Goal: Task Accomplishment & Management: Use online tool/utility

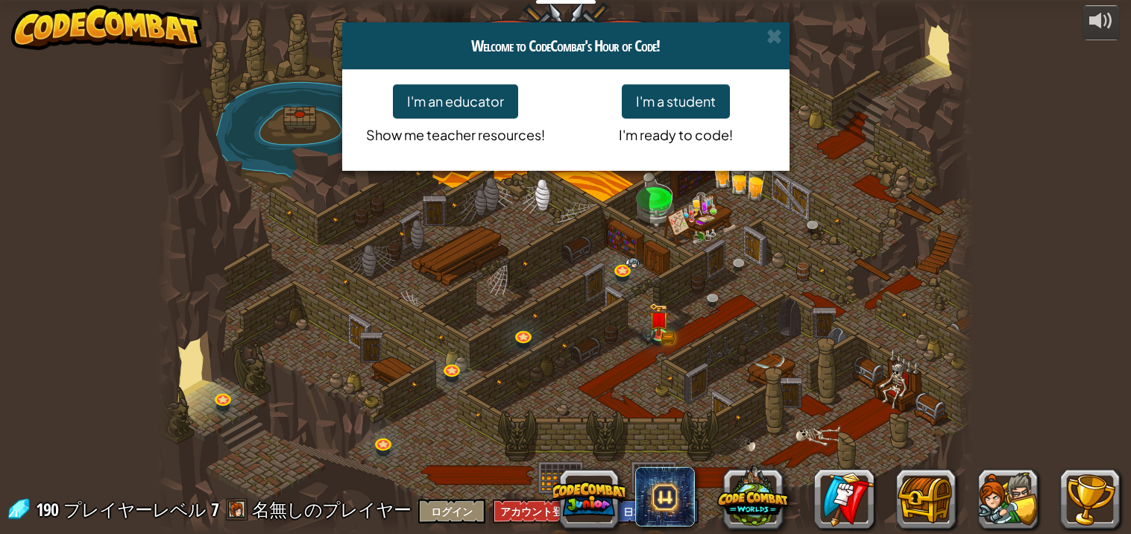
select select "ja"
click at [781, 43] on span at bounding box center [775, 36] width 16 height 16
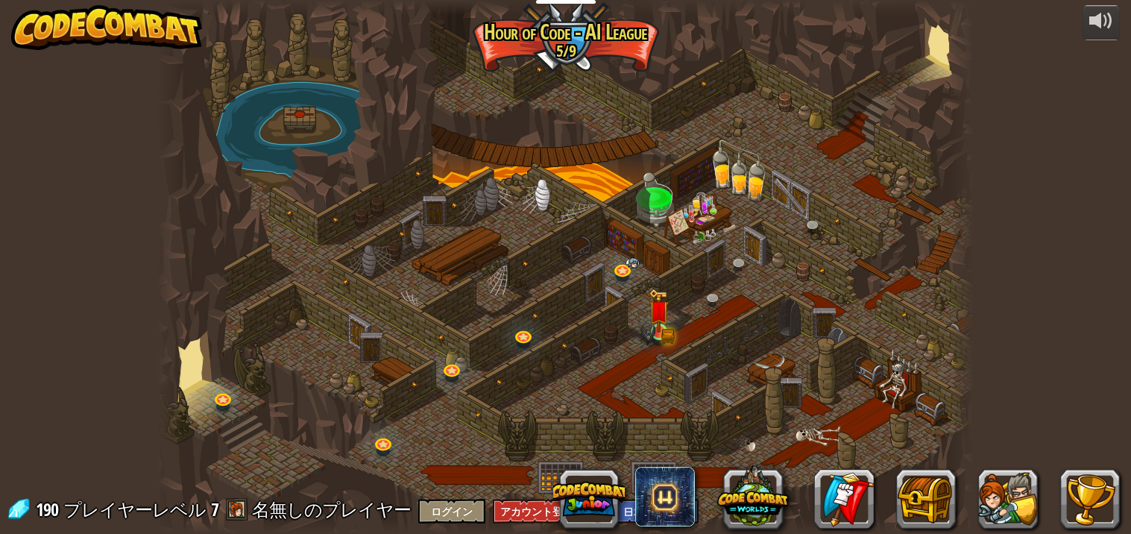
click at [655, 331] on img at bounding box center [648, 336] width 15 height 25
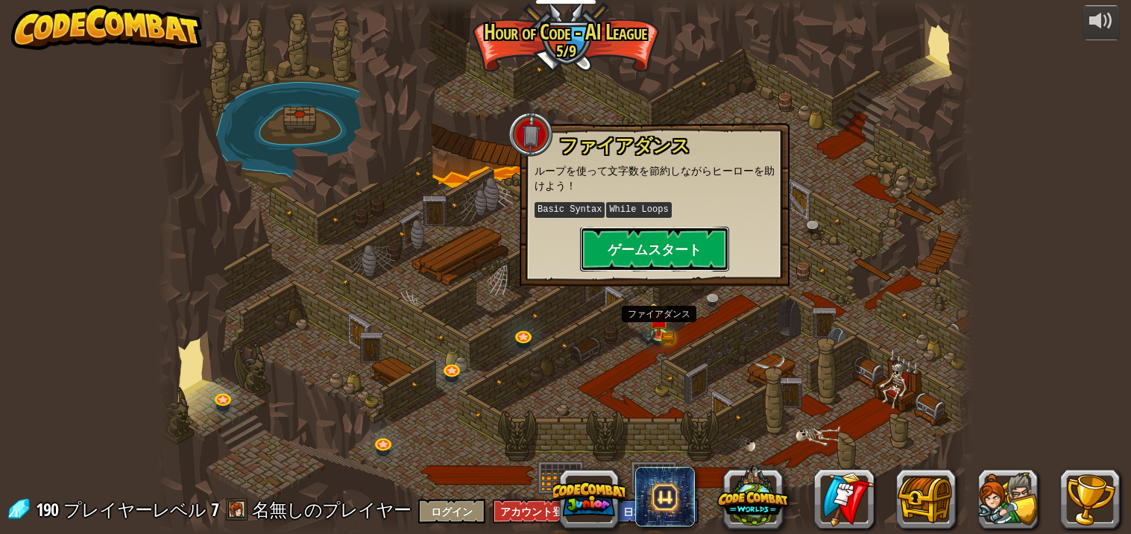
click at [615, 254] on button "ゲームスタート" at bounding box center [654, 249] width 149 height 45
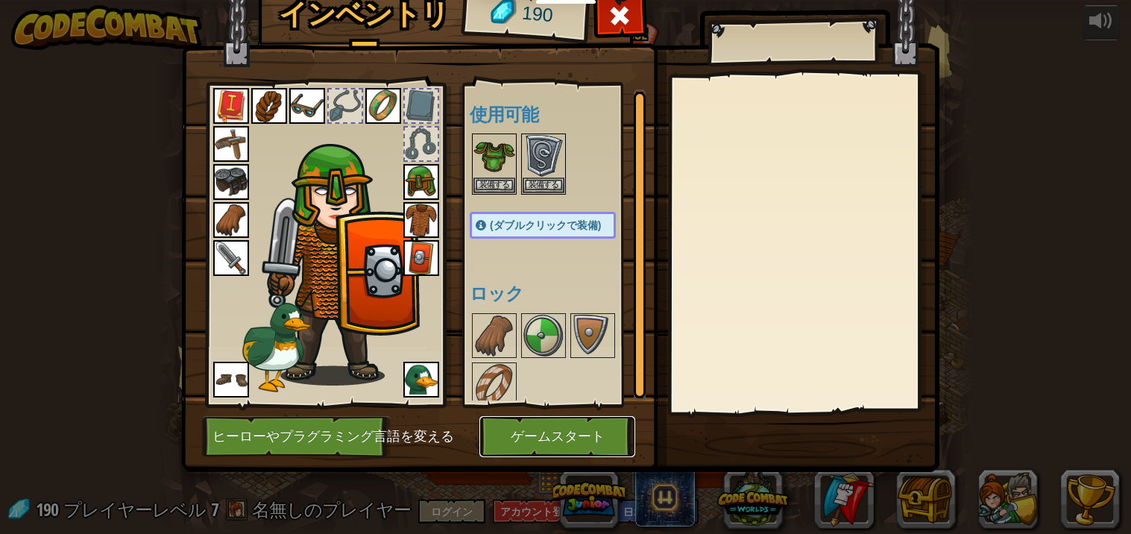
click at [526, 436] on button "ゲームスタート" at bounding box center [558, 436] width 156 height 41
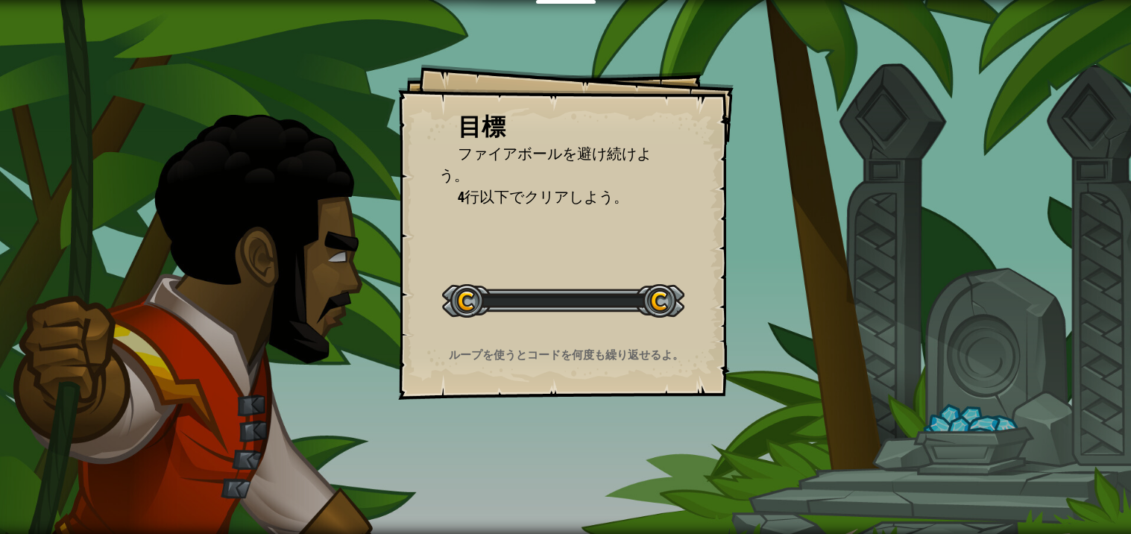
click at [531, 457] on div "目標 ファイアボールを避け続けよう。 4行以下でクリアしよう。 レベルスタート Error loading from server. Try refreshi…" at bounding box center [565, 267] width 1131 height 534
click at [364, 304] on div "目標 ファイアボールを避け続けよう。 4行以下でクリアしよう。 レベルスタート Error loading from server. Try refreshi…" at bounding box center [565, 267] width 1131 height 534
click at [278, 250] on div "目標 ファイアボールを避け続けよう。 4行以下でクリアしよう。 レベルスタート Error loading from server. Try refreshi…" at bounding box center [565, 267] width 1131 height 534
click at [377, 300] on div "目標 ファイアボールを避け続けよう。 4行以下でクリアしよう。 レベルスタート Error loading from server. Try refreshi…" at bounding box center [565, 267] width 1131 height 534
click at [273, 243] on div "目標 ファイアボールを避け続けよう。 4行以下でクリアしよう。 レベルスタート Error loading from server. Try refreshi…" at bounding box center [565, 267] width 1131 height 534
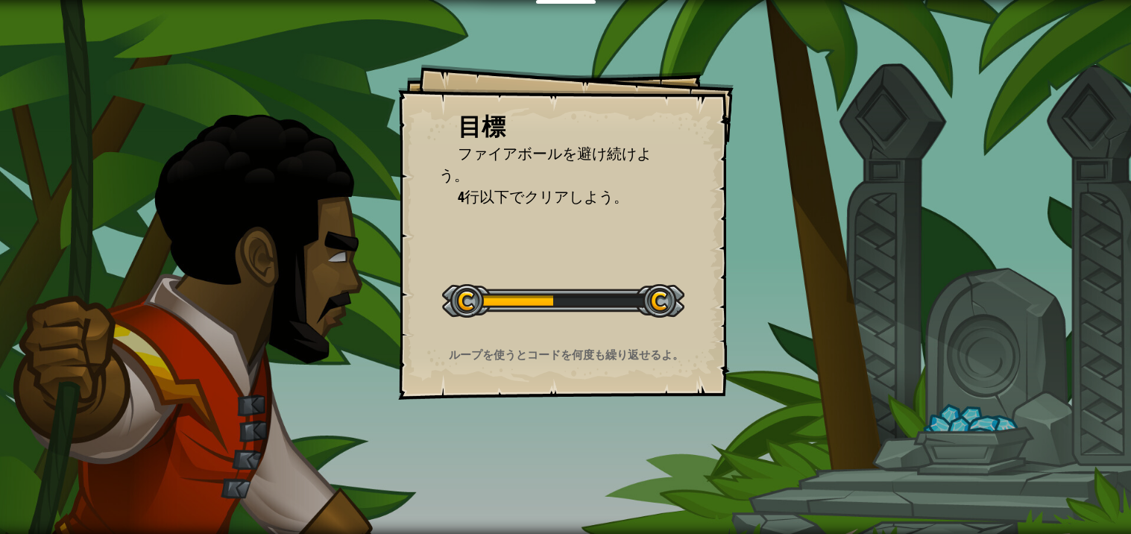
click at [808, 201] on div "目標 ファイアボールを避け続けよう。 4行以下でクリアしよう。 レベルスタート Error loading from server. Try refreshi…" at bounding box center [565, 267] width 1131 height 534
click at [442, 294] on div at bounding box center [563, 301] width 242 height 34
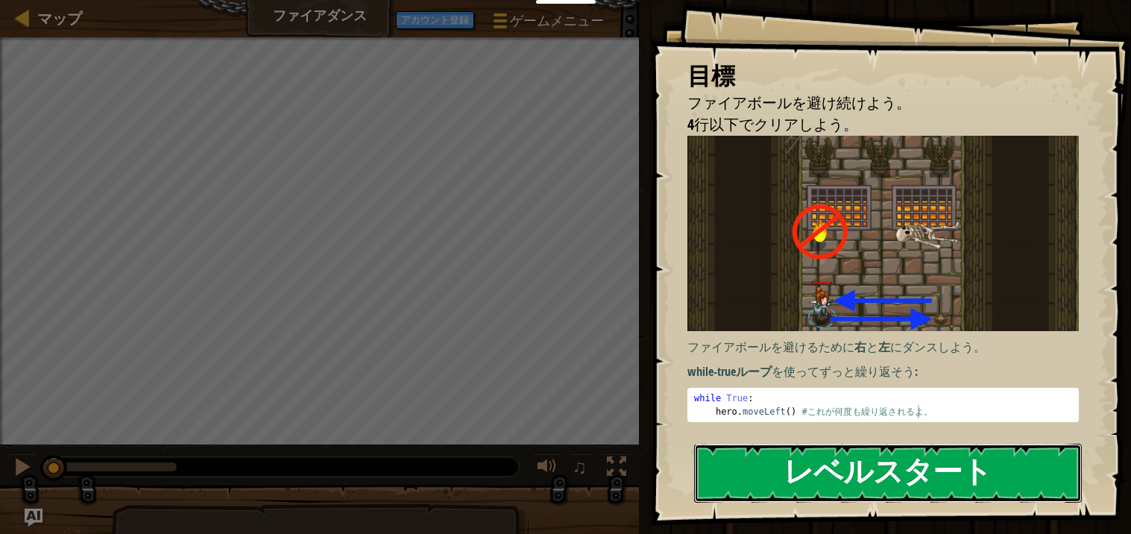
click at [992, 497] on button "レベルスタート" at bounding box center [888, 473] width 388 height 59
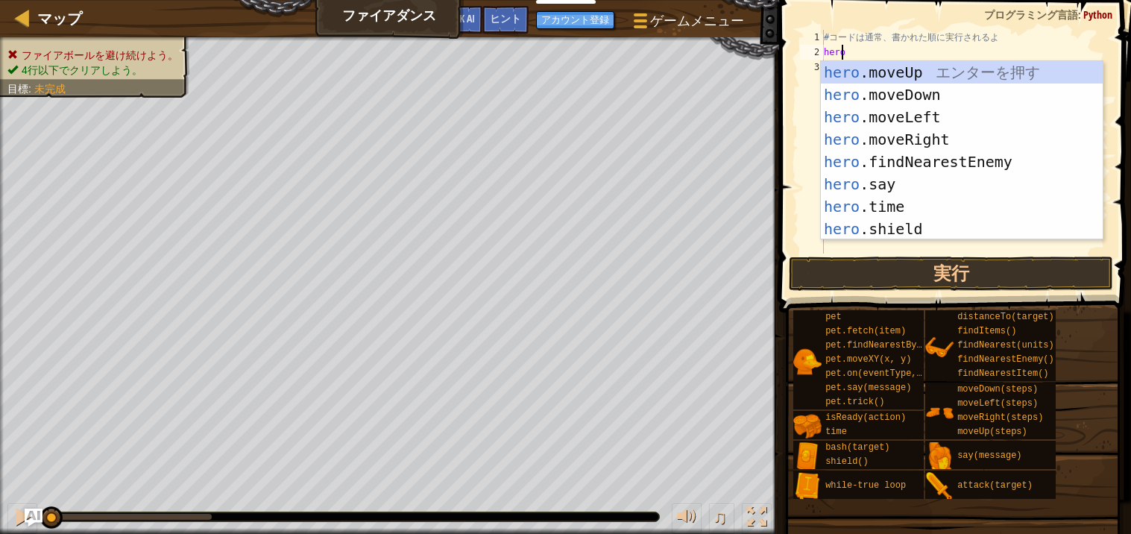
scroll to position [6, 1]
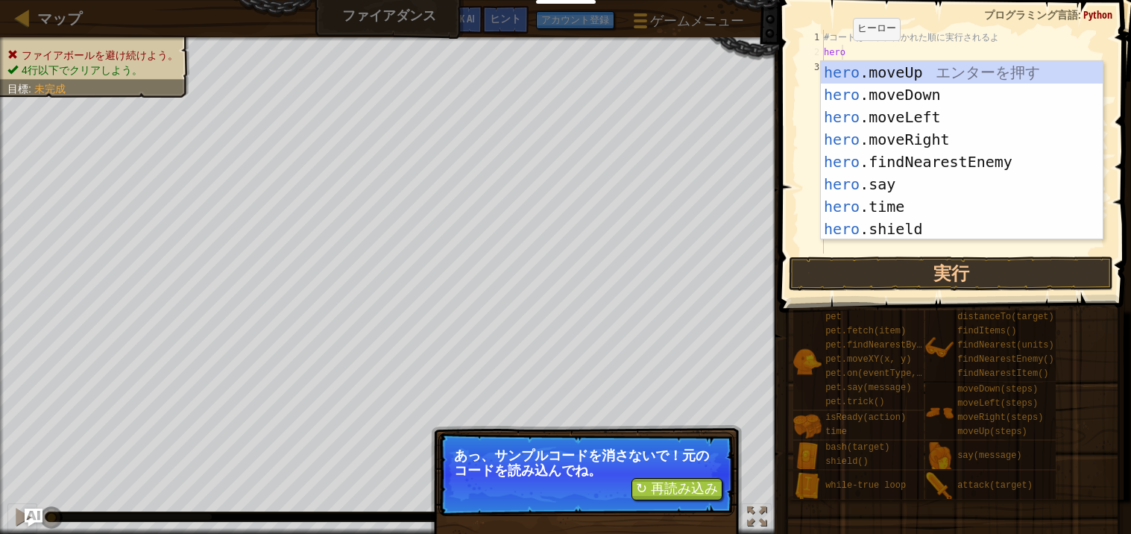
type textarea "hero"
click at [657, 491] on button "↻ 再読み込み" at bounding box center [677, 489] width 91 height 22
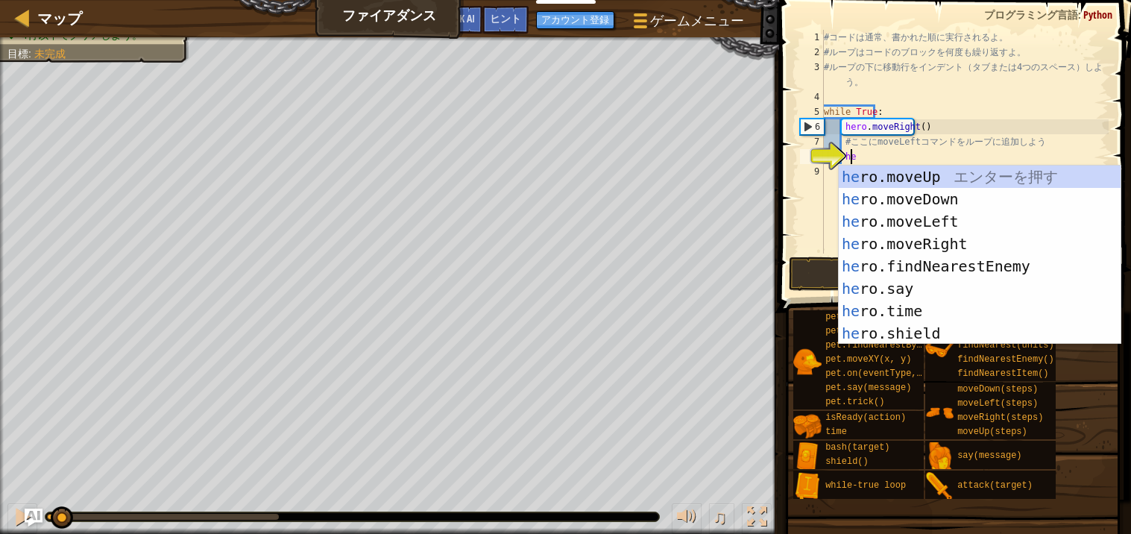
scroll to position [6, 1]
type textarea "hero"
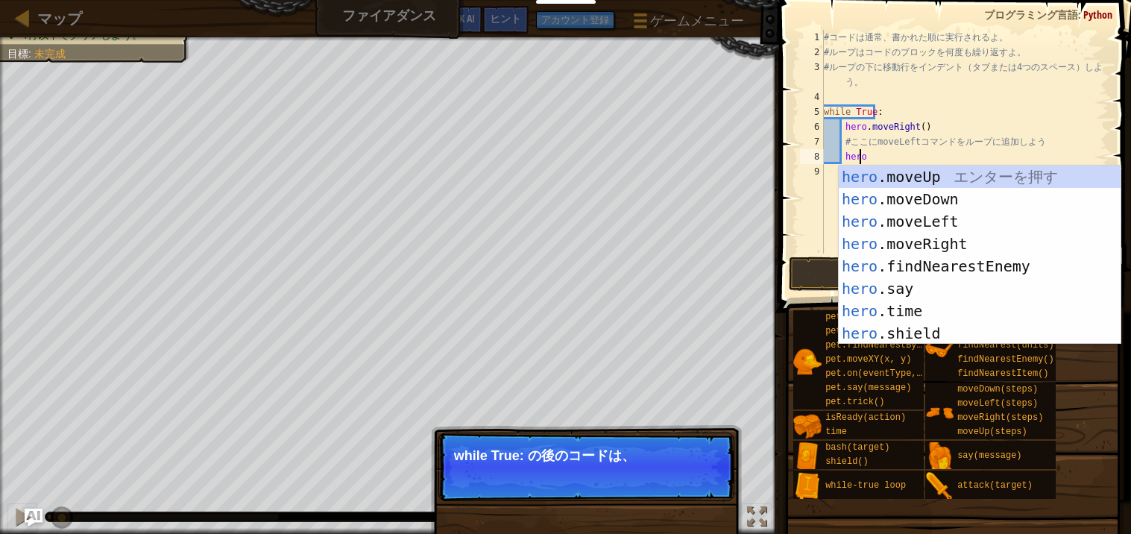
click at [952, 241] on div "hero .moveUp エ ン タ ー を 押 す hero .moveDown エ ン タ ー を 押 す hero .moveLeft エ ン タ ー …" at bounding box center [980, 278] width 282 height 224
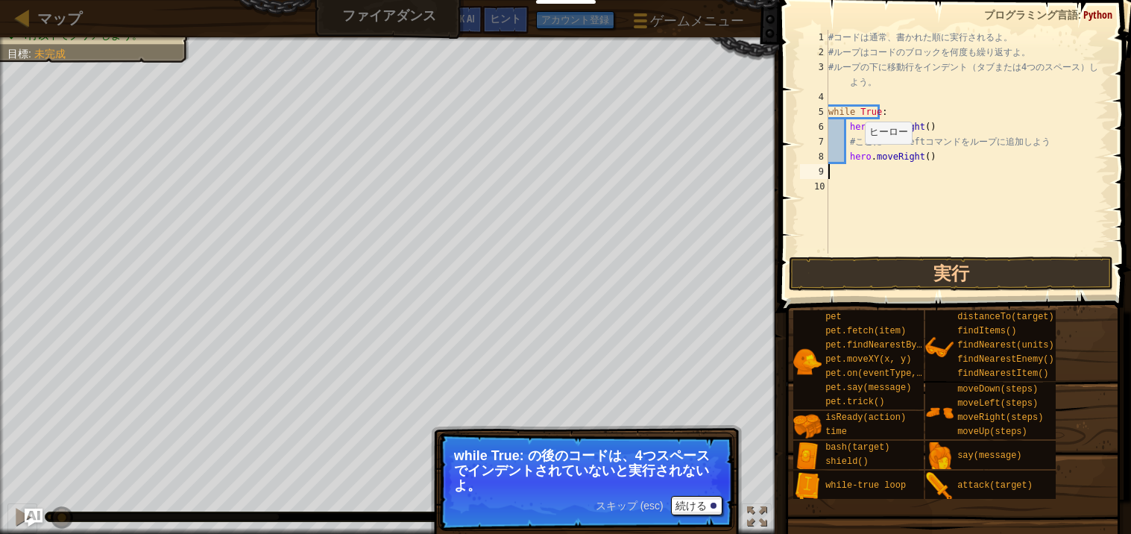
scroll to position [6, 0]
type textarea "h"
type textarea "hero"
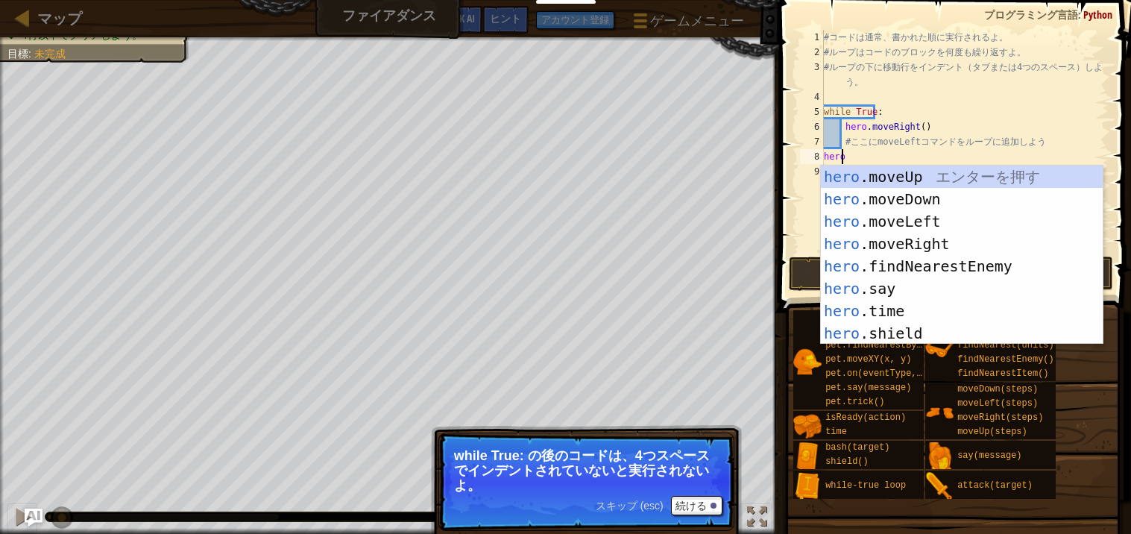
scroll to position [6, 1]
click at [932, 223] on div "hero .moveUp エ ン タ ー を 押 す hero .moveDown エ ン タ ー を 押 す hero .moveLeft エ ン タ ー …" at bounding box center [962, 278] width 282 height 224
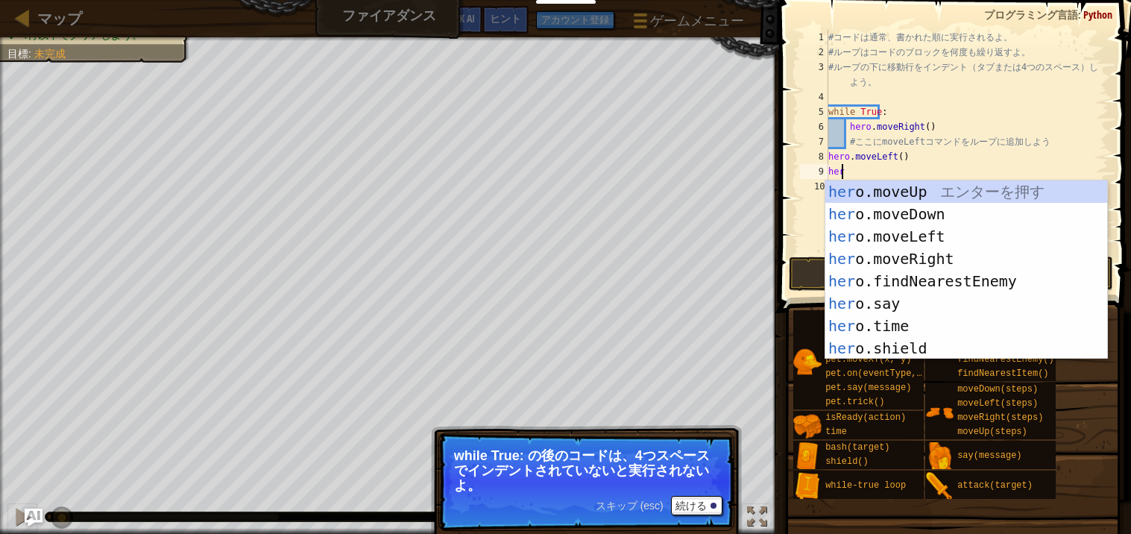
type textarea "hero"
click at [950, 259] on div "hero .moveUp エ ン タ ー を 押 す hero .moveDown エ ン タ ー を 押 す hero .moveLeft エ ン タ ー …" at bounding box center [967, 292] width 282 height 224
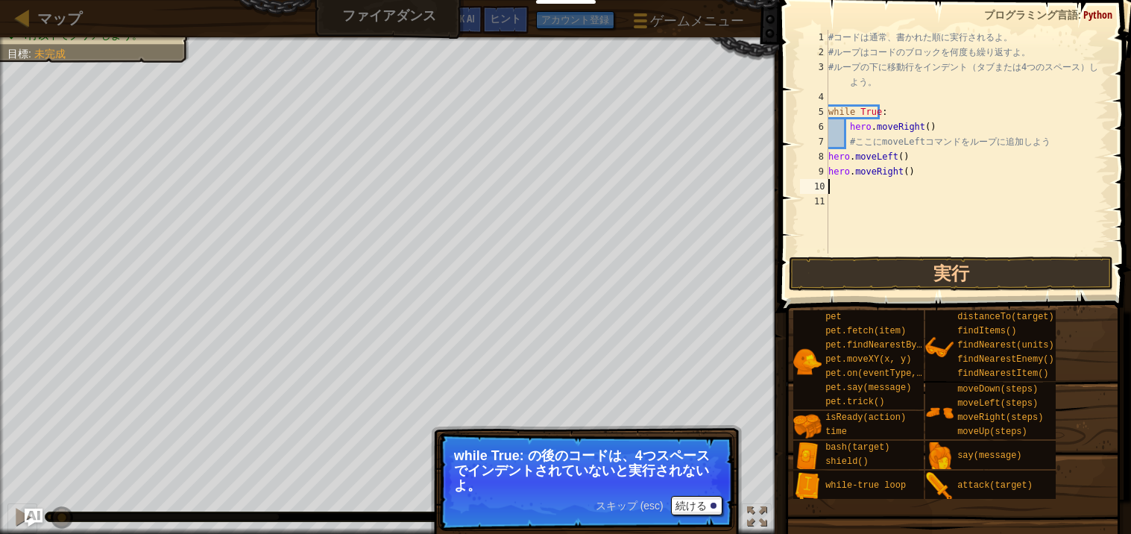
click at [846, 192] on div "# コ ー ド は 通 常 、 書 か れ た 順 に 実 行 さ れ る よ 。 # ル ー プ は コ ー ド の ブ ロ ッ ク を 何 度 も 繰 り…" at bounding box center [967, 157] width 283 height 254
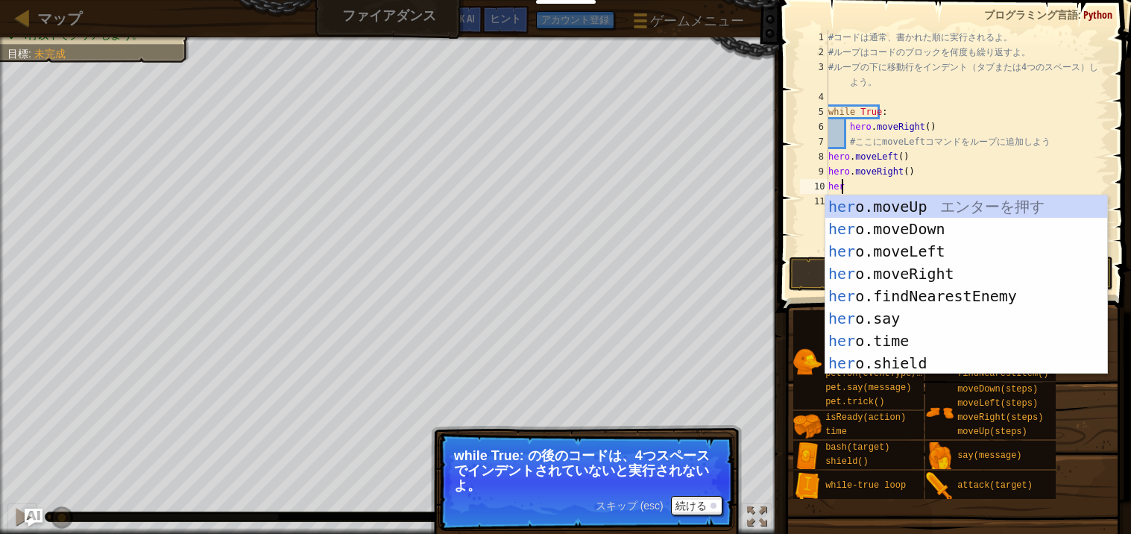
type textarea "hero"
click at [912, 251] on div "hero .moveUp エ ン タ ー を 押 す hero .moveDown エ ン タ ー を 押 す hero .moveLeft エ ン タ ー …" at bounding box center [967, 307] width 282 height 224
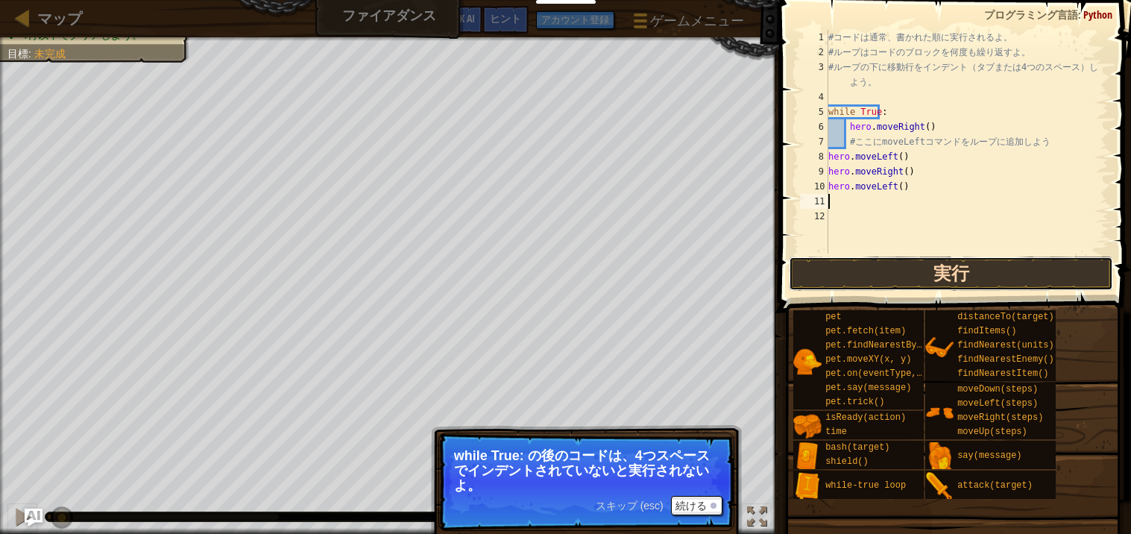
click at [979, 270] on button "実行" at bounding box center [951, 274] width 324 height 34
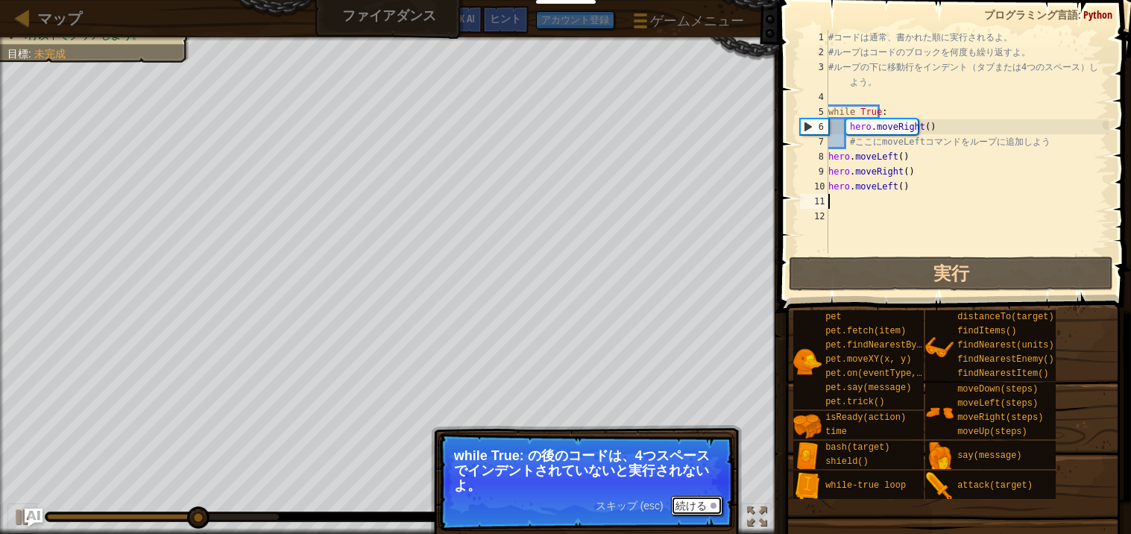
click at [702, 496] on button "続ける" at bounding box center [696, 505] width 51 height 19
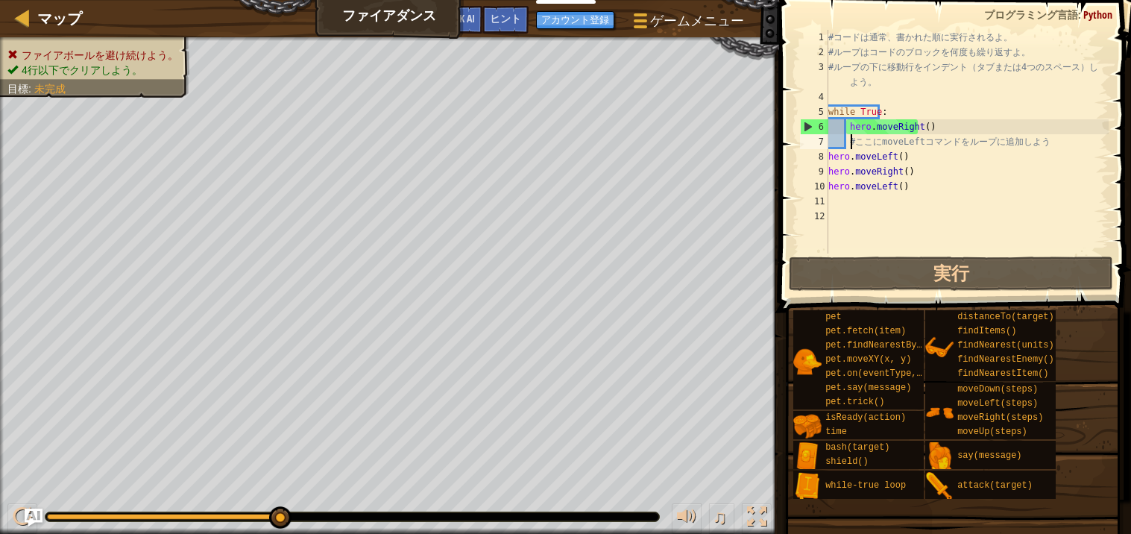
click at [852, 143] on div "# コ ー ド は 通 常 、 書 か れ た 順 に 実 行 さ れ る よ 。 # ル ー プ は コ ー ド の ブ ロ ッ ク を 何 度 も 繰 り…" at bounding box center [967, 157] width 283 height 254
click at [847, 145] on div "# コ ー ド は 通 常 、 書 か れ た 順 に 実 行 さ れ る よ 。 # ル ー プ は コ ー ド の ブ ロ ッ ク を 何 度 も 繰 り…" at bounding box center [967, 157] width 283 height 254
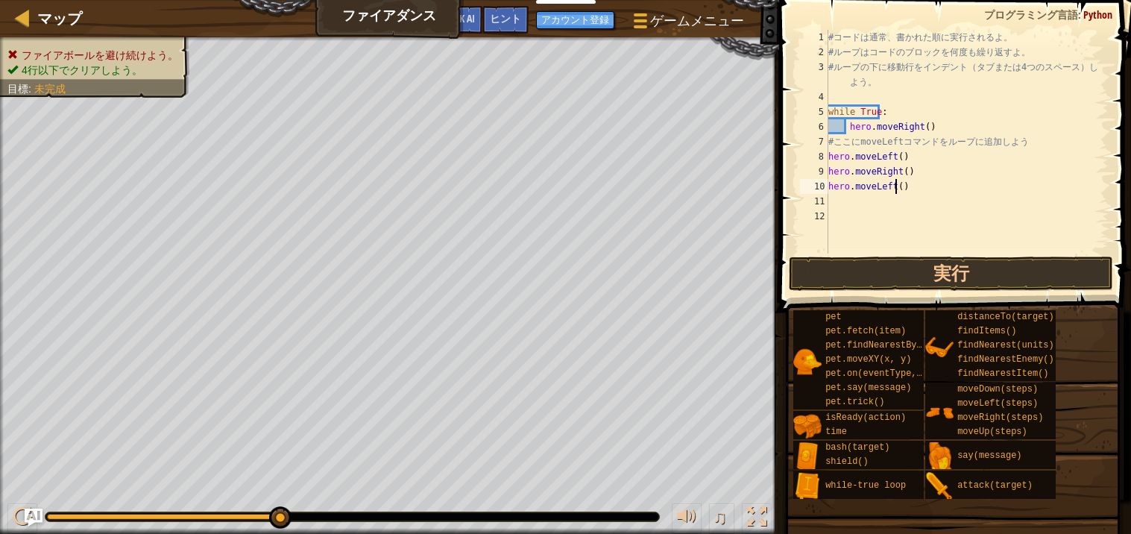
click at [958, 185] on div "# コ ー ド は 通 常 、 書 か れ た 順 に 実 行 さ れ る よ 。 # ル ー プ は コ ー ド の ブ ロ ッ ク を 何 度 も 繰 り…" at bounding box center [967, 157] width 283 height 254
click at [982, 271] on button "実行" at bounding box center [951, 274] width 324 height 34
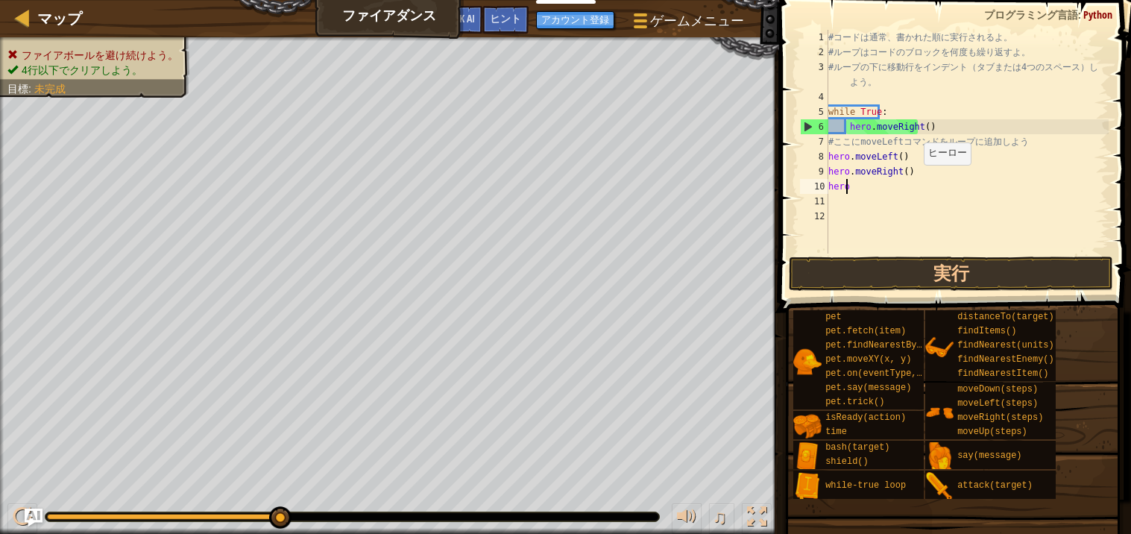
type textarea "h"
click at [910, 176] on div "# コ ー ド は 通 常 、 書 か れ た 順 に 実 行 さ れ る よ 。 # ル ー プ は コ ー ド の ブ ロ ッ ク を 何 度 も 繰 り…" at bounding box center [967, 157] width 283 height 254
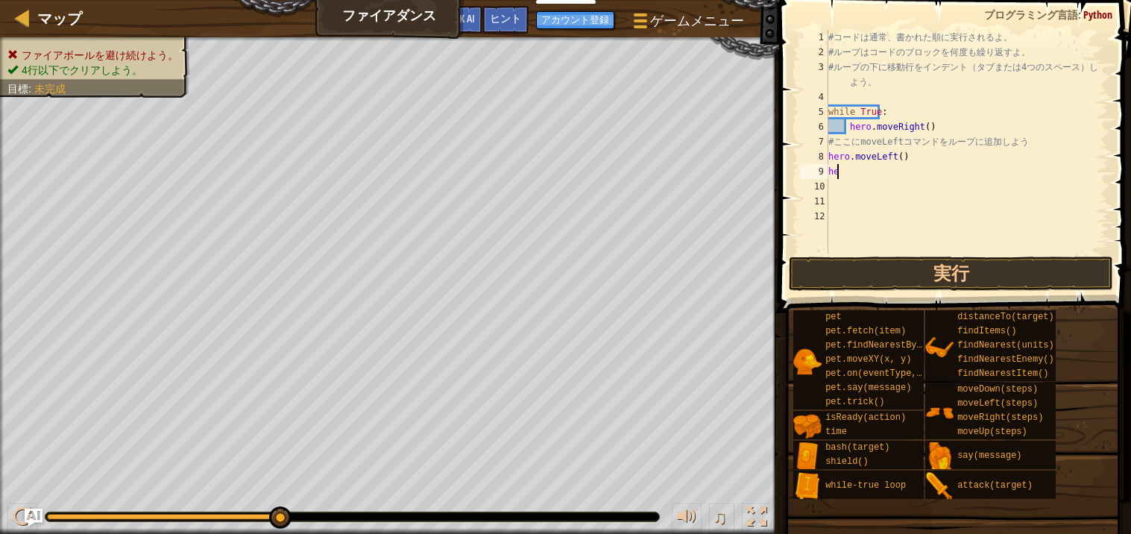
type textarea "h"
click at [1046, 265] on button "実行" at bounding box center [951, 274] width 324 height 34
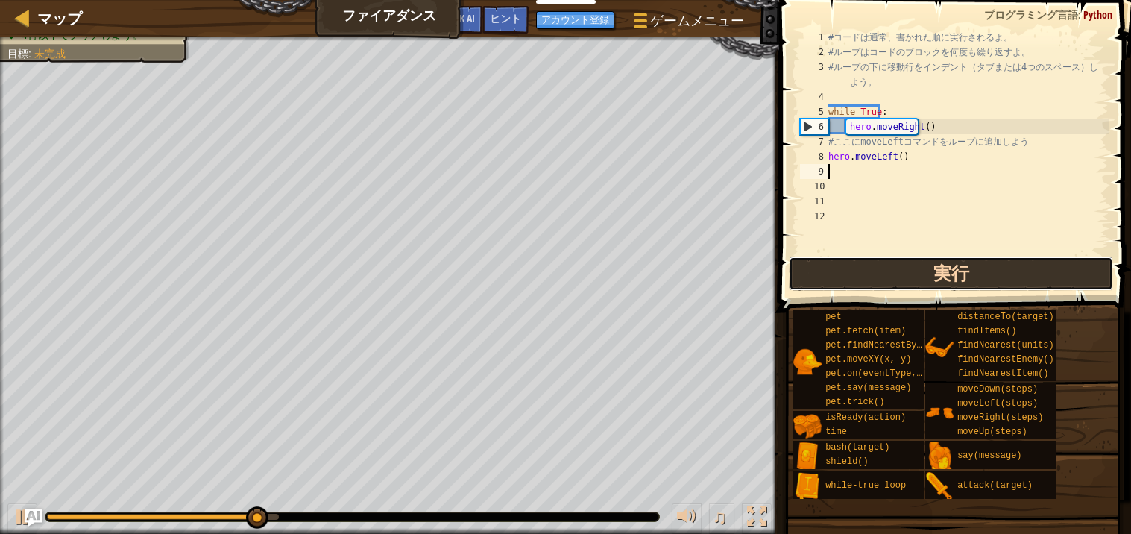
click at [1025, 287] on button "実行" at bounding box center [951, 274] width 324 height 34
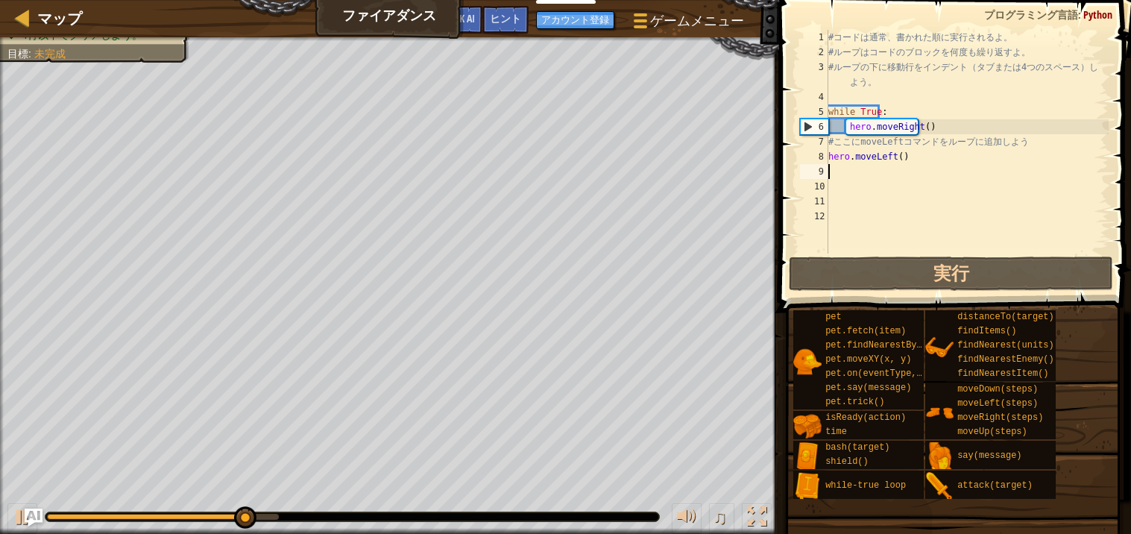
click at [911, 157] on div "# コ ー ド は 通 常 、 書 か れ た 順 に 実 行 さ れ る よ 。 # ル ー プ は コ ー ド の ブ ロ ッ ク を 何 度 も 繰 り…" at bounding box center [967, 157] width 283 height 254
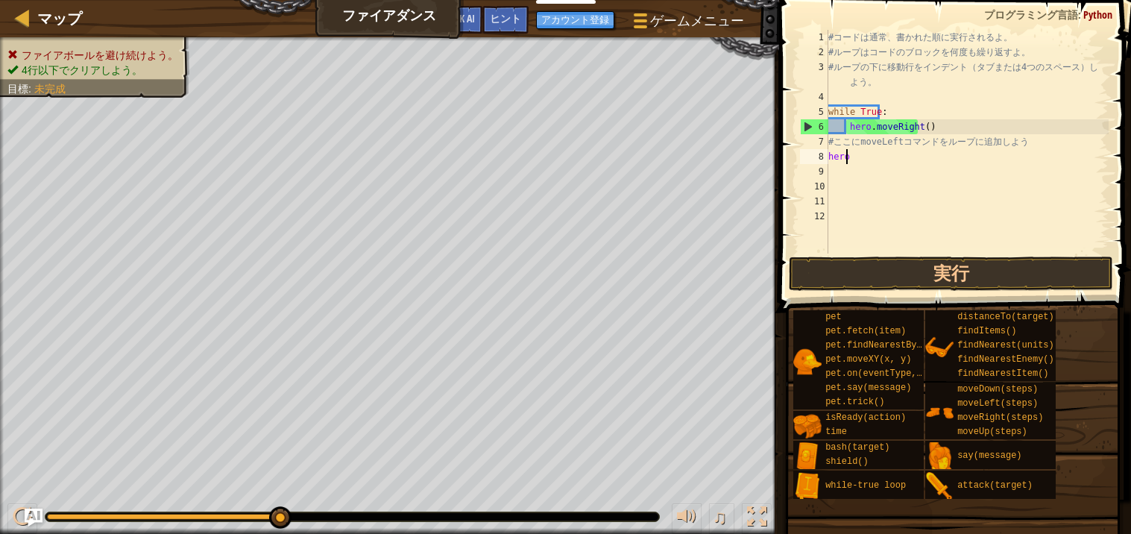
type textarea "h"
click at [849, 131] on div "# コ ー ド は 通 常 、 書 か れ た 順 に 実 行 さ れ る よ 。 # ル ー プ は コ ー ド の ブ ロ ッ ク を 何 度 も 繰 り…" at bounding box center [967, 157] width 283 height 254
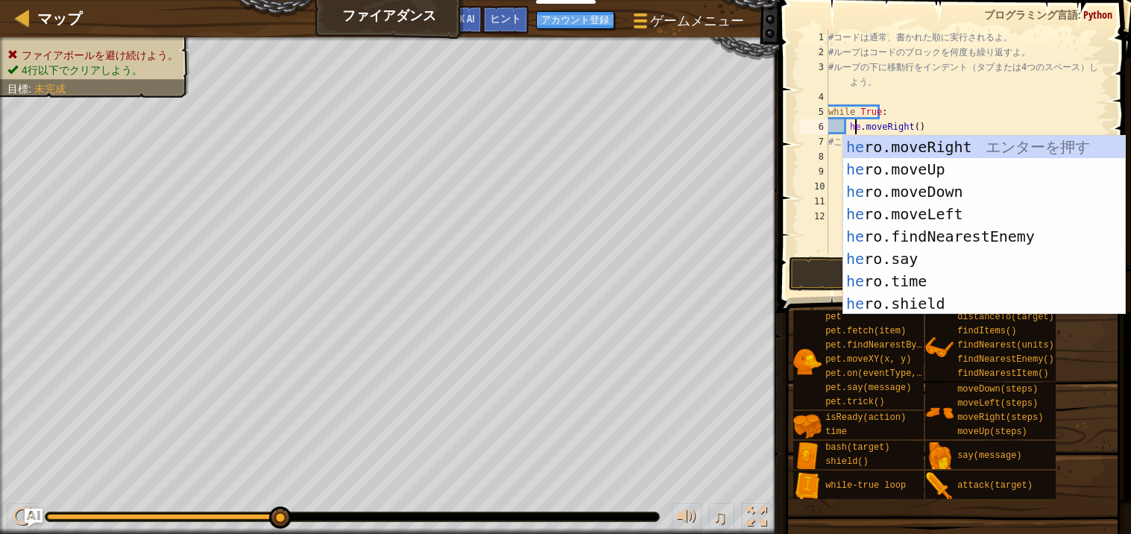
scroll to position [6, 3]
click at [831, 142] on div "# コ ー ド は 通 常 、 書 か れ た 順 に 実 行 さ れ る よ 。 # ル ー プ は コ ー ド の ブ ロ ッ ク を 何 度 も 繰 り…" at bounding box center [967, 157] width 283 height 254
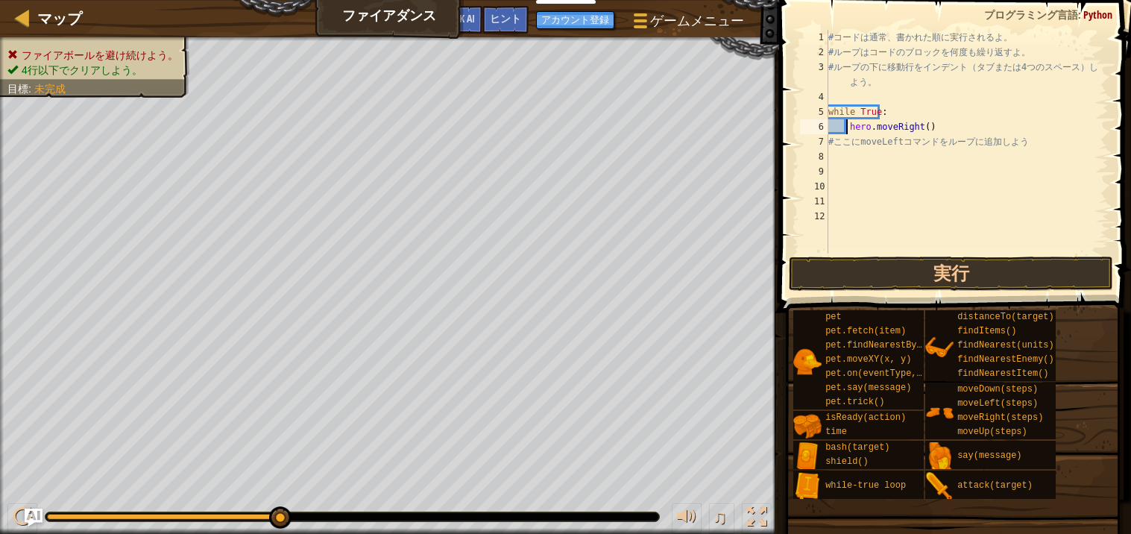
click at [848, 122] on div "# コ ー ド は 通 常 、 書 か れ た 順 に 実 行 さ れ る よ 。 # ル ー プ は コ ー ド の ブ ロ ッ ク を 何 度 も 繰 り…" at bounding box center [967, 157] width 283 height 254
type textarea "hero.moveRight()"
click at [838, 153] on div "# コ ー ド は 通 常 、 書 か れ た 順 に 実 行 さ れ る よ 。 # ル ー プ は コ ー ド の ブ ロ ッ ク を 何 度 も 繰 り…" at bounding box center [967, 157] width 283 height 254
click at [830, 125] on div "# コ ー ド は 通 常 、 書 か れ た 順 に 実 行 さ れ る よ 。 # ル ー プ は コ ー ド の ブ ロ ッ ク を 何 度 も 繰 り…" at bounding box center [967, 157] width 283 height 254
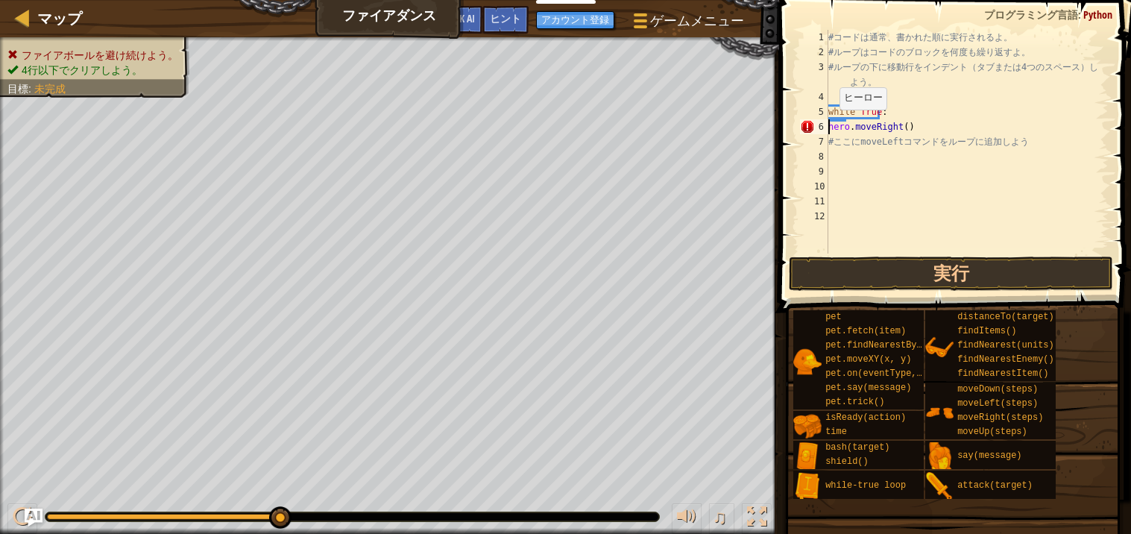
type textarea "hero.moveRight()"
click at [841, 159] on div "# コ ー ド は 通 常 、 書 か れ た 順 に 実 行 さ れ る よ 。 # ル ー プ は コ ー ド の ブ ロ ッ ク を 何 度 も 繰 り…" at bounding box center [967, 157] width 283 height 254
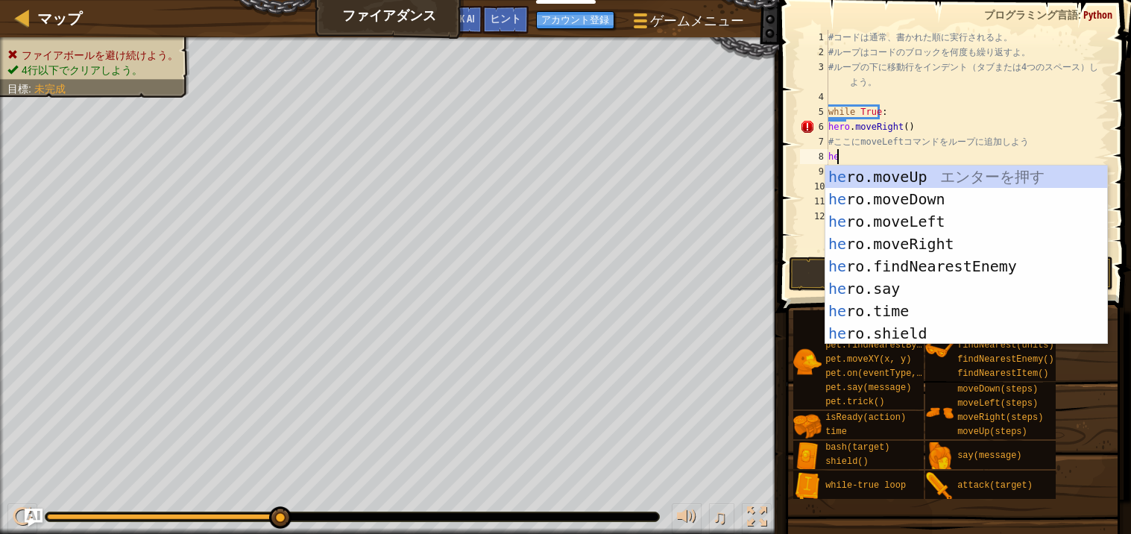
type textarea "h"
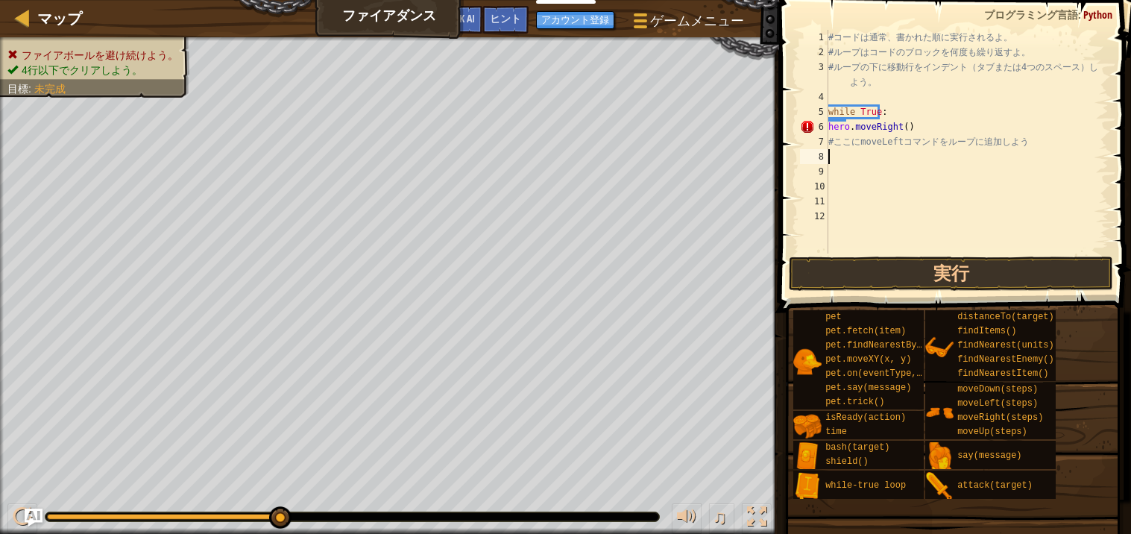
click at [912, 134] on div "# コ ー ド は 通 常 、 書 か れ た 順 に 実 行 さ れ る よ 。 # ル ー プ は コ ー ド の ブ ロ ッ ク を 何 度 も 繰 り…" at bounding box center [967, 157] width 283 height 254
type textarea "h"
click at [838, 214] on div "# コ ー ド は 通 常 、 書 か れ た 順 に 実 行 さ れ る よ 。 # ル ー プ は コ ー ド の ブ ロ ッ ク を 何 度 も 繰 り…" at bounding box center [967, 157] width 283 height 254
click at [841, 198] on div "# コ ー ド は 通 常 、 書 か れ た 順 に 実 行 さ れ る よ 。 # ル ー プ は コ ー ド の ブ ロ ッ ク を 何 度 も 繰 り…" at bounding box center [967, 157] width 283 height 254
click at [841, 189] on div "# コ ー ド は 通 常 、 書 か れ た 順 に 実 行 さ れ る よ 。 # ル ー プ は コ ー ド の ブ ロ ッ ク を 何 度 も 繰 り…" at bounding box center [965, 157] width 288 height 254
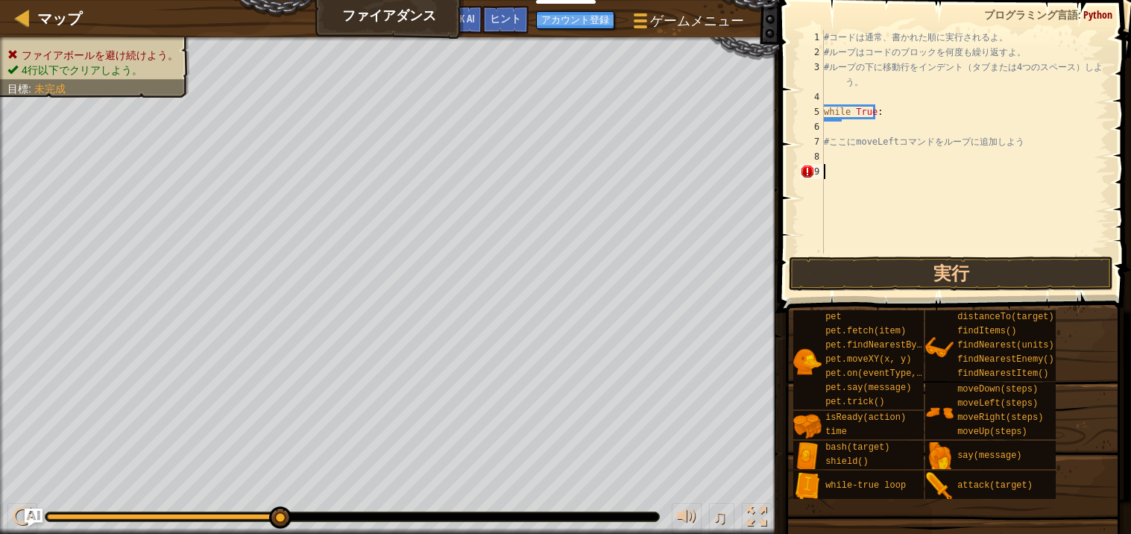
click at [838, 176] on div "# コ ー ド は 通 常 、 書 か れ た 順 に 実 行 さ れ る よ 。 # ル ー プ は コ ー ド の ブ ロ ッ ク を 何 度 も 繰 り…" at bounding box center [965, 157] width 288 height 254
click at [831, 163] on div "# コ ー ド は 通 常 、 書 か れ た 順 に 実 行 さ れ る よ 。 # ル ー プ は コ ー ド の ブ ロ ッ ク を 何 度 も 繰 り…" at bounding box center [965, 157] width 288 height 254
type textarea "# ここにmoveLeftコマンドをループに追加しよう"
click at [832, 122] on div "# コ ー ド は 通 常 、 書 か れ た 順 に 実 行 さ れ る よ 。 # ル ー プ は コ ー ド の ブ ロ ッ ク を 何 度 も 繰 り…" at bounding box center [965, 157] width 288 height 254
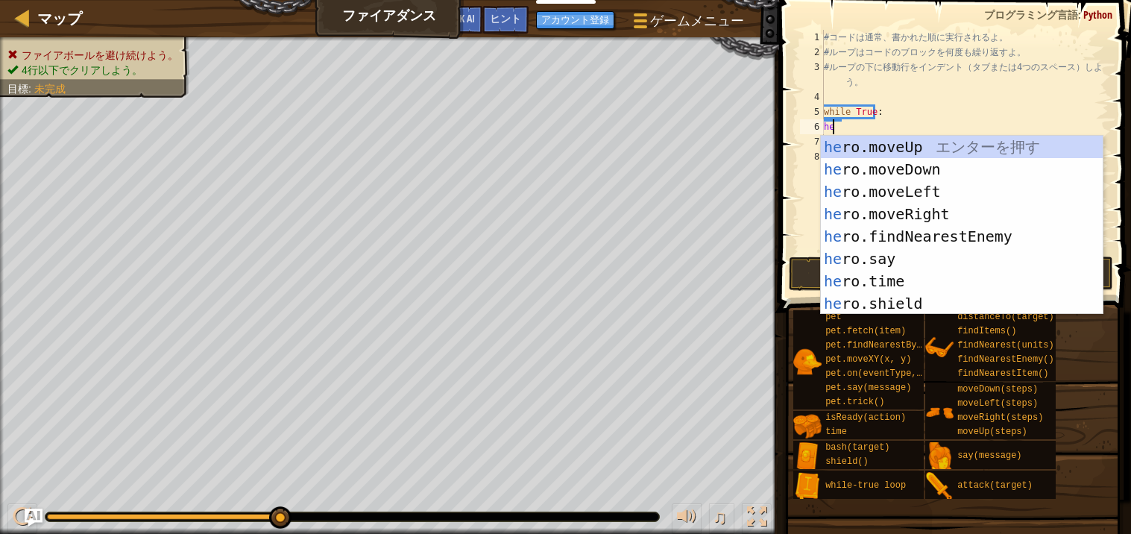
type textarea "hero"
click at [940, 213] on div "hero .moveUp エ ン タ ー を 押 す hero .moveDown エ ン タ ー を 押 す hero .moveLeft エ ン タ ー …" at bounding box center [962, 248] width 282 height 224
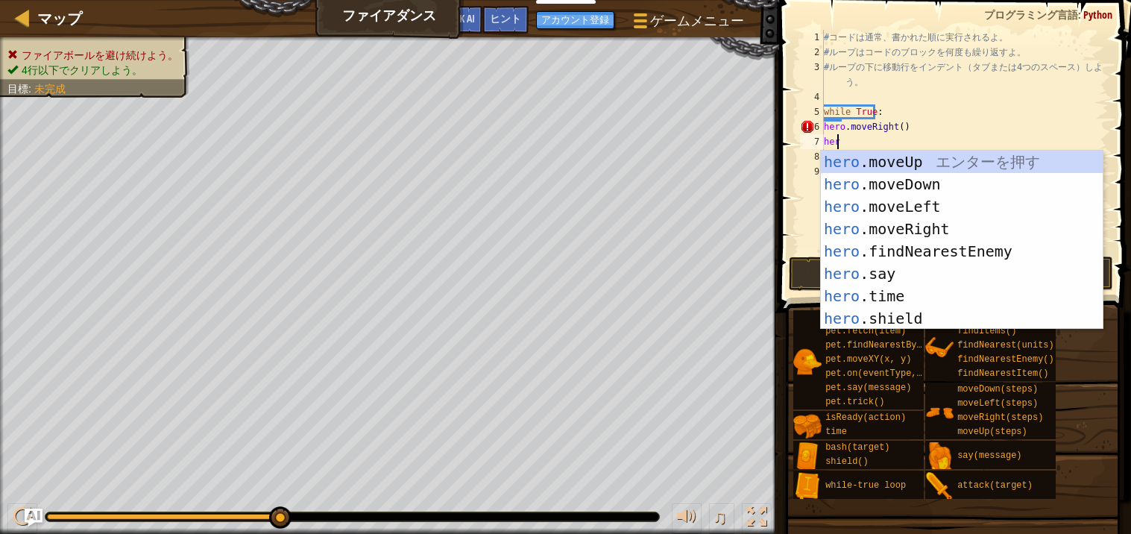
scroll to position [6, 0]
type textarea "h"
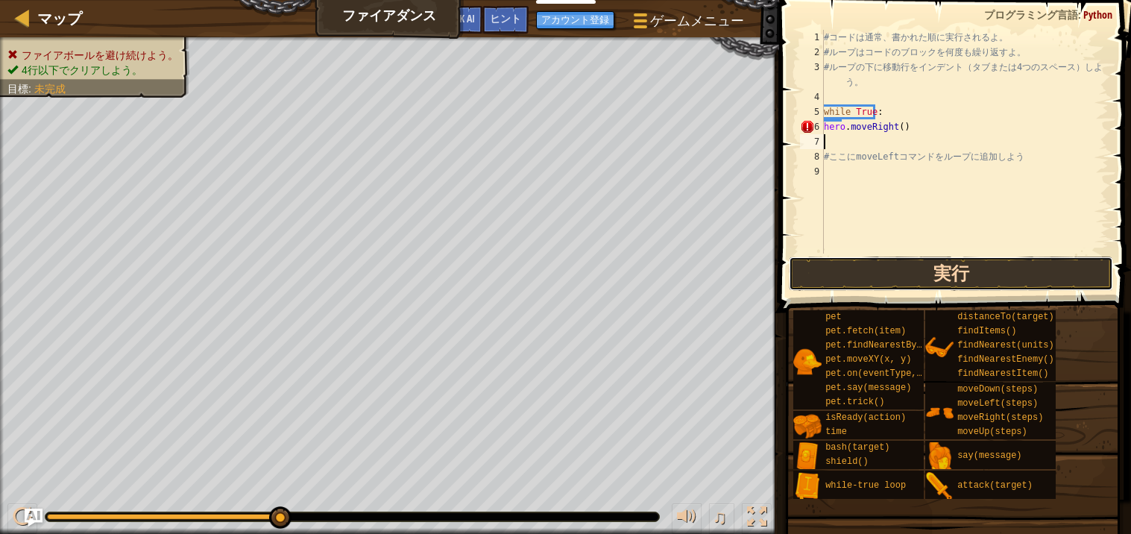
click at [829, 277] on button "実行" at bounding box center [951, 274] width 324 height 34
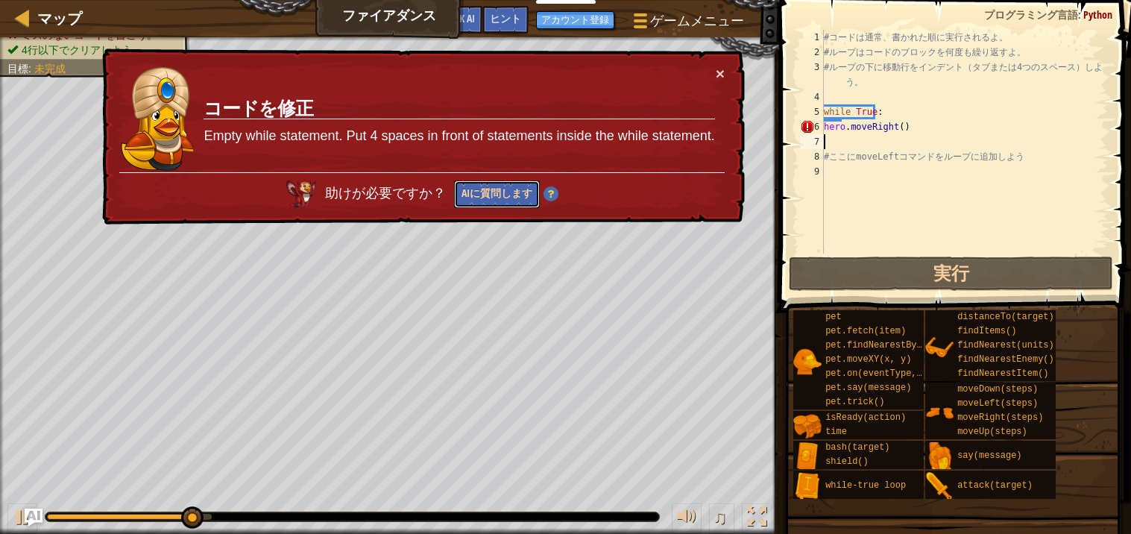
click at [471, 194] on button "AIに質問します" at bounding box center [497, 194] width 86 height 28
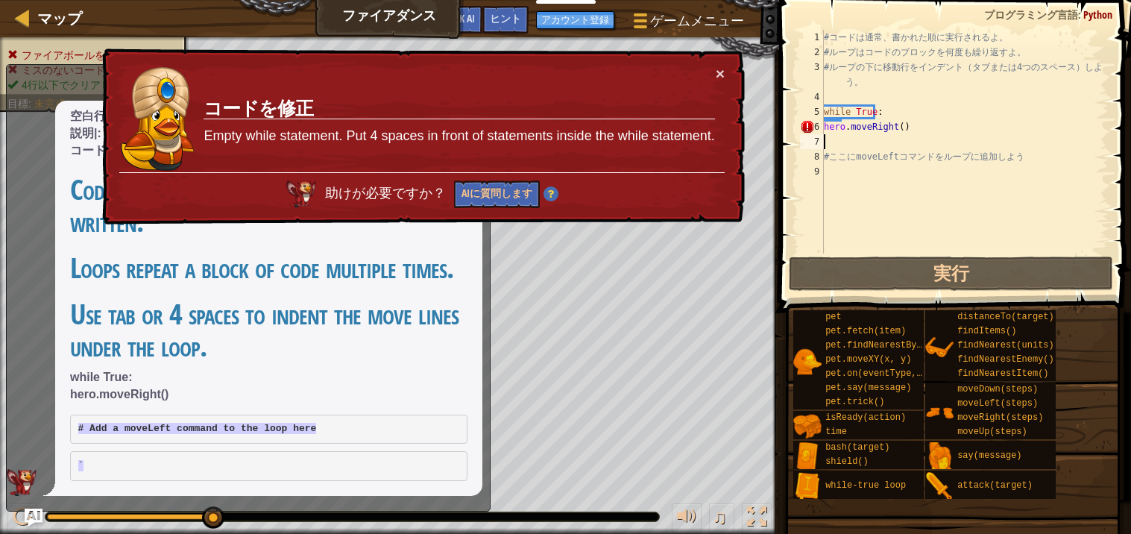
scroll to position [65, 0]
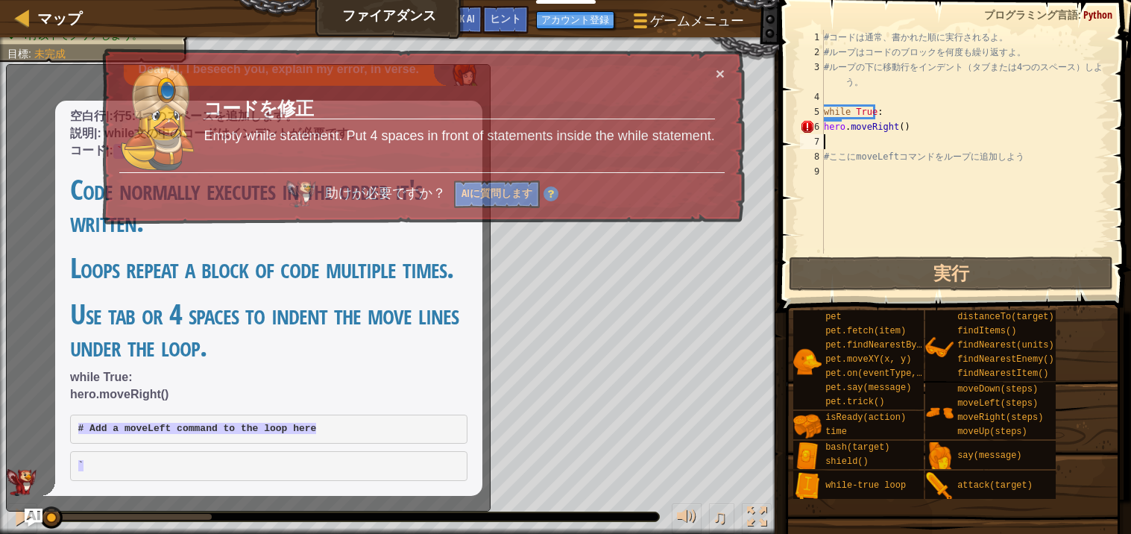
drag, startPoint x: 202, startPoint y: 516, endPoint x: 0, endPoint y: 530, distance: 202.6
click at [0, 530] on div "♫" at bounding box center [389, 513] width 779 height 45
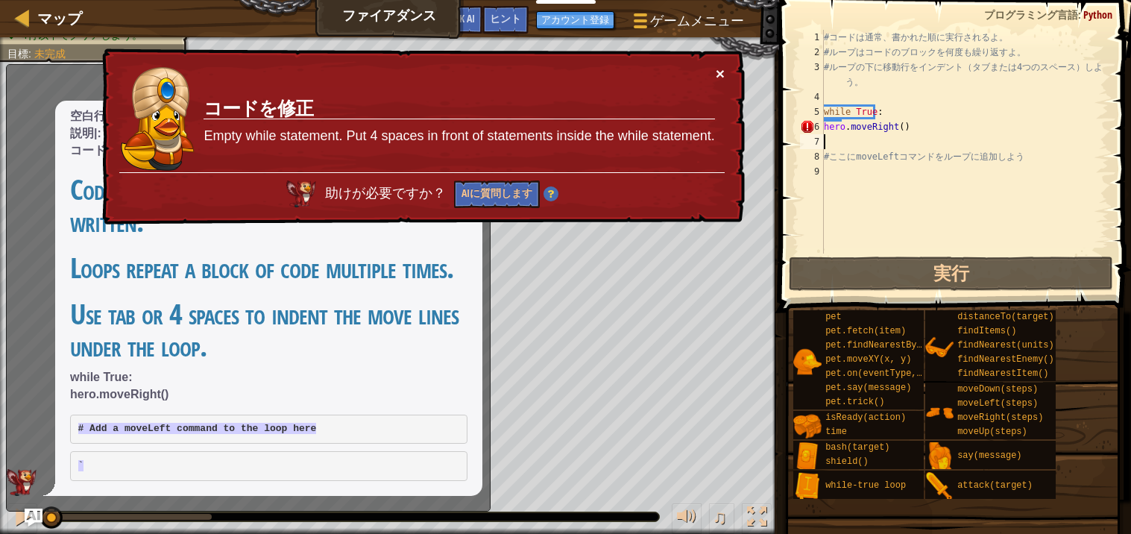
click at [716, 72] on button "×" at bounding box center [720, 74] width 9 height 16
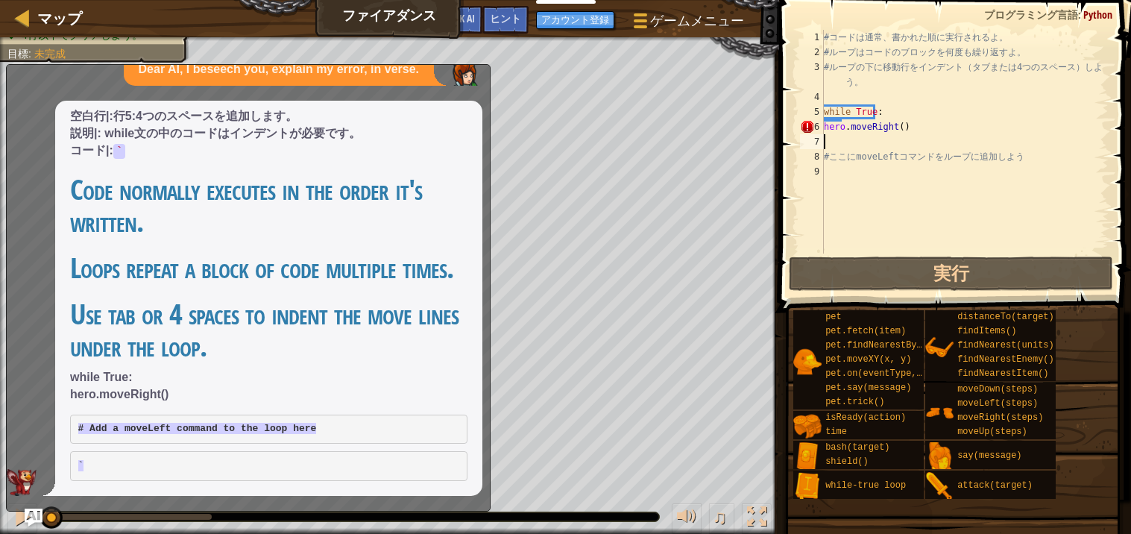
scroll to position [0, 0]
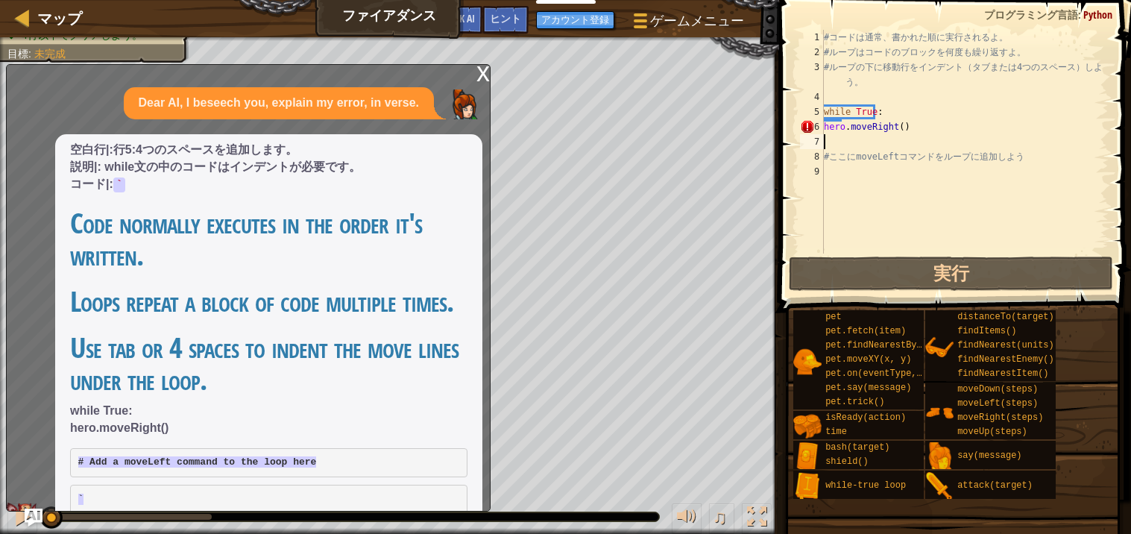
click at [490, 65] on div "x Dear AI, I beseech you, explain my error, in verse. 空白行|:行5:4つのスペースを追加します。 説明…" at bounding box center [248, 287] width 485 height 447
click at [480, 65] on div "x" at bounding box center [483, 72] width 13 height 15
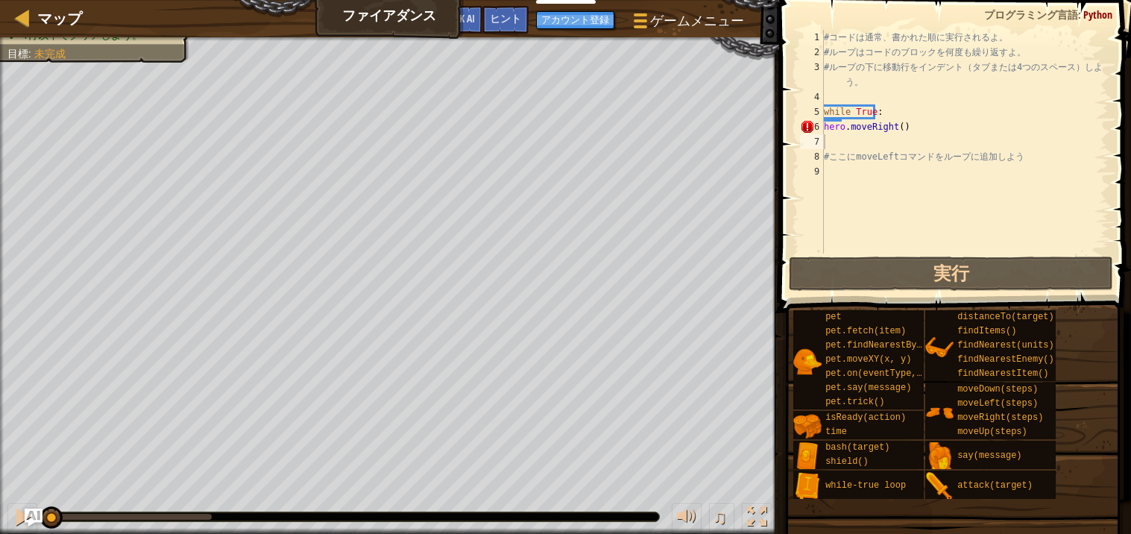
click at [205, 527] on div "♫" at bounding box center [389, 513] width 779 height 45
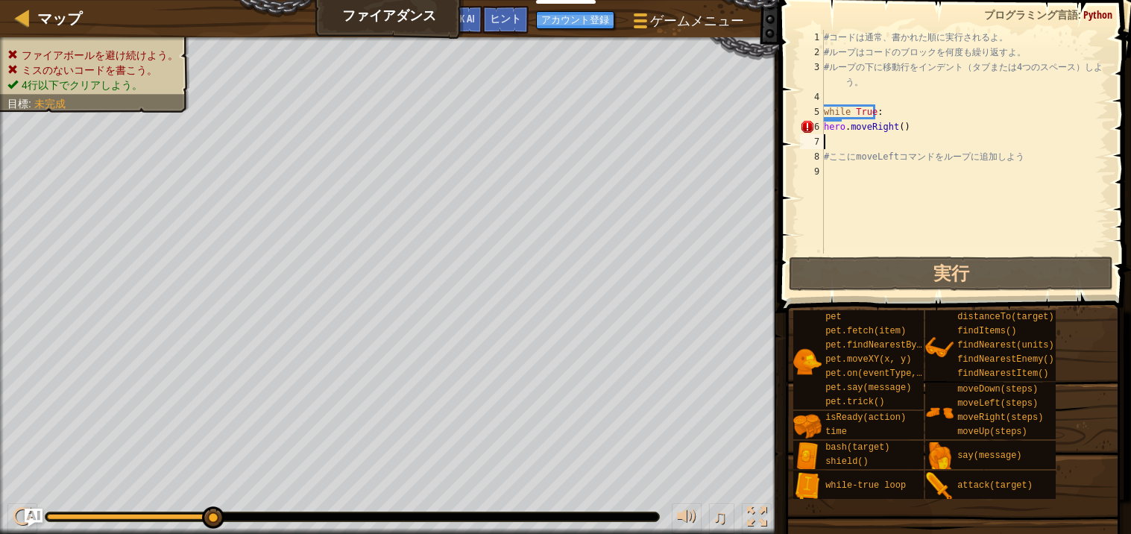
drag, startPoint x: 210, startPoint y: 518, endPoint x: 233, endPoint y: 523, distance: 23.7
click at [233, 523] on div "♫" at bounding box center [389, 513] width 779 height 45
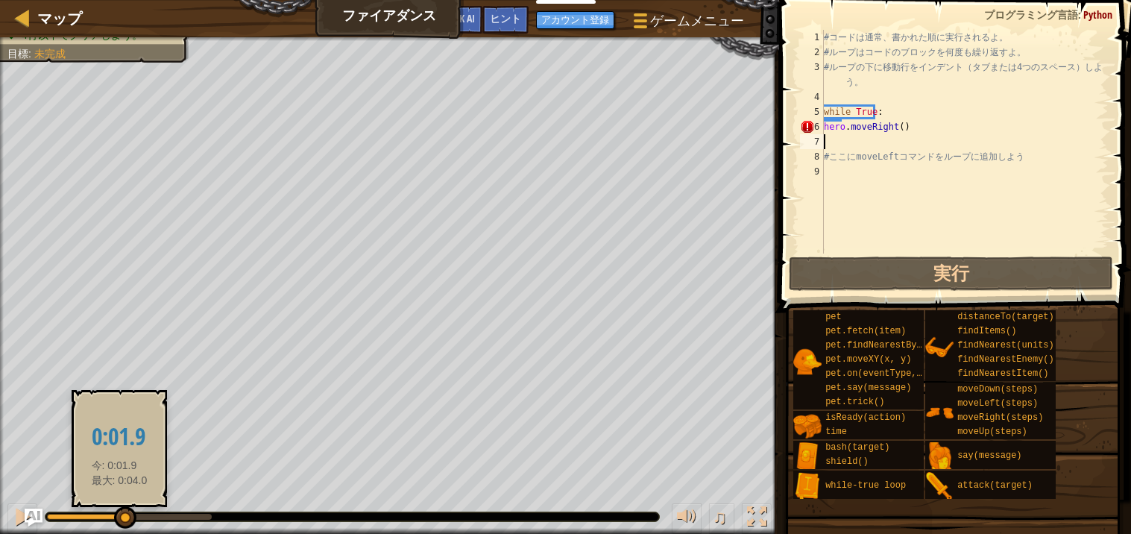
drag, startPoint x: 216, startPoint y: 522, endPoint x: 140, endPoint y: 522, distance: 75.3
click at [136, 522] on div at bounding box center [125, 517] width 22 height 22
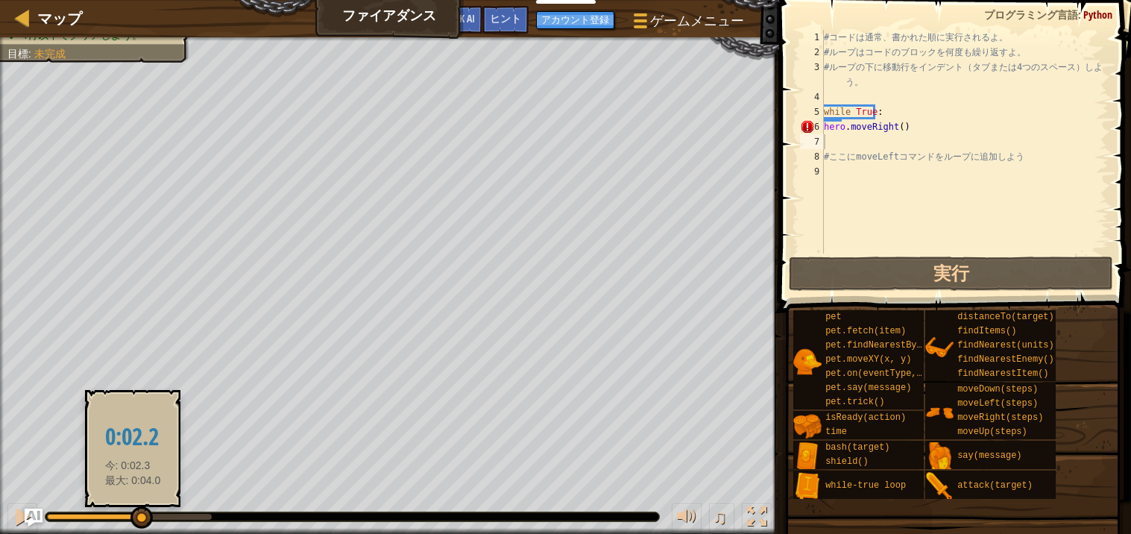
drag, startPoint x: 161, startPoint y: 512, endPoint x: 139, endPoint y: 521, distance: 23.7
click at [139, 521] on div at bounding box center [352, 516] width 614 height 9
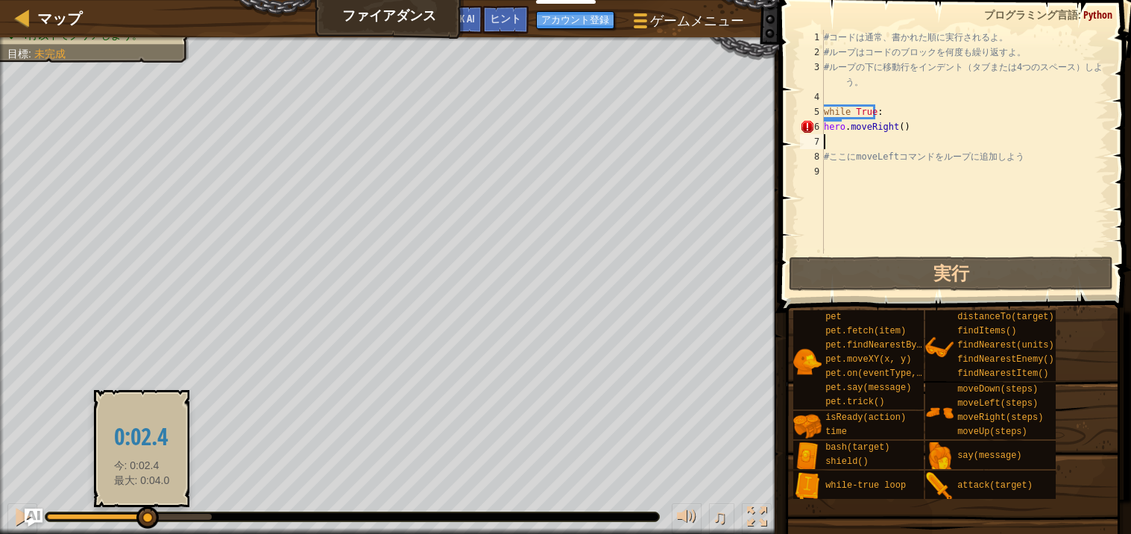
click at [146, 523] on div at bounding box center [147, 517] width 22 height 22
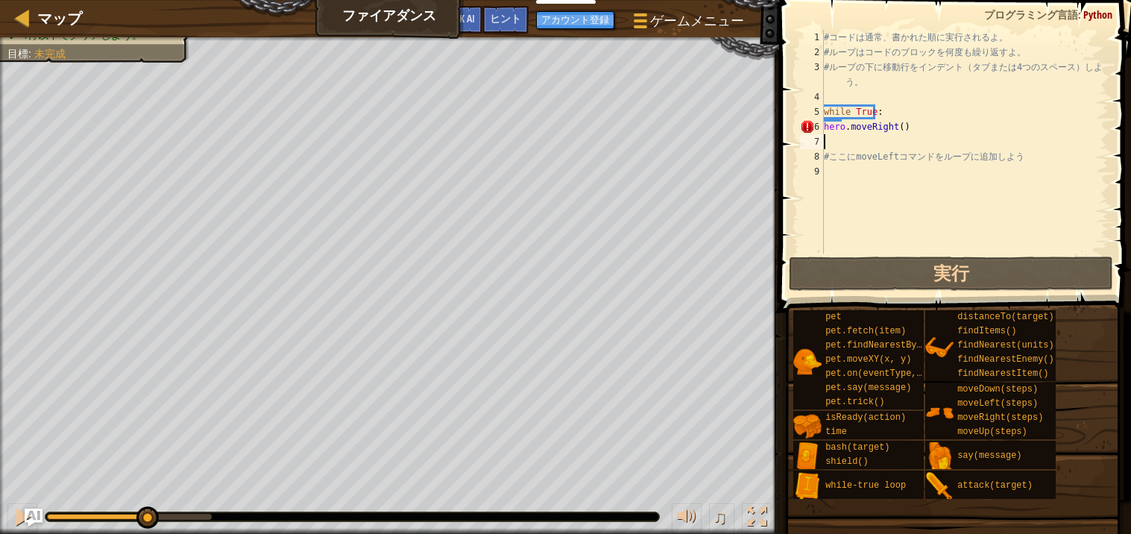
click at [923, 125] on div "# コ ー ド は 通 常 、 書 か れ た 順 に 実 行 さ れ る よ 。 # ル ー プ は コ ー ド の ブ ロ ッ ク を 何 度 も 繰 り…" at bounding box center [965, 157] width 288 height 254
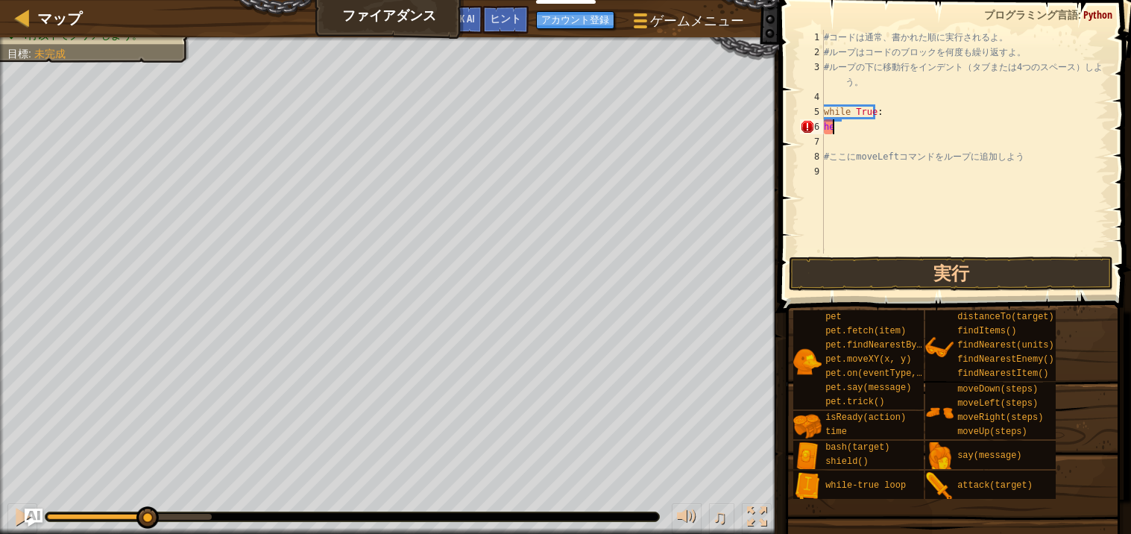
type textarea "h"
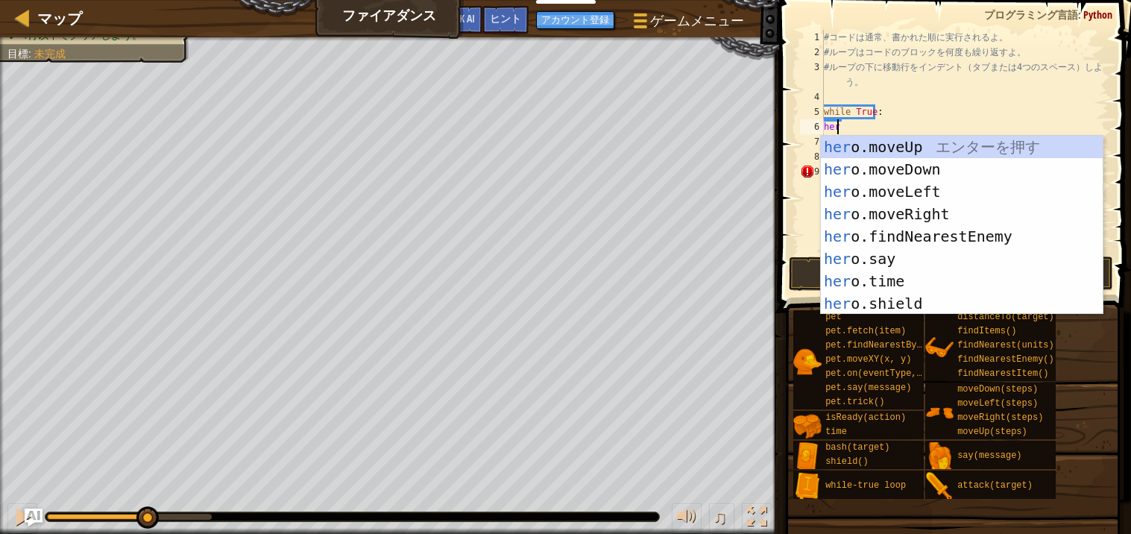
type textarea "hero"
click at [911, 146] on div "hero .moveUp エ ン タ ー を 押 す hero .moveDown エ ン タ ー を 押 す hero .moveLeft エ ン タ ー …" at bounding box center [962, 248] width 282 height 224
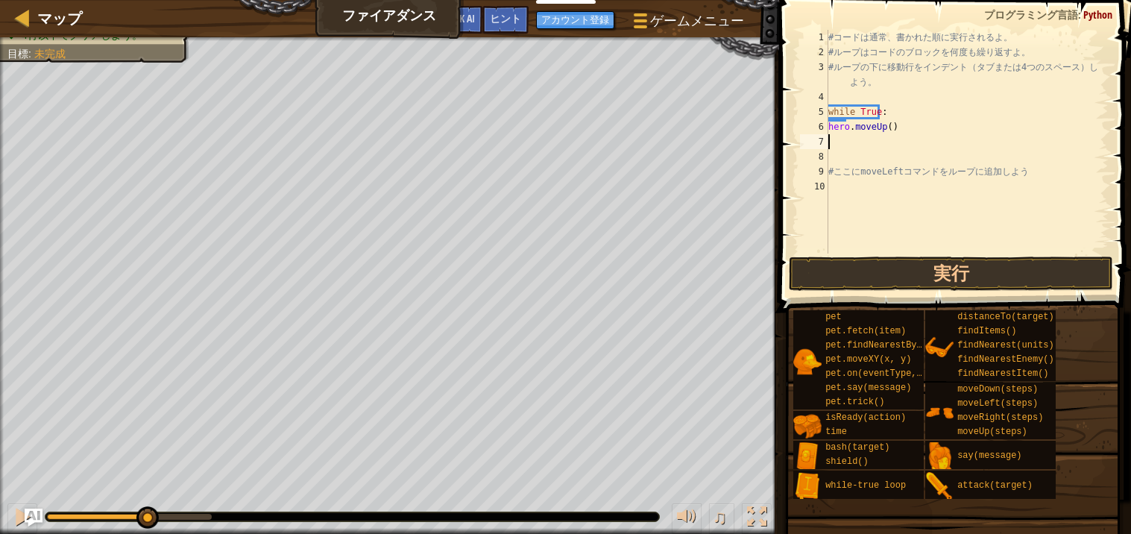
scroll to position [6, 0]
click at [912, 131] on div "# コ ー ド は 通 常 、 書 か れ た 順 に 実 行 さ れ る よ 。 # ル ー プ は コ ー ド の ブ ロ ッ ク を 何 度 も 繰 り…" at bounding box center [967, 157] width 283 height 254
type textarea "h"
click at [846, 187] on div "# コ ー ド は 通 常 、 書 か れ た 順 に 実 行 さ れ る よ 。 # ル ー プ は コ ー ド の ブ ロ ッ ク を 何 度 も 繰 り…" at bounding box center [967, 157] width 283 height 254
type textarea "# ここにmoveLeftコマンドをループに追加しよう"
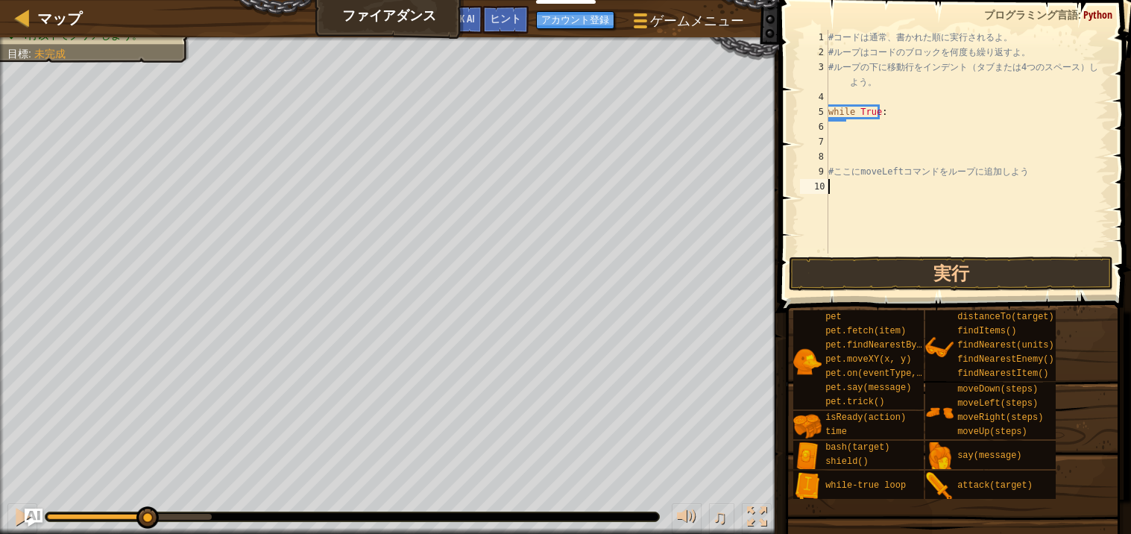
click at [831, 198] on div "# コ ー ド は 通 常 、 書 か れ た 順 に 実 行 さ れ る よ 。 # ル ー プ は コ ー ド の ブ ロ ッ ク を 何 度 も 繰 り…" at bounding box center [967, 157] width 283 height 254
type textarea "#"
click at [847, 182] on div "# コ ー ド は 通 常 、 書 か れ た 順 に 実 行 さ れ る よ 。 # ル ー プ は コ ー ド の ブ ロ ッ ク を 何 度 も 繰 り…" at bounding box center [967, 157] width 283 height 254
type textarea "hero"
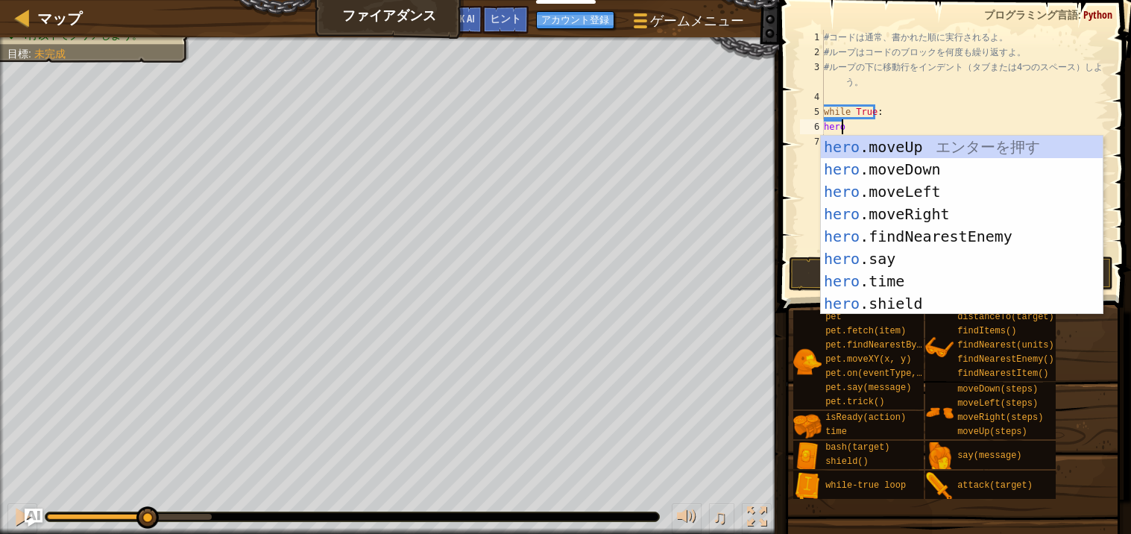
scroll to position [6, 1]
click at [891, 239] on div "hero .moveUp エ ン タ ー を 押 す hero .moveDown エ ン タ ー を 押 す hero .moveLeft エ ン タ ー …" at bounding box center [962, 248] width 282 height 224
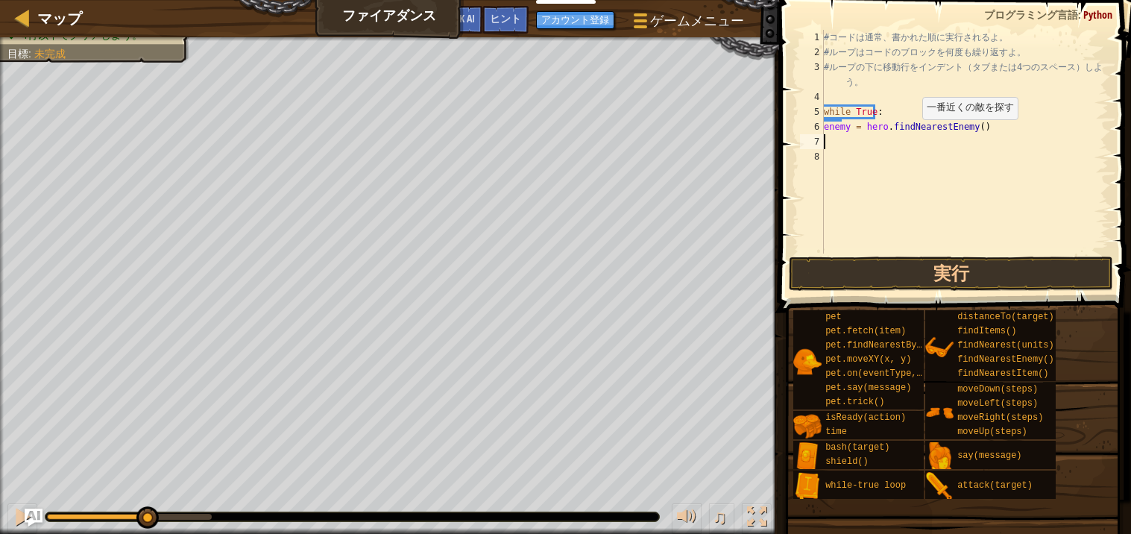
scroll to position [6, 0]
click at [899, 271] on button "実行" at bounding box center [951, 274] width 324 height 34
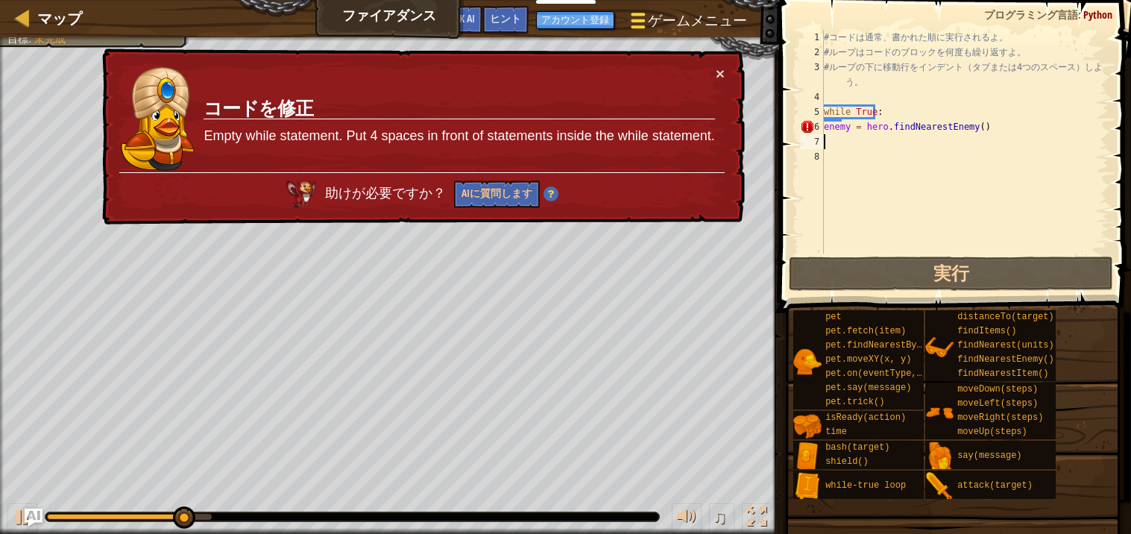
click at [736, 37] on button "ゲームメニュー" at bounding box center [687, 23] width 138 height 37
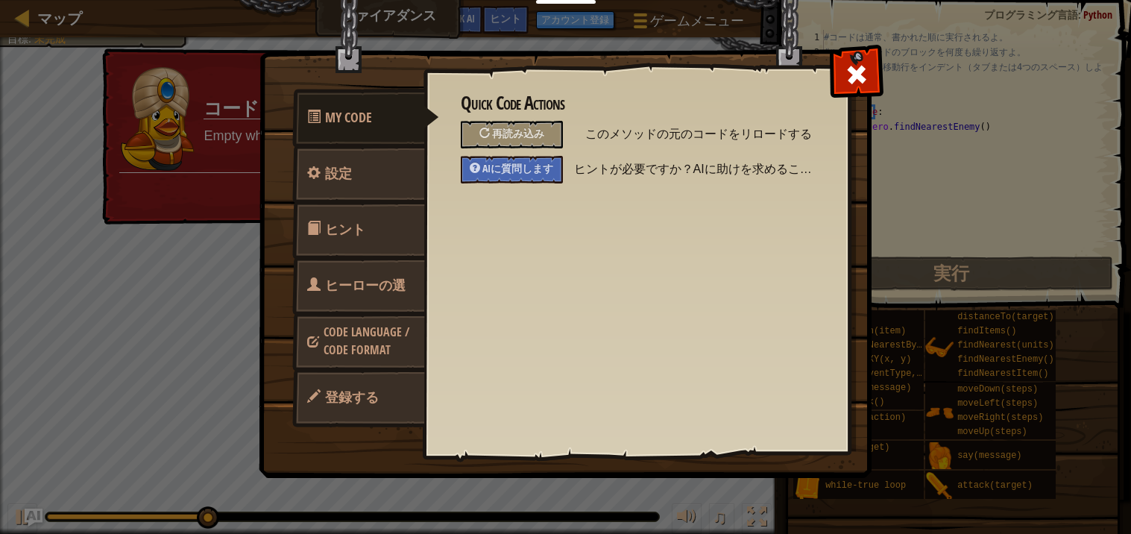
click at [720, 121] on span "このメソッドの元のコードをリロードする" at bounding box center [698, 134] width 227 height 27
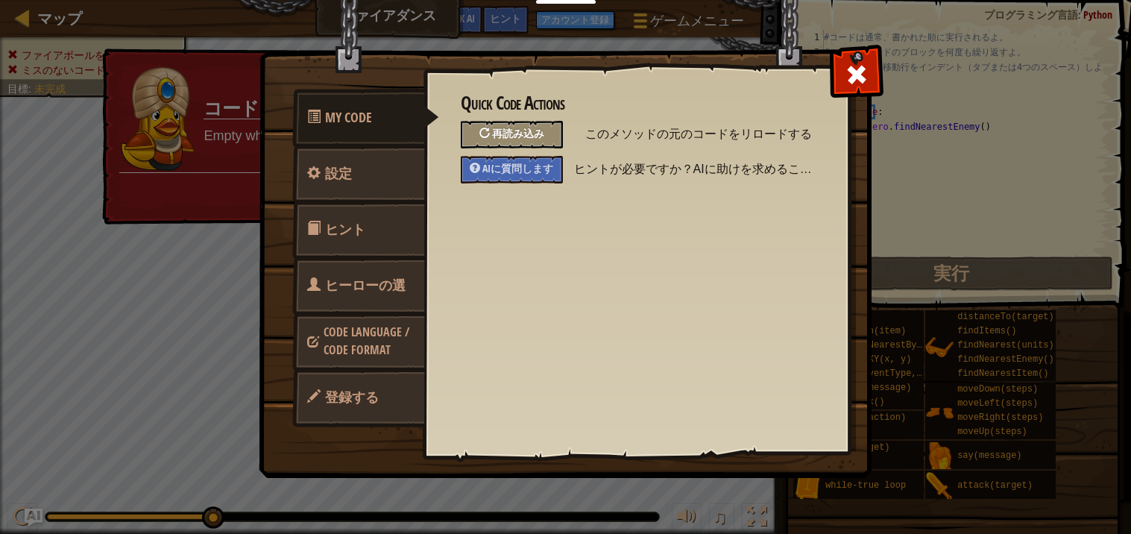
click at [531, 135] on span "再読み込み" at bounding box center [518, 133] width 52 height 14
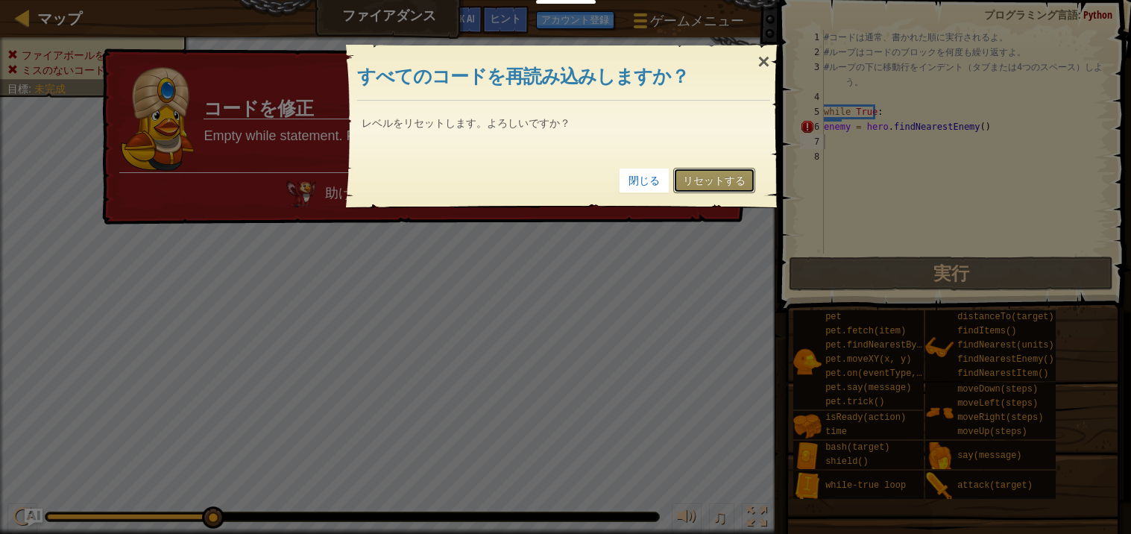
click at [687, 187] on link "リセットする" at bounding box center [714, 180] width 82 height 25
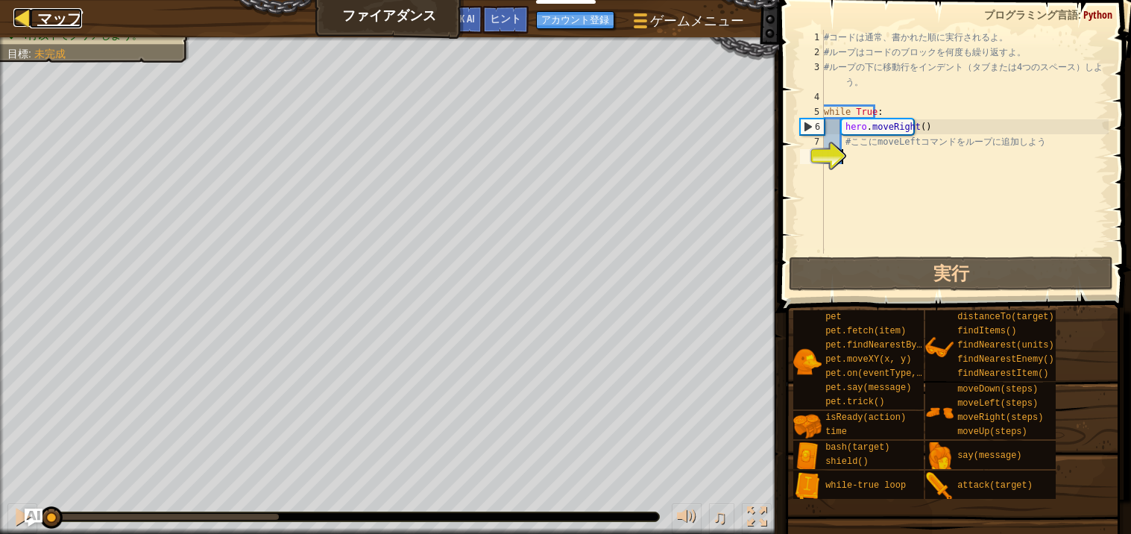
click at [20, 13] on div at bounding box center [22, 17] width 19 height 19
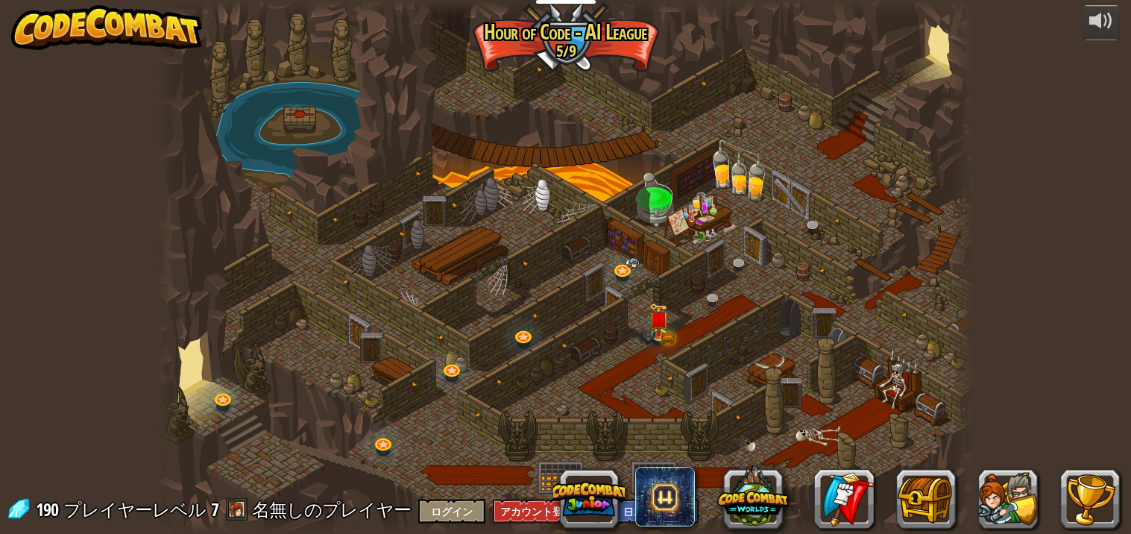
select select "ja"
click at [653, 327] on img at bounding box center [648, 336] width 15 height 25
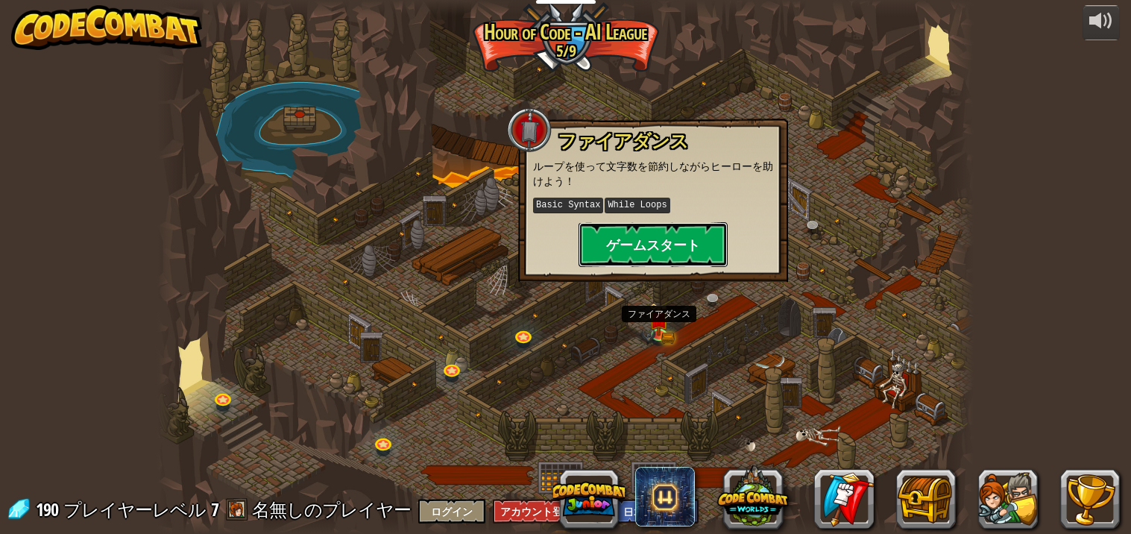
click at [602, 242] on button "ゲームスタート" at bounding box center [653, 244] width 149 height 45
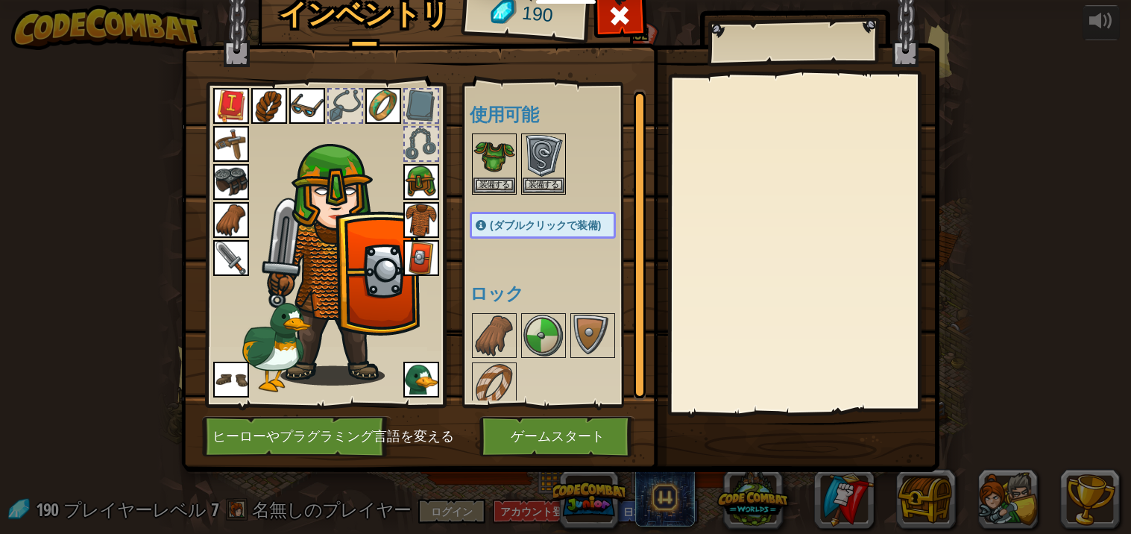
click at [406, 376] on img at bounding box center [421, 380] width 36 height 36
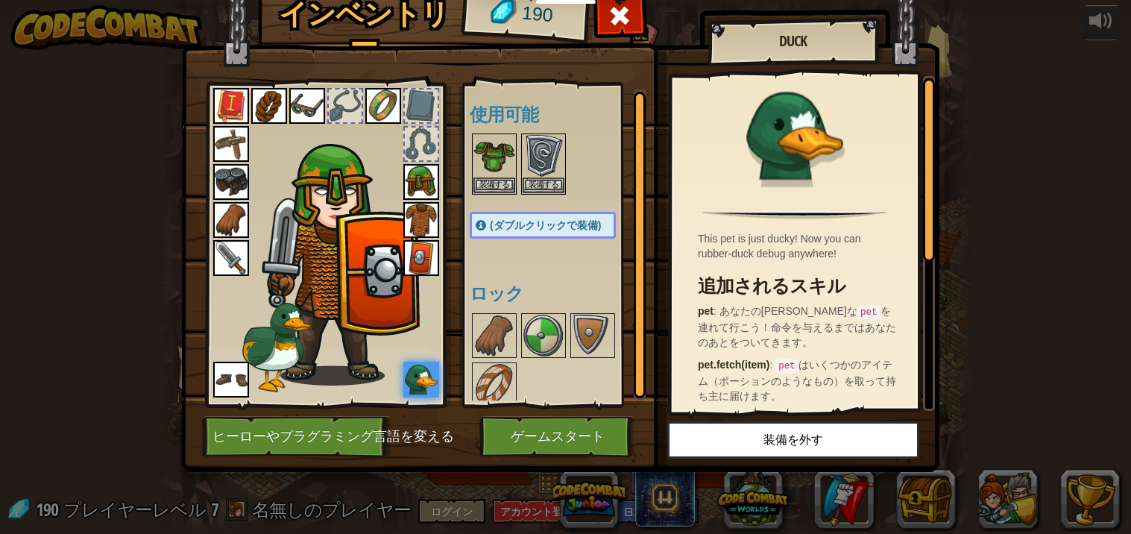
click at [428, 384] on img at bounding box center [421, 380] width 36 height 36
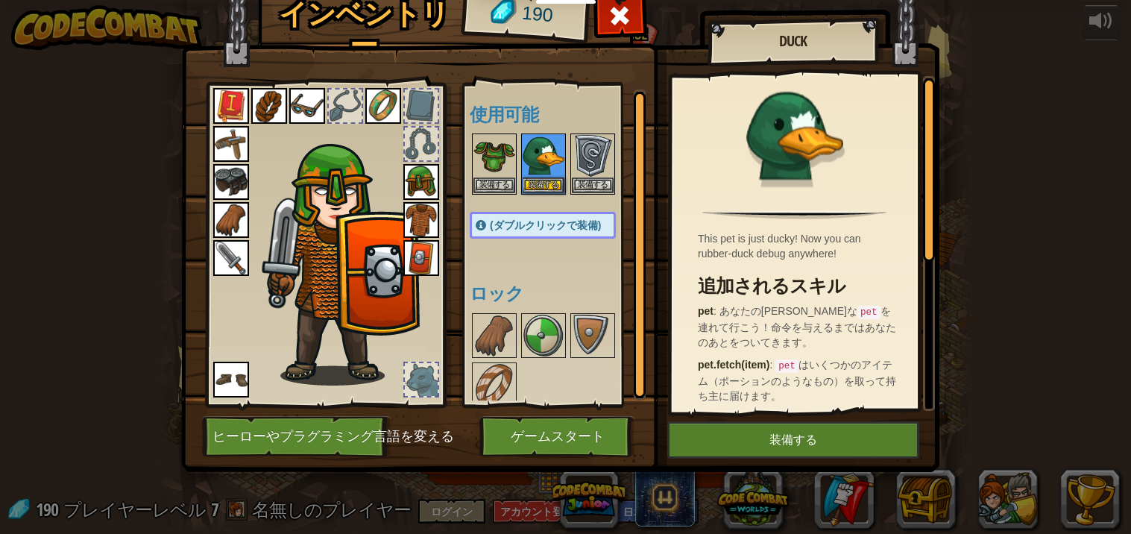
click at [226, 391] on img at bounding box center [231, 380] width 36 height 36
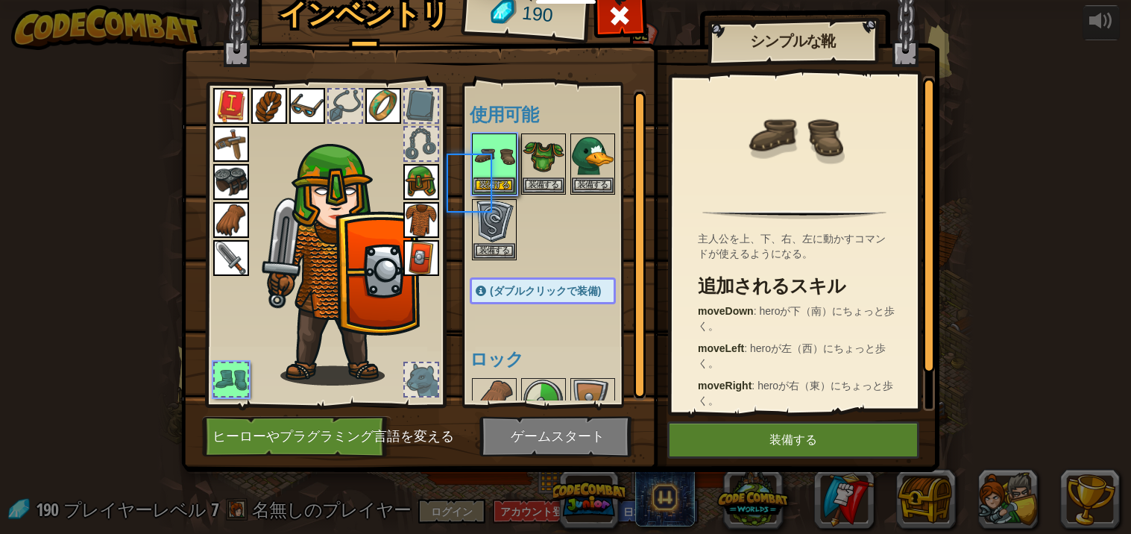
click at [222, 258] on img at bounding box center [231, 258] width 36 height 36
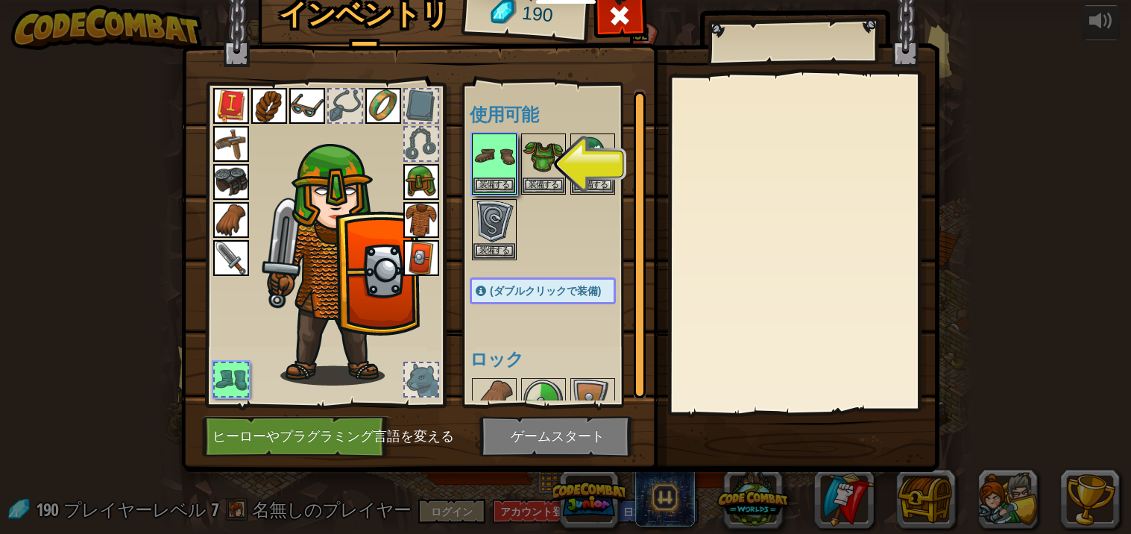
click at [216, 263] on img at bounding box center [231, 258] width 36 height 36
click at [233, 264] on img at bounding box center [231, 258] width 36 height 36
click at [223, 261] on img at bounding box center [231, 258] width 36 height 36
click at [216, 255] on img at bounding box center [231, 258] width 36 height 36
click at [220, 250] on img at bounding box center [231, 258] width 36 height 36
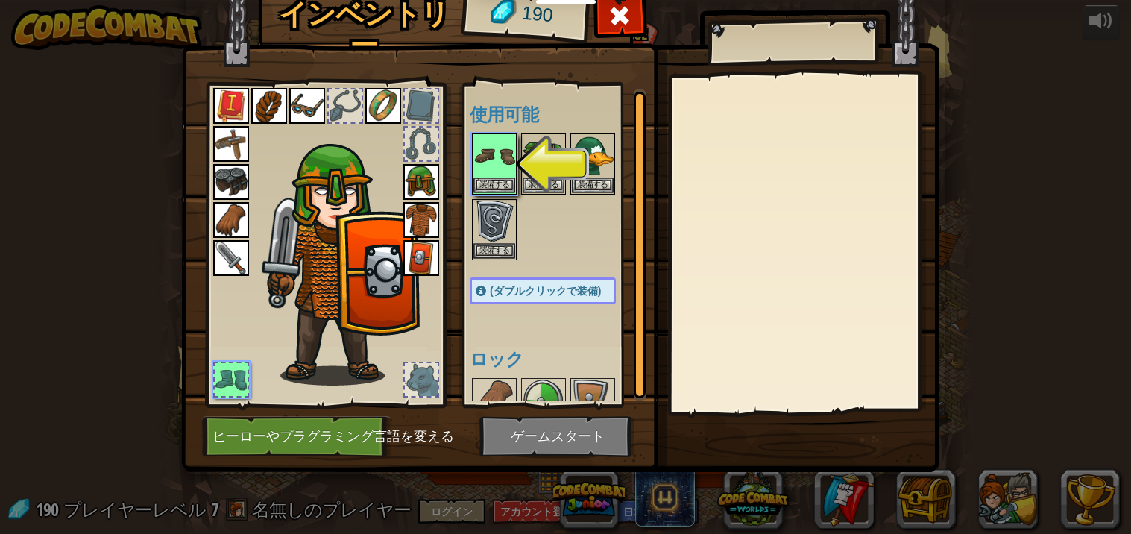
click at [215, 248] on img at bounding box center [231, 258] width 36 height 36
click at [219, 245] on img at bounding box center [231, 258] width 36 height 36
click at [220, 248] on img at bounding box center [231, 258] width 36 height 36
click at [231, 254] on img at bounding box center [231, 258] width 36 height 36
click at [489, 190] on button "装備する" at bounding box center [495, 185] width 42 height 16
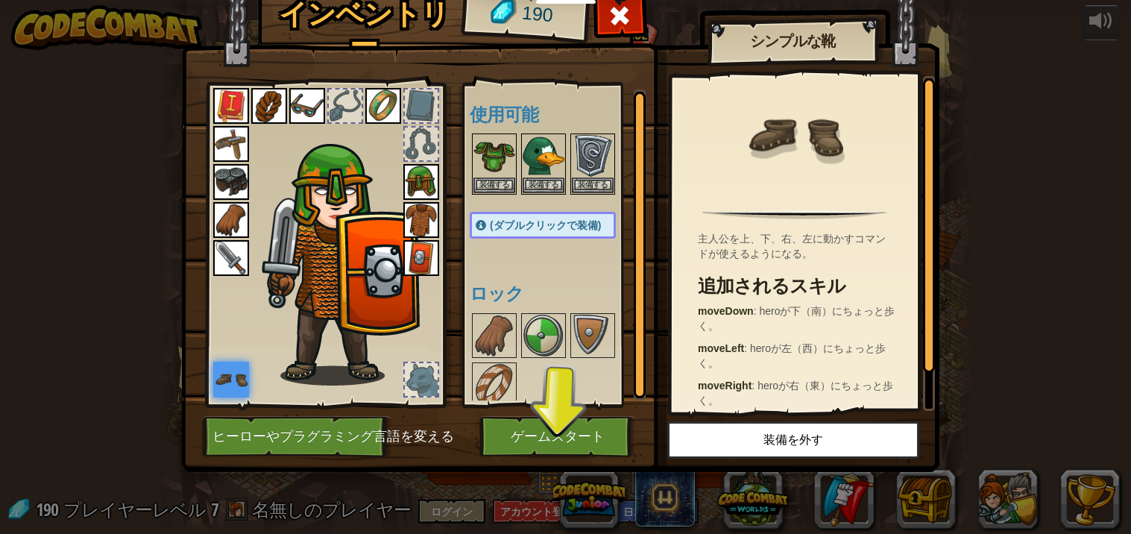
click at [409, 265] on img at bounding box center [421, 258] width 36 height 36
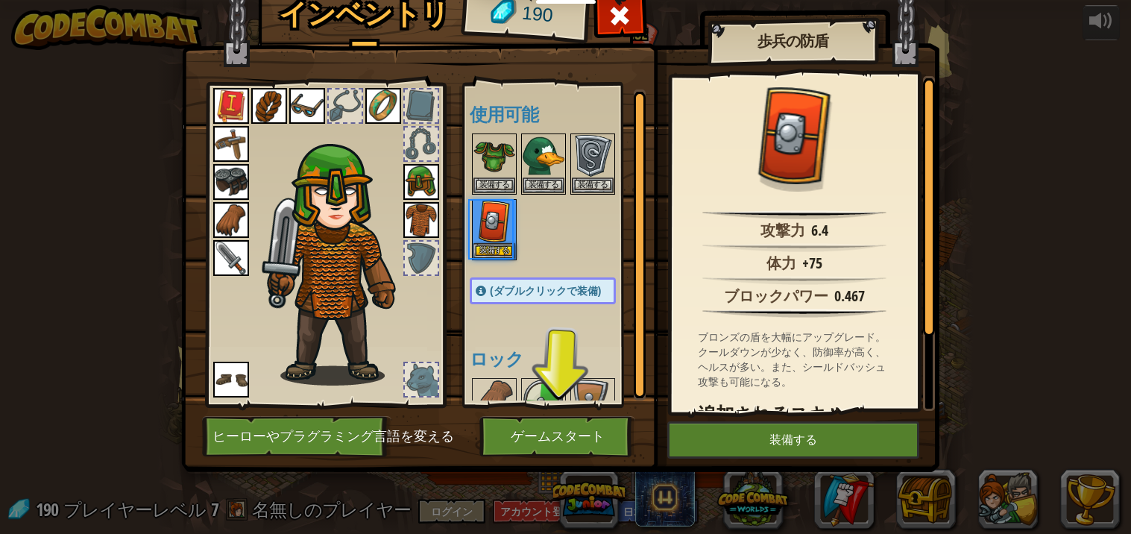
click at [411, 222] on img at bounding box center [421, 220] width 36 height 36
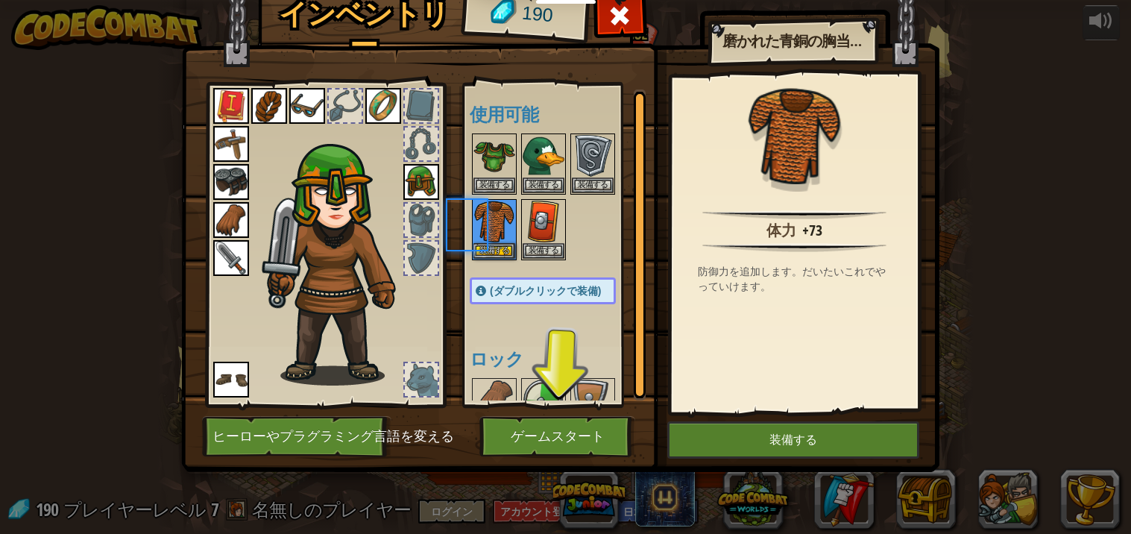
click at [413, 169] on img at bounding box center [421, 182] width 36 height 36
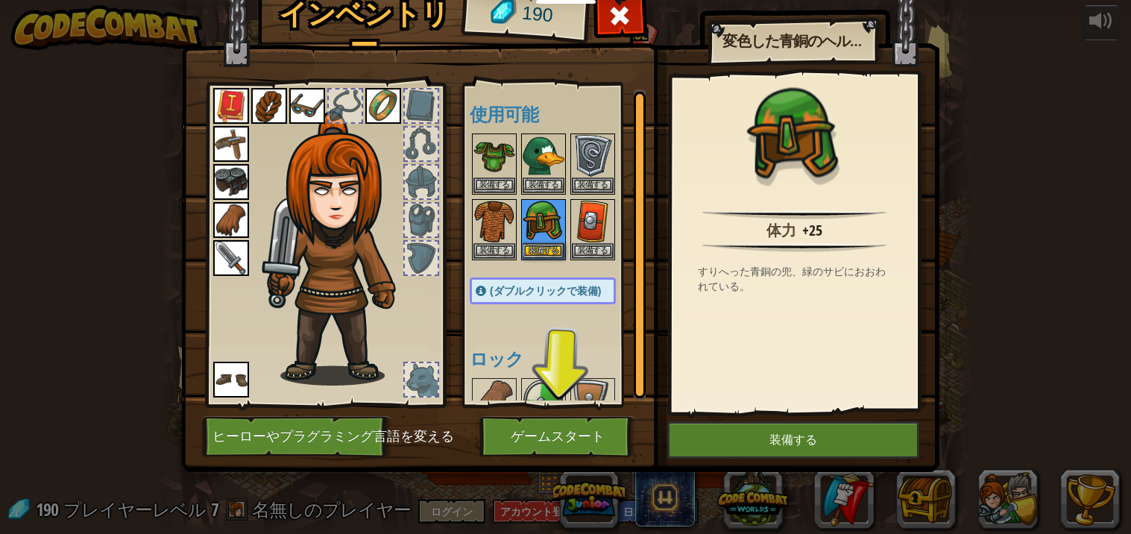
click at [399, 113] on img at bounding box center [383, 106] width 36 height 36
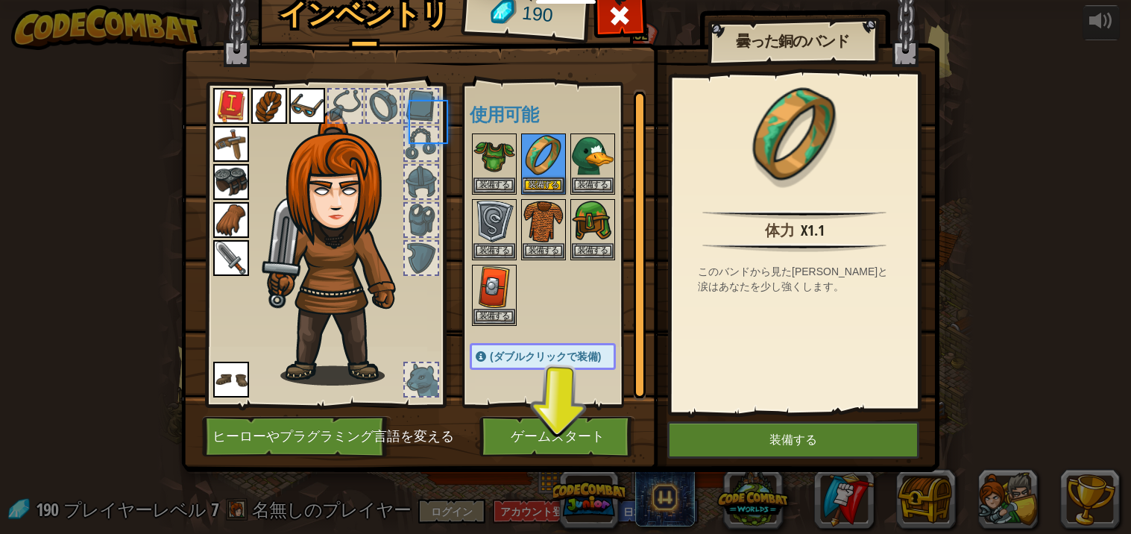
click at [377, 107] on div at bounding box center [383, 105] width 33 height 33
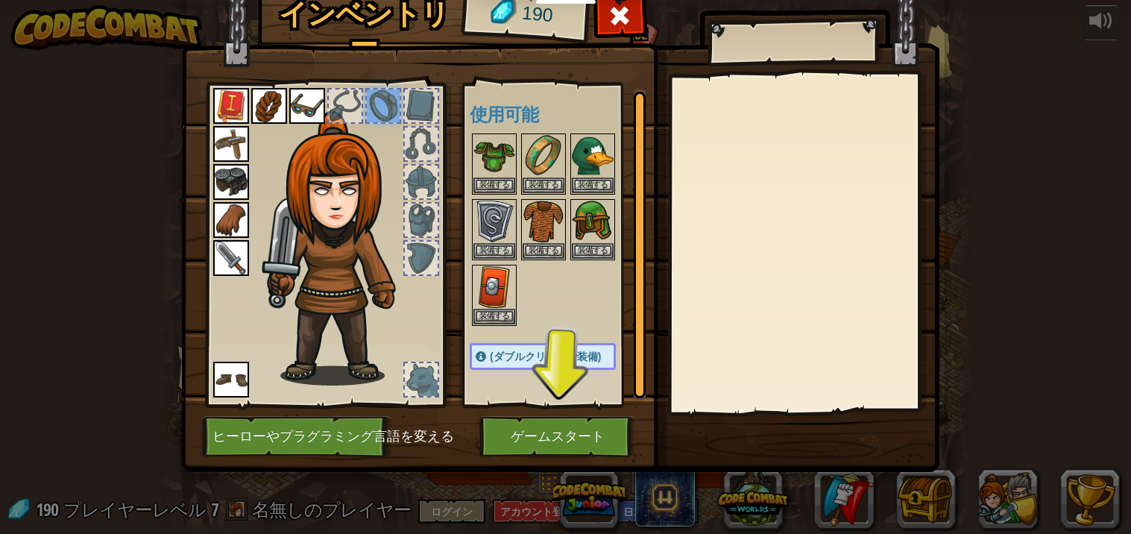
click at [304, 110] on img at bounding box center [307, 106] width 36 height 36
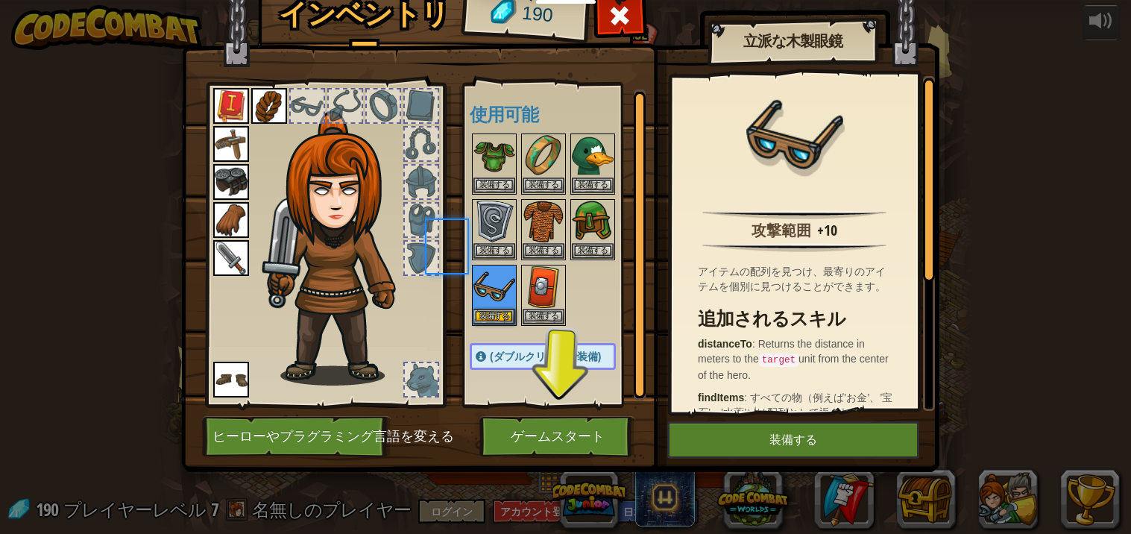
click at [270, 107] on img at bounding box center [269, 106] width 36 height 36
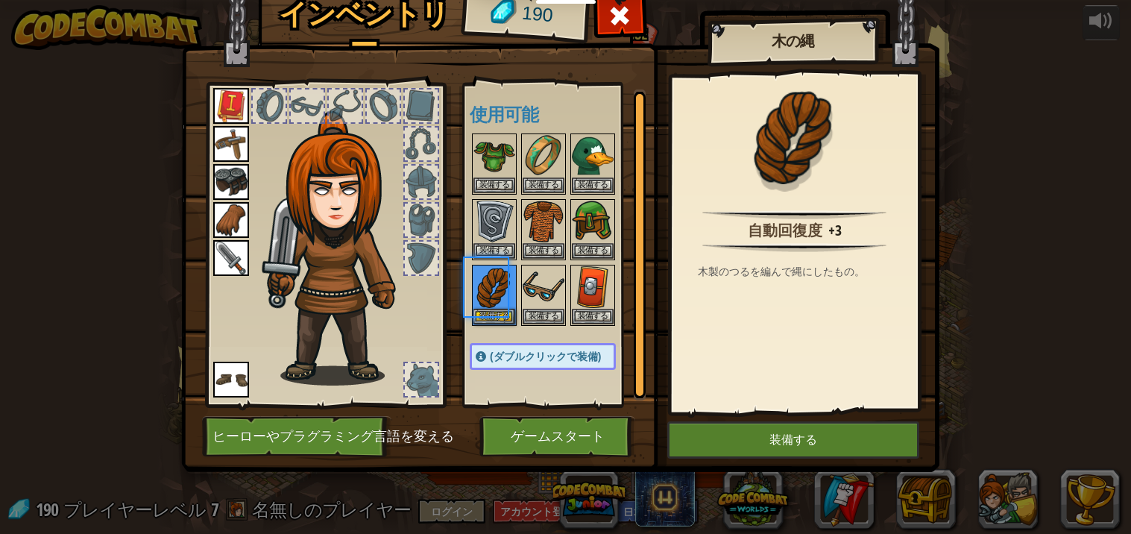
click at [222, 105] on img at bounding box center [231, 106] width 36 height 36
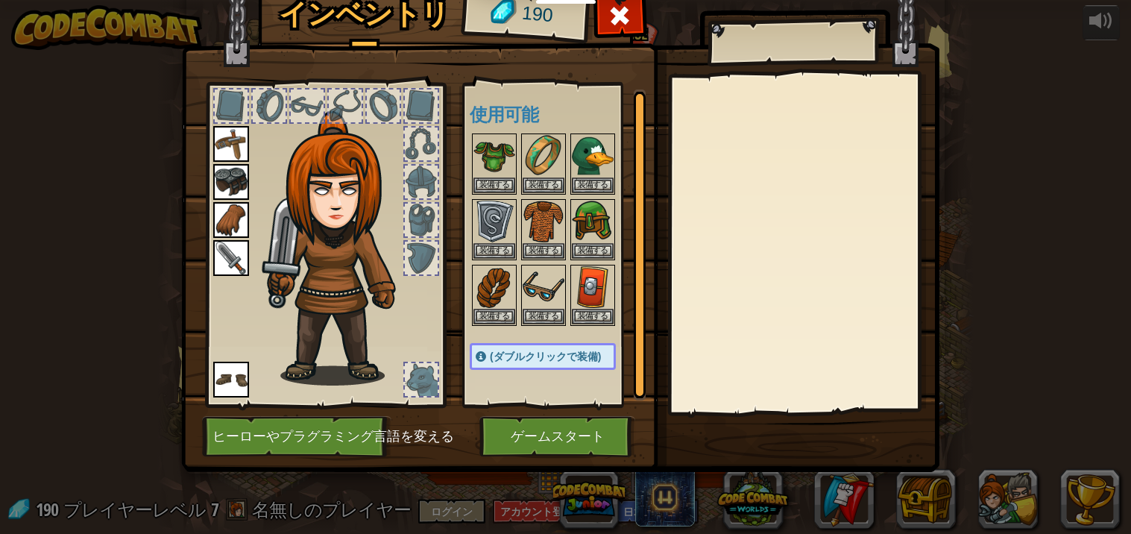
click at [222, 145] on img at bounding box center [231, 144] width 36 height 36
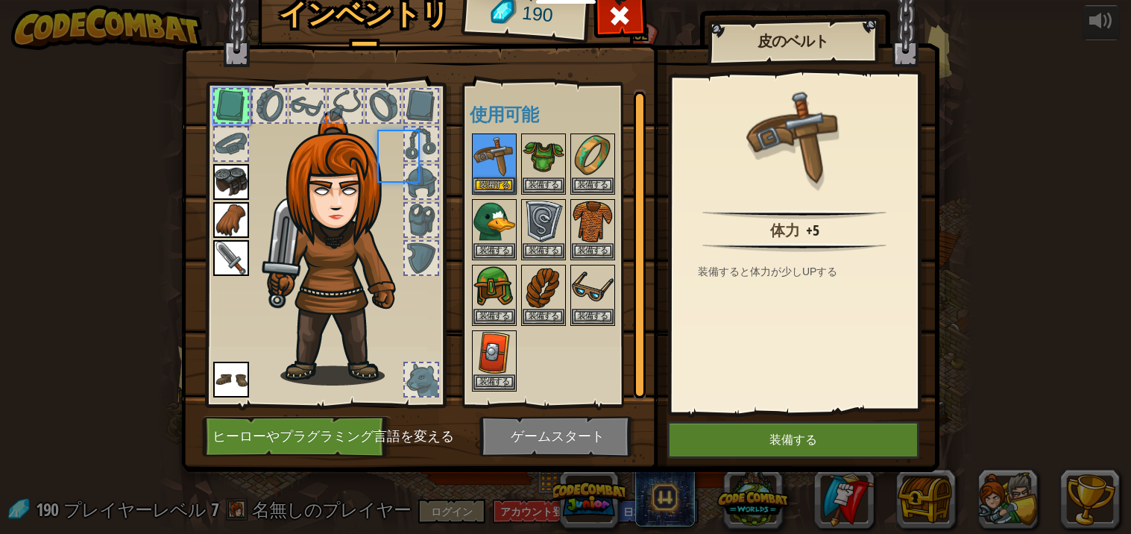
click at [213, 172] on img at bounding box center [231, 182] width 36 height 36
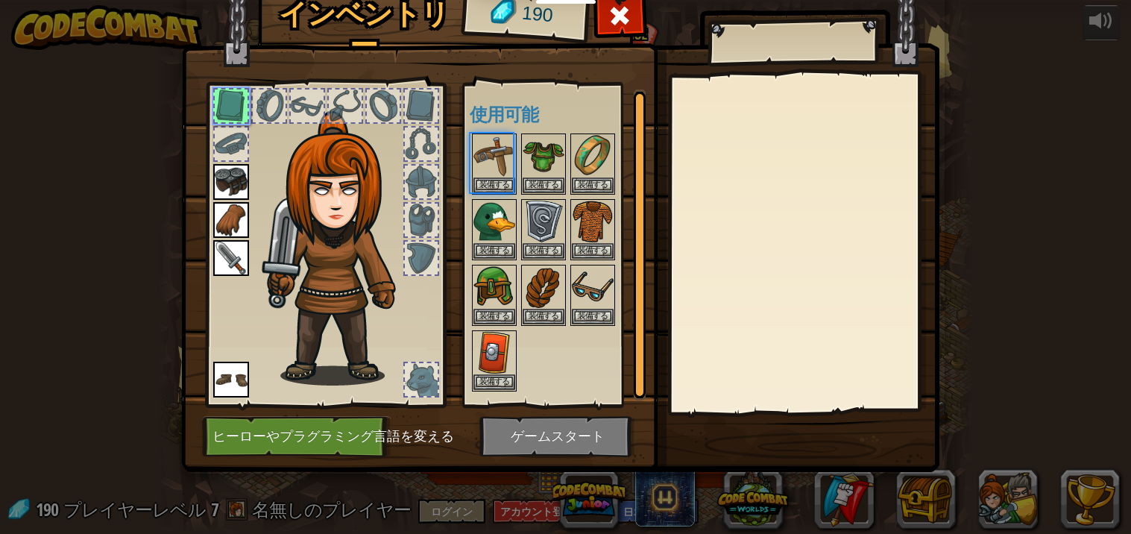
click at [227, 181] on img at bounding box center [231, 182] width 36 height 36
click at [216, 190] on img at bounding box center [231, 182] width 36 height 36
click at [220, 178] on img at bounding box center [231, 182] width 36 height 36
click at [216, 178] on img at bounding box center [231, 182] width 36 height 36
click at [236, 177] on img at bounding box center [231, 182] width 36 height 36
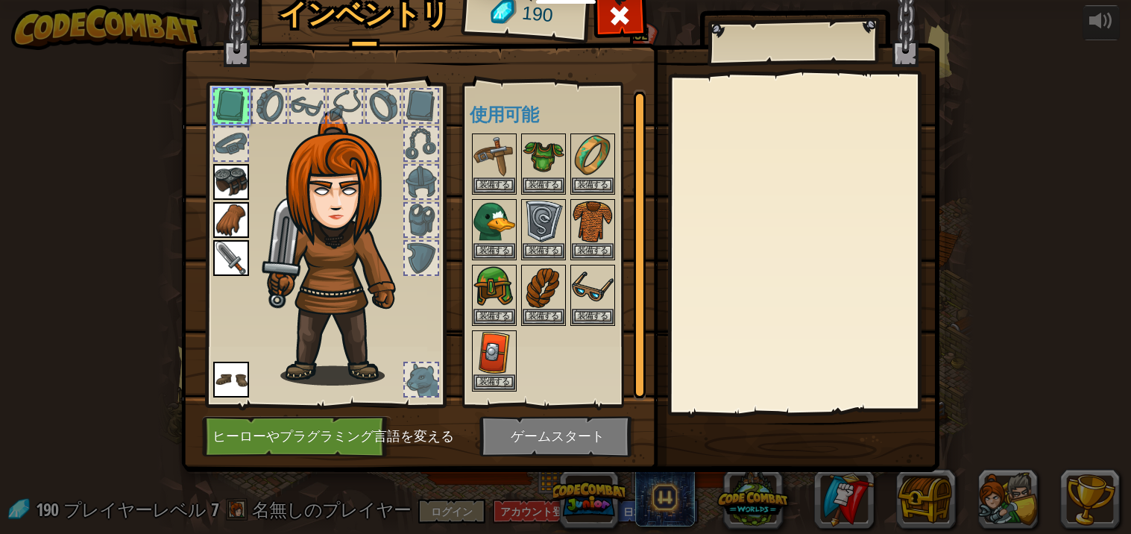
click at [223, 176] on img at bounding box center [231, 182] width 36 height 36
click at [221, 181] on img at bounding box center [231, 182] width 36 height 36
click at [224, 222] on img at bounding box center [231, 220] width 36 height 36
click at [230, 224] on img at bounding box center [231, 220] width 36 height 36
click at [222, 248] on img at bounding box center [231, 258] width 36 height 36
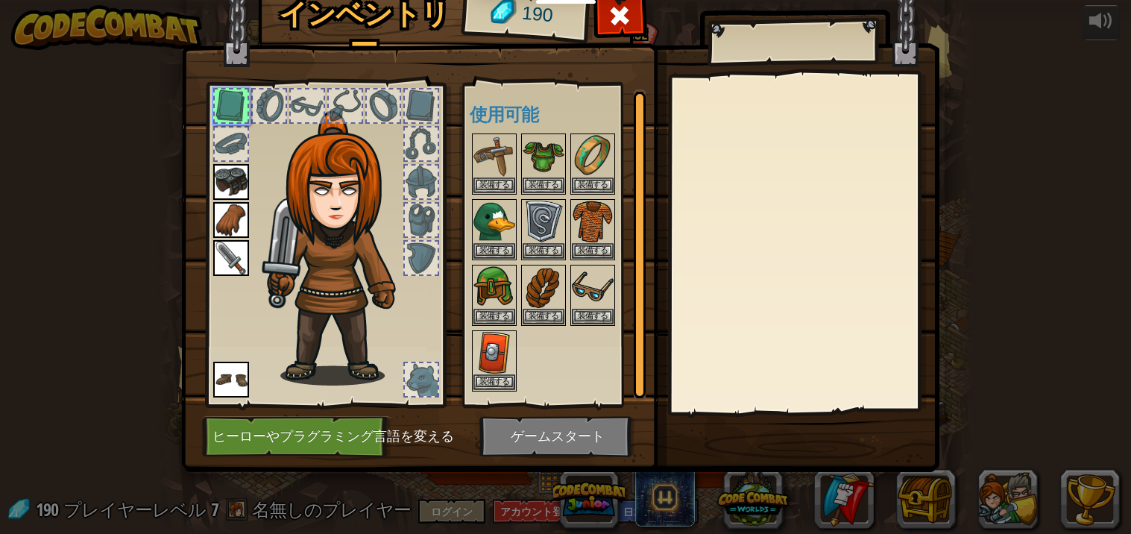
click at [221, 386] on img at bounding box center [231, 380] width 36 height 36
click at [489, 378] on button "装備する" at bounding box center [495, 382] width 42 height 16
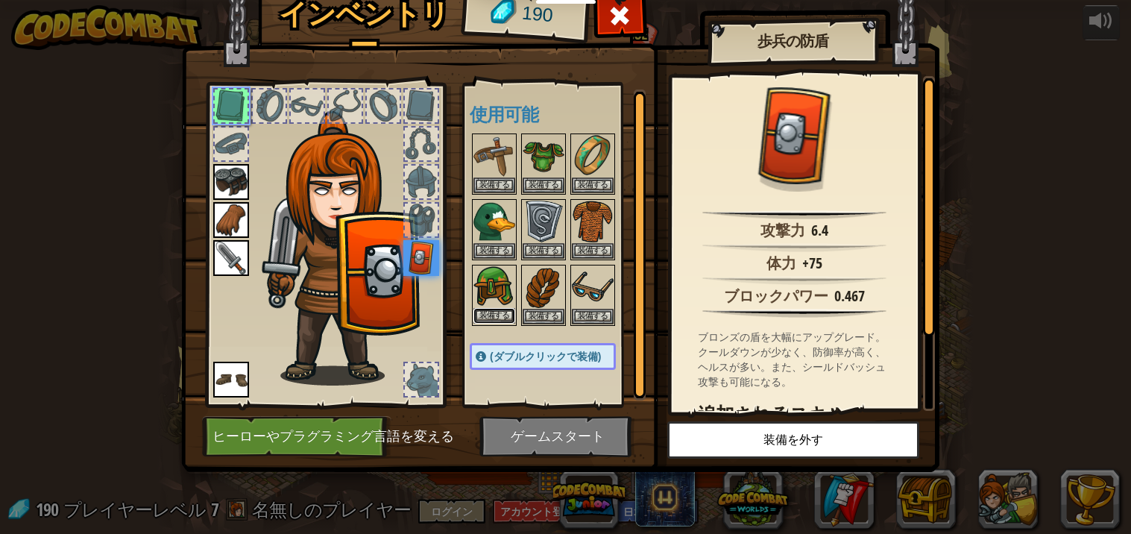
click at [501, 315] on button "装備する" at bounding box center [495, 316] width 42 height 16
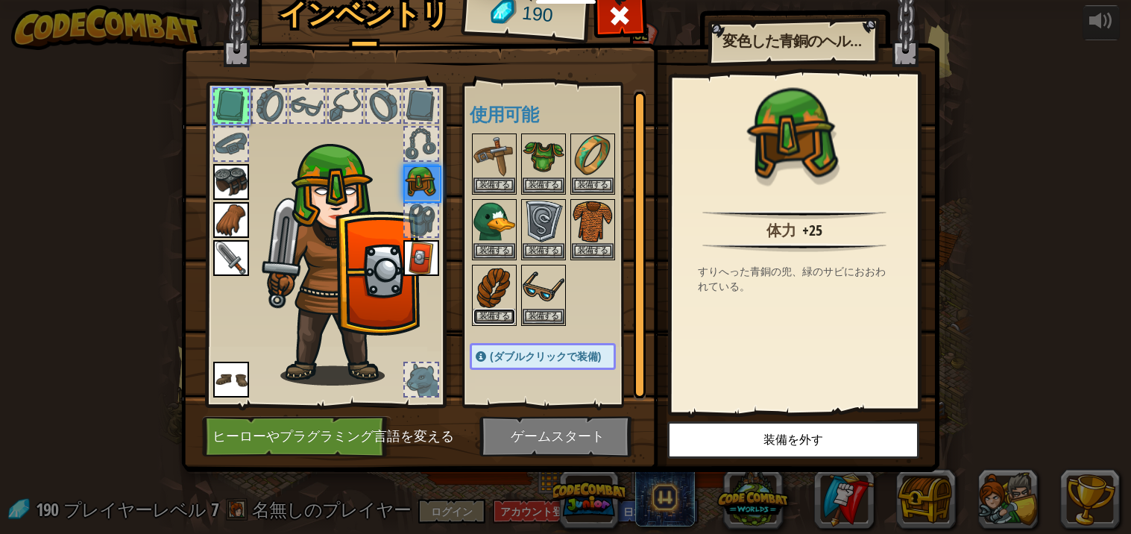
click at [501, 315] on button "装備する" at bounding box center [495, 317] width 42 height 16
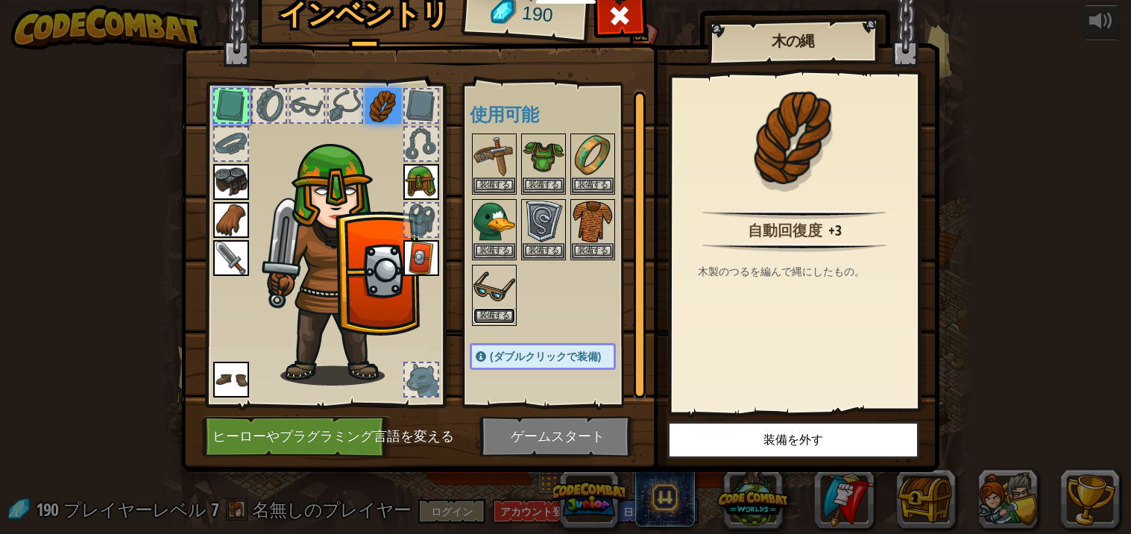
click at [500, 317] on button "装備する" at bounding box center [495, 316] width 42 height 16
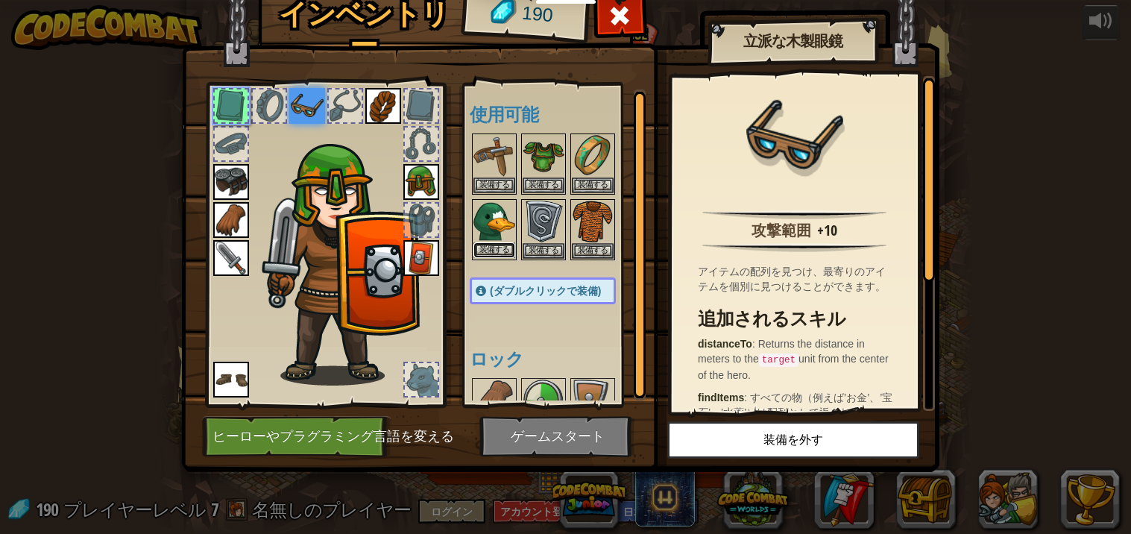
click at [494, 254] on button "装備する" at bounding box center [495, 250] width 42 height 16
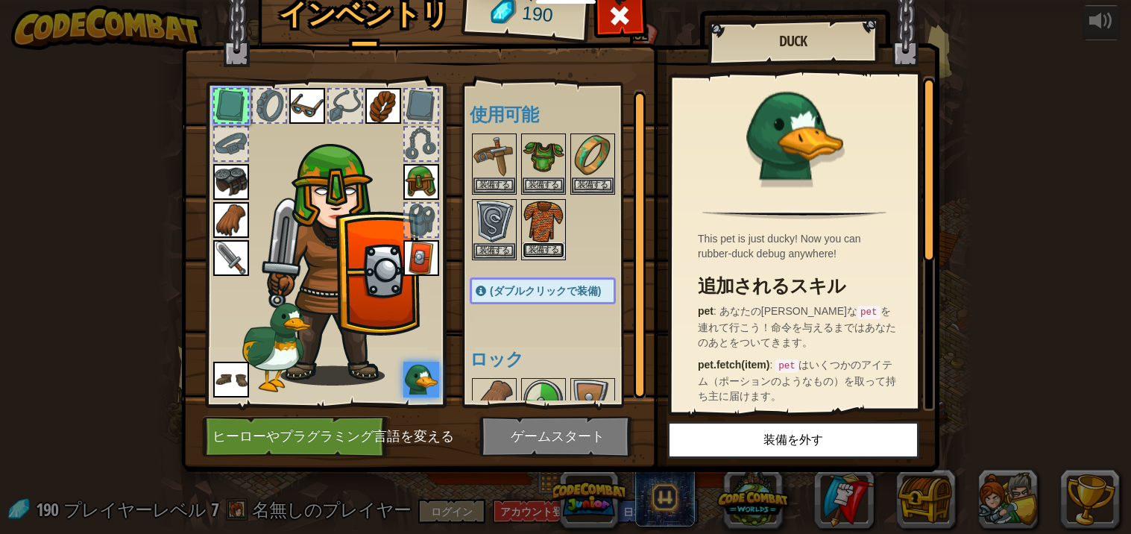
click at [524, 253] on button "装備する" at bounding box center [544, 250] width 42 height 16
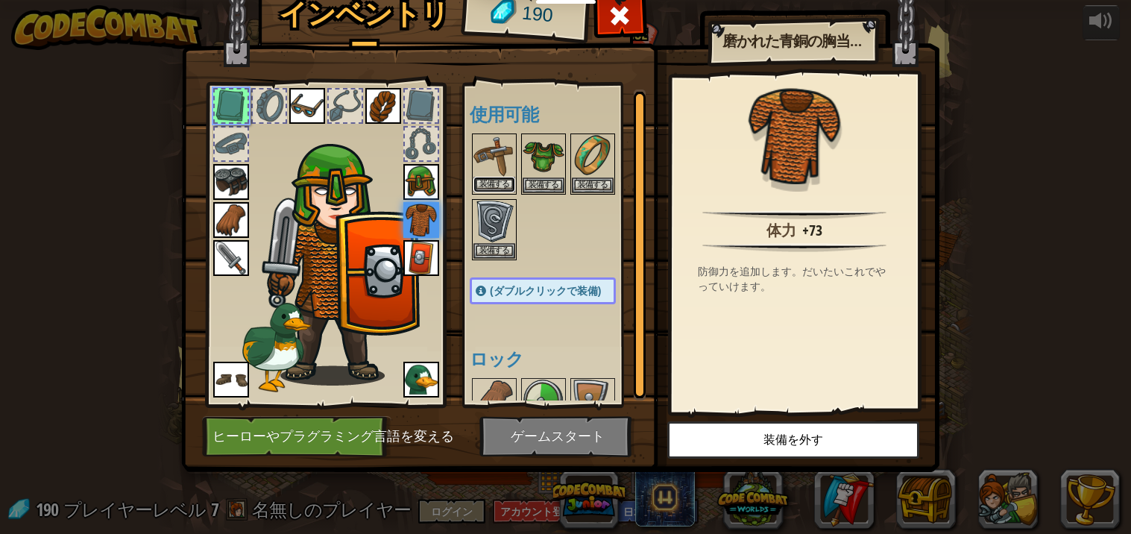
click at [498, 183] on button "装備する" at bounding box center [495, 185] width 42 height 16
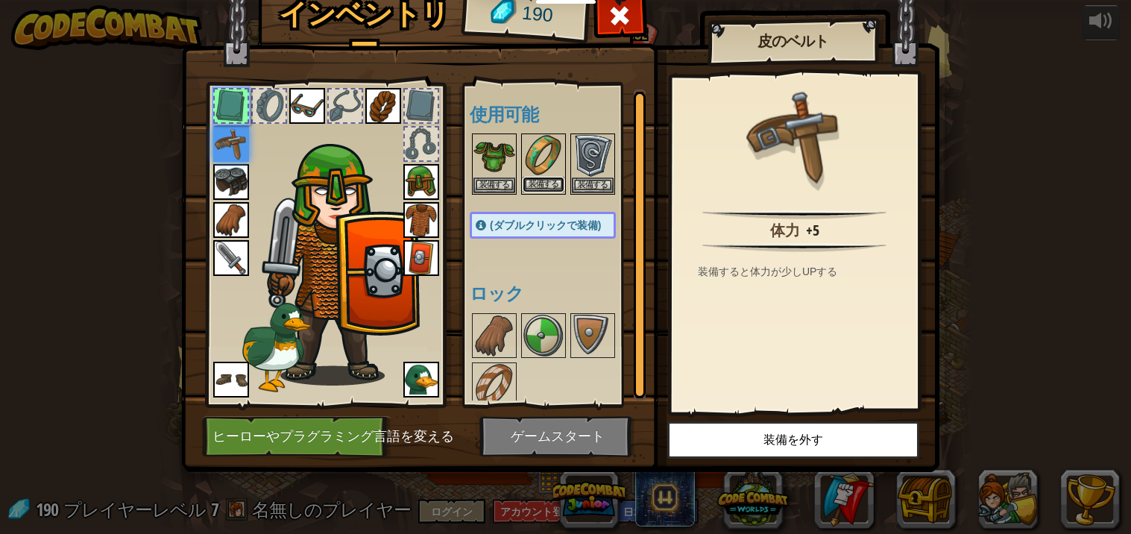
click at [545, 190] on button "装備する" at bounding box center [544, 185] width 42 height 16
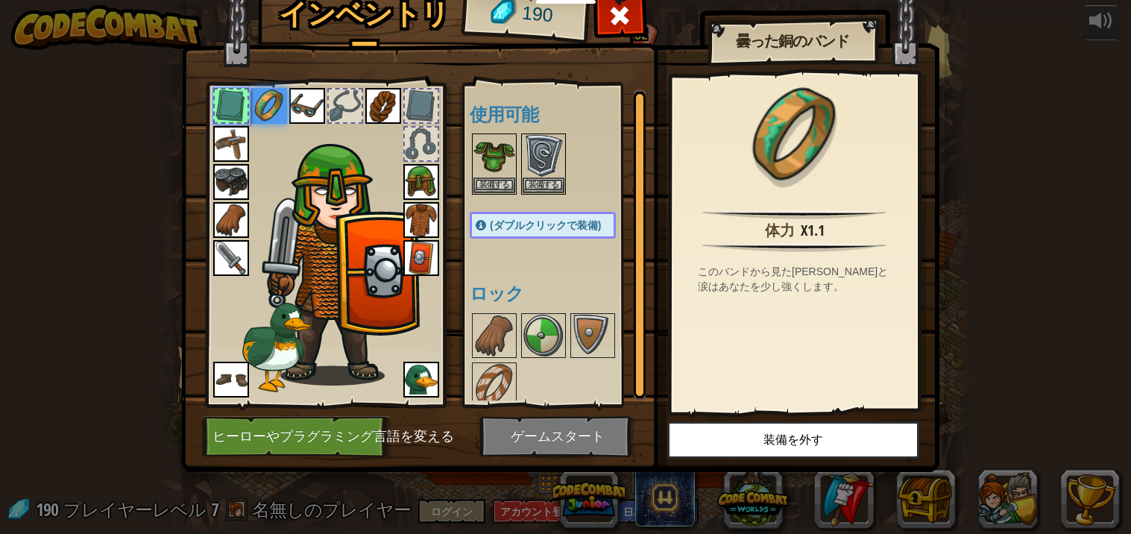
click at [575, 456] on img at bounding box center [560, 201] width 759 height 541
click at [584, 427] on img at bounding box center [560, 201] width 759 height 541
click at [537, 44] on img at bounding box center [560, 201] width 759 height 541
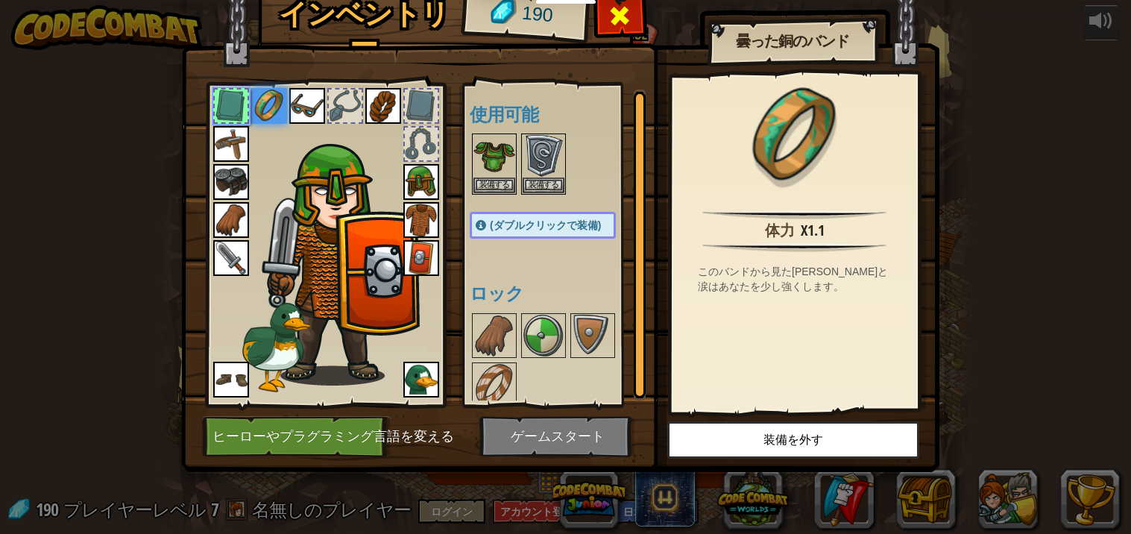
click at [626, 13] on span at bounding box center [621, 16] width 24 height 24
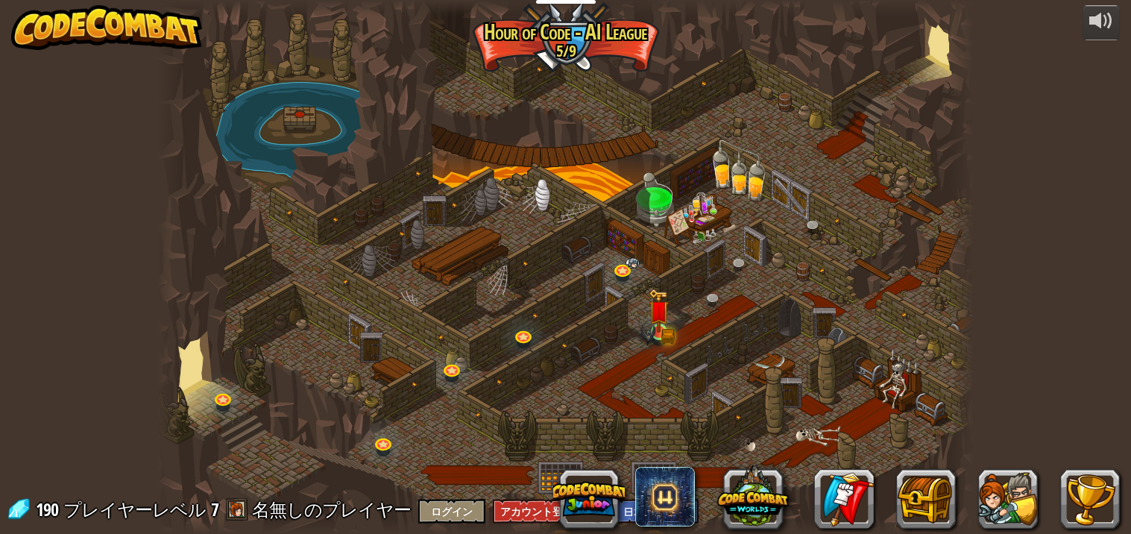
click at [655, 327] on img at bounding box center [648, 336] width 15 height 25
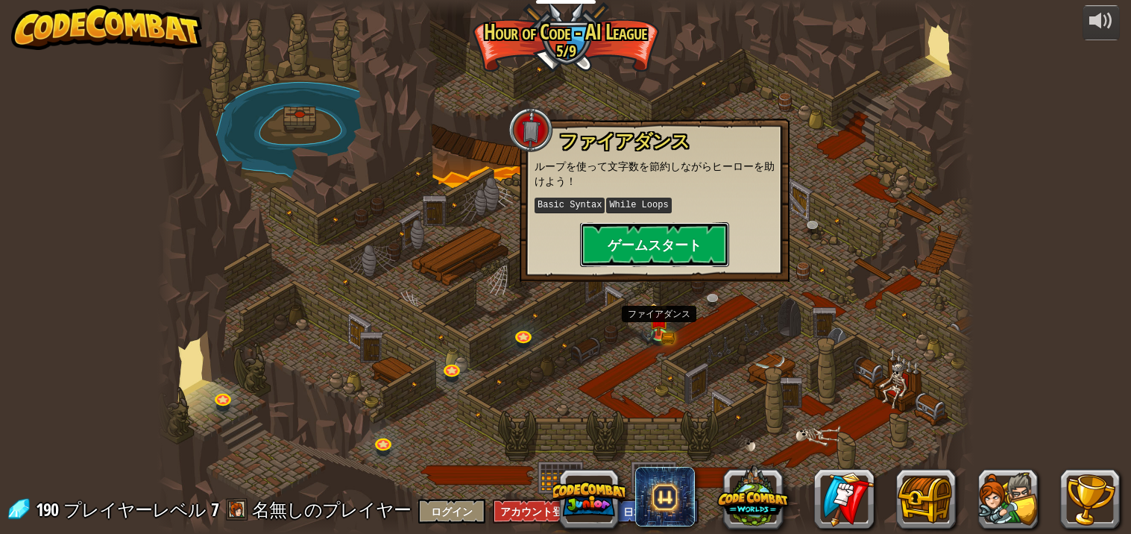
click at [610, 266] on button "ゲームスタート" at bounding box center [654, 244] width 149 height 45
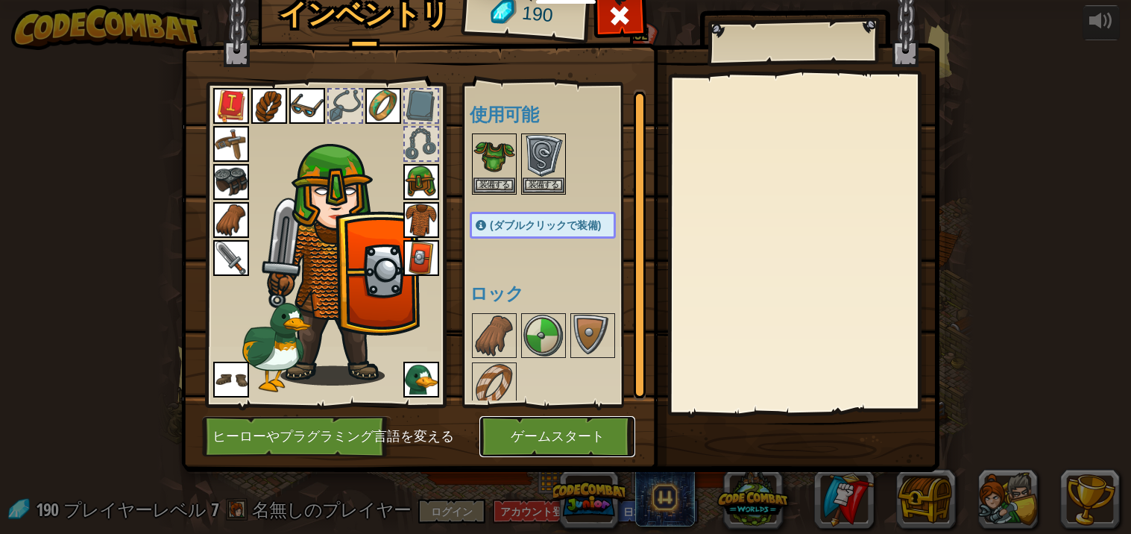
click at [550, 442] on button "ゲームスタート" at bounding box center [558, 436] width 156 height 41
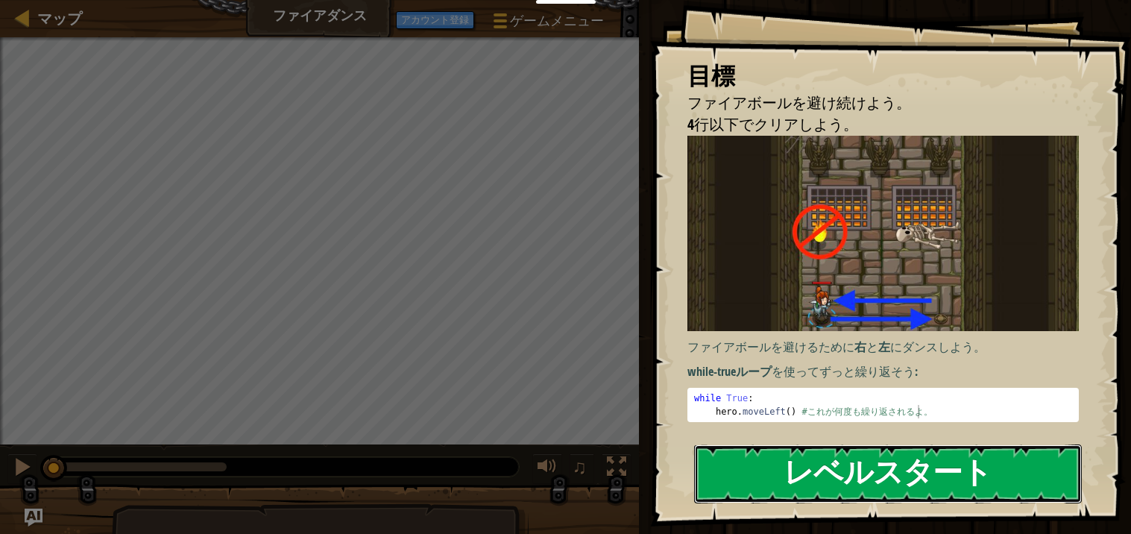
click at [987, 447] on button "レベルスタート" at bounding box center [888, 474] width 388 height 59
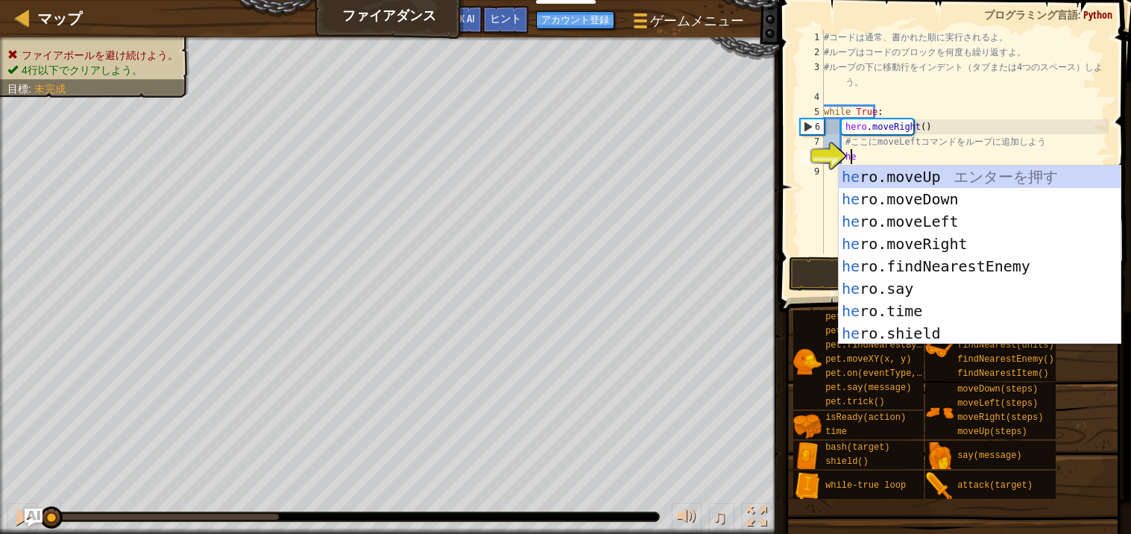
scroll to position [6, 1]
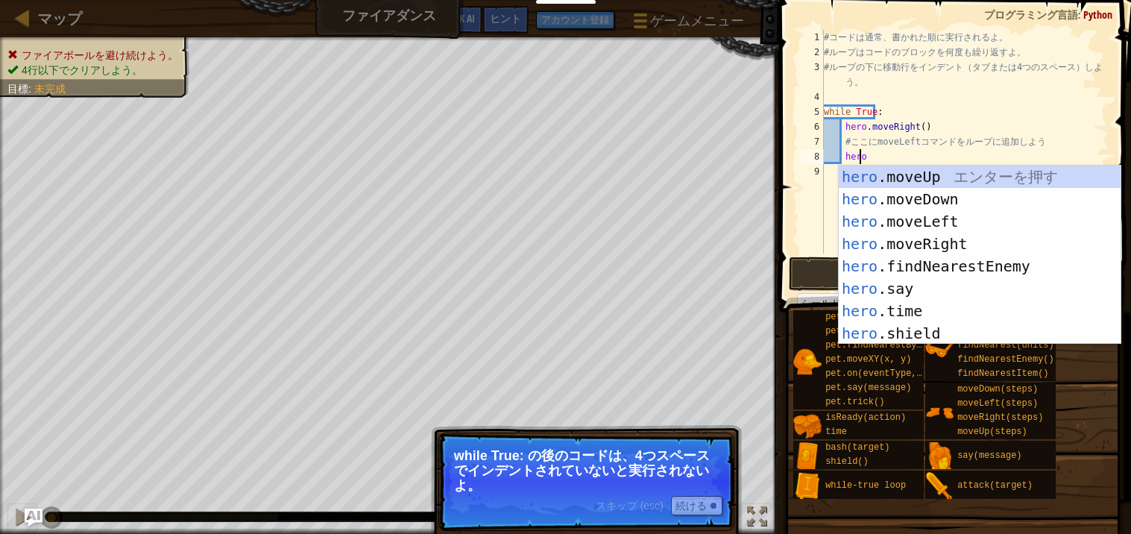
click at [696, 516] on p "スキップ (esc) 続ける while True: の後のコードは、4つスペースでインデントされていないと実行されないよ。" at bounding box center [587, 482] width 296 height 98
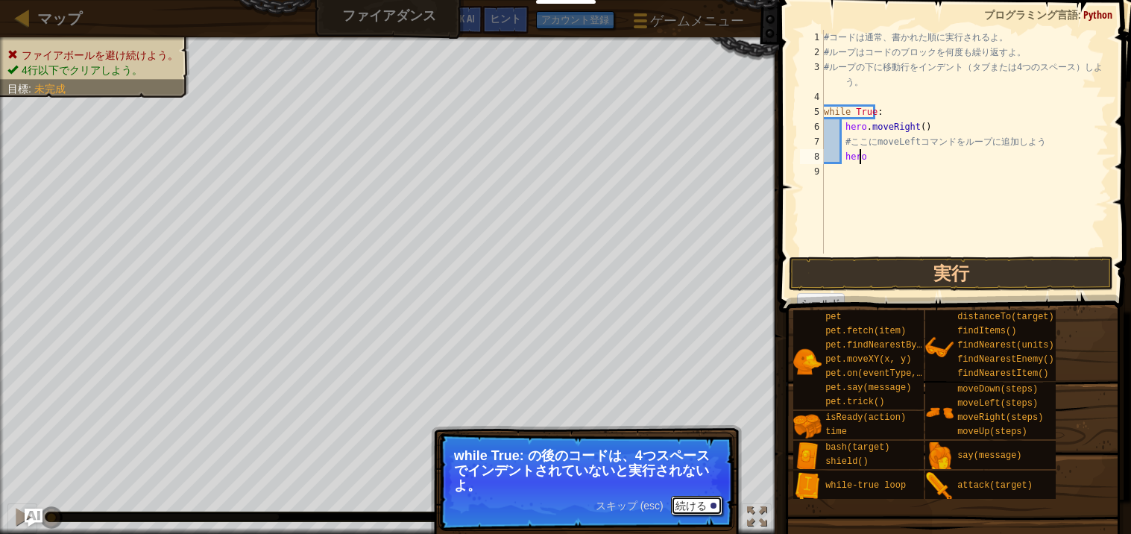
click at [714, 508] on button "続ける" at bounding box center [696, 505] width 51 height 19
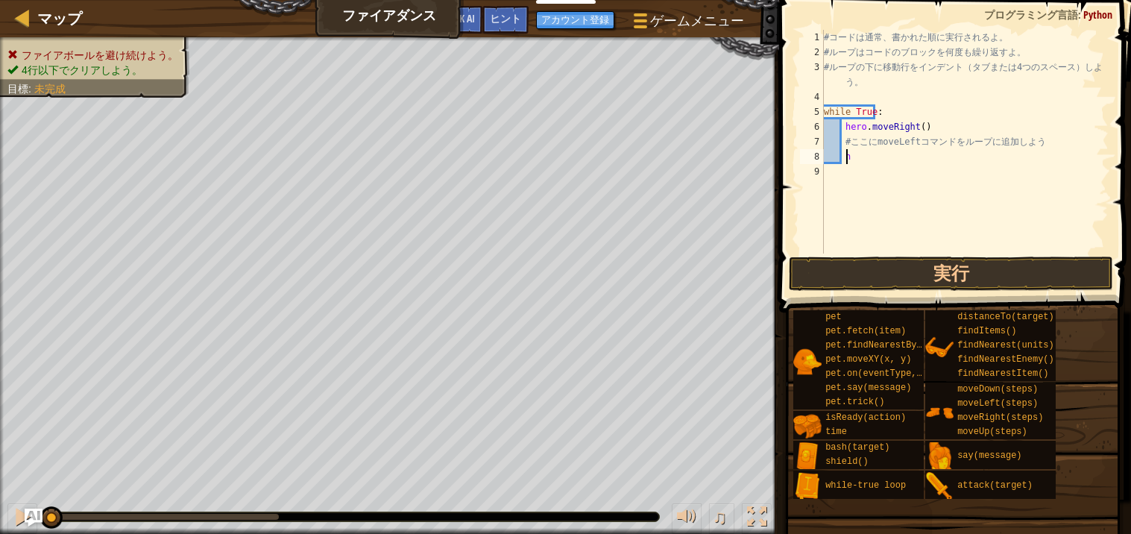
type textarea "h"
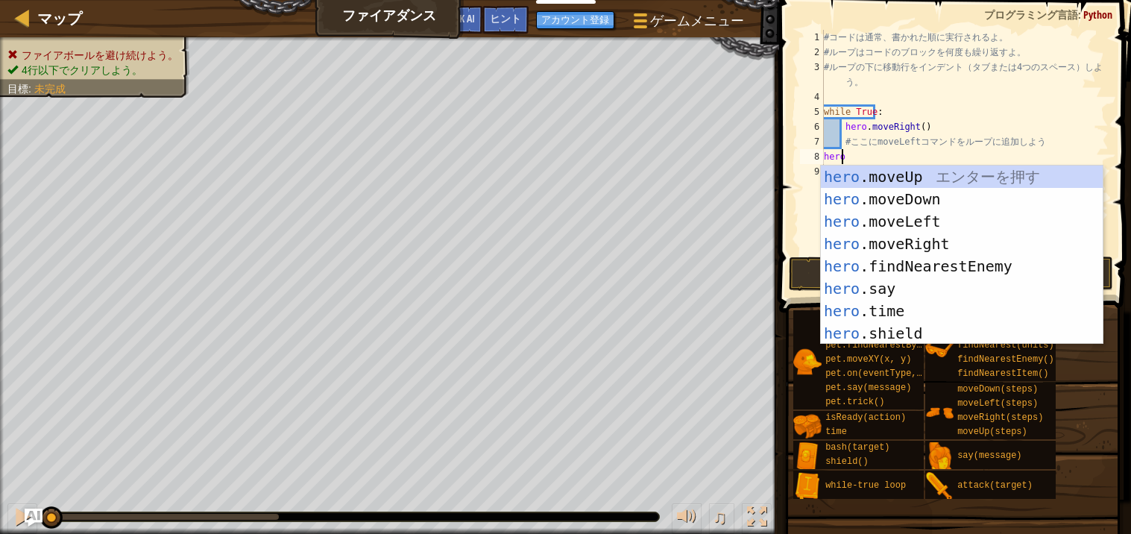
scroll to position [6, 1]
click at [892, 293] on div "hero .moveUp エ ン タ ー を 押 す hero .moveDown エ ン タ ー を 押 す hero .moveLeft エ ン タ ー …" at bounding box center [962, 278] width 282 height 224
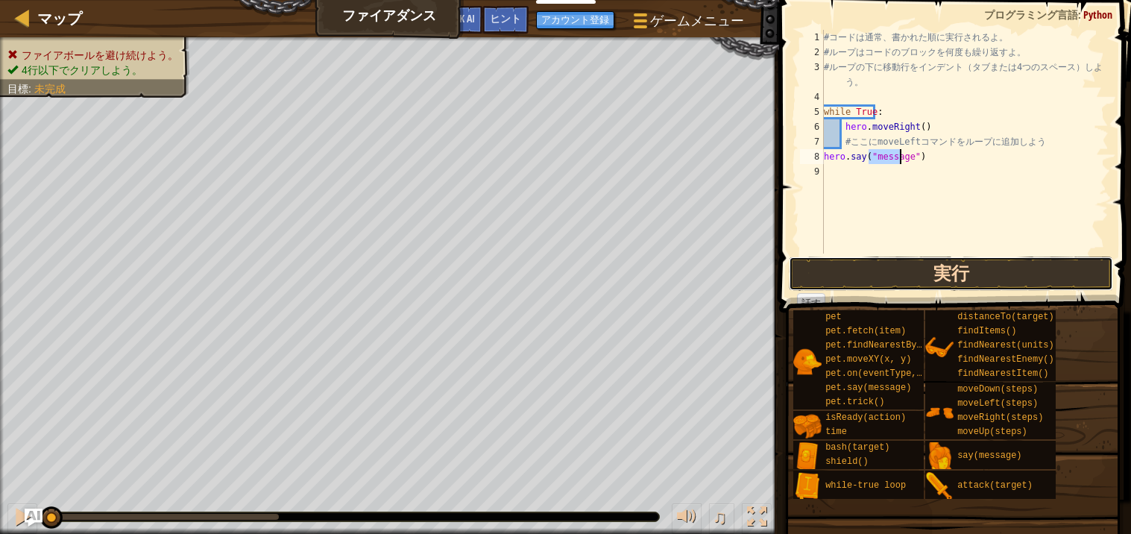
click at [1020, 285] on button "実行" at bounding box center [951, 274] width 324 height 34
click at [1050, 274] on button "実行中" at bounding box center [951, 274] width 324 height 34
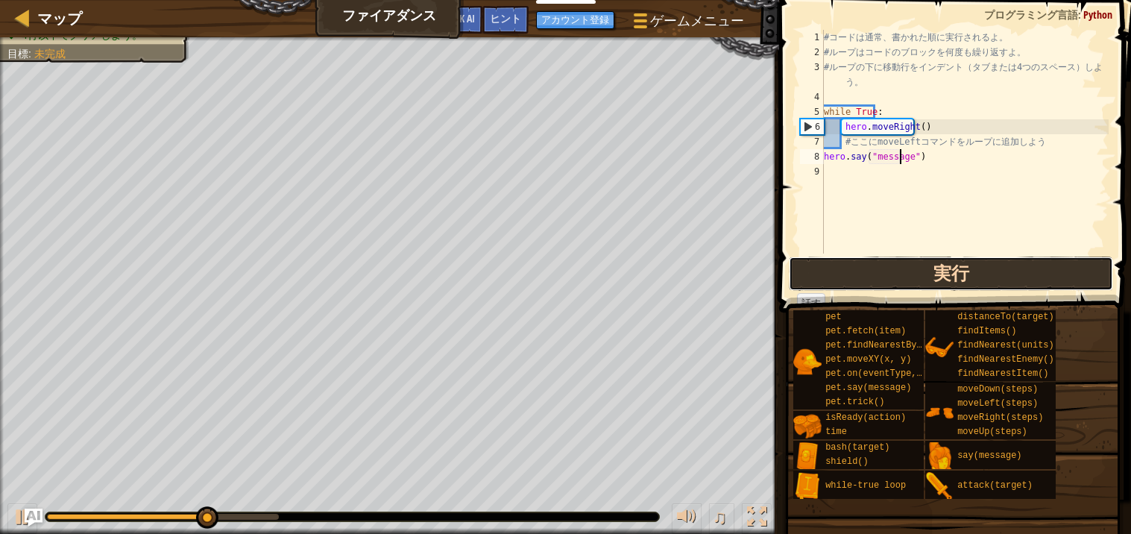
click at [1061, 272] on button "実行" at bounding box center [951, 274] width 324 height 34
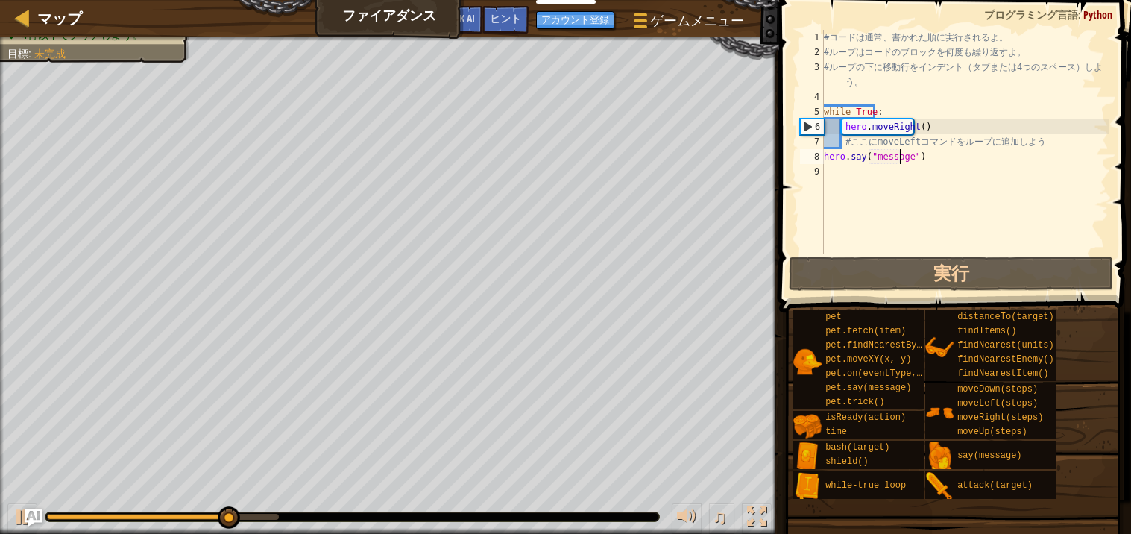
click at [929, 151] on div "# コ ー ド は 通 常 、 書 か れ た 順 に 実 行 さ れ る よ 。 # ル ー プ は コ ー ド の ブ ロ ッ ク を 何 度 も 繰 り…" at bounding box center [965, 157] width 288 height 254
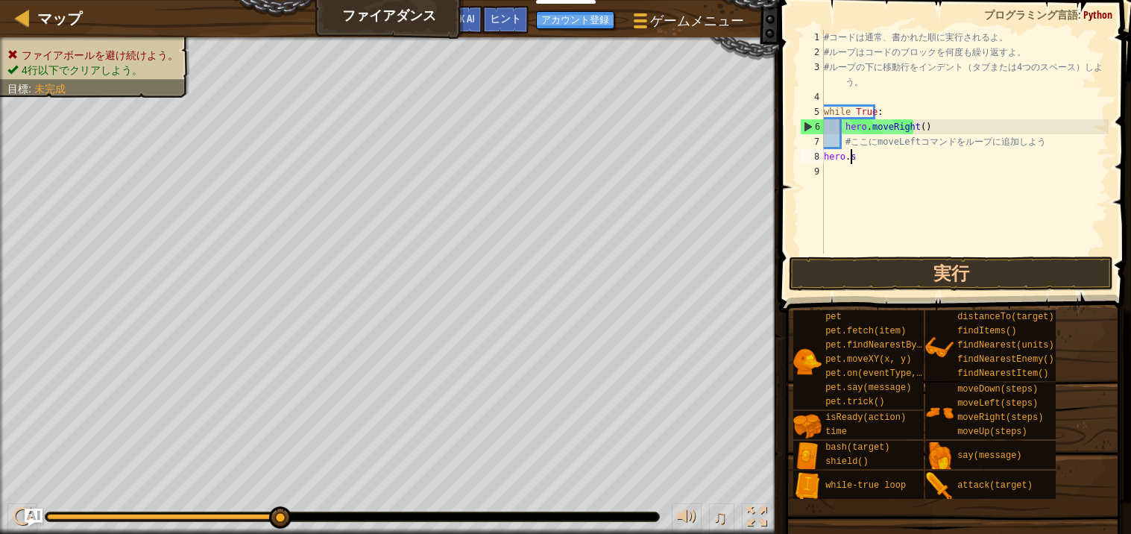
type textarea "h"
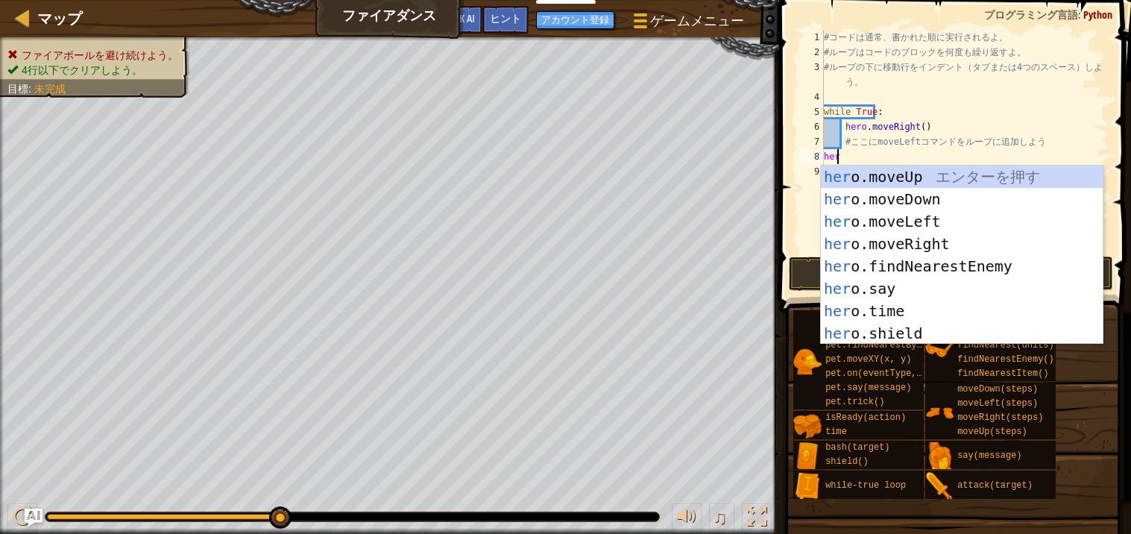
type textarea "hero"
click at [944, 222] on div "hero .moveUp エ ン タ ー を 押 す hero .moveDown エ ン タ ー を 押 す hero .moveLeft エ ン タ ー …" at bounding box center [962, 278] width 282 height 224
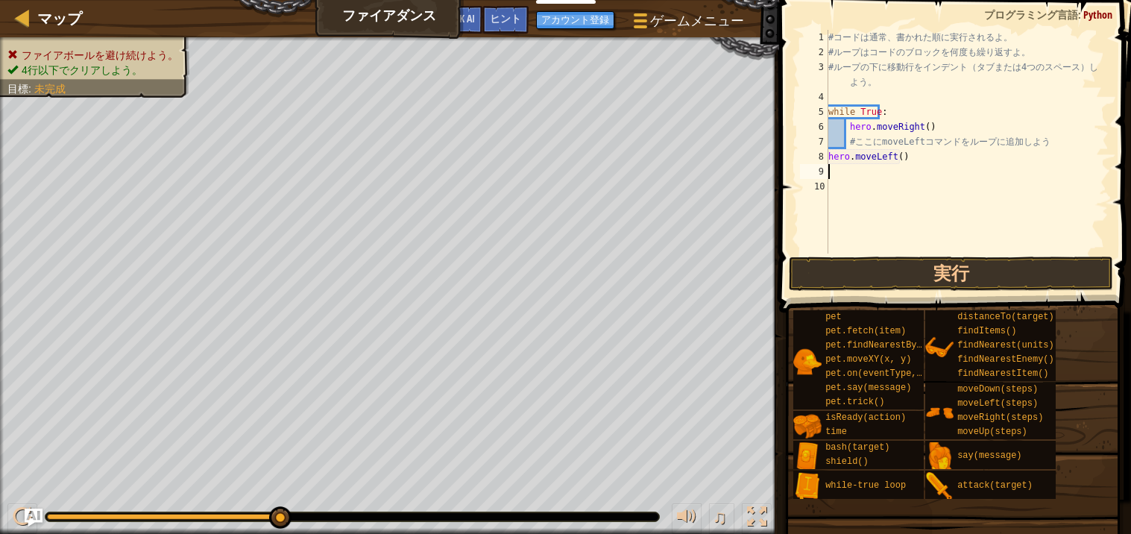
scroll to position [6, 0]
click at [913, 130] on div "# コ ー ド は 通 常 、 書 か れ た 順 に 実 行 さ れ る よ 。 # ル ー プ は コ ー ド の ブ ロ ッ ク を 何 度 も 繰 り…" at bounding box center [967, 157] width 283 height 254
type textarea "hero.moveRight()"
click at [897, 171] on div "# コ ー ド は 通 常 、 書 か れ た 順 に 実 行 さ れ る よ 。 # ル ー プ は コ ー ド の ブ ロ ッ ク を 何 度 も 繰 り…" at bounding box center [967, 157] width 283 height 254
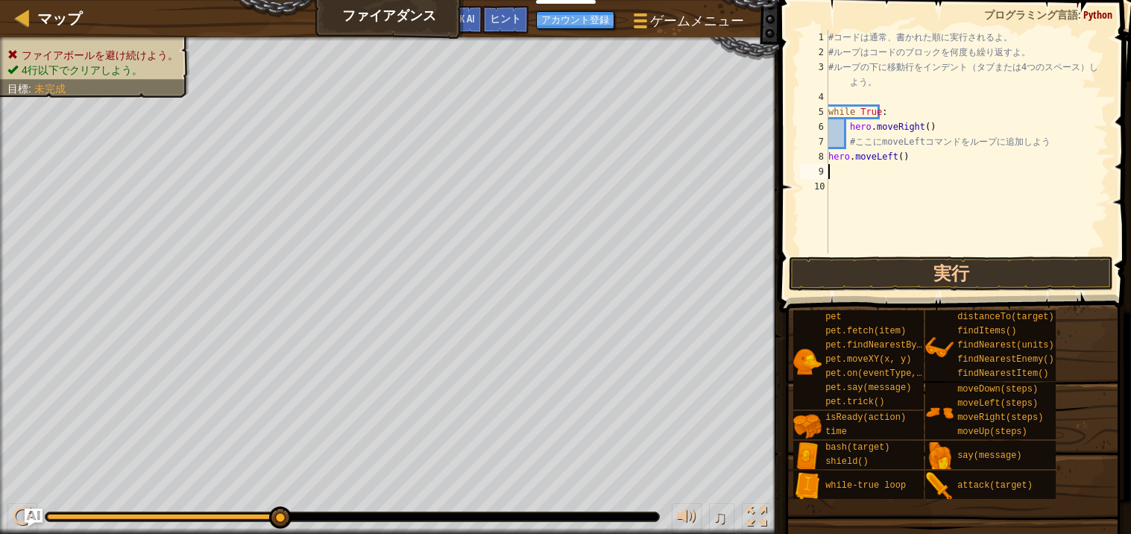
scroll to position [6, 0]
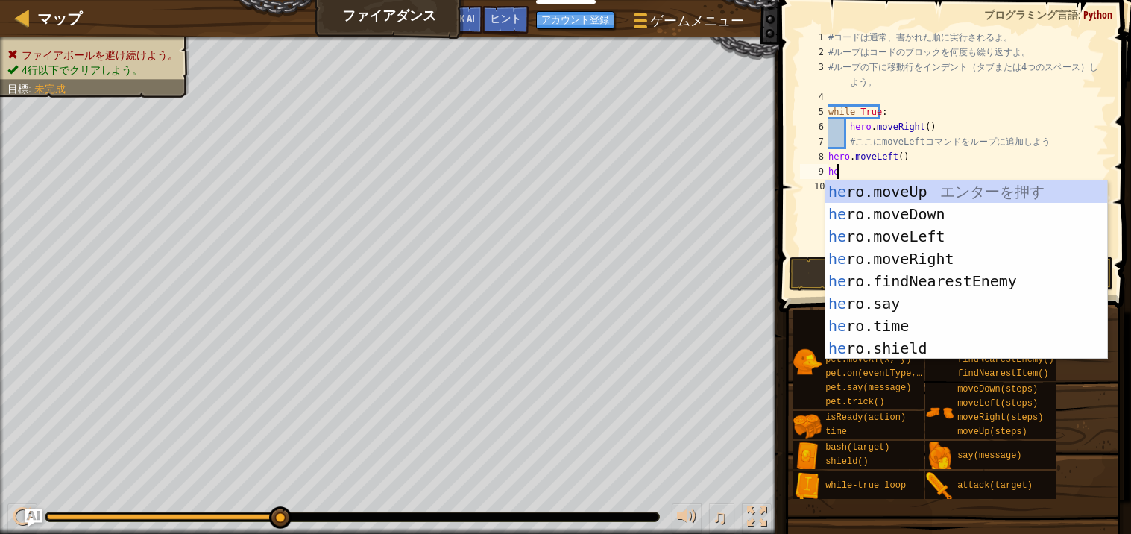
type textarea "hero"
click at [955, 263] on div "hero .moveUp エ ン タ ー を 押 す hero .moveDown エ ン タ ー を 押 す hero .moveLeft エ ン タ ー …" at bounding box center [967, 292] width 282 height 224
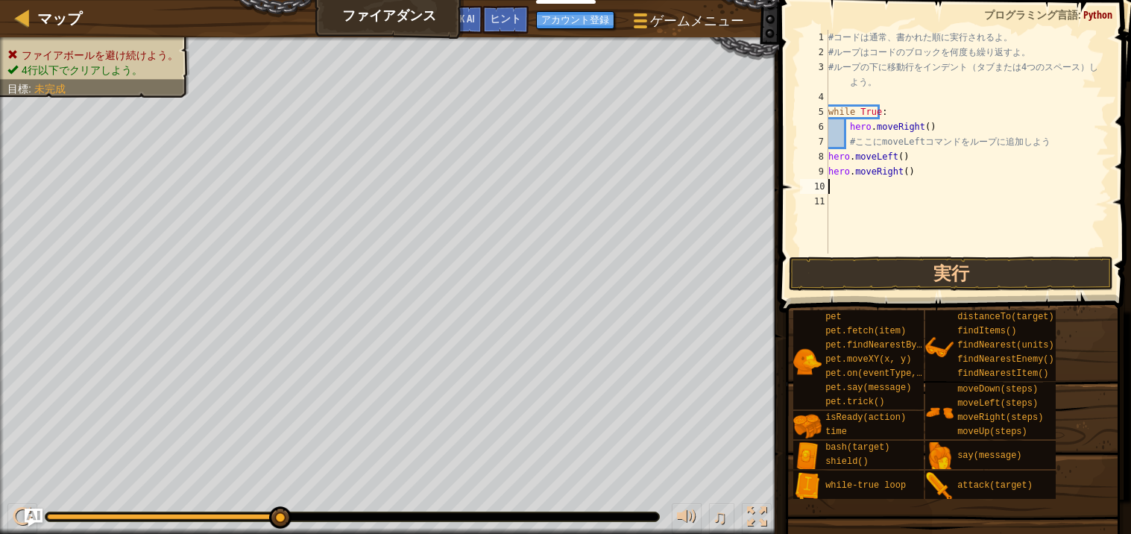
type textarea "r"
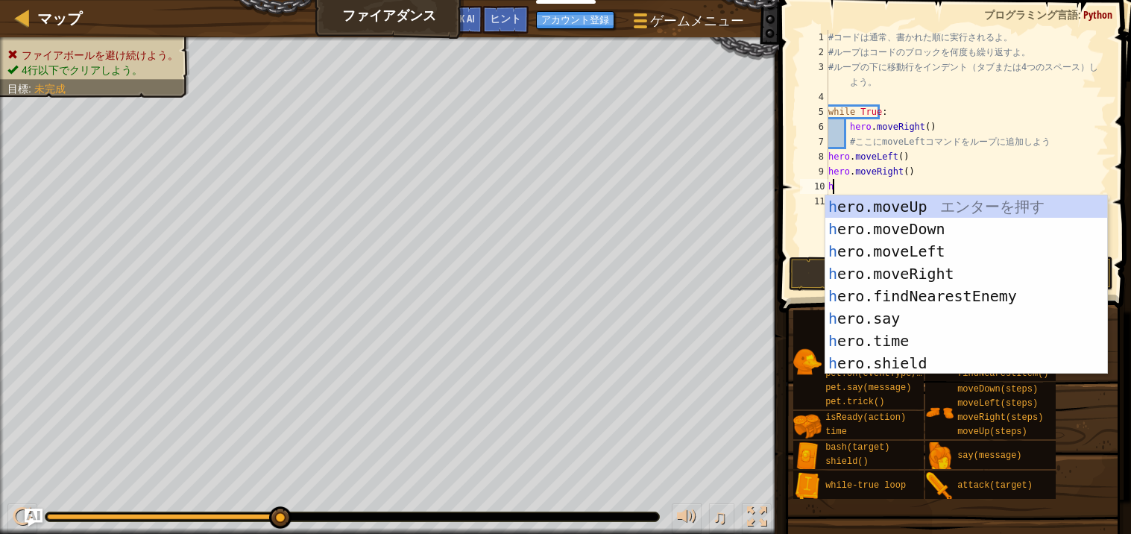
type textarea "hero"
click at [941, 251] on div "hero .moveUp エ ン タ ー を 押 す hero .moveDown エ ン タ ー を 押 す hero .moveLeft エ ン タ ー …" at bounding box center [967, 307] width 282 height 224
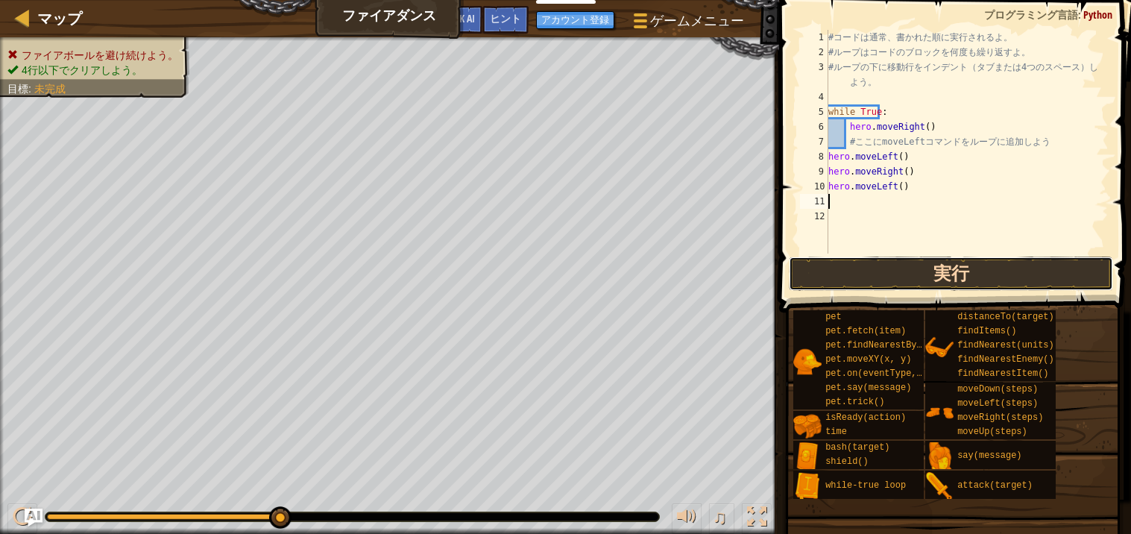
click at [970, 271] on button "実行" at bounding box center [951, 274] width 324 height 34
click at [1007, 268] on button "実行" at bounding box center [951, 274] width 324 height 34
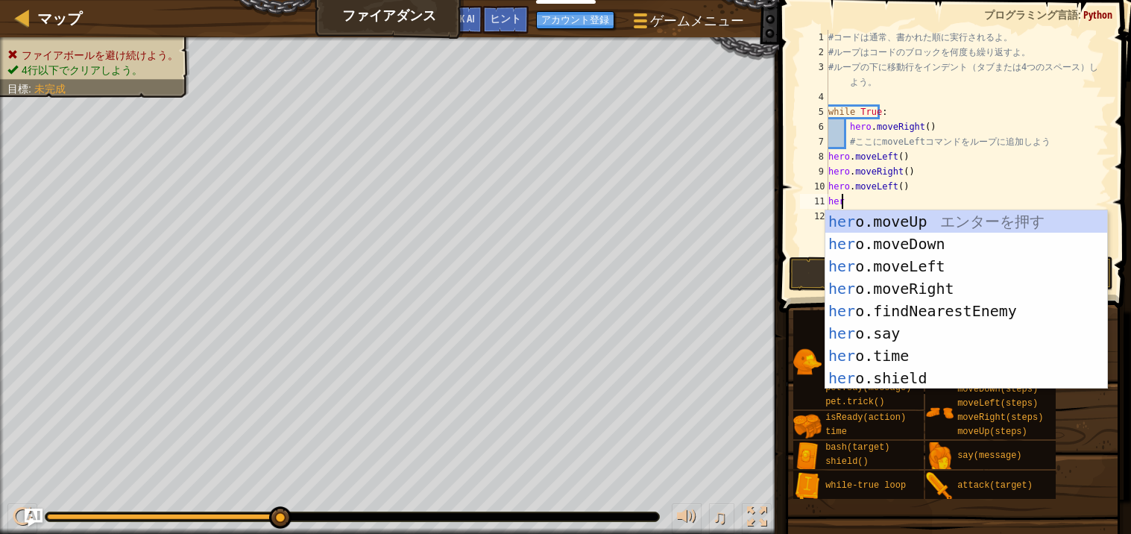
type textarea "hero"
click at [996, 318] on div "hero .moveUp エ ン タ ー を 押 す hero .moveDown エ ン タ ー を 押 す hero .moveLeft エ ン タ ー …" at bounding box center [967, 322] width 282 height 224
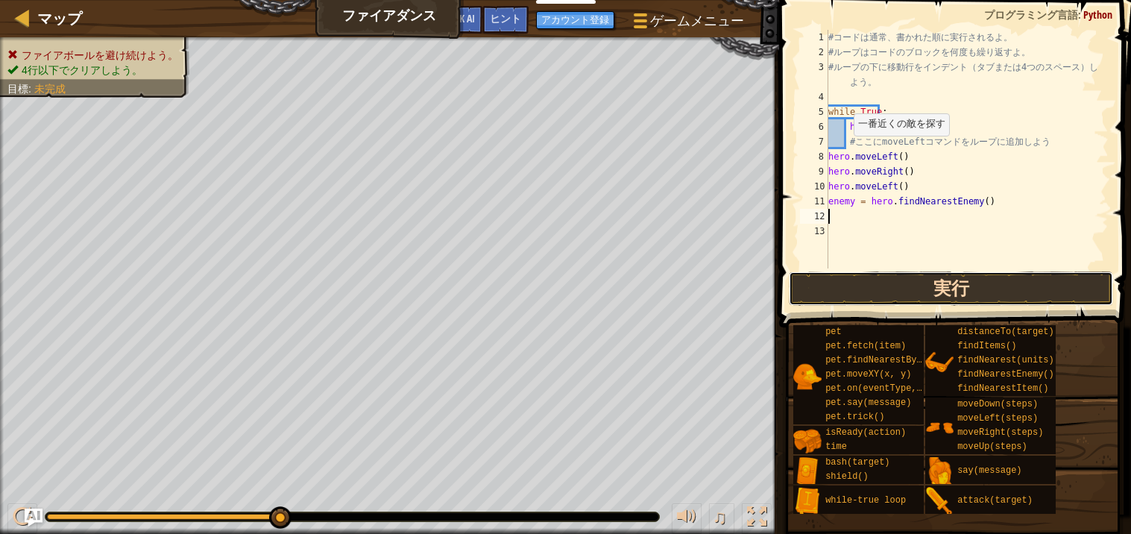
click at [1022, 294] on button "実行" at bounding box center [951, 288] width 324 height 34
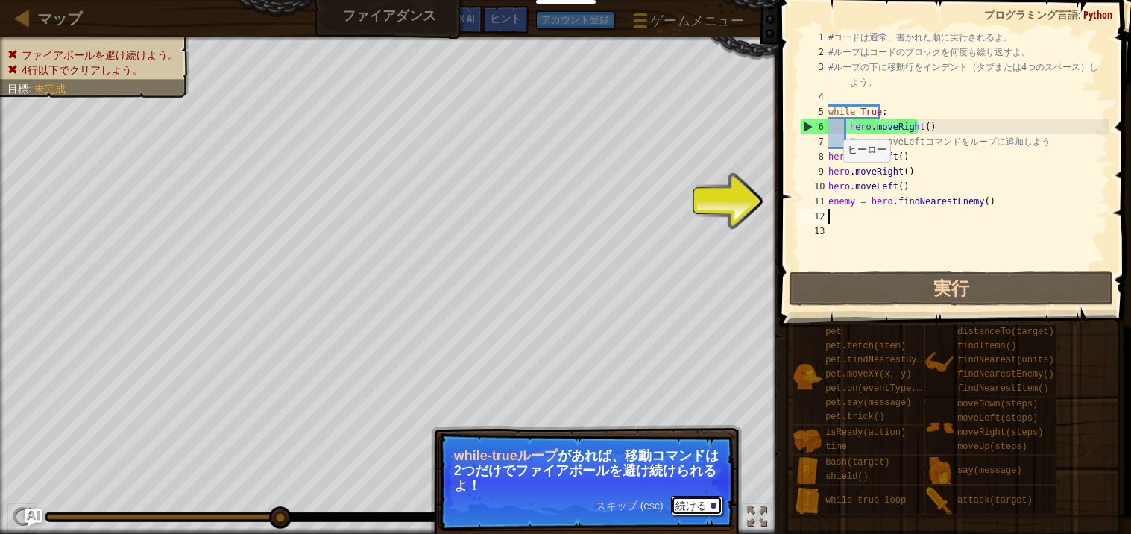
click at [695, 503] on button "続ける" at bounding box center [696, 505] width 51 height 19
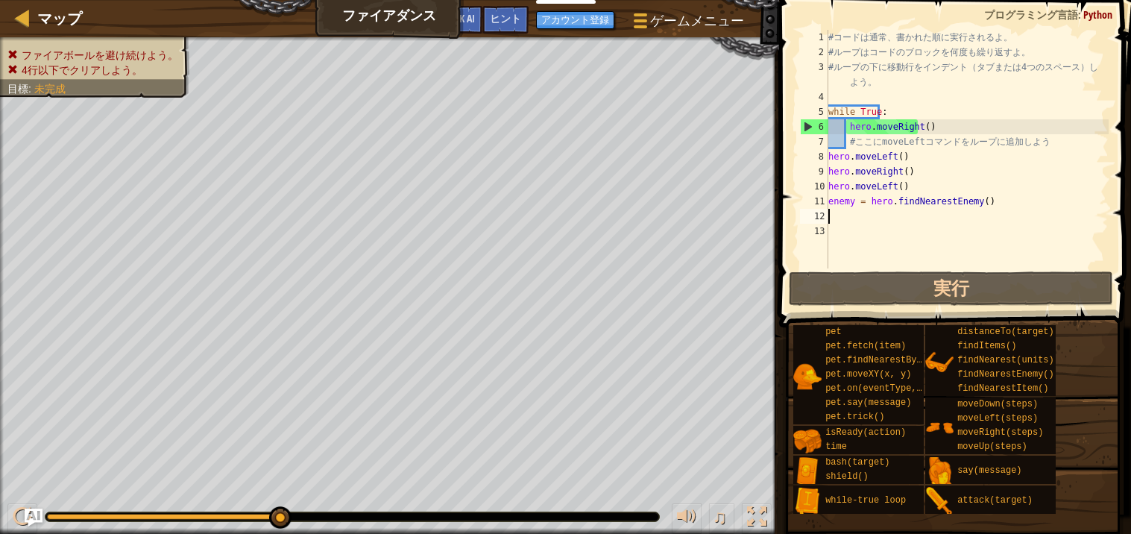
click at [1005, 212] on div "# コ ー ド は 通 常 、 書 か れ た 順 に 実 行 さ れ る よ 。 # ル ー プ は コ ー ド の ブ ロ ッ ク を 何 度 も 繰 り…" at bounding box center [967, 164] width 283 height 268
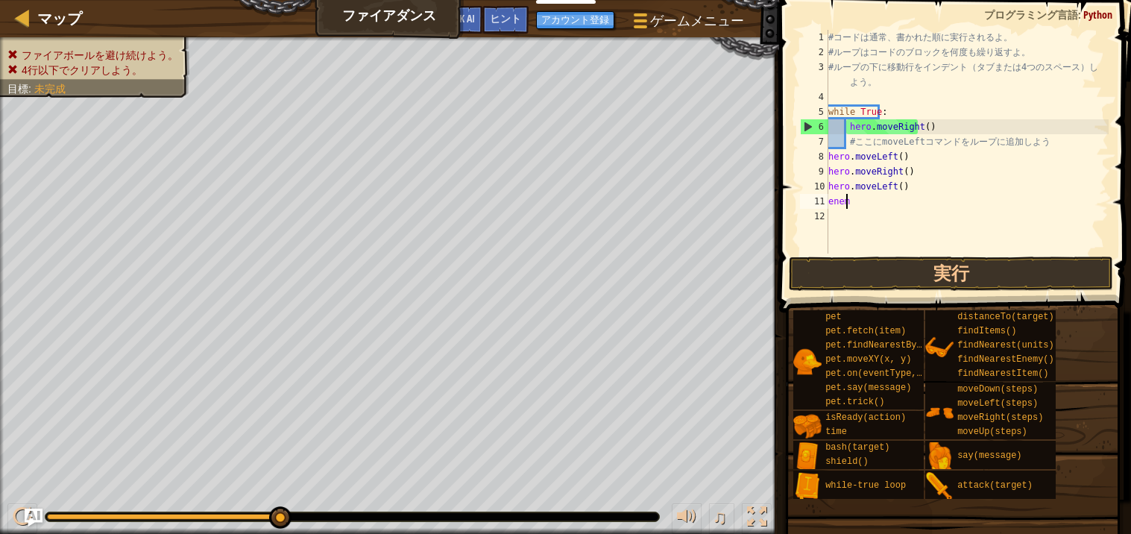
type textarea "e"
click at [904, 186] on div "# コ ー ド は 通 常 、 書 か れ た 順 に 実 行 さ れ る よ 。 # ル ー プ は コ ー ド の ブ ロ ッ ク を 何 度 も 繰 り…" at bounding box center [967, 157] width 283 height 254
type textarea "h"
click at [905, 166] on div "# コ ー ド は 通 常 、 書 か れ た 順 に 実 行 さ れ る よ 。 # ル ー プ は コ ー ド の ブ ロ ッ ク を 何 度 も 繰 り…" at bounding box center [967, 157] width 283 height 254
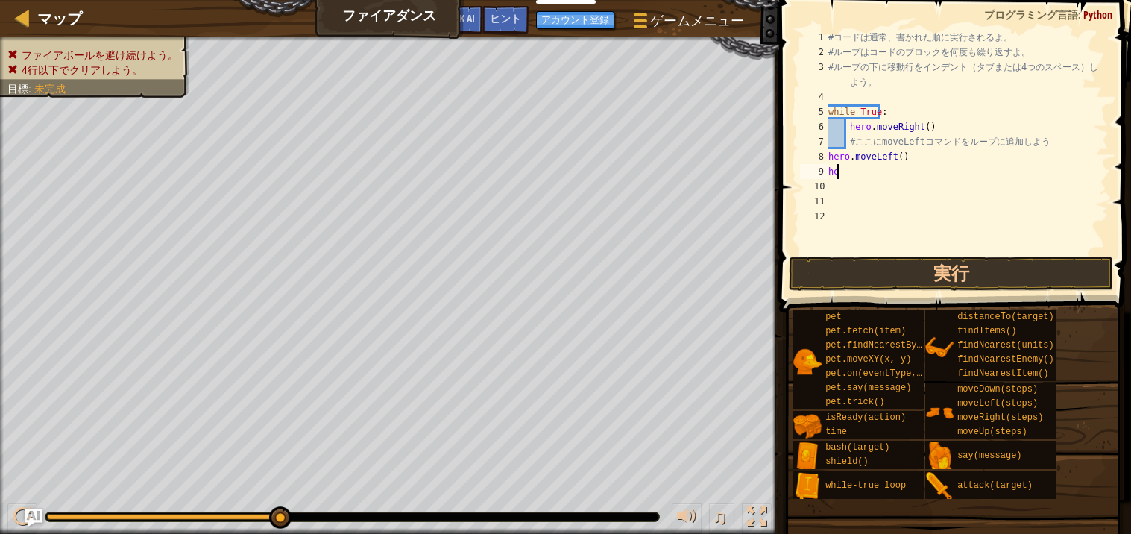
type textarea "h"
click at [909, 276] on button "実行" at bounding box center [951, 274] width 324 height 34
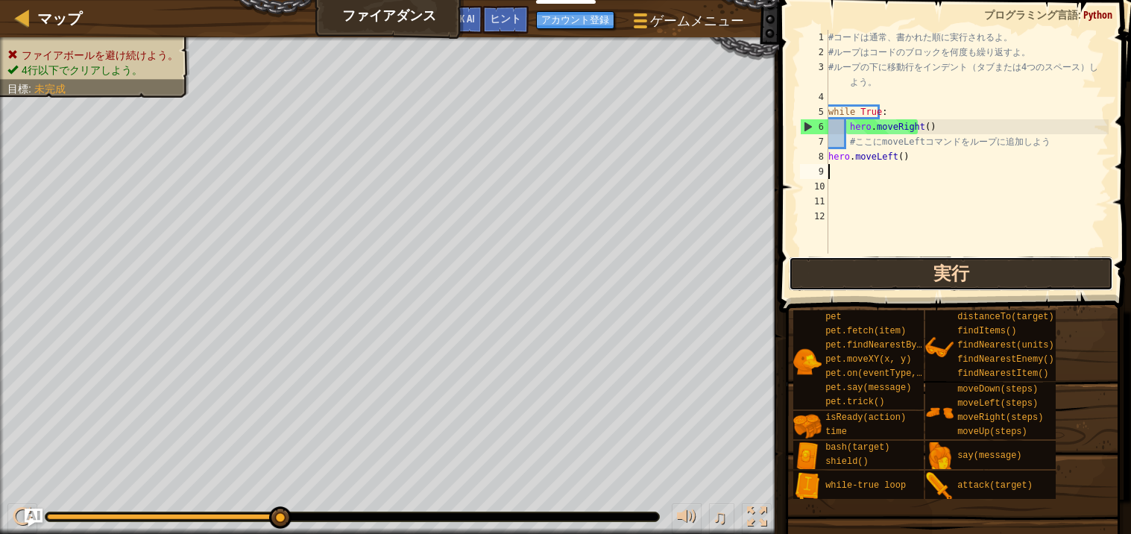
click at [909, 276] on button "実行" at bounding box center [951, 274] width 324 height 34
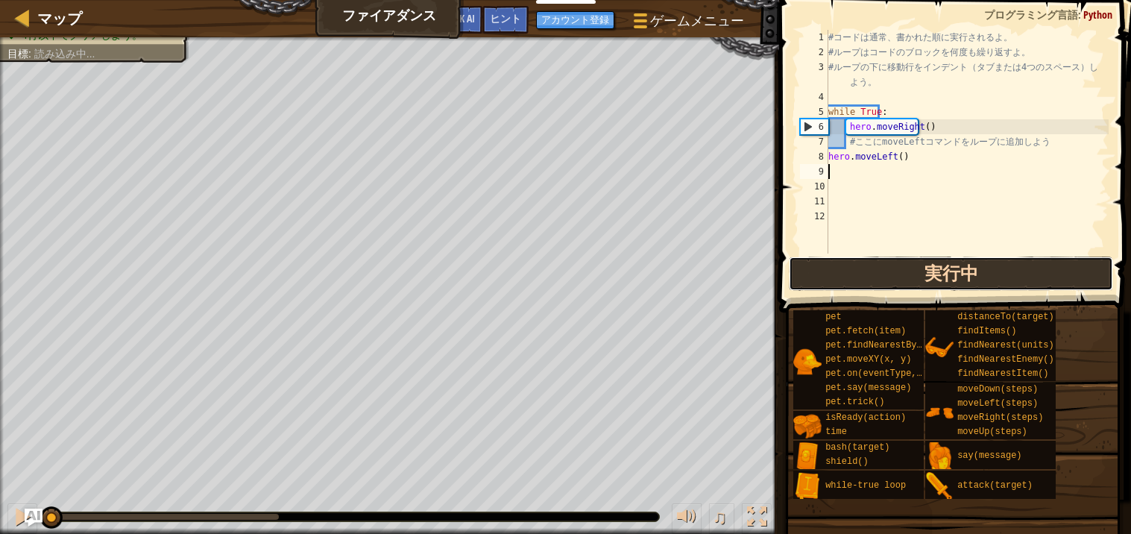
click at [909, 276] on button "実行中" at bounding box center [951, 274] width 324 height 34
click at [909, 276] on button "実行" at bounding box center [951, 274] width 324 height 34
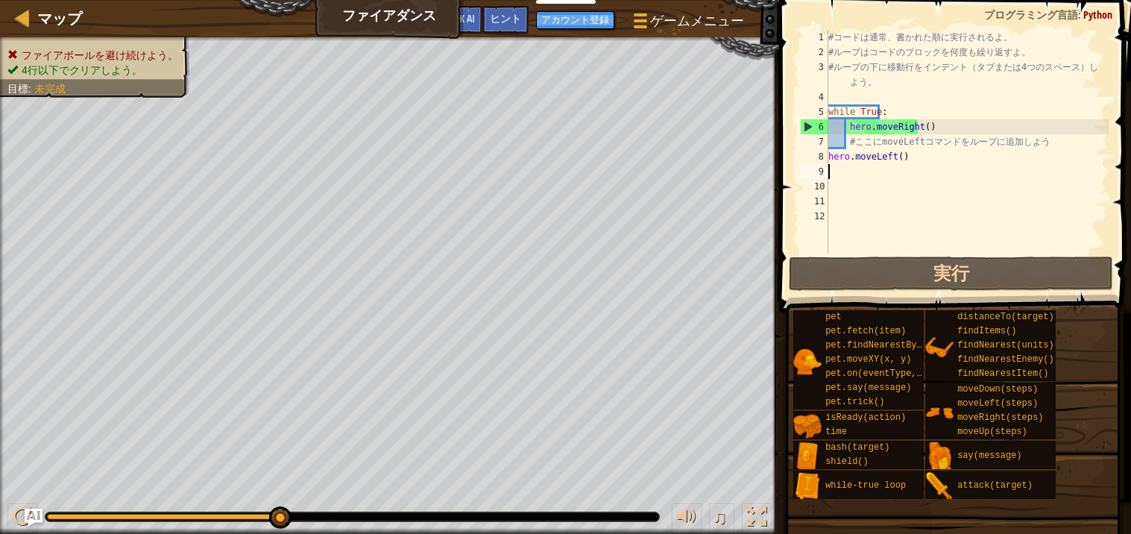
click at [908, 162] on div "# コ ー ド は 通 常 、 書 か れ た 順 に 実 行 さ れ る よ 。 # ル ー プ は コ ー ド の ブ ロ ッ ク を 何 度 も 繰 り…" at bounding box center [967, 157] width 283 height 254
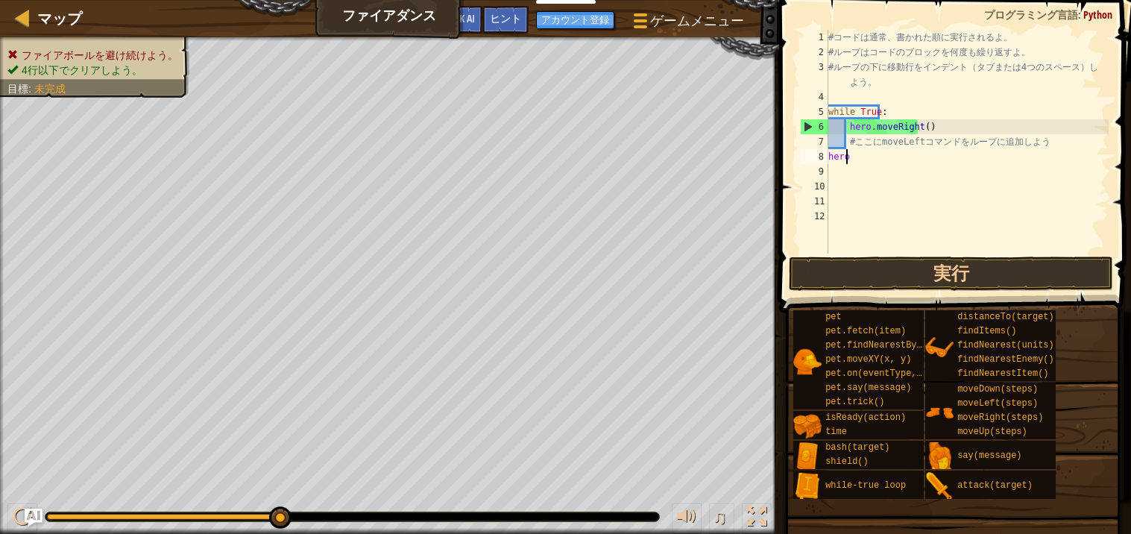
type textarea "h"
click at [920, 125] on div "# コ ー ド は 通 常 、 書 か れ た 順 に 実 行 さ れ る よ 。 # ル ー プ は コ ー ド の ブ ロ ッ ク を 何 度 も 繰 り…" at bounding box center [967, 157] width 283 height 254
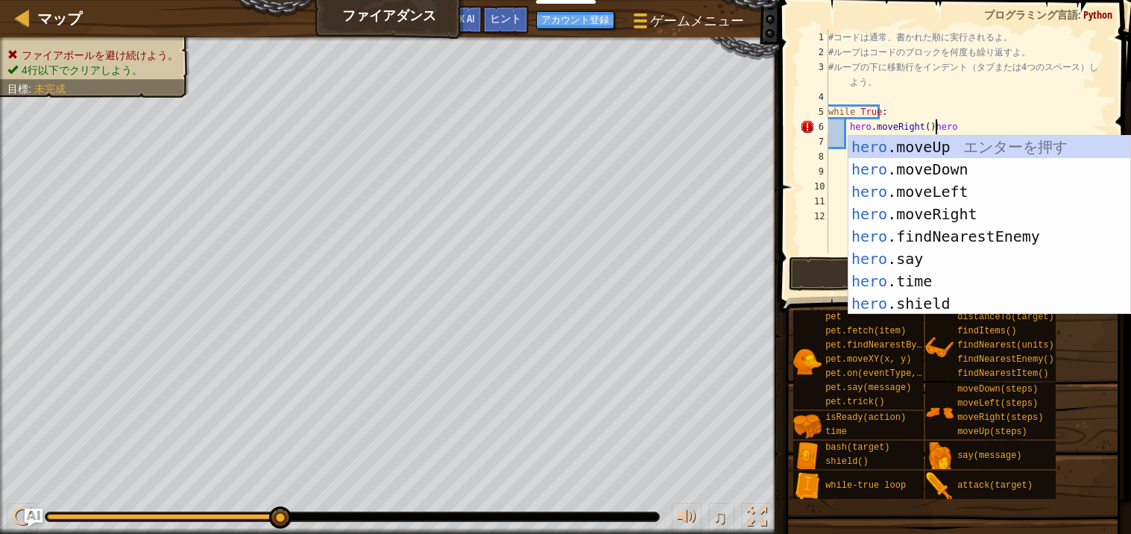
click at [959, 198] on div "hero .moveUp エ ン タ ー を 押 す hero .moveDown エ ン タ ー を 押 す hero .moveLeft エ ン タ ー …" at bounding box center [990, 248] width 282 height 224
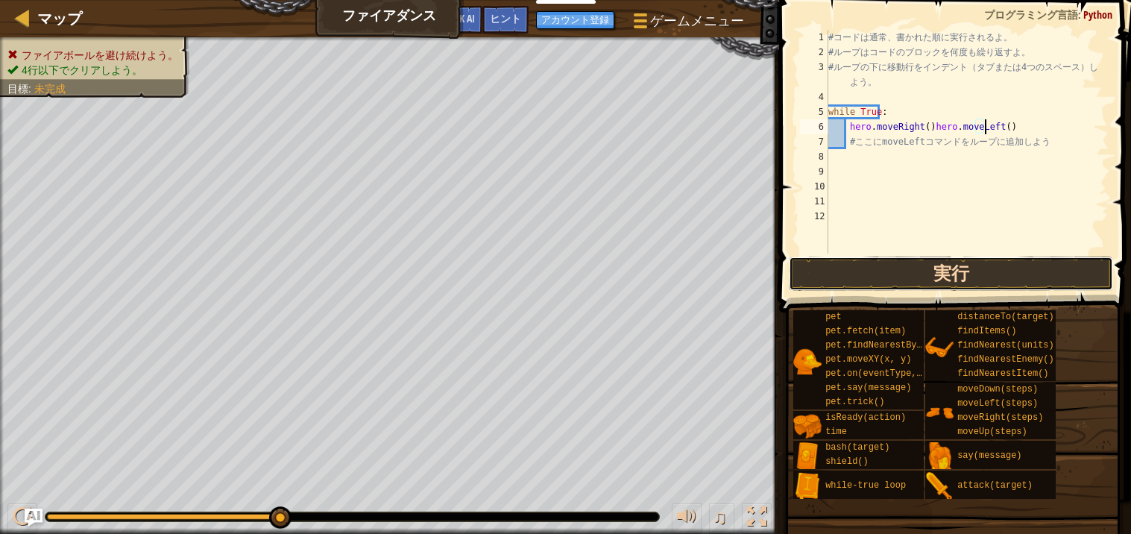
click at [984, 272] on button "実行" at bounding box center [951, 274] width 324 height 34
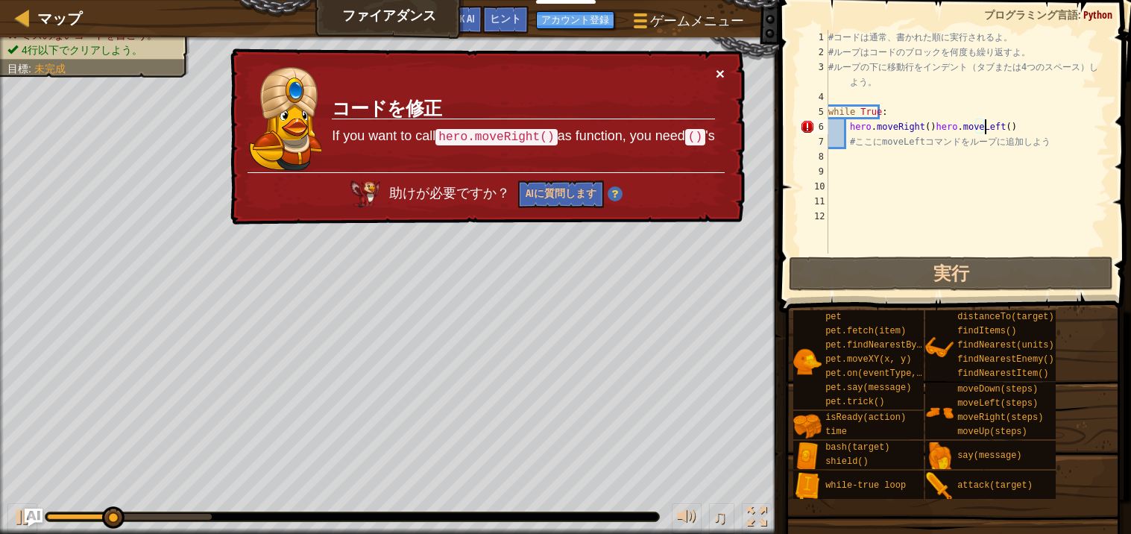
click at [720, 73] on button "×" at bounding box center [720, 74] width 9 height 16
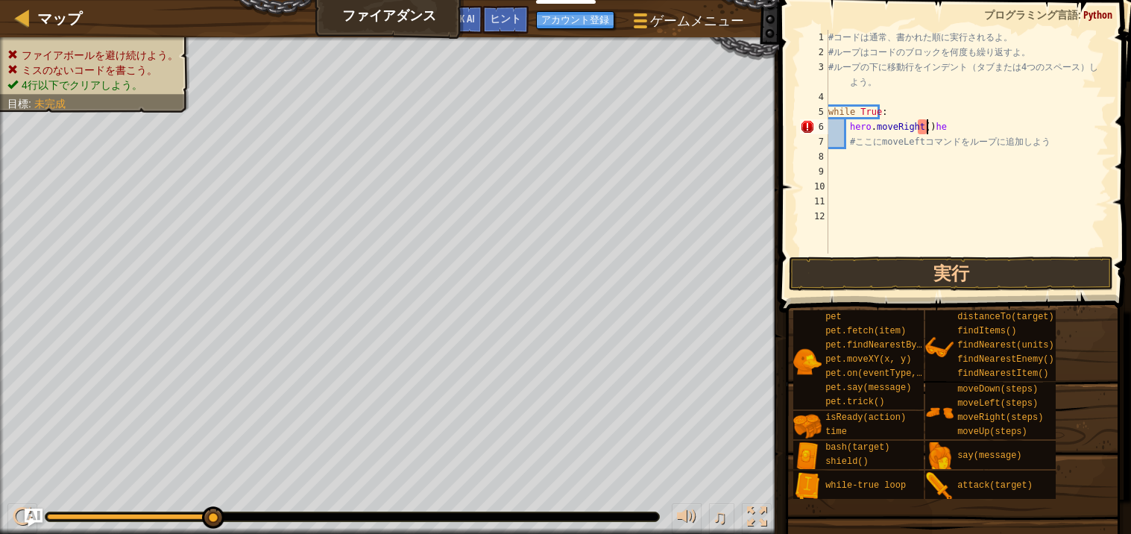
scroll to position [6, 6]
click at [918, 125] on div "# コ ー ド は 通 常 、 書 か れ た 順 に 実 行 さ れ る よ 。 # ル ー プ は コ ー ド の ブ ロ ッ ク を 何 度 も 繰 り…" at bounding box center [967, 157] width 283 height 254
click at [914, 127] on div "# コ ー ド は 通 常 、 書 か れ た 順 に 実 行 さ れ る よ 。 # ル ー プ は コ ー ド の ブ ロ ッ ク を 何 度 も 繰 り…" at bounding box center [967, 157] width 283 height 254
click at [910, 127] on div "# コ ー ド は 通 常 、 書 か れ た 順 に 実 行 さ れ る よ 。 # ル ー プ は コ ー ド の ブ ロ ッ ク を 何 度 も 繰 り…" at bounding box center [967, 157] width 283 height 254
click at [911, 125] on div "# コ ー ド は 通 常 、 書 か れ た 順 に 実 行 さ れ る よ 。 # ル ー プ は コ ー ド の ブ ロ ッ ク を 何 度 も 繰 り…" at bounding box center [967, 157] width 283 height 254
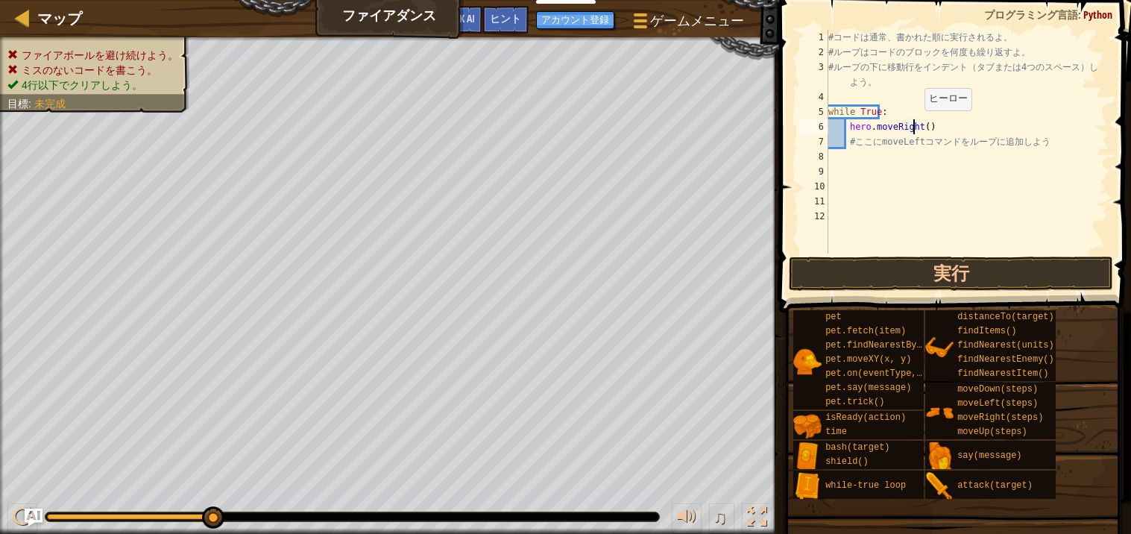
click at [915, 125] on div "# コ ー ド は 通 常 、 書 か れ た 順 に 実 行 さ れ る よ 。 # ル ー プ は コ ー ド の ブ ロ ッ ク を 何 度 も 繰 り…" at bounding box center [967, 157] width 283 height 254
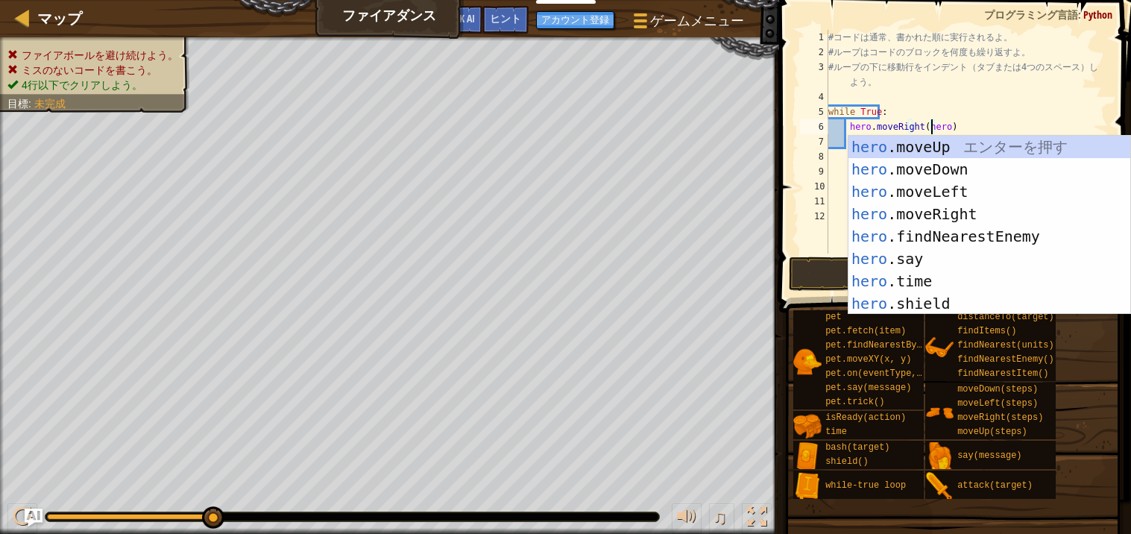
scroll to position [6, 8]
click at [942, 189] on div "hero .moveUp エ ン タ ー を 押 す hero .moveDown エ ン タ ー を 押 す hero .moveLeft エ ン タ ー …" at bounding box center [990, 248] width 282 height 224
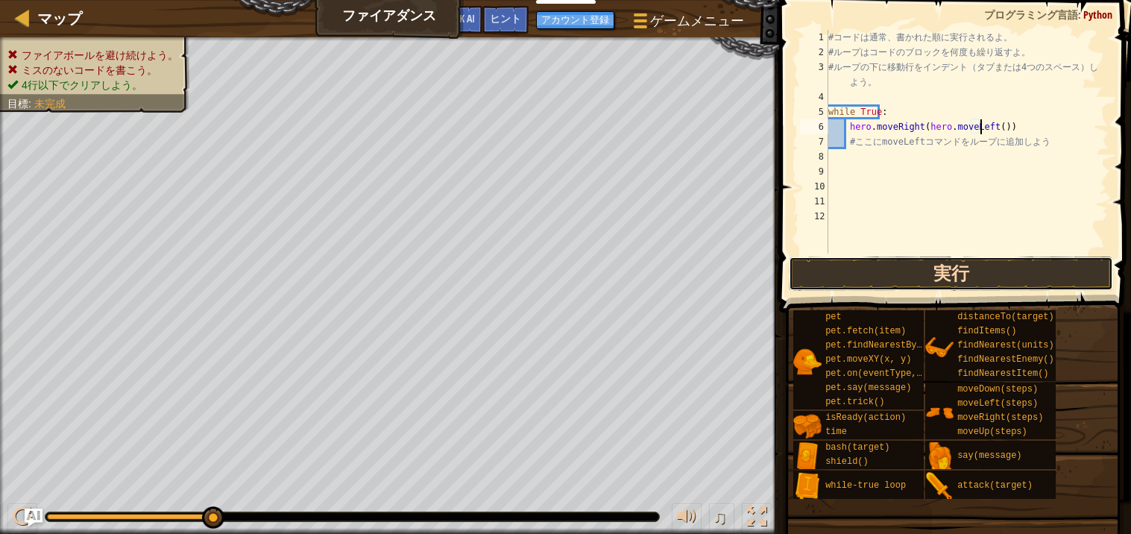
click at [925, 266] on button "実行" at bounding box center [951, 274] width 324 height 34
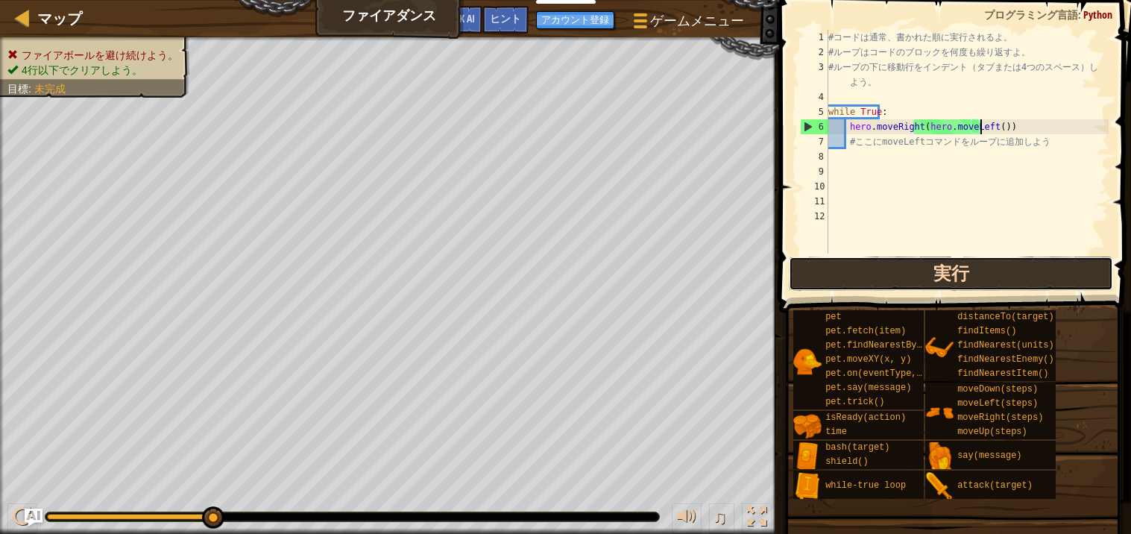
click at [939, 263] on button "実行" at bounding box center [951, 274] width 324 height 34
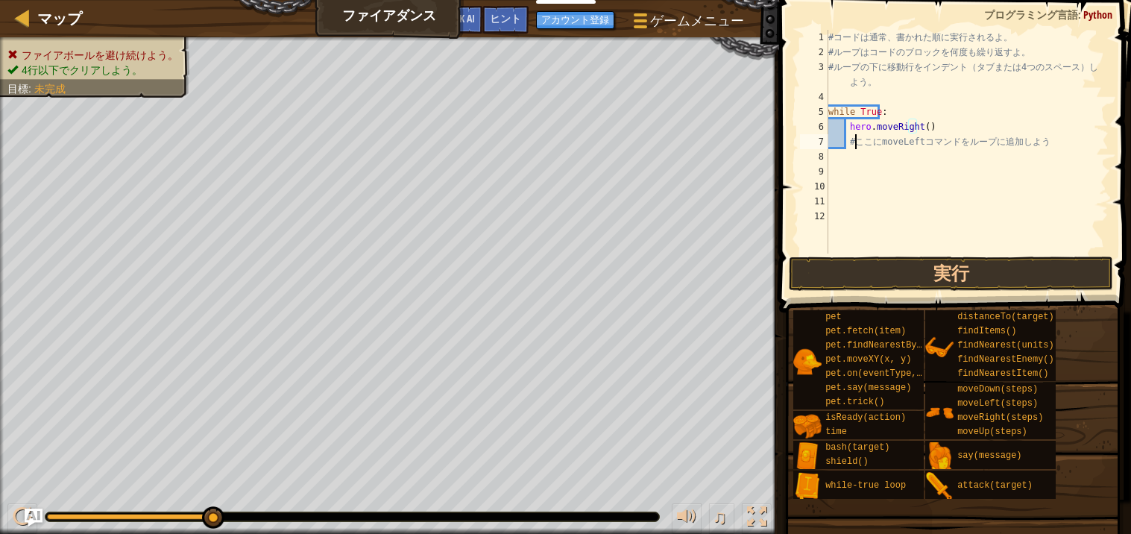
click at [854, 140] on div "# コ ー ド は 通 常 、 書 か れ た 順 に 実 行 さ れ る よ 。 # ル ー プ は コ ー ド の ブ ロ ッ ク を 何 度 も 繰 り…" at bounding box center [967, 157] width 283 height 254
click at [1058, 146] on div "# コ ー ド は 通 常 、 書 か れ た 順 に 実 行 さ れ る よ 。 # ル ー プ は コ ー ド の ブ ロ ッ ク を 何 度 も 繰 り…" at bounding box center [967, 157] width 283 height 254
click at [843, 143] on div "# コ ー ド は 通 常 、 書 か れ た 順 に 実 行 さ れ る よ 。 # ル ー プ は コ ー ド の ブ ロ ッ ク を 何 度 も 繰 り…" at bounding box center [967, 157] width 283 height 254
click at [848, 141] on div "# コ ー ド は 通 常 、 書 か れ た 順 に 実 行 さ れ る よ 。 # ル ー プ は コ ー ド の ブ ロ ッ ク を 何 度 も 繰 り…" at bounding box center [967, 157] width 283 height 254
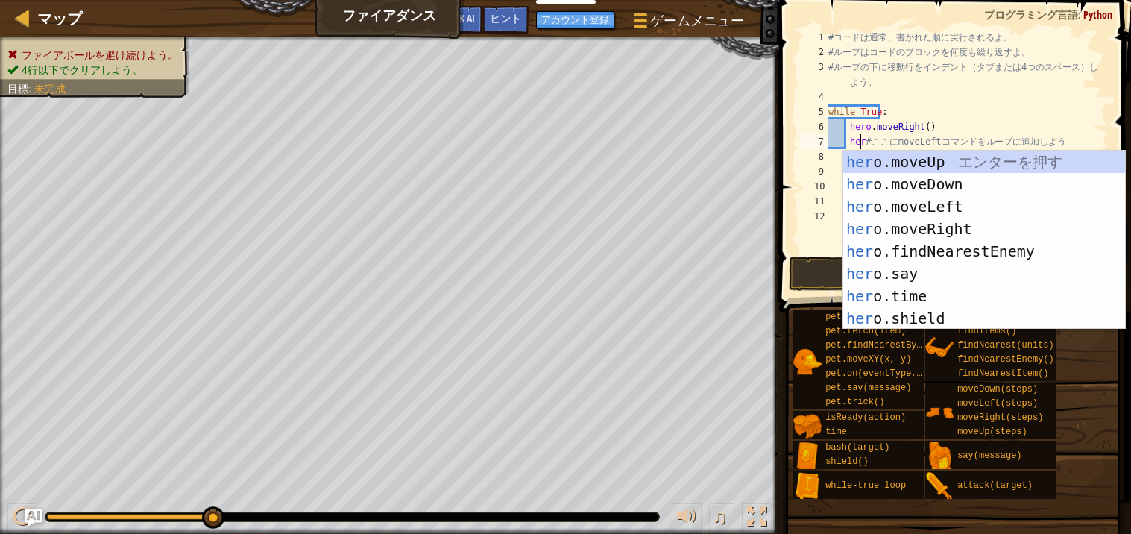
scroll to position [6, 3]
click at [988, 205] on div "hero .moveUp エ ン タ ー を 押 す hero .moveDown エ ン タ ー を 押 す hero .moveLeft エ ン タ ー …" at bounding box center [985, 263] width 282 height 224
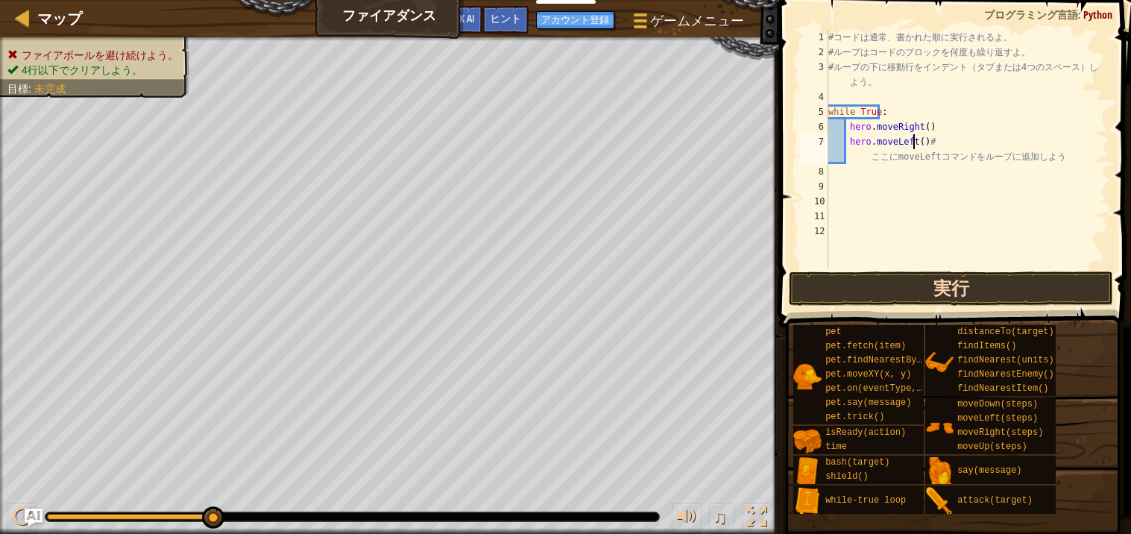
type textarea "hero.moveLeft()# ここにmoveLeftコマンドをループに追加しよう"
click at [959, 288] on button "実行" at bounding box center [951, 288] width 324 height 34
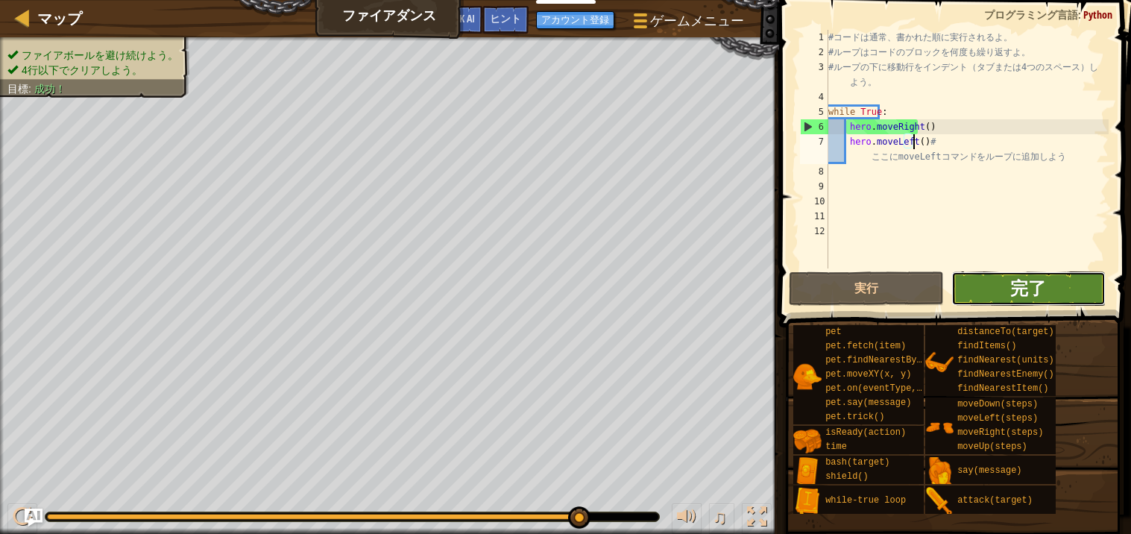
click at [1017, 288] on span "完了" at bounding box center [1029, 288] width 36 height 24
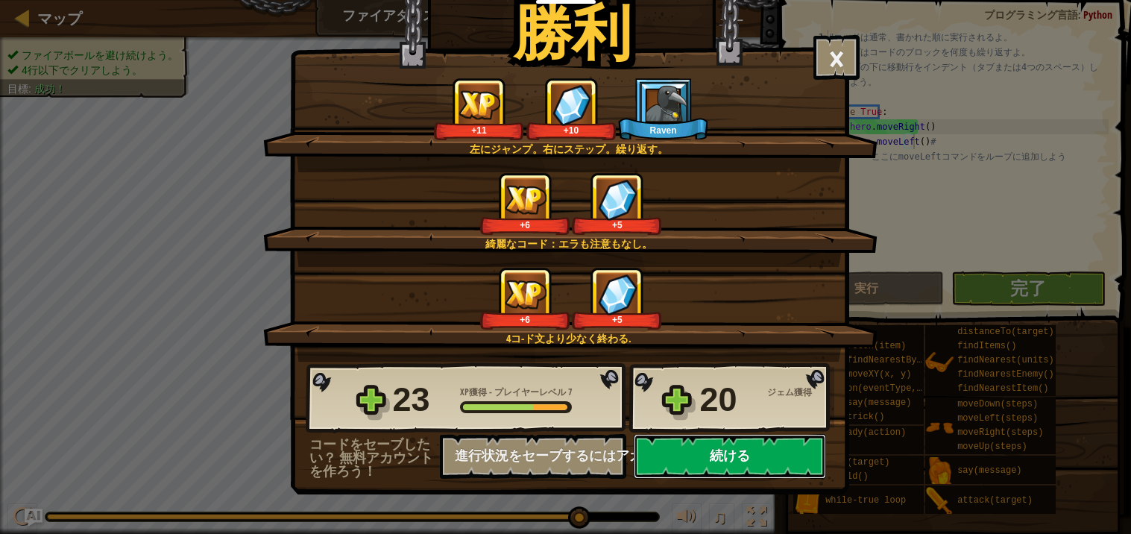
click at [694, 479] on button "続ける" at bounding box center [730, 456] width 192 height 45
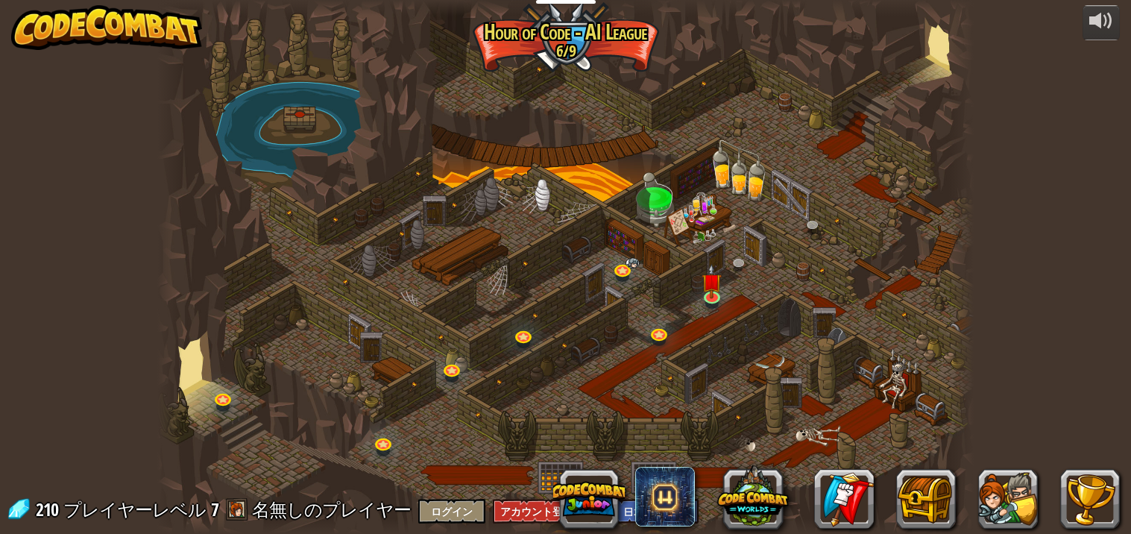
select select "ja"
click at [728, 270] on link at bounding box center [742, 266] width 30 height 30
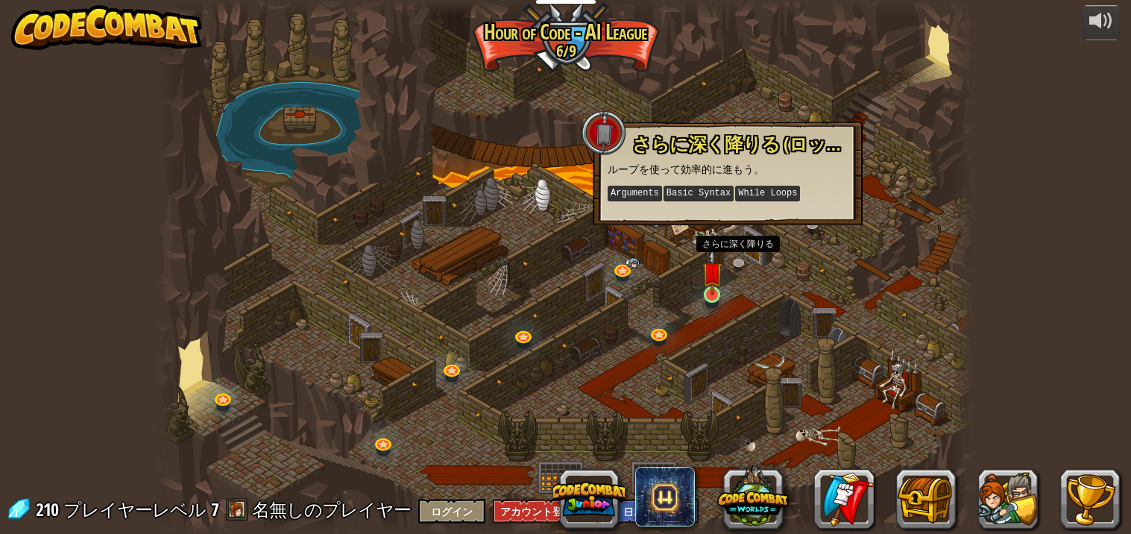
click at [714, 289] on img at bounding box center [713, 272] width 20 height 46
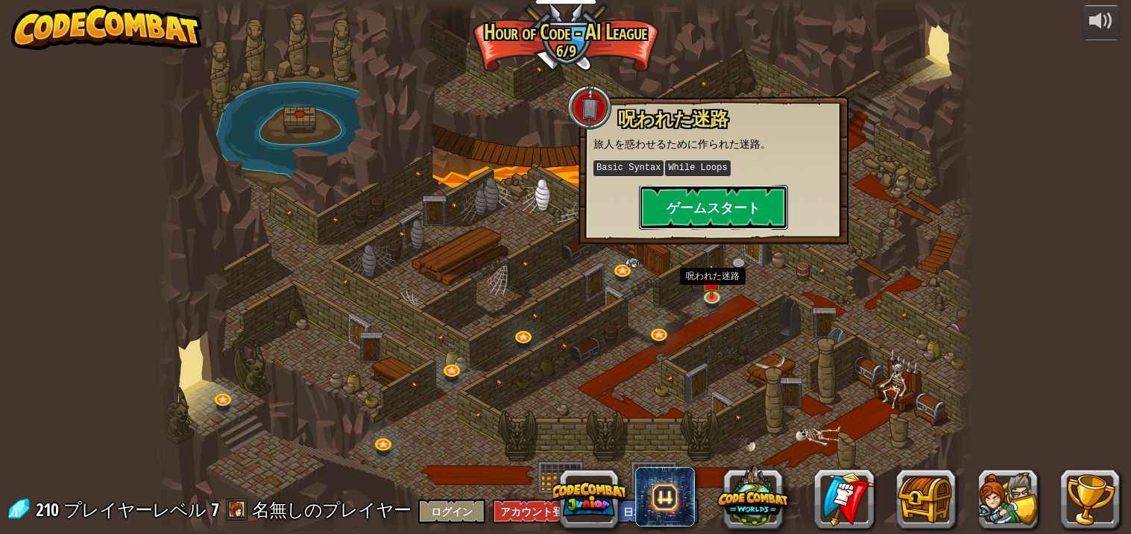
click at [673, 207] on button "ゲームスタート" at bounding box center [713, 207] width 149 height 45
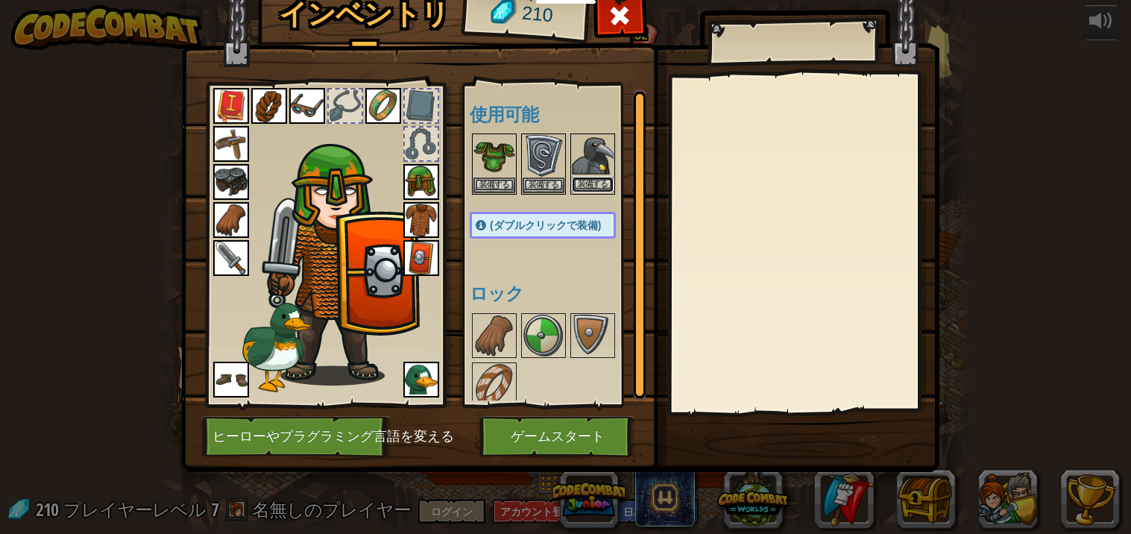
click at [592, 184] on button "装備する" at bounding box center [593, 185] width 42 height 16
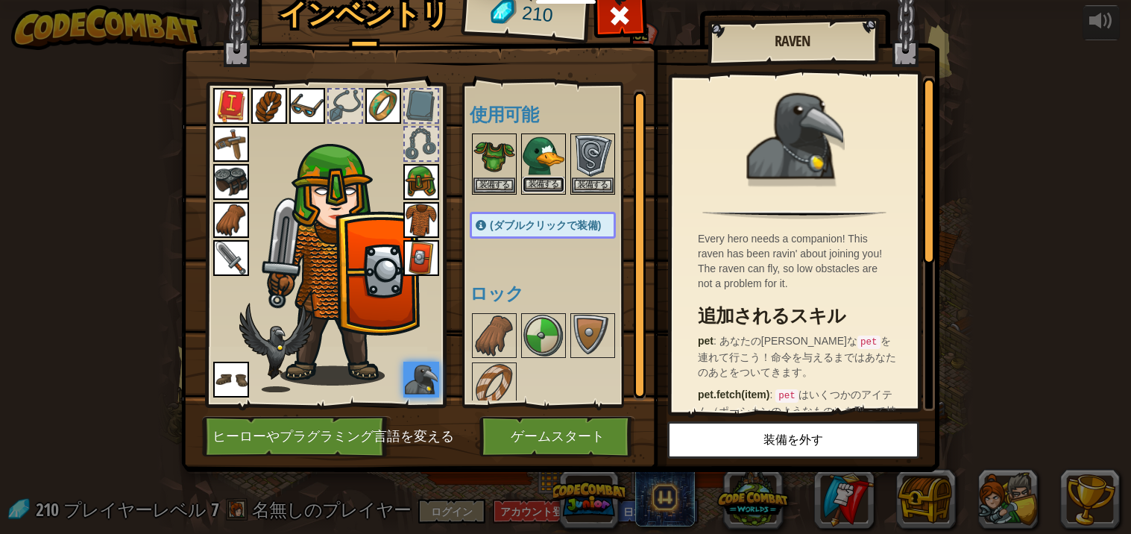
click at [544, 184] on button "装備する" at bounding box center [544, 185] width 42 height 16
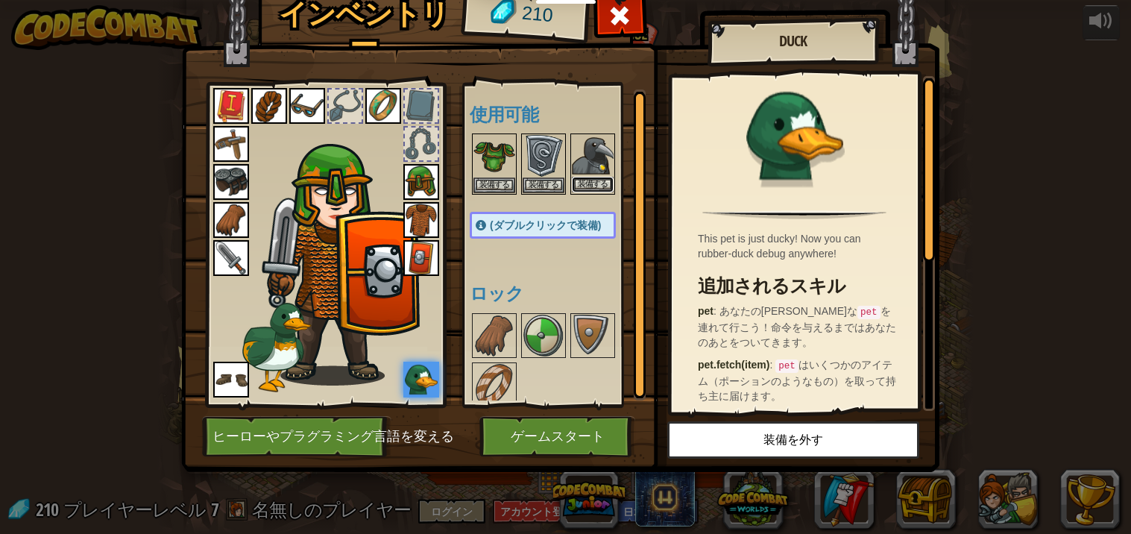
click at [587, 184] on button "装備する" at bounding box center [593, 185] width 42 height 16
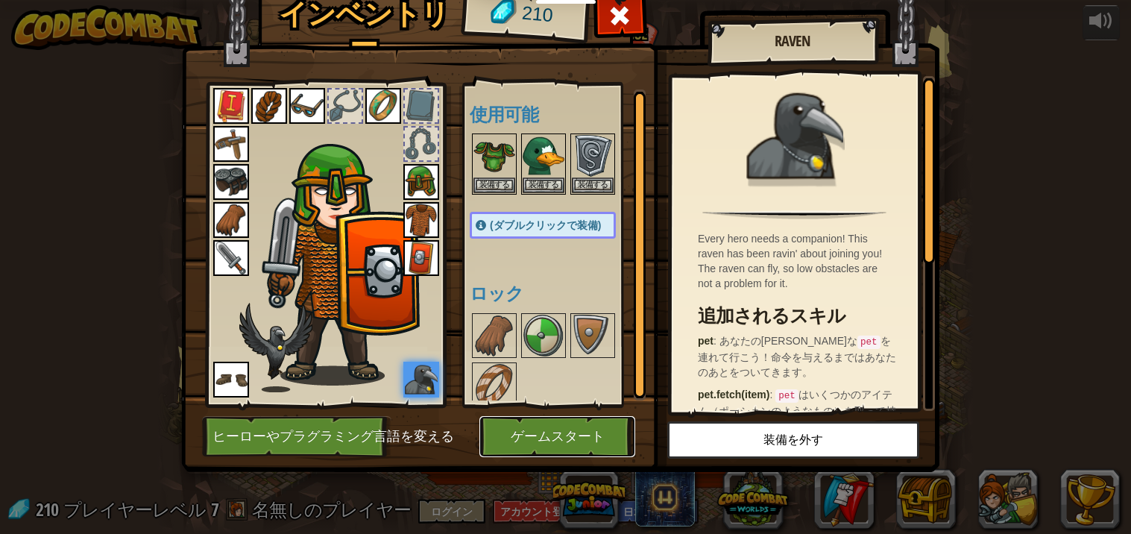
click at [519, 436] on button "ゲームスタート" at bounding box center [558, 436] width 156 height 41
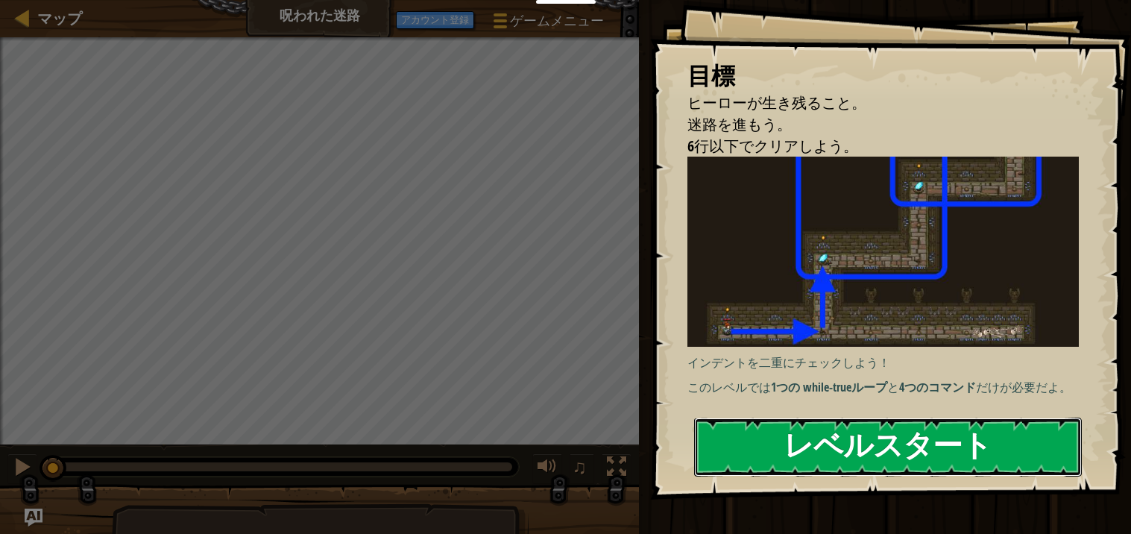
click at [1038, 461] on button "レベルスタート" at bounding box center [888, 447] width 388 height 59
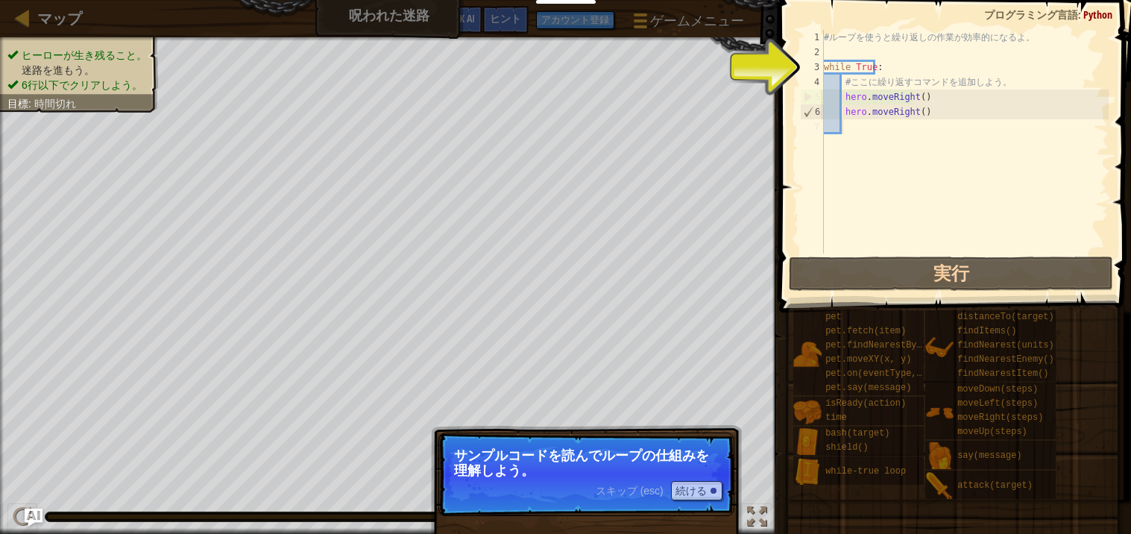
click at [647, 485] on span "スキップ (esc)" at bounding box center [630, 491] width 68 height 12
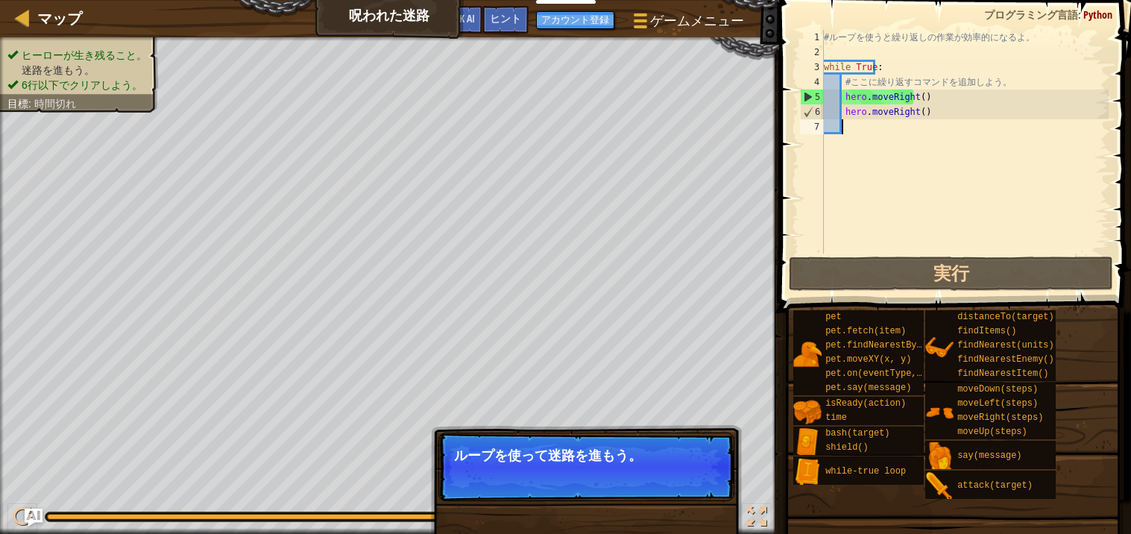
click at [670, 486] on p "スキップ (esc) 続ける ループを使って迷路を進もう。" at bounding box center [587, 467] width 296 height 69
click at [685, 477] on button "続ける" at bounding box center [696, 475] width 51 height 19
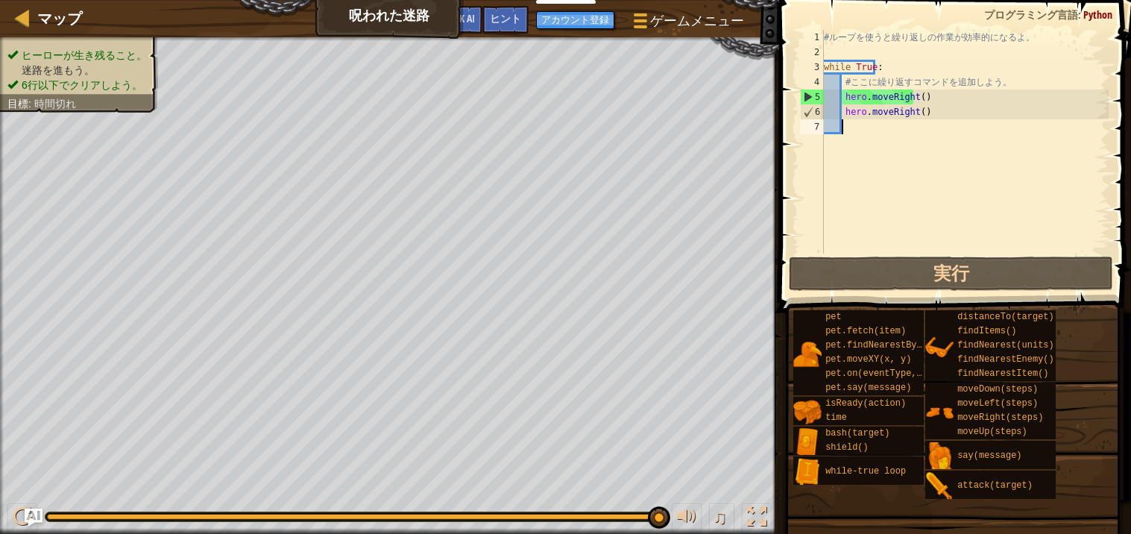
click at [936, 116] on div "# ル ー プ を 使 う と 繰 り 返 [PERSON_NAME] 作 業 が 効 率 的 に な る よ 。 while True : # こ こ に …" at bounding box center [965, 157] width 288 height 254
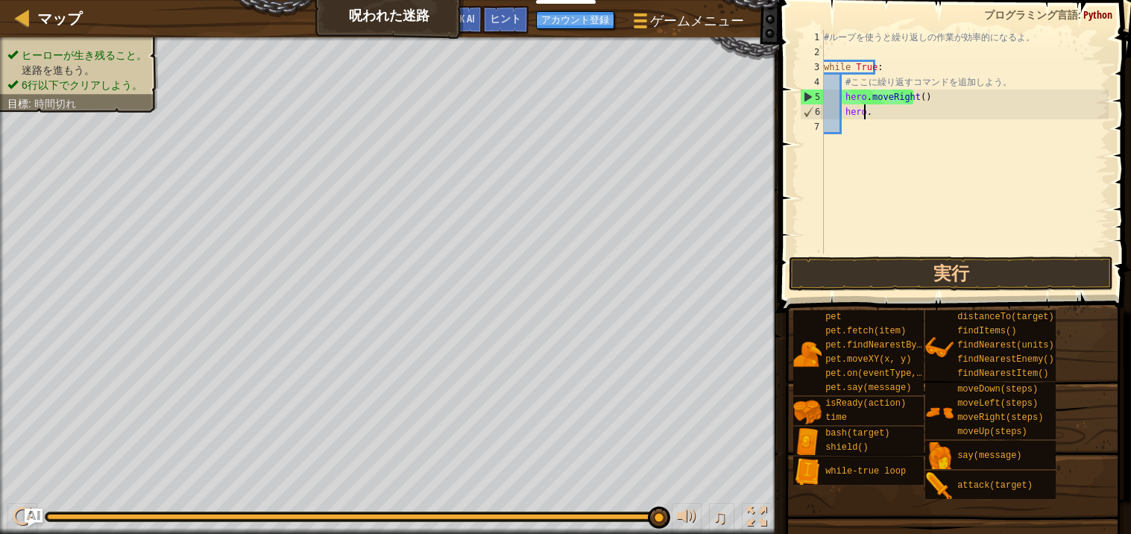
type textarea "h"
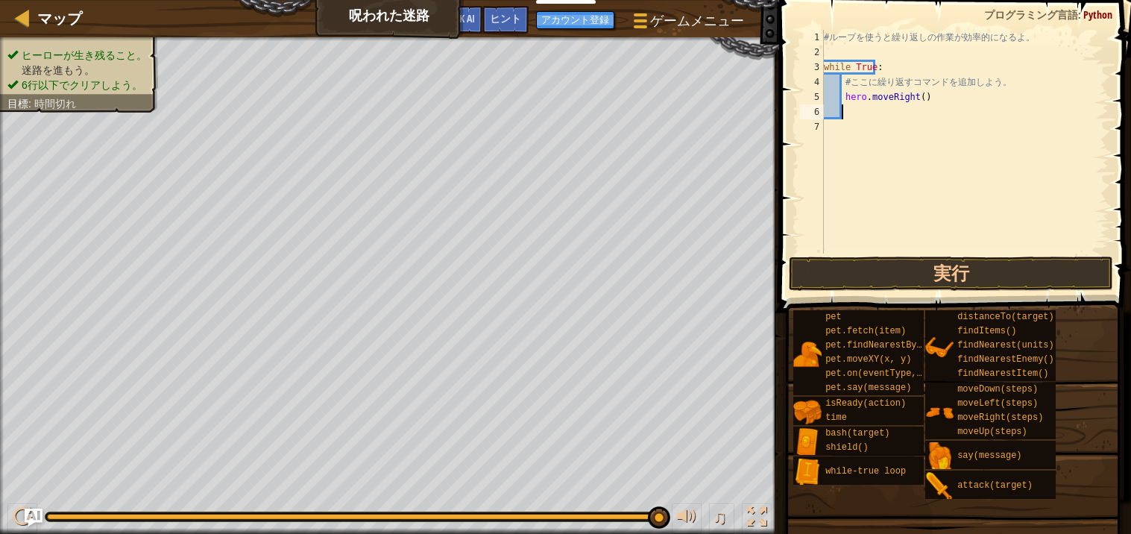
click at [932, 104] on div "# ル ー プ を 使 う と 繰 り 返 [PERSON_NAME] 作 業 が 効 率 的 に な る よ 。 while True : # こ こ に …" at bounding box center [965, 157] width 288 height 254
click at [936, 95] on div "# ル ー プ を 使 う と 繰 り 返 [PERSON_NAME] 作 業 が 効 率 的 に な る よ 。 while True : # こ こ に …" at bounding box center [965, 157] width 288 height 254
type textarea "h"
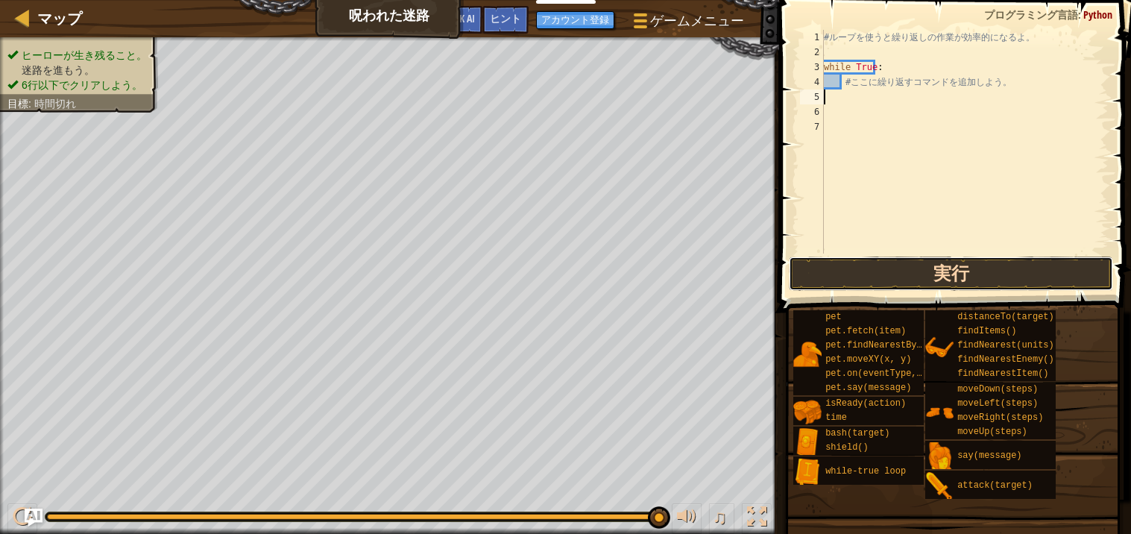
click at [876, 285] on button "実行" at bounding box center [951, 274] width 324 height 34
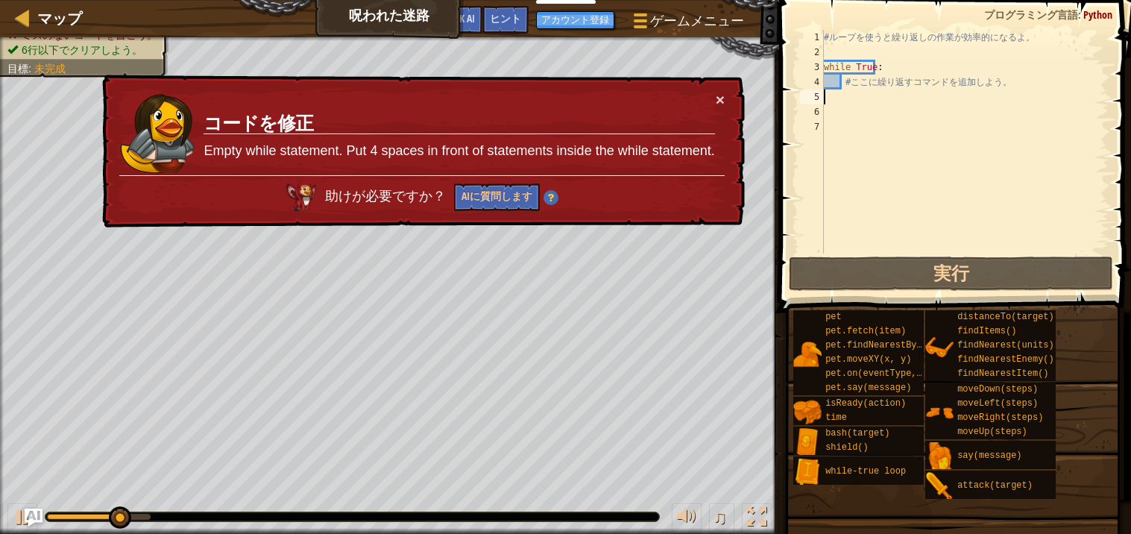
click at [722, 107] on div "× コードを修正 Empty while statement. Put 4 spaces in front of statements inside the …" at bounding box center [422, 152] width 646 height 154
click at [718, 98] on button "×" at bounding box center [720, 100] width 9 height 16
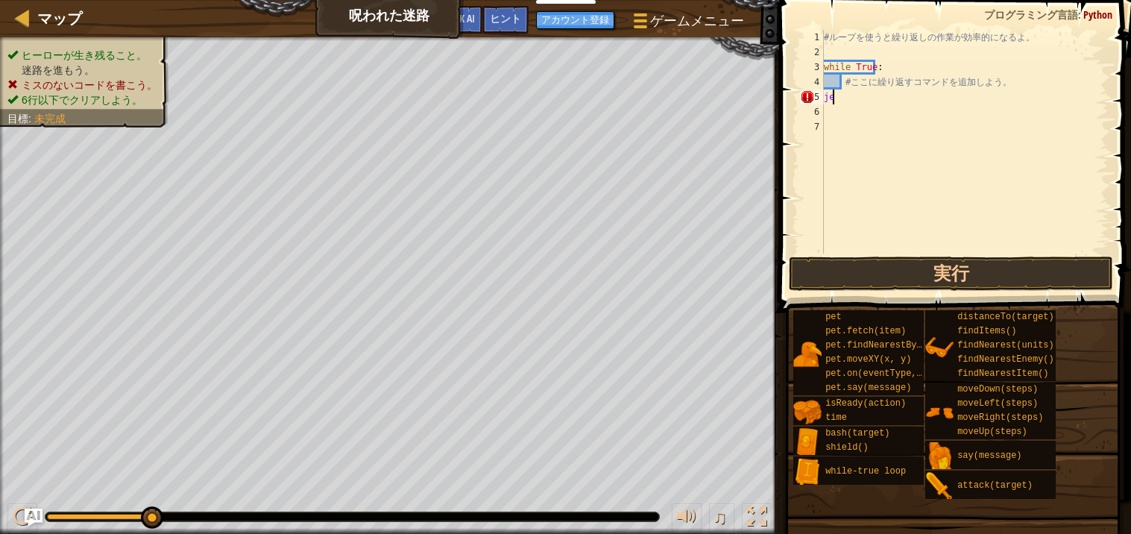
type textarea "j"
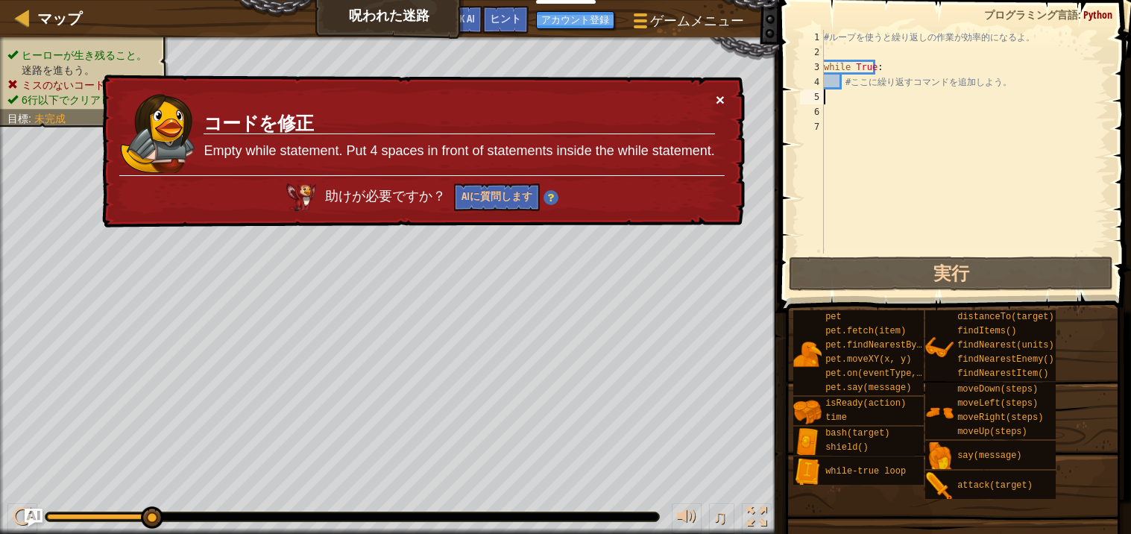
click at [720, 95] on button "×" at bounding box center [720, 100] width 9 height 16
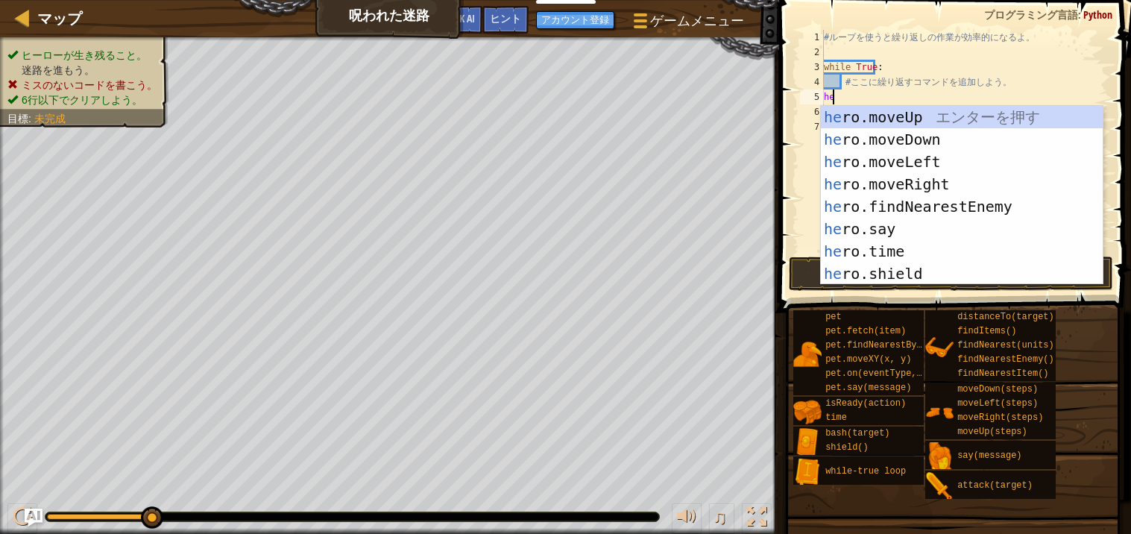
type textarea "hero"
click at [947, 163] on div "hero .moveUp エ ン タ ー を 押 す hero .moveDown エ ン タ ー を 押 す hero .moveLeft エ ン タ ー …" at bounding box center [962, 218] width 282 height 224
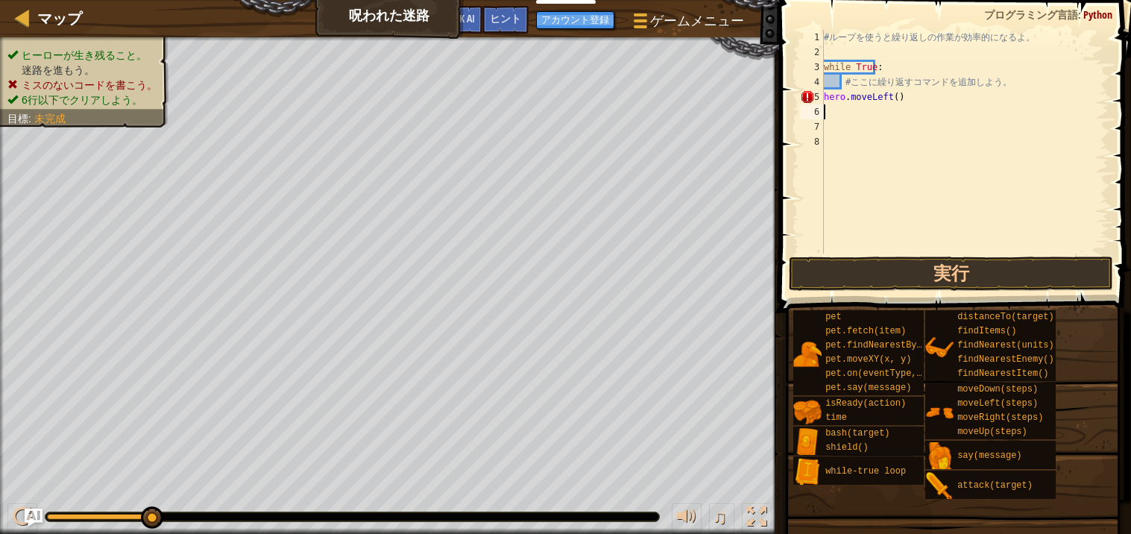
click at [911, 98] on div "# ル ー プ を 使 う と 繰 り 返 [PERSON_NAME] 作 業 が 効 率 的 に な る よ 。 while True : # こ こ に …" at bounding box center [965, 157] width 288 height 254
type textarea "h"
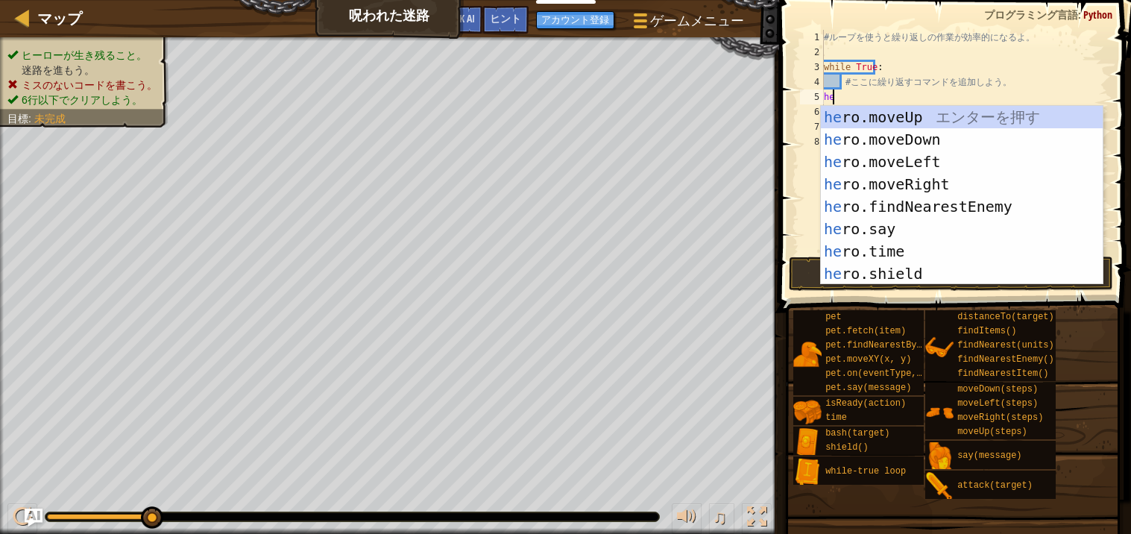
type textarea "hero"
click at [945, 181] on div "hero .moveUp エ ン タ ー を 押 す hero .moveDown エ ン タ ー を 押 す hero .moveLeft エ ン タ ー …" at bounding box center [962, 218] width 282 height 224
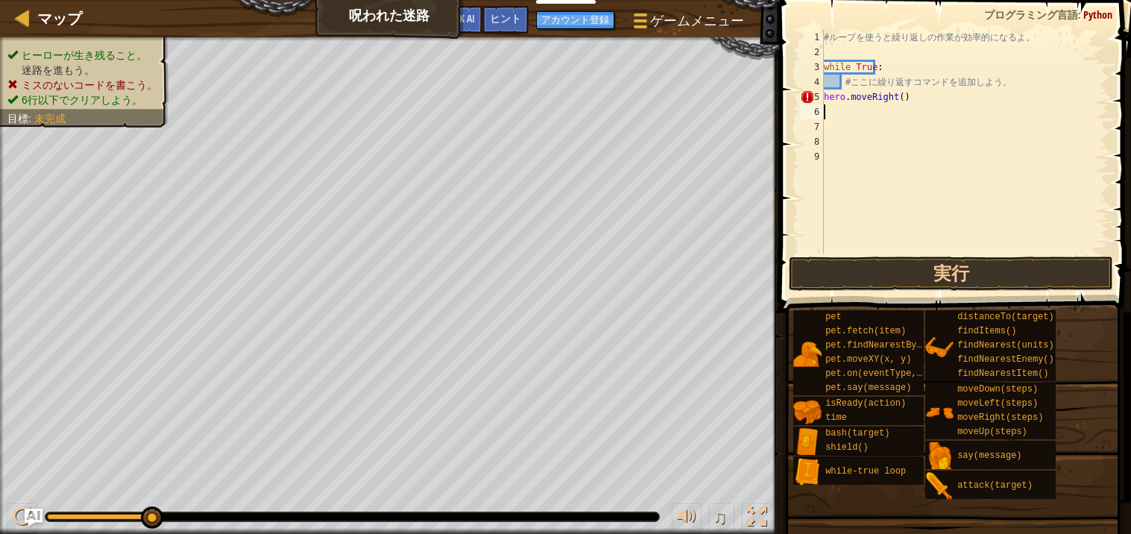
click at [893, 95] on div "# ル ー プ を 使 う と 繰 り 返 [PERSON_NAME] 作 業 が 効 率 的 に な る よ 。 while True : # こ こ に …" at bounding box center [965, 157] width 288 height 254
type textarea "hero.moveRight(2)"
click at [852, 110] on div "# ル ー プ を 使 う と 繰 り 返 [PERSON_NAME] 作 業 が 効 率 的 に な る よ 。 while True : # こ こ に …" at bounding box center [965, 157] width 288 height 254
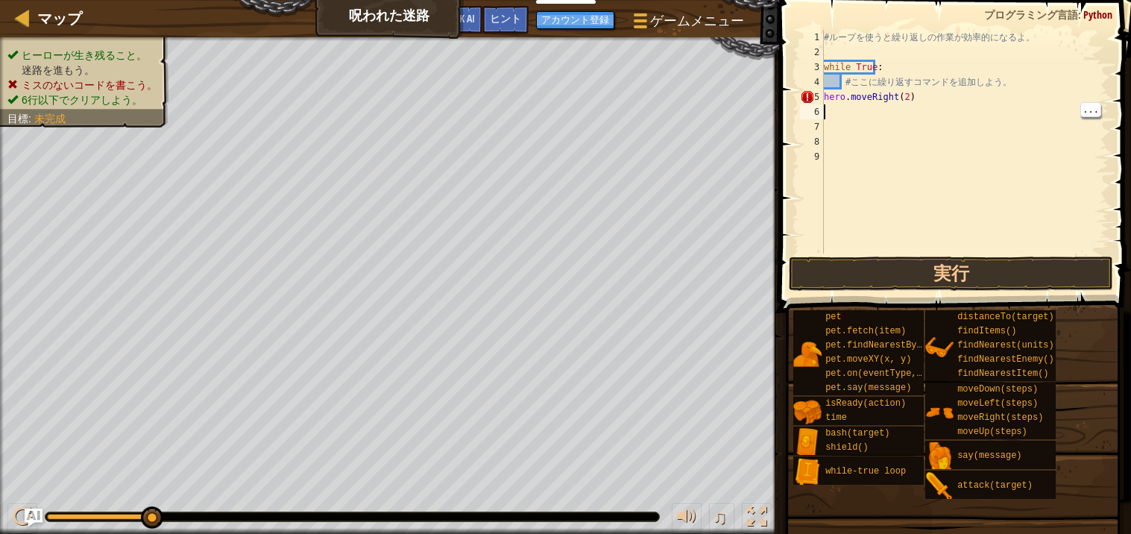
click at [892, 100] on div "# ル ー プ を 使 う と 繰 り 返 [PERSON_NAME] 作 業 が 効 率 的 に な る よ 。 while True : # こ こ に …" at bounding box center [965, 157] width 288 height 254
type textarea "hero.moveRight()"
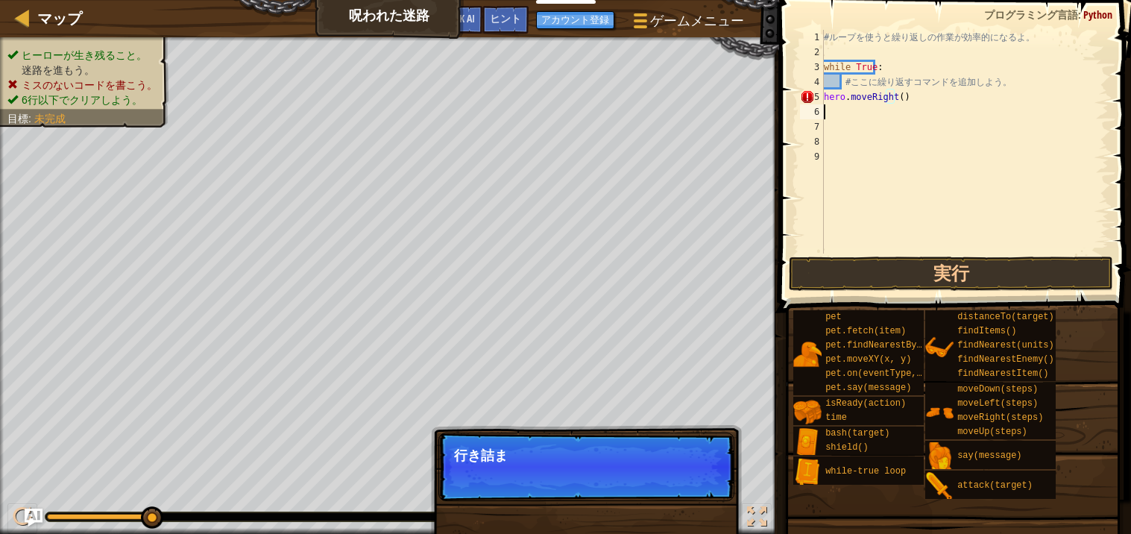
click at [832, 117] on div "# ル ー プ を 使 う と 繰 り 返 [PERSON_NAME] 作 業 が 効 率 的 に な る よ 。 while True : # こ こ に …" at bounding box center [965, 157] width 288 height 254
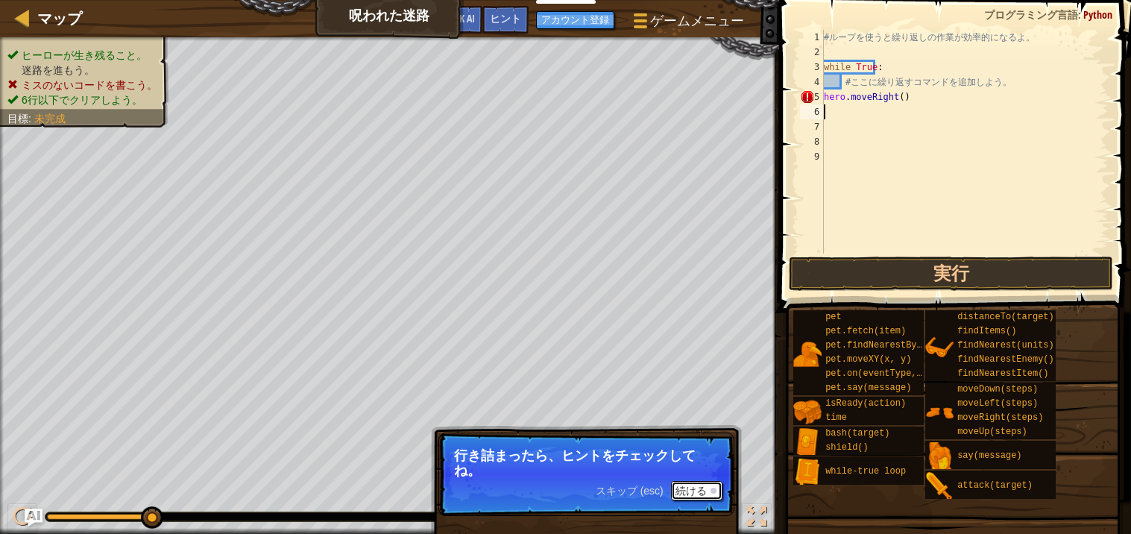
click at [695, 491] on button "続ける" at bounding box center [696, 490] width 51 height 19
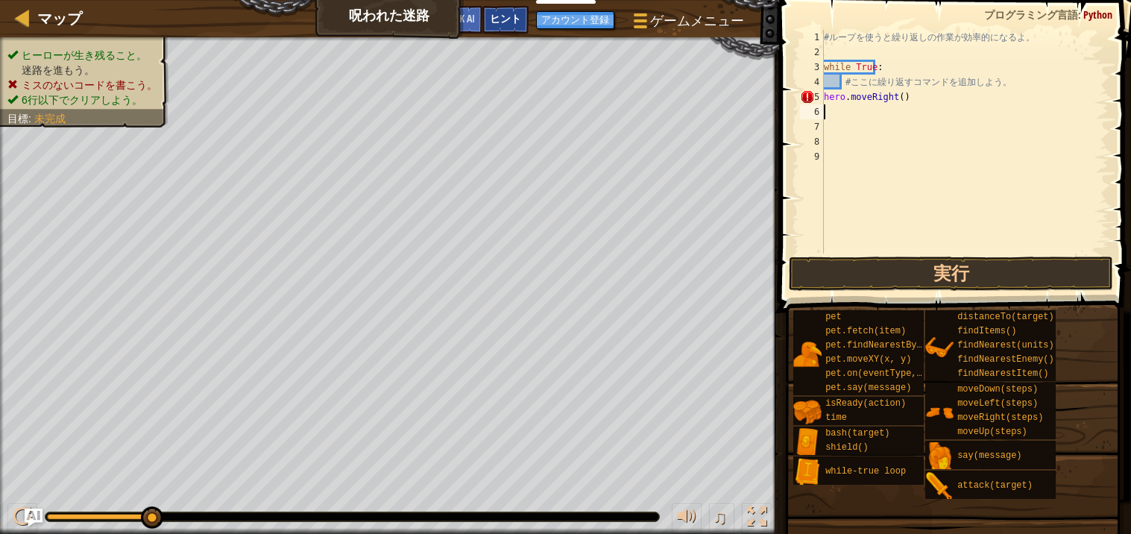
click at [499, 18] on span "ヒント" at bounding box center [505, 18] width 31 height 14
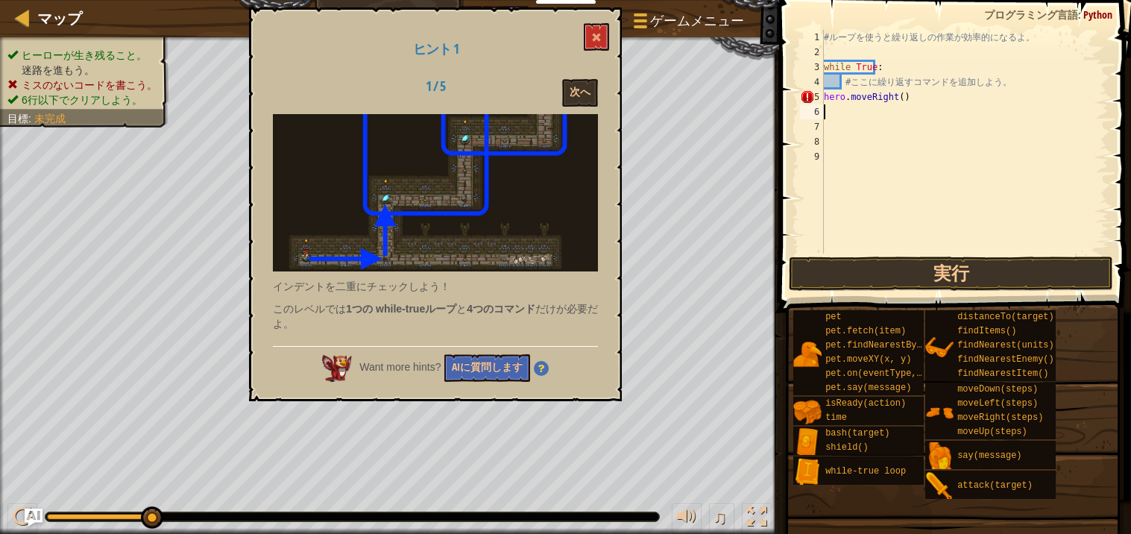
click at [306, 200] on img at bounding box center [435, 193] width 325 height 158
click at [379, 214] on img at bounding box center [435, 193] width 325 height 158
click at [574, 80] on button "次へ" at bounding box center [580, 93] width 36 height 28
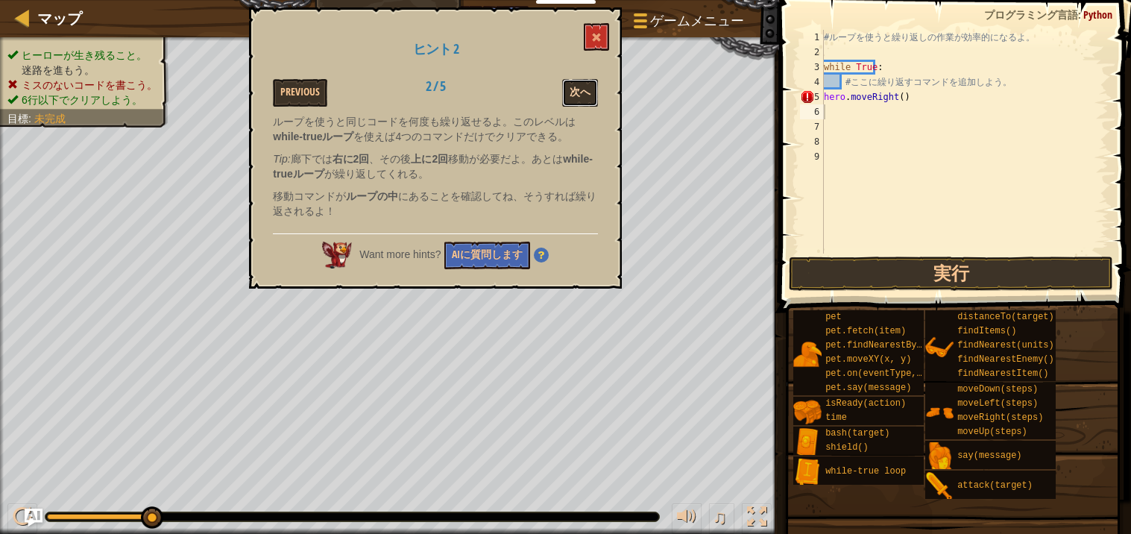
click at [567, 95] on button "次へ" at bounding box center [580, 93] width 36 height 28
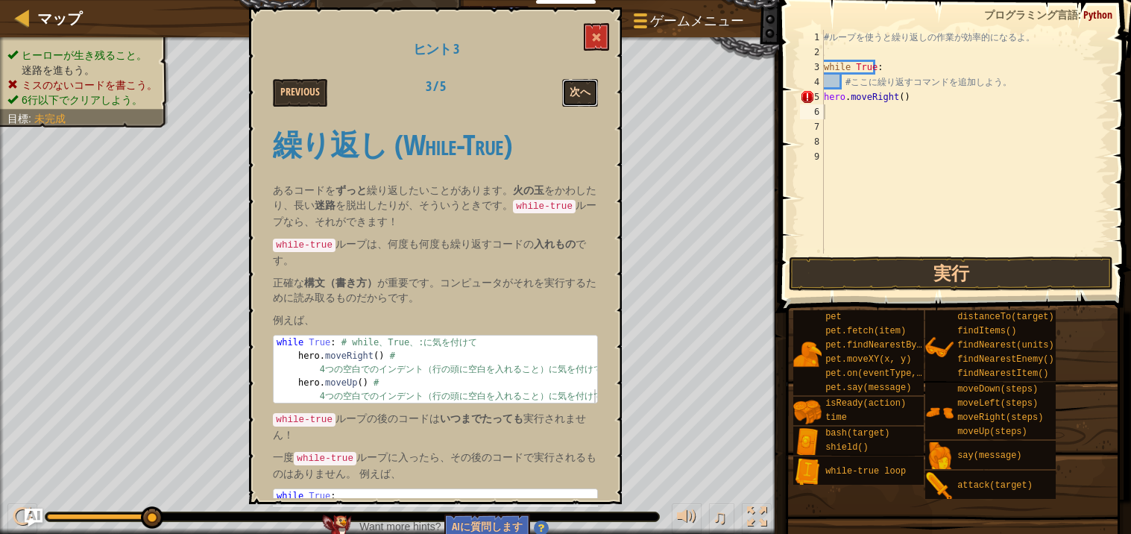
click at [570, 103] on button "次へ" at bounding box center [580, 93] width 36 height 28
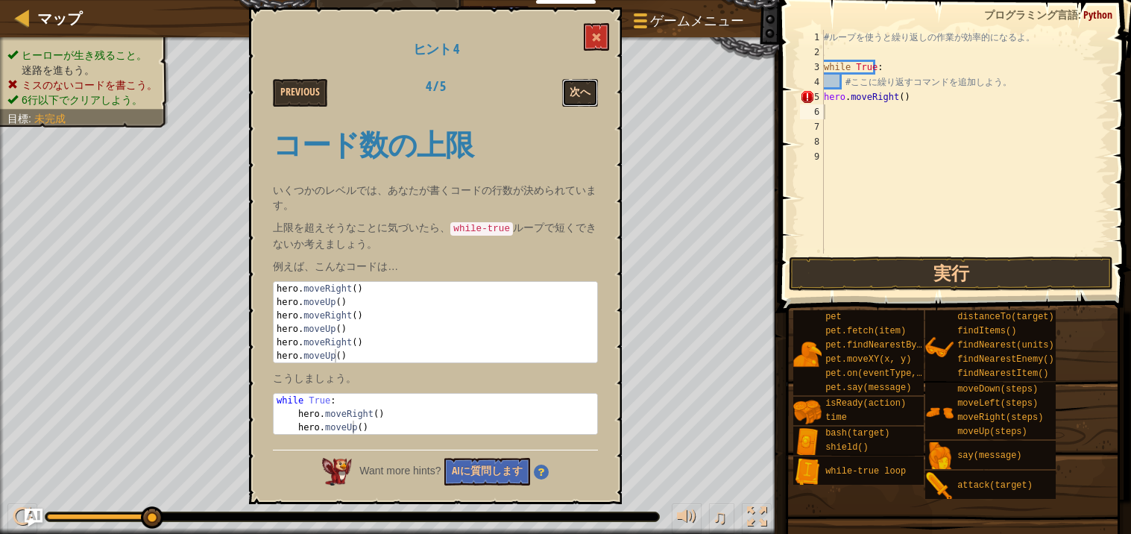
click at [577, 102] on button "次へ" at bounding box center [580, 93] width 36 height 28
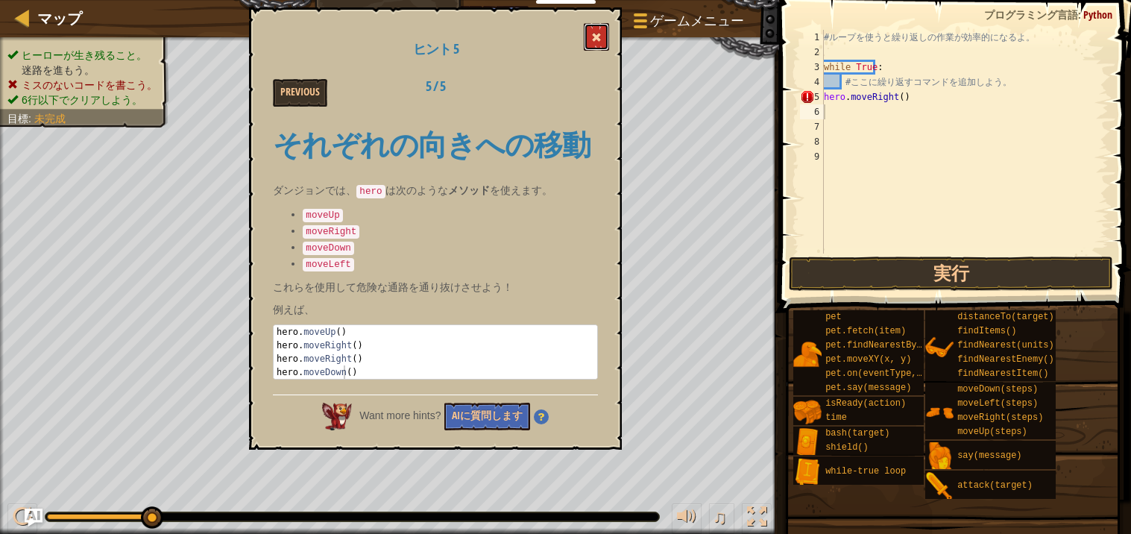
click at [585, 36] on button at bounding box center [596, 37] width 25 height 28
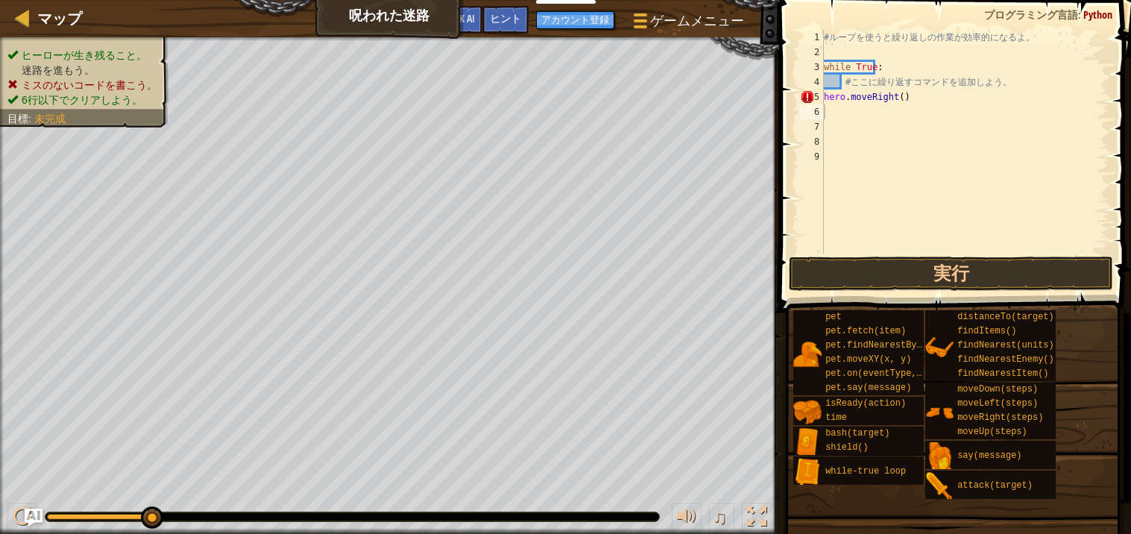
click at [914, 98] on div "# ル ー プ を 使 う と 繰 り 返 [PERSON_NAME] 作 業 が 効 率 的 に な る よ 。 while True : # こ こ に …" at bounding box center [965, 157] width 288 height 254
type textarea "h"
click at [841, 83] on div "# ル ー プ を 使 う と 繰 り 返 [PERSON_NAME] 作 業 が 効 率 的 に な る よ 。 while True : # こ こ に …" at bounding box center [965, 157] width 288 height 254
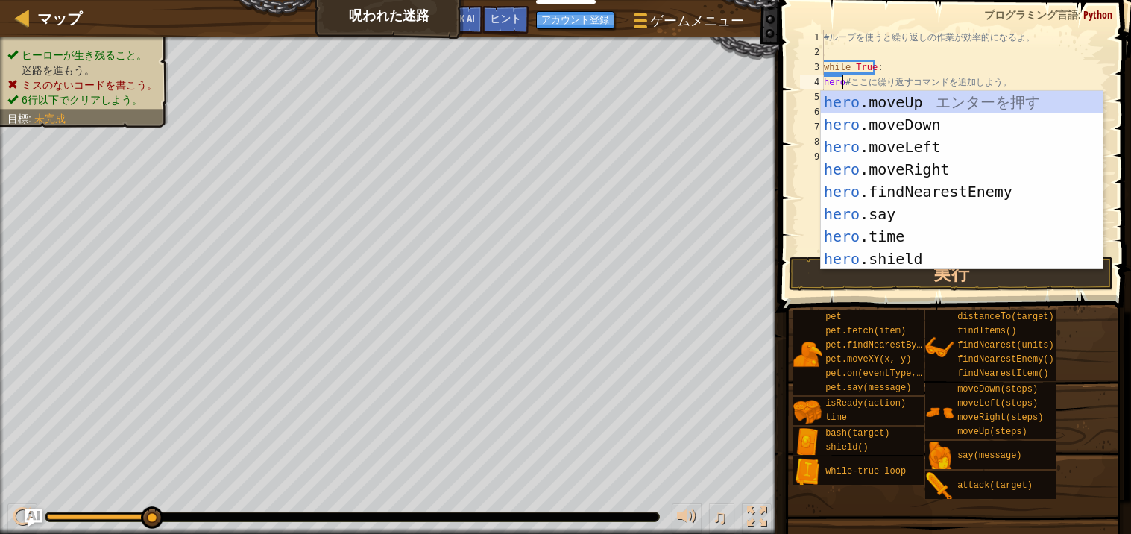
scroll to position [6, 1]
click at [970, 163] on div "hero .moveUp エ ン タ ー を 押 す hero .moveDown エ ン タ ー を 押 す hero .moveLeft エ ン タ ー …" at bounding box center [962, 203] width 282 height 224
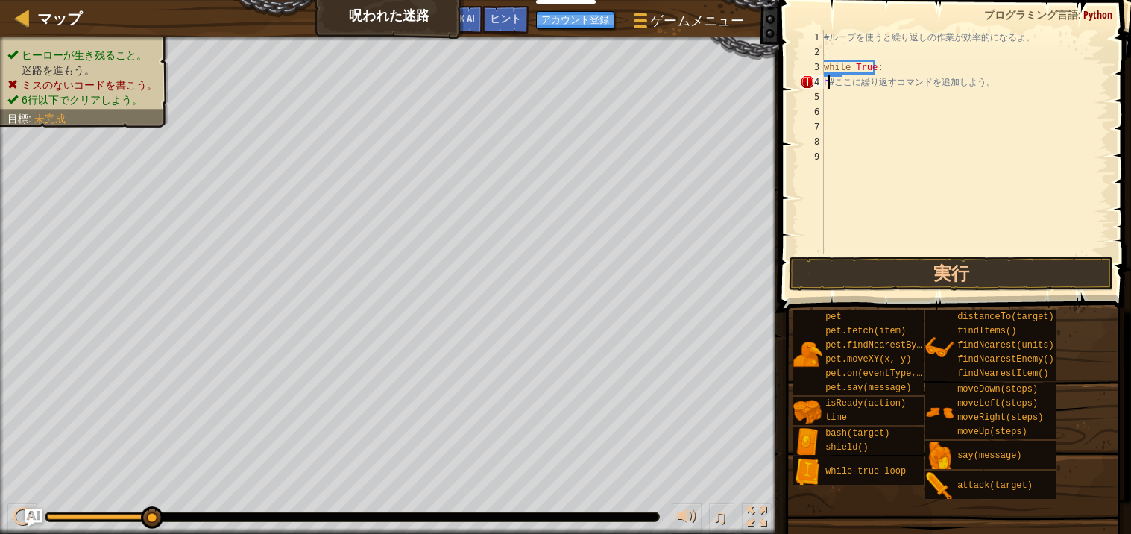
type textarea "# ここに繰り返すコマンドを追加しよう。"
click at [832, 100] on div "# ル ー プ を 使 う と 繰 り 返 [PERSON_NAME] 作 業 が 効 率 的 に な る よ 。 while True : # こ こ に …" at bounding box center [965, 157] width 288 height 254
type textarea "hero"
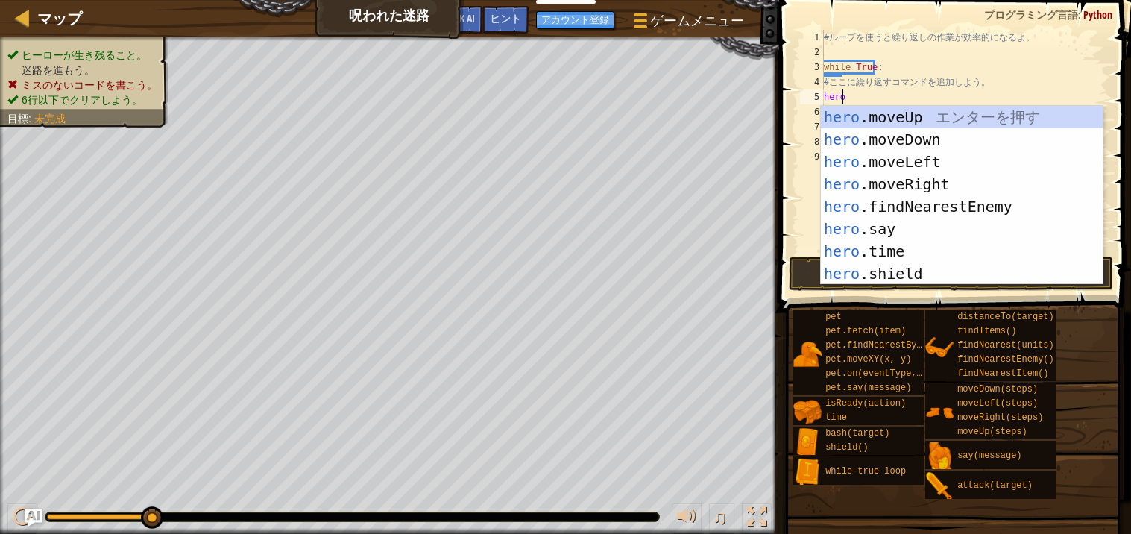
scroll to position [6, 1]
click at [934, 181] on div "hero .moveUp エ ン タ ー を 押 す hero .moveDown エ ン タ ー を 押 す hero .moveLeft エ ン タ ー …" at bounding box center [962, 218] width 282 height 224
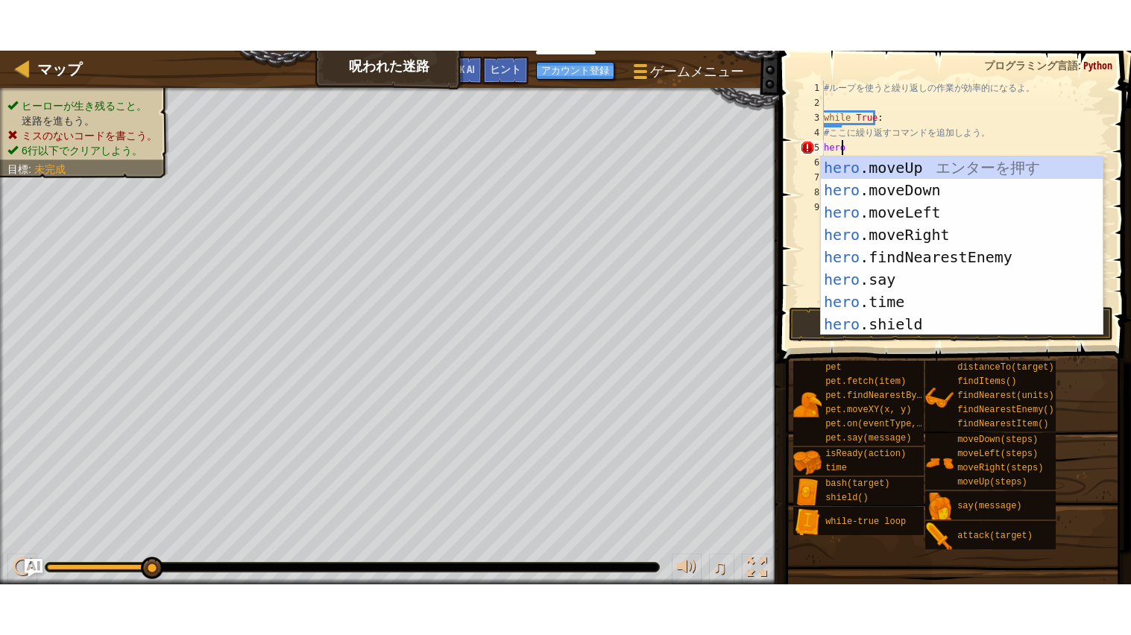
scroll to position [6, 0]
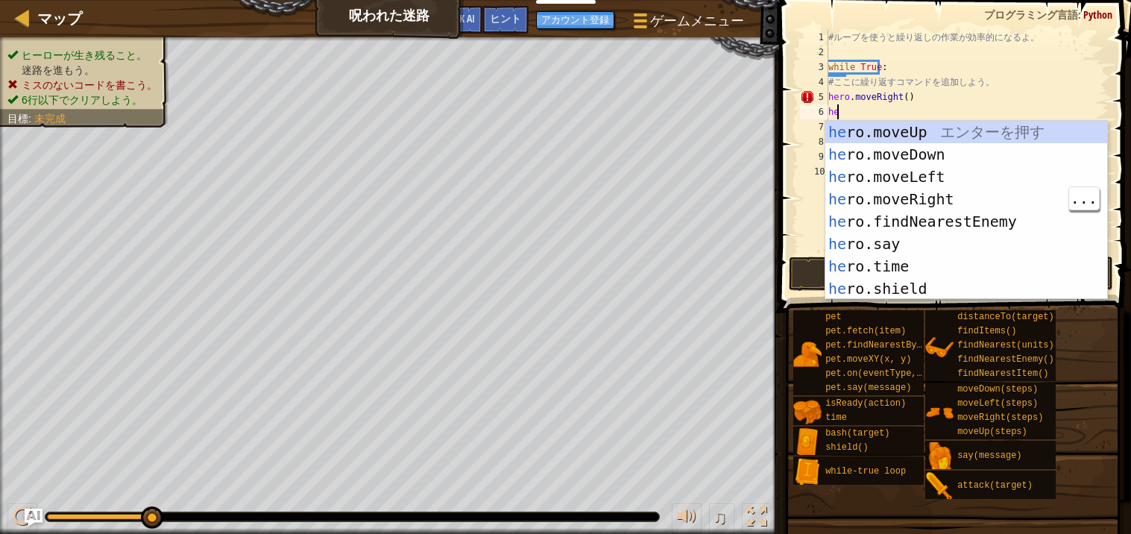
type textarea "hero"
click at [941, 207] on div "hero .moveUp エ ン タ ー を 押 す hero .moveDown エ ン タ ー を 押 す hero .moveLeft エ ン タ ー …" at bounding box center [967, 233] width 282 height 224
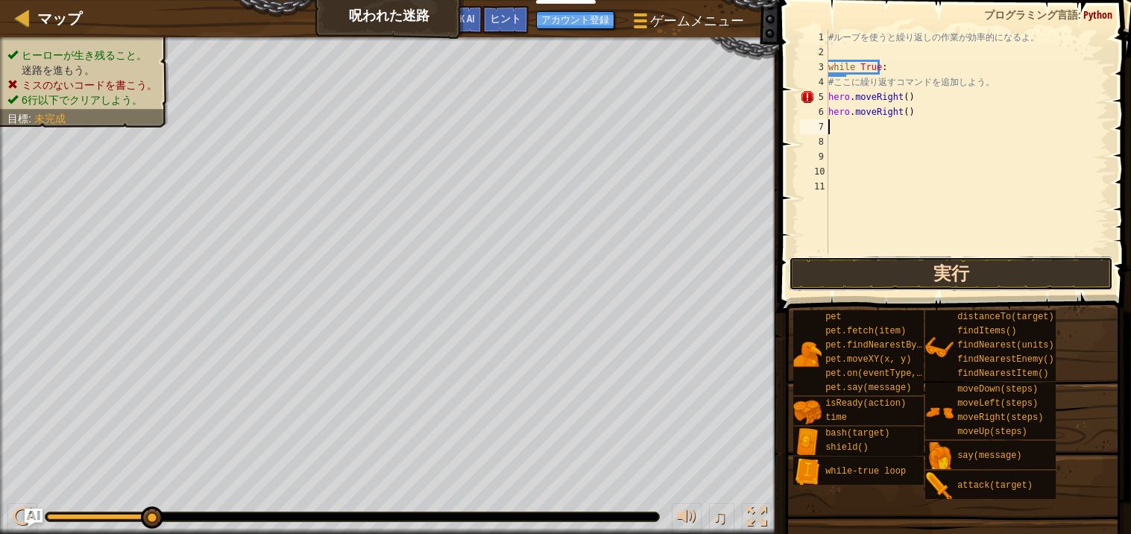
click at [993, 280] on button "実行" at bounding box center [951, 274] width 324 height 34
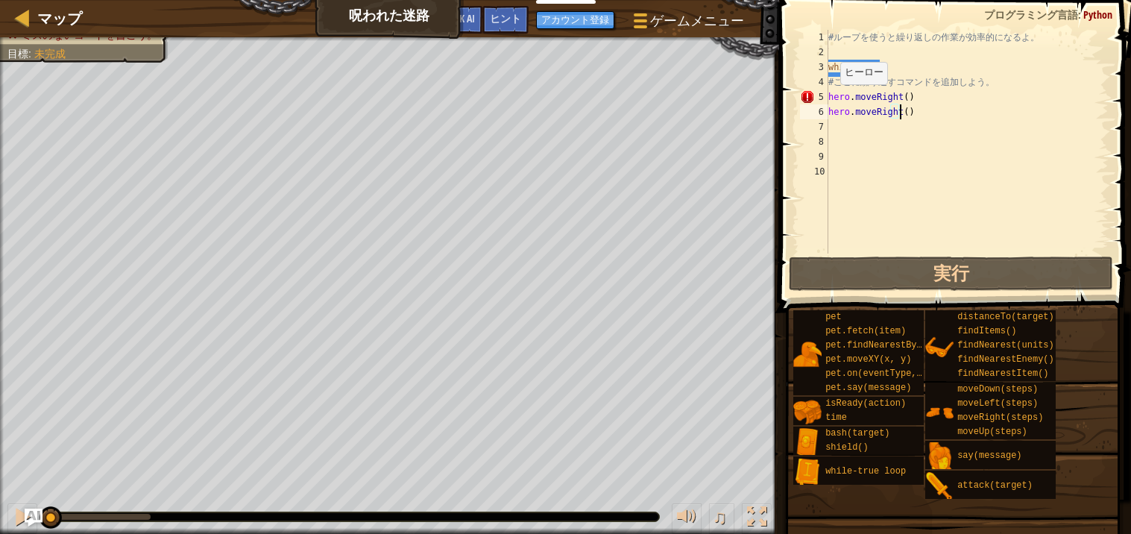
drag, startPoint x: 148, startPoint y: 514, endPoint x: 189, endPoint y: 556, distance: 58.5
click at [189, 15] on html "教育者 Create Free Account 学校＆学区向けソリューション Teacher Toolkit Preview 基準との整合性 効果検証研究 成…" at bounding box center [565, 7] width 1131 height 15
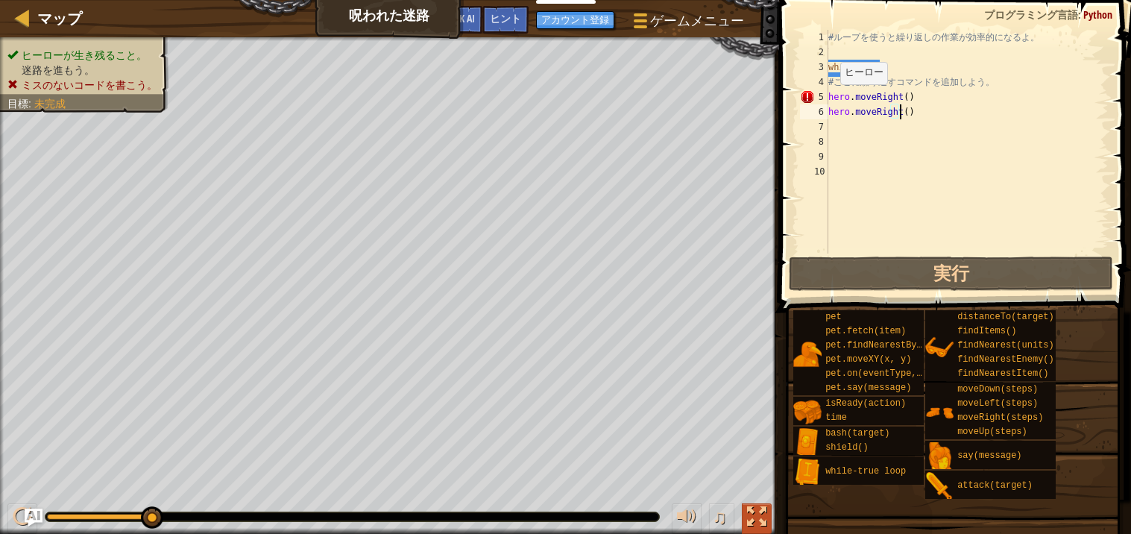
click at [750, 519] on div at bounding box center [756, 516] width 19 height 19
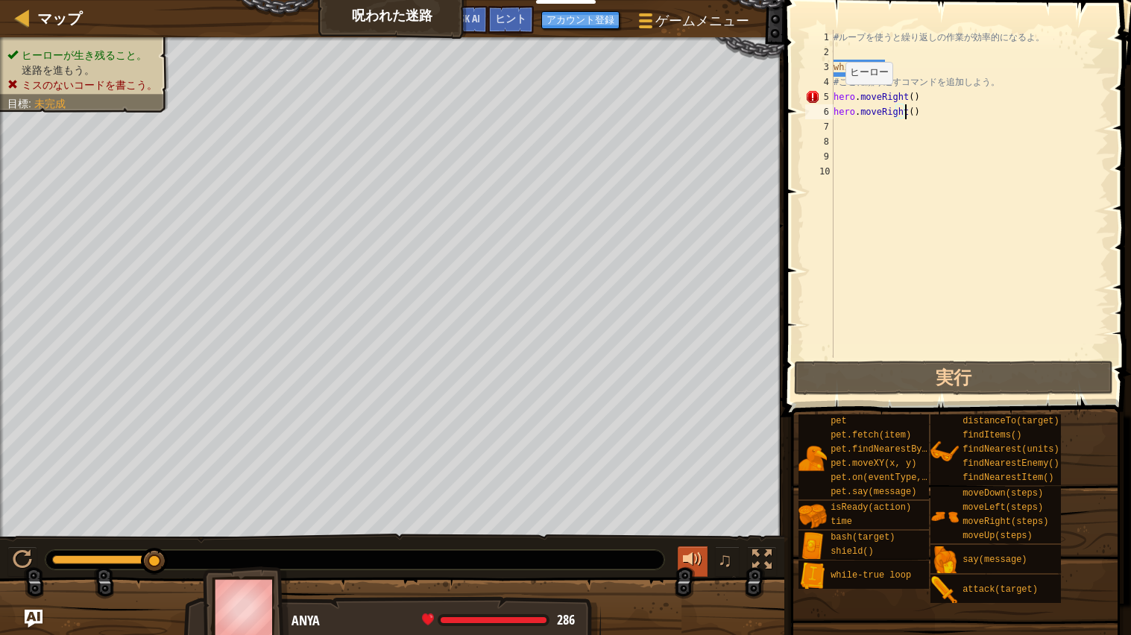
click at [701, 533] on div at bounding box center [692, 559] width 19 height 19
click at [691, 533] on div at bounding box center [692, 559] width 19 height 19
click at [723, 533] on button "♫" at bounding box center [727, 562] width 25 height 31
click at [728, 533] on button "♫" at bounding box center [727, 562] width 25 height 31
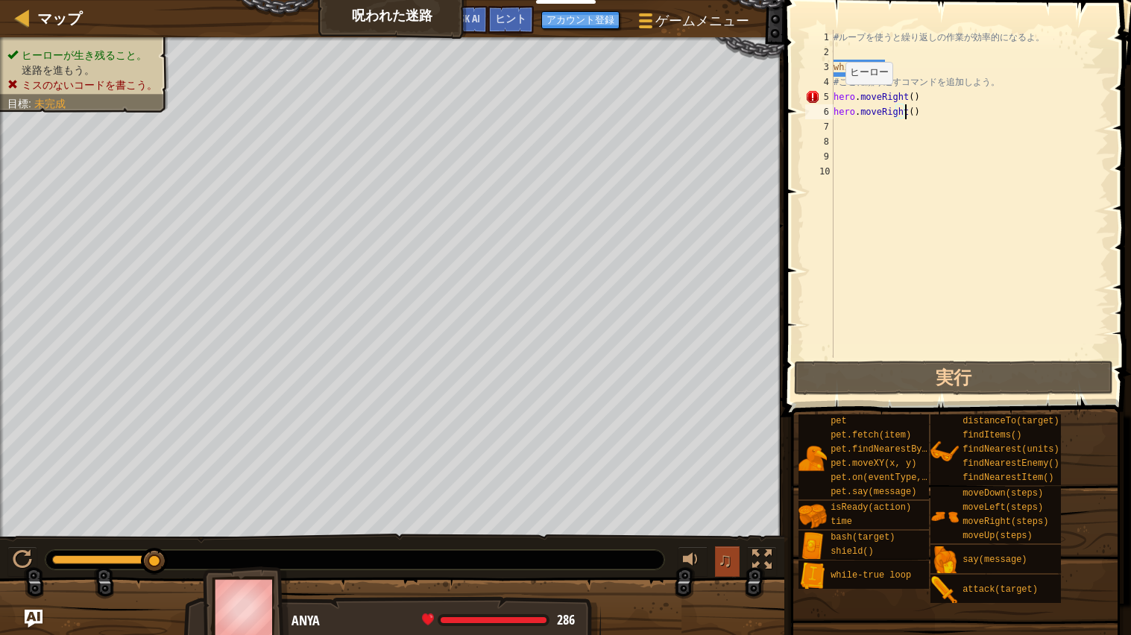
click at [727, 533] on button "♫" at bounding box center [727, 562] width 25 height 31
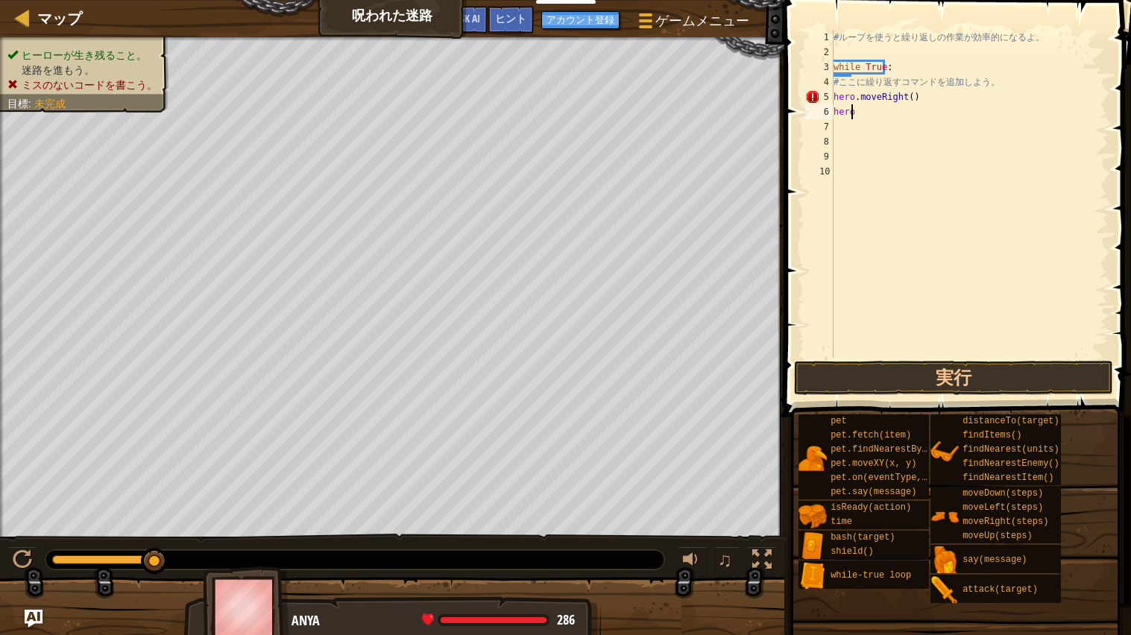
type textarea "h"
click at [844, 159] on div "# ル ー プ を 使 う と 繰 り 返 [PERSON_NAME] 作 業 が 効 率 的 に な る よ 。 while True : # こ こ に …" at bounding box center [967, 209] width 283 height 358
click at [827, 78] on div "4" at bounding box center [817, 82] width 24 height 15
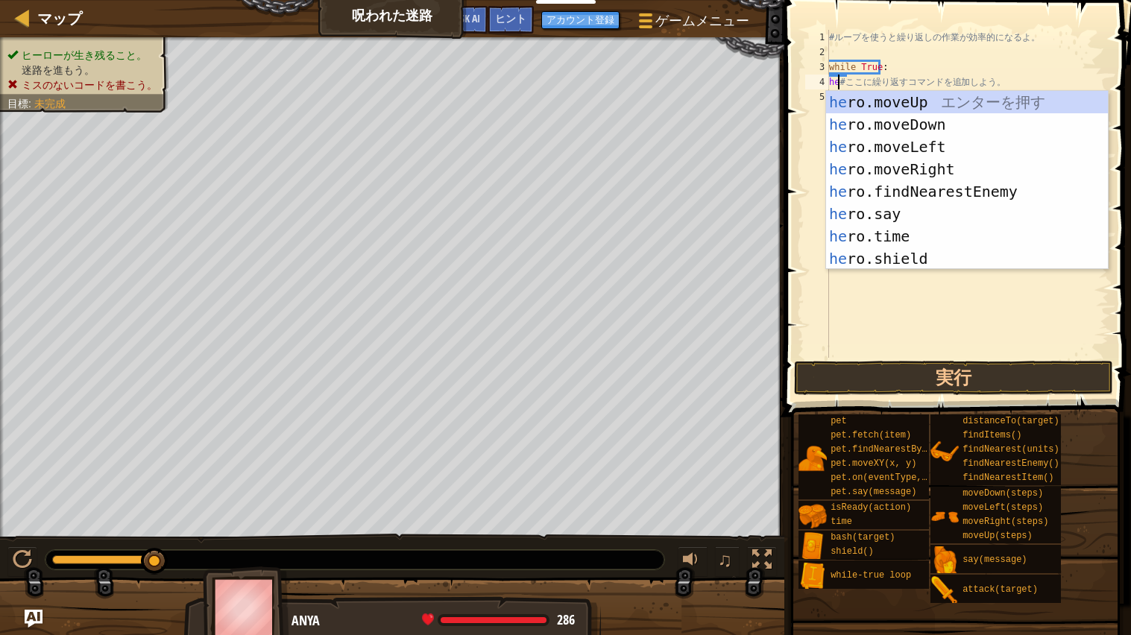
scroll to position [6, 1]
click at [923, 169] on div "hero .moveUp エ ン タ ー を 押 す hero .moveDown エ ン タ ー を 押 す hero .moveLeft エ ン タ ー …" at bounding box center [967, 203] width 282 height 224
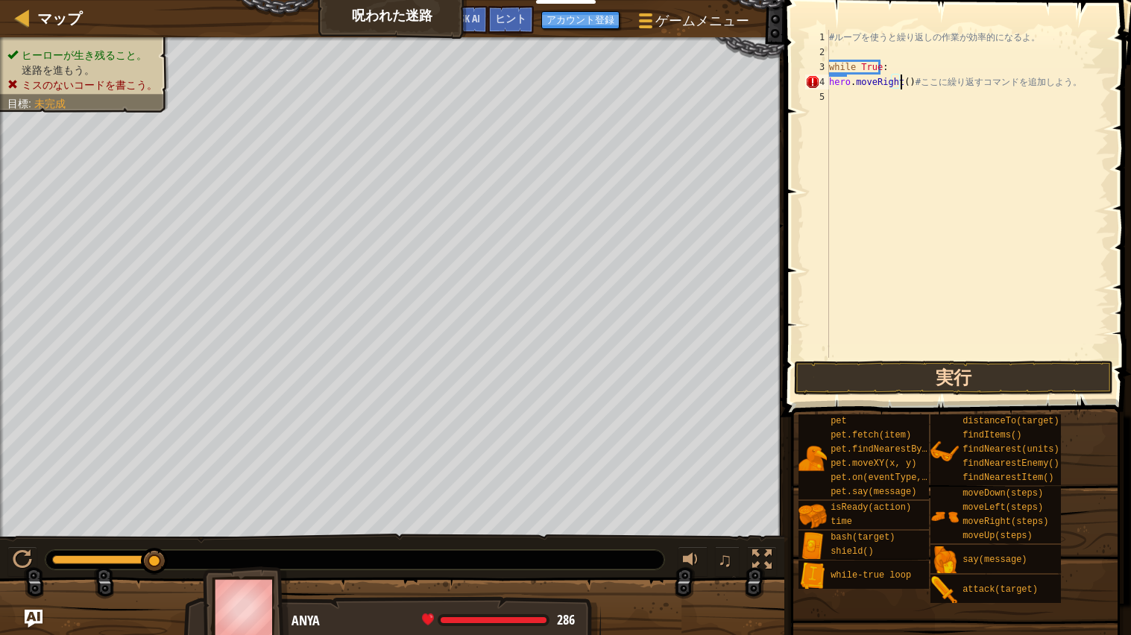
type textarea "hero.moveRight()# ここに繰り返すコマンドを追加しよう。"
click at [937, 380] on button "実行" at bounding box center [953, 378] width 319 height 34
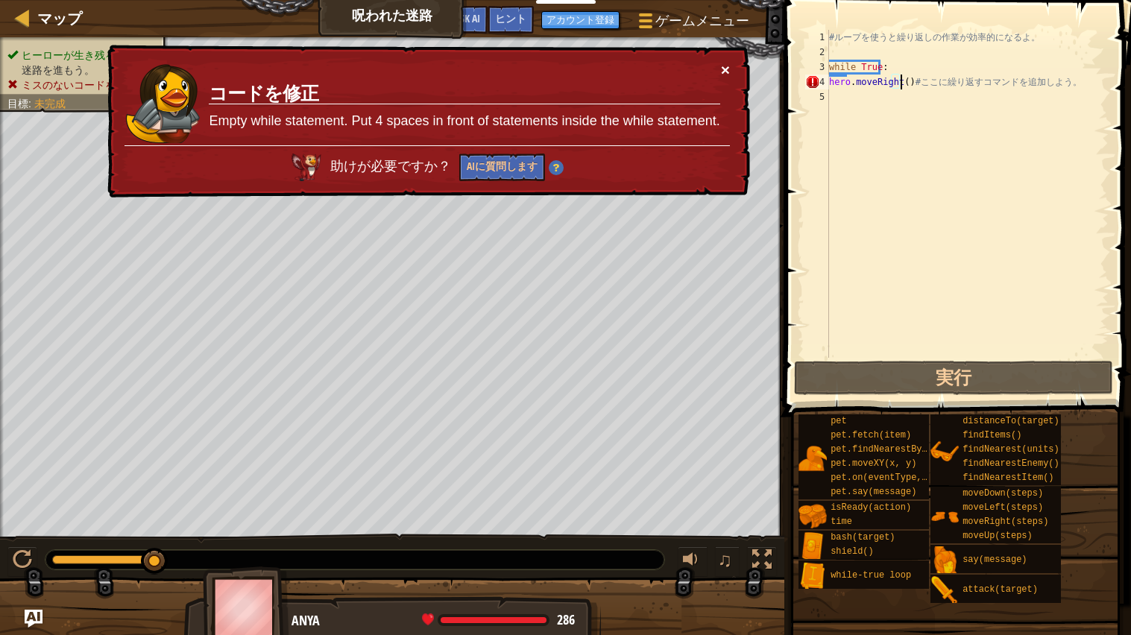
click at [724, 69] on button "×" at bounding box center [725, 70] width 9 height 16
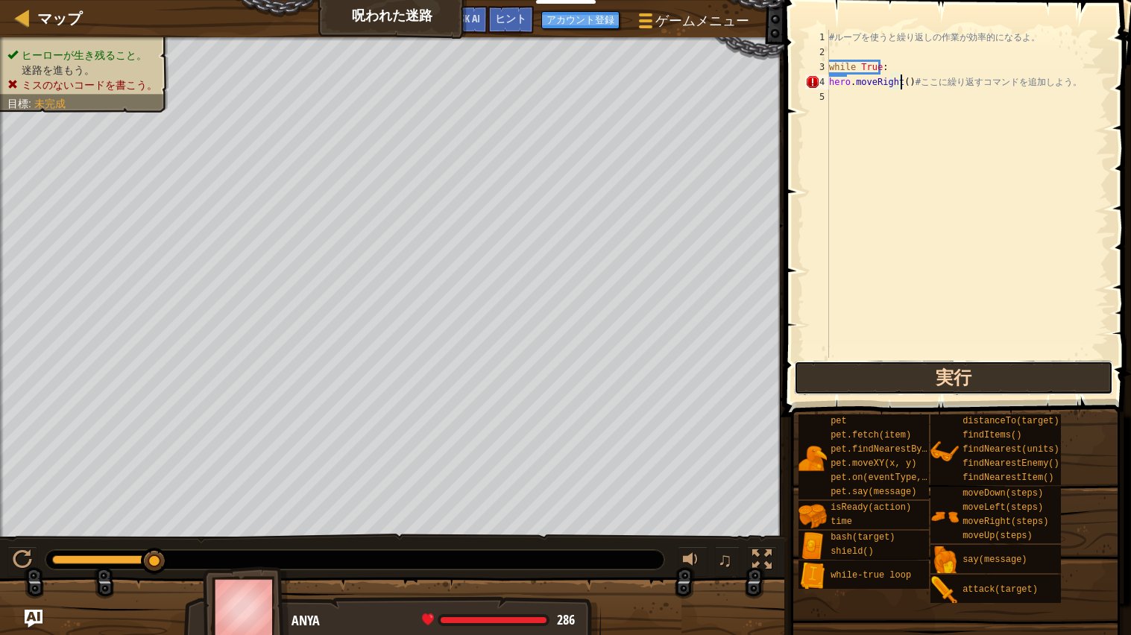
click at [835, 384] on button "実行" at bounding box center [953, 378] width 319 height 34
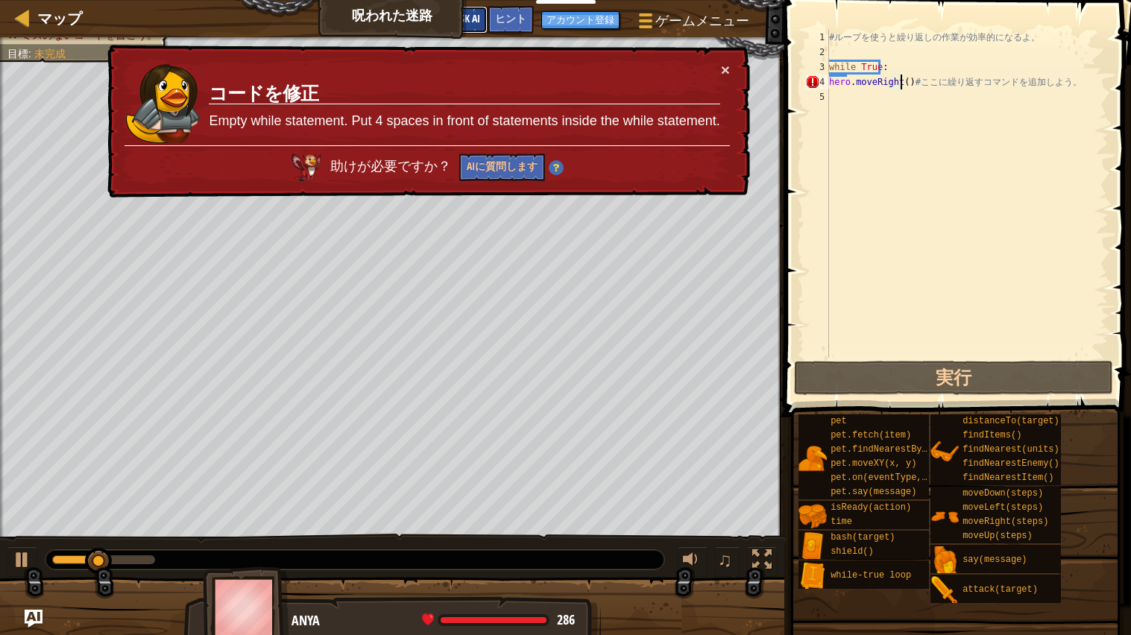
click at [481, 23] on button "Ask AI" at bounding box center [467, 20] width 40 height 28
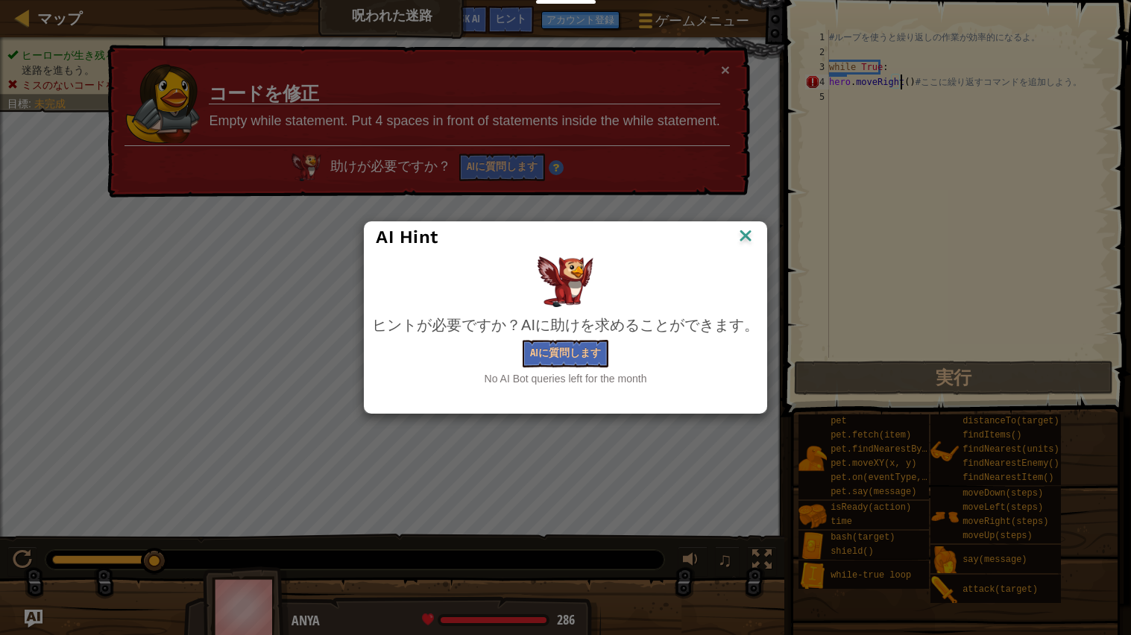
click at [739, 240] on img at bounding box center [745, 237] width 19 height 22
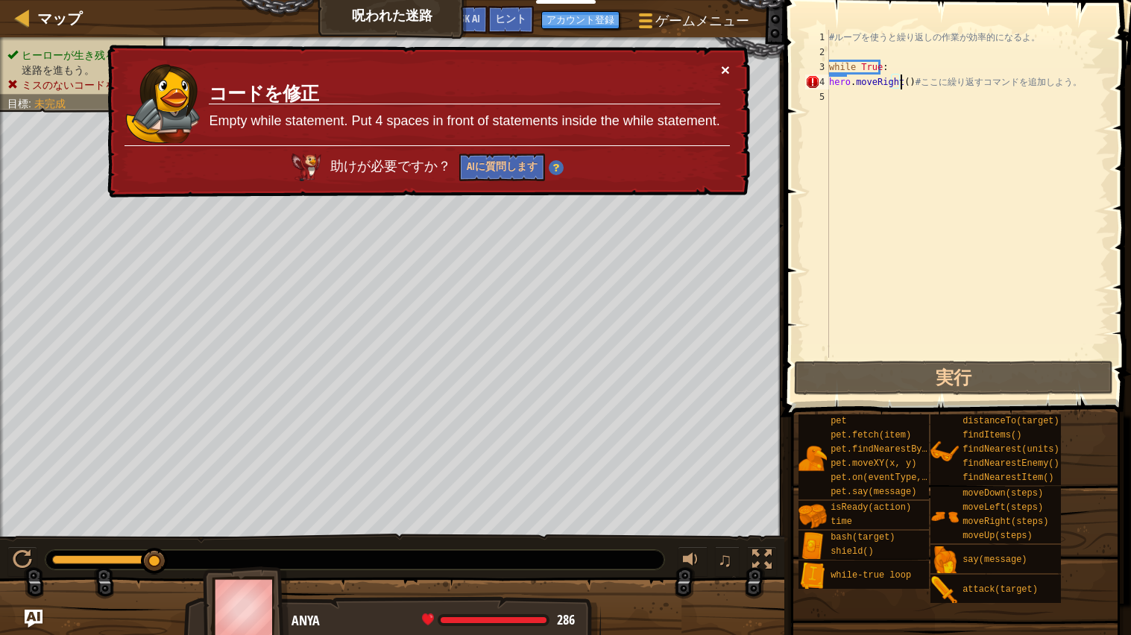
click at [725, 65] on button "×" at bounding box center [725, 70] width 9 height 16
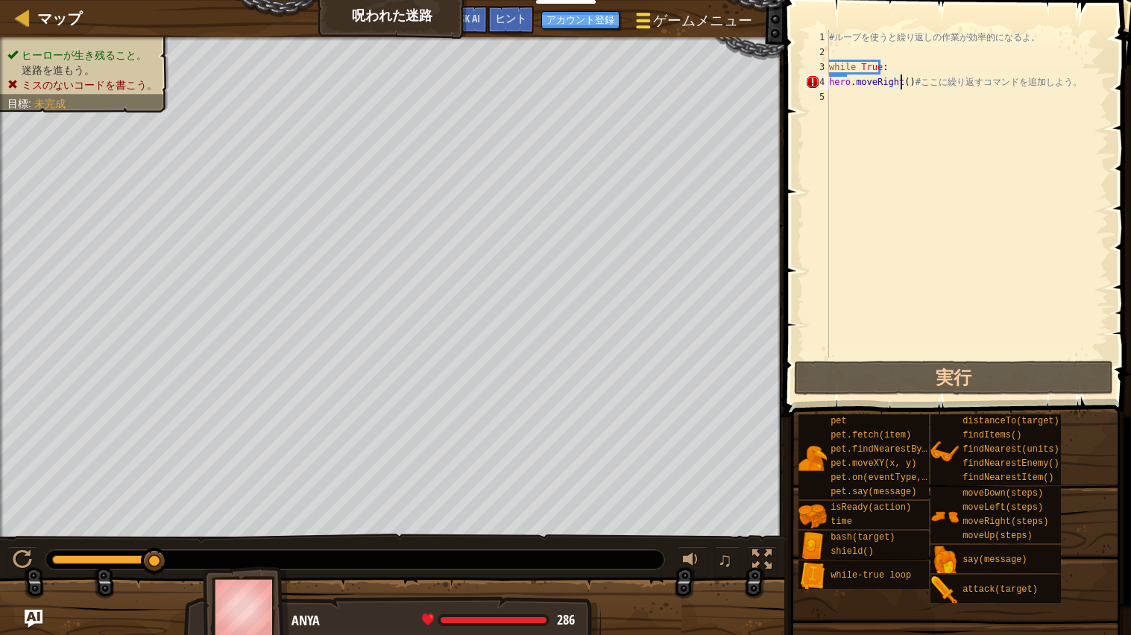
click at [638, 21] on span at bounding box center [643, 20] width 14 height 3
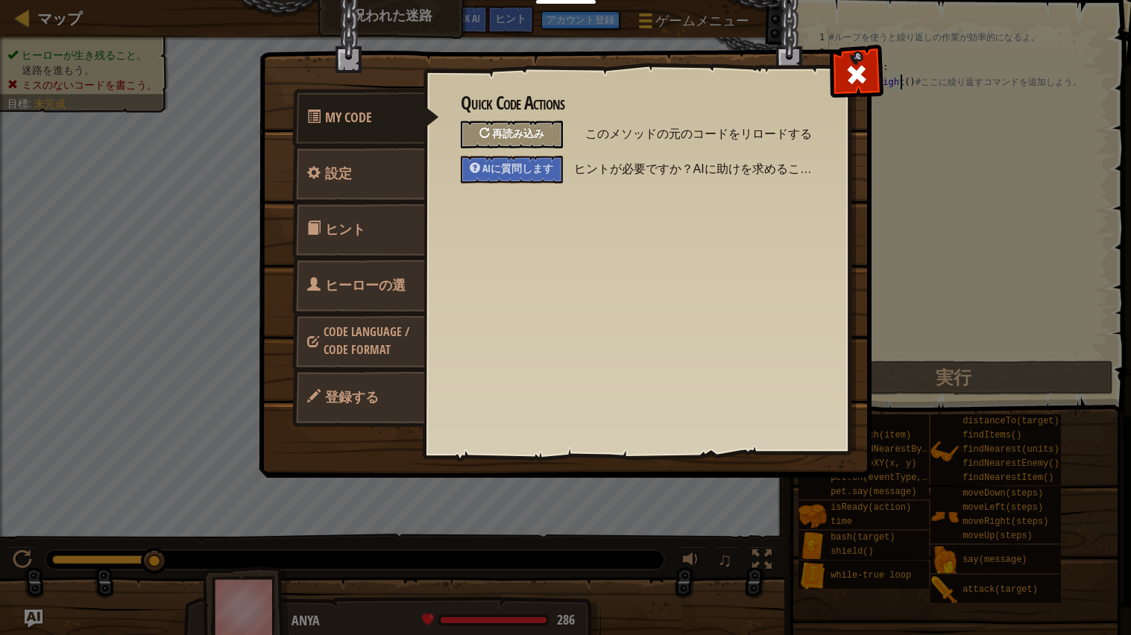
click at [483, 131] on div at bounding box center [485, 133] width 10 height 10
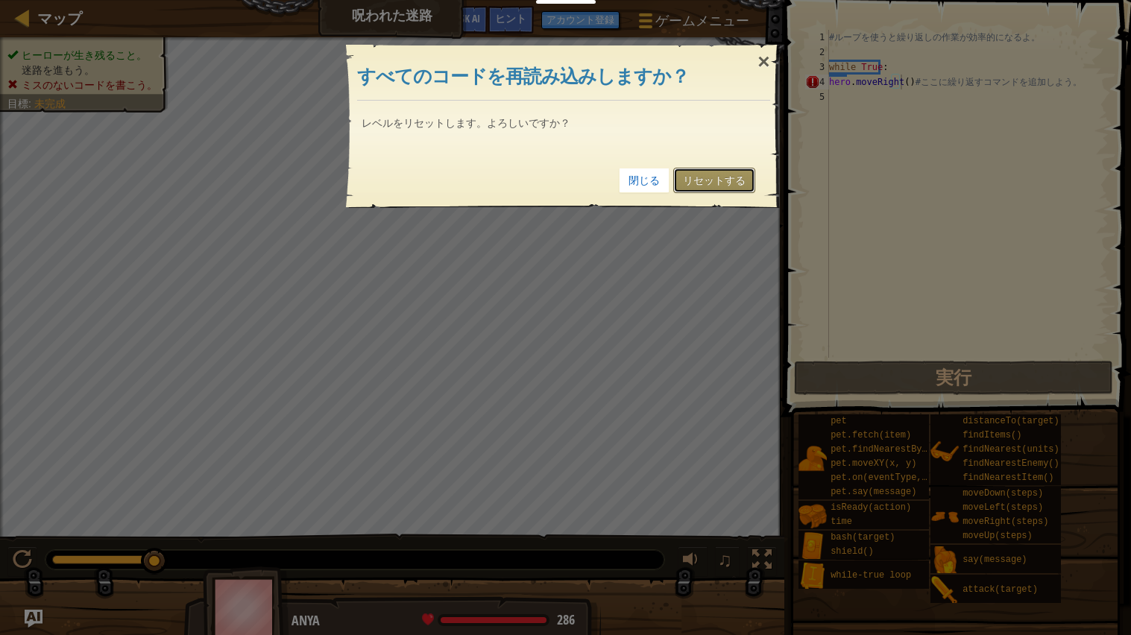
click at [706, 180] on link "リセットする" at bounding box center [714, 180] width 82 height 25
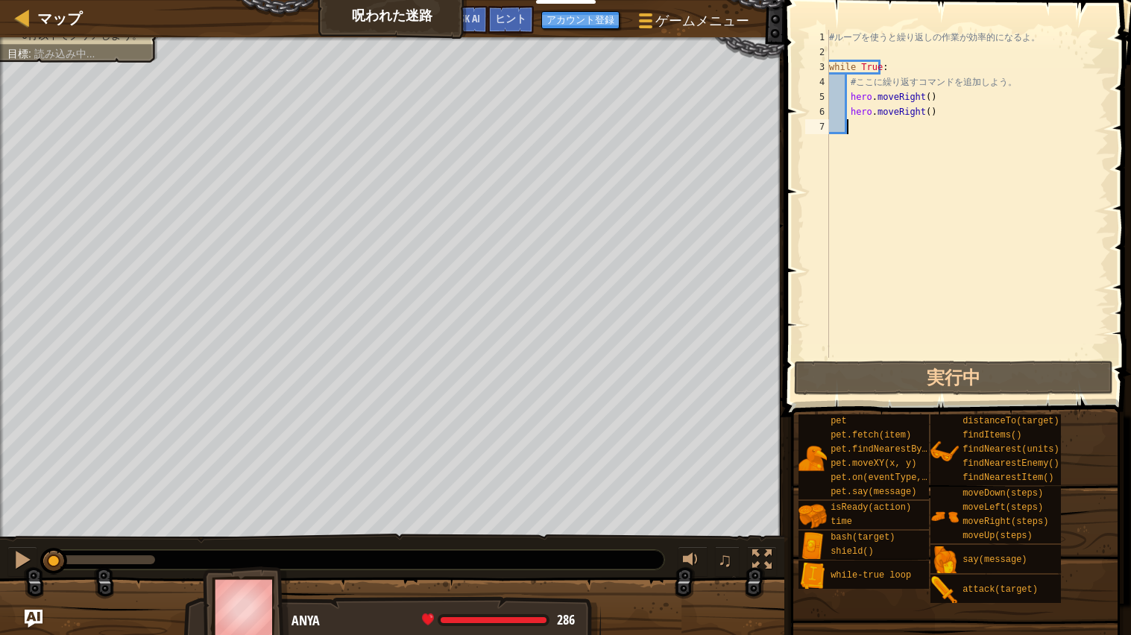
scroll to position [6, 1]
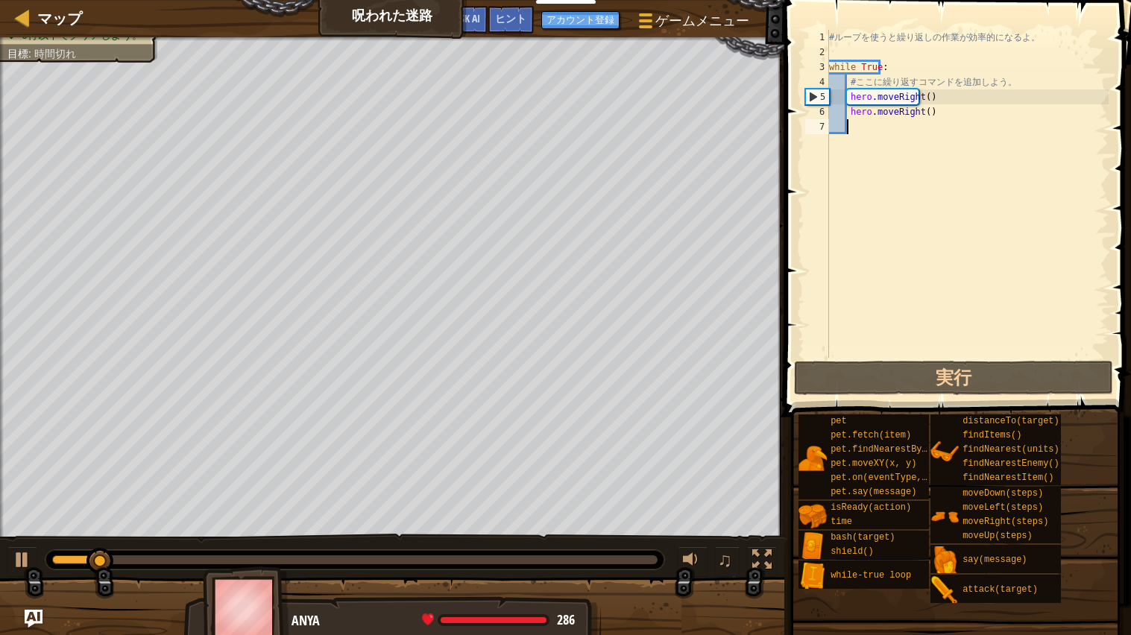
click at [116, 533] on div at bounding box center [355, 560] width 606 height 9
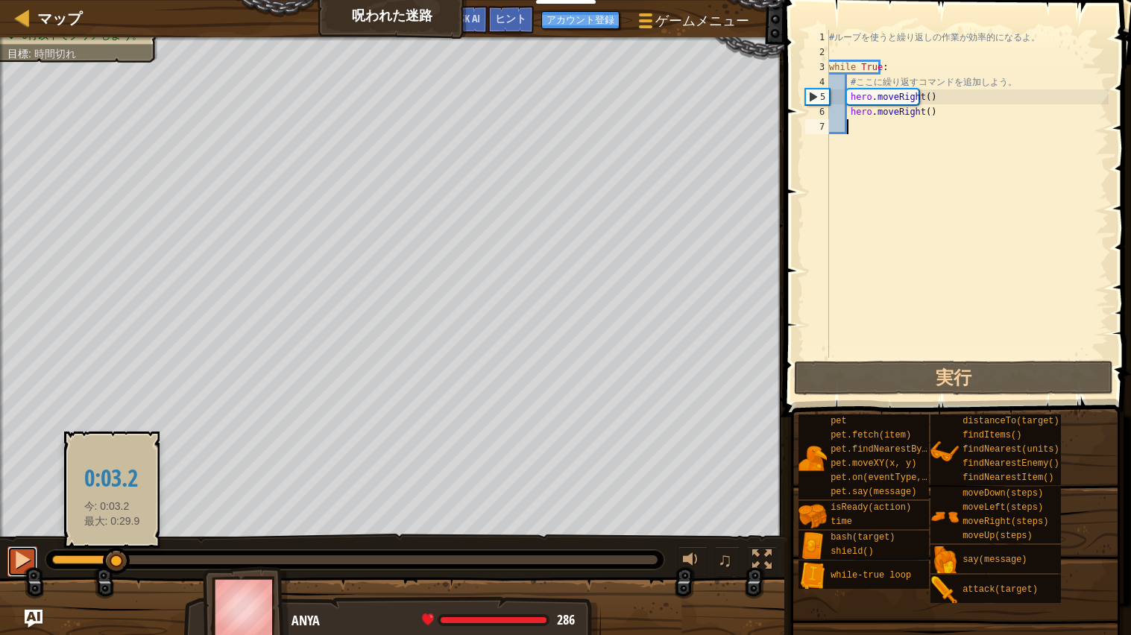
click at [7, 533] on button at bounding box center [22, 562] width 30 height 31
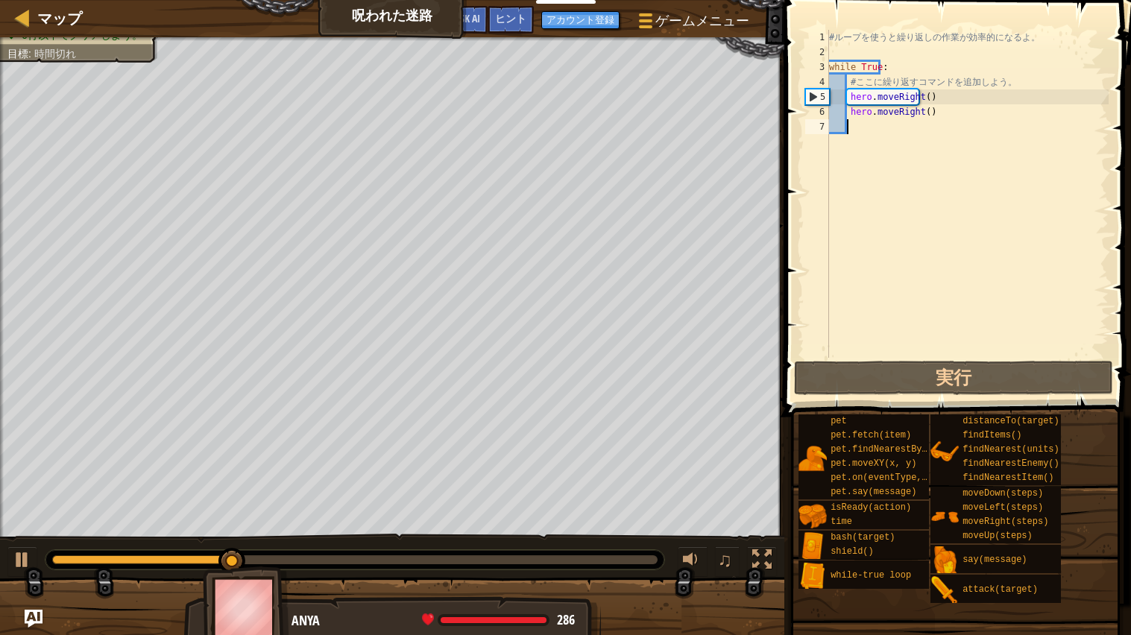
click at [0, 18] on div "マップ 呪われた迷路 ゲームメニュー 完了 アカウント登録 ヒント Ask AI" at bounding box center [392, 18] width 785 height 37
click at [17, 16] on div at bounding box center [22, 17] width 19 height 19
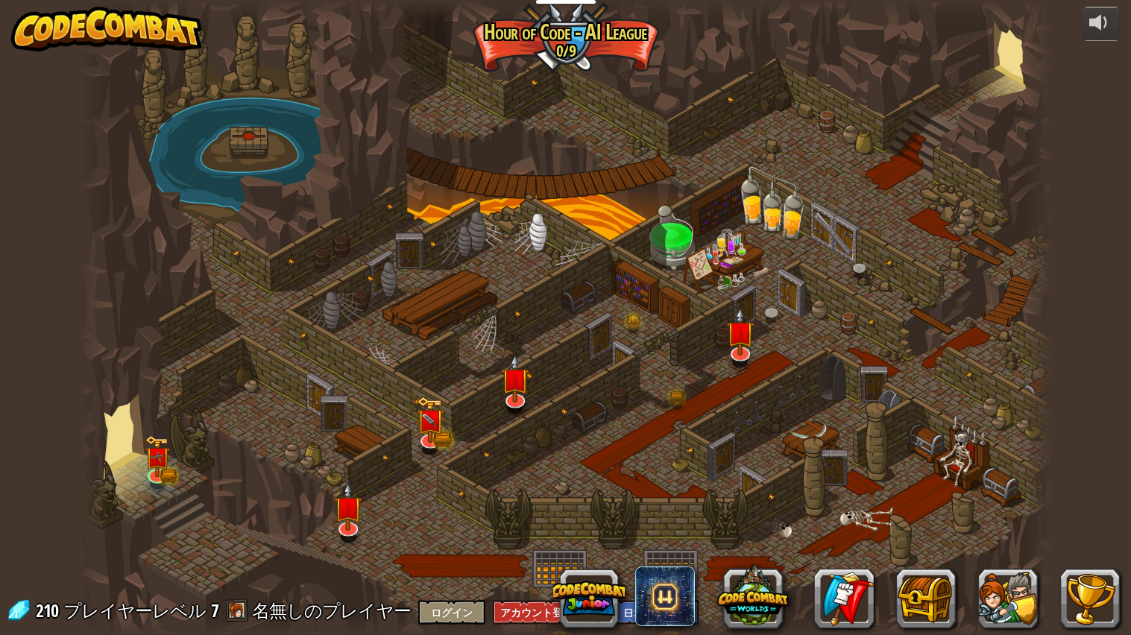
select select "ja"
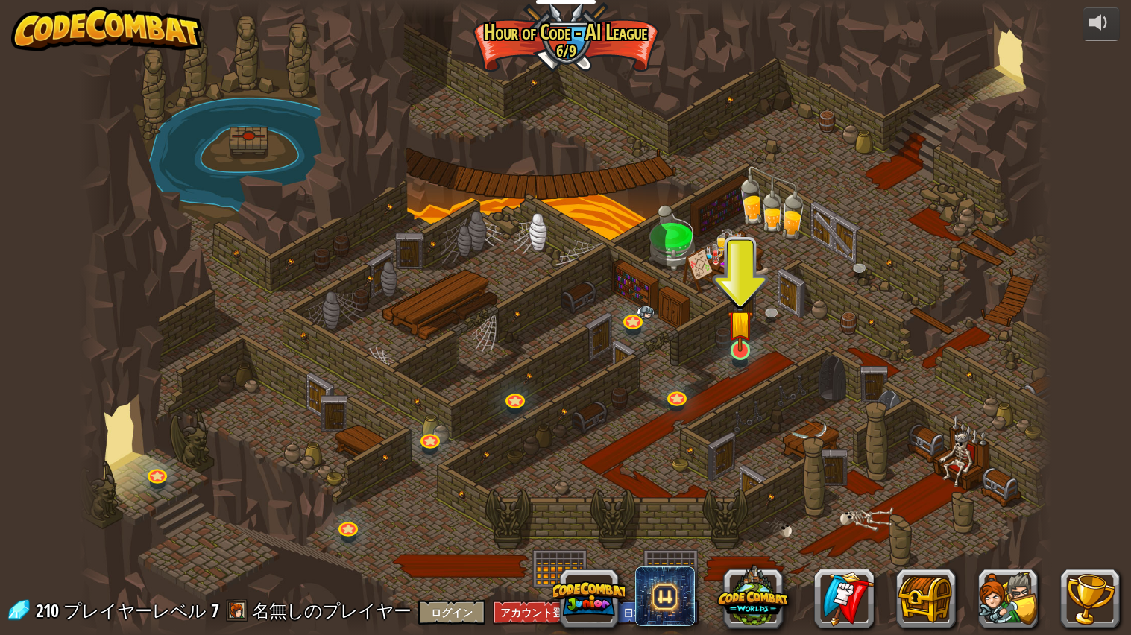
click at [743, 346] on img at bounding box center [740, 323] width 25 height 58
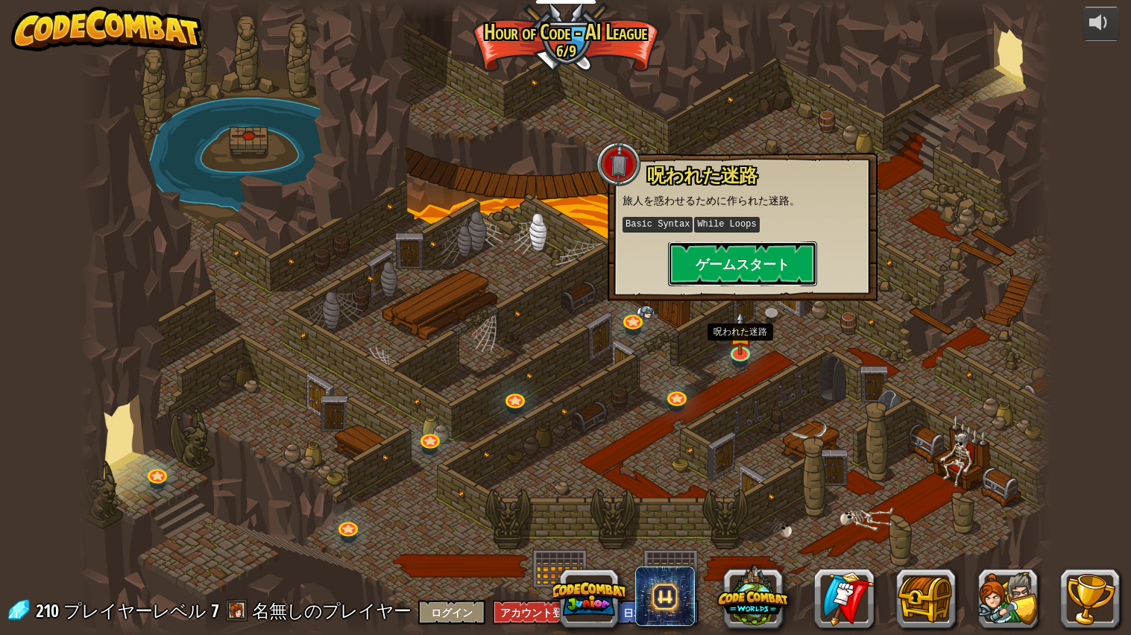
click at [706, 256] on button "ゲームスタート" at bounding box center [742, 264] width 149 height 45
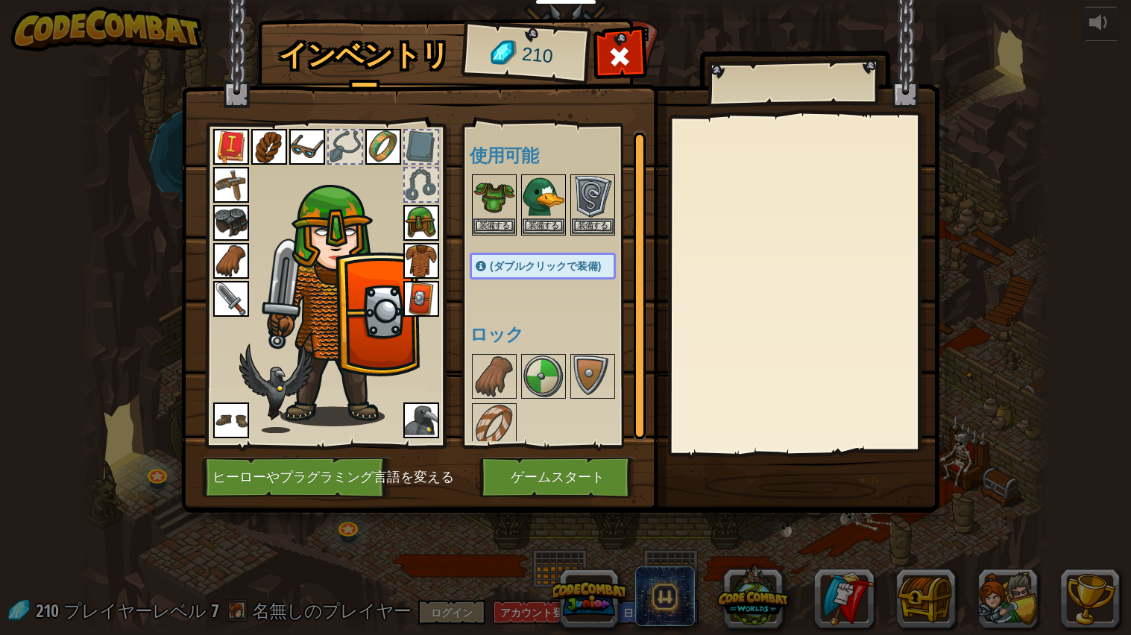
click at [418, 421] on img at bounding box center [421, 421] width 36 height 36
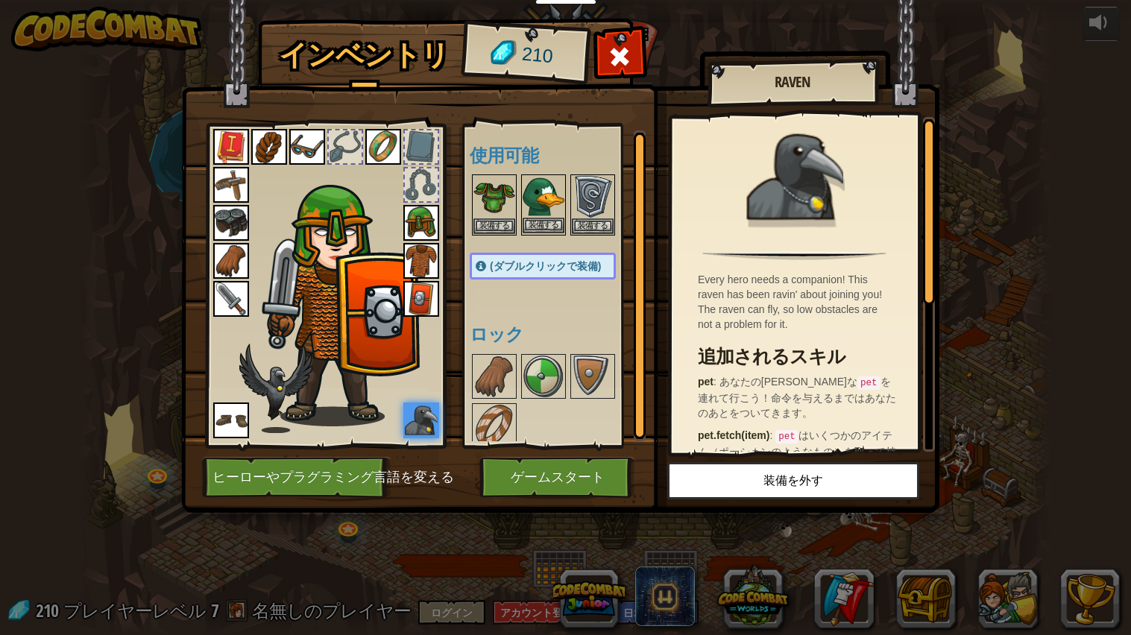
click at [542, 182] on img at bounding box center [544, 197] width 42 height 42
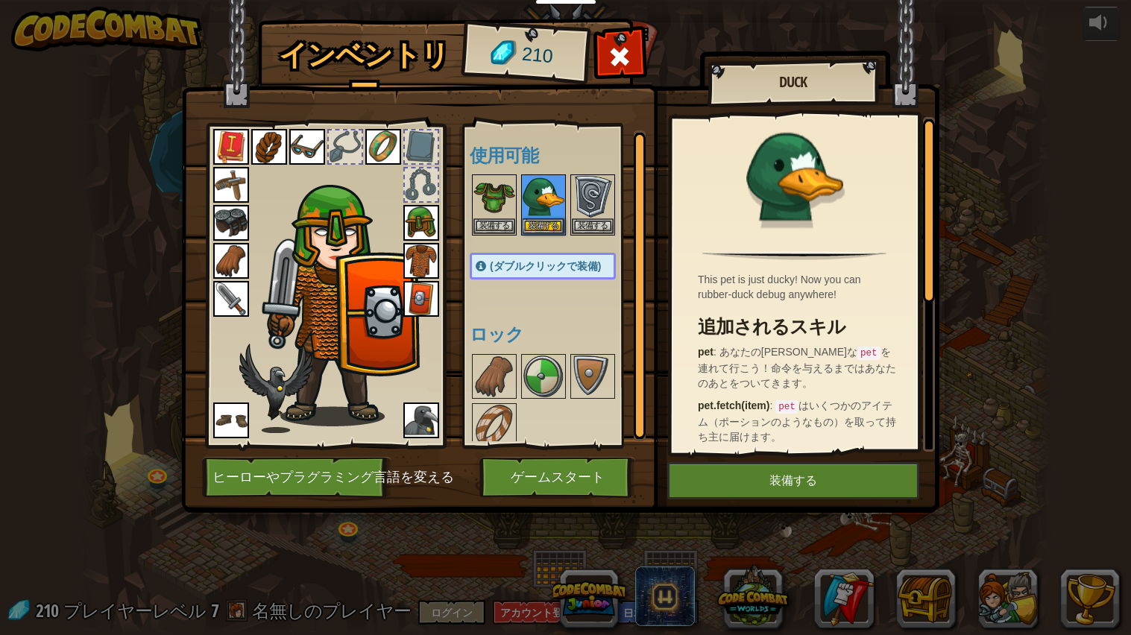
click at [424, 427] on img at bounding box center [421, 421] width 36 height 36
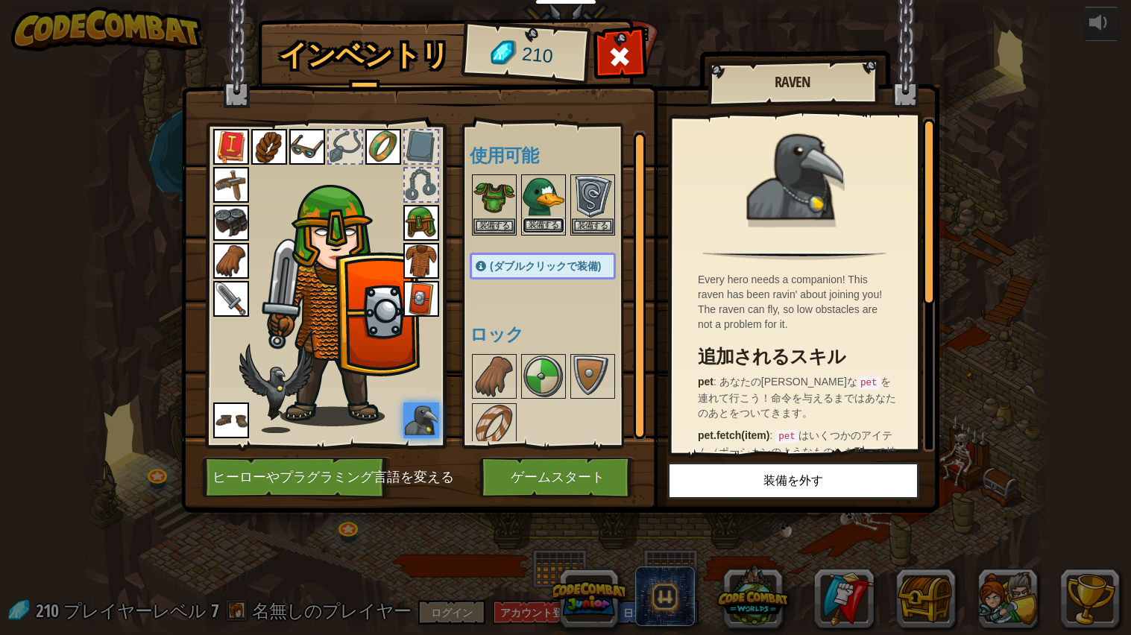
click at [538, 222] on button "装備する" at bounding box center [544, 226] width 42 height 16
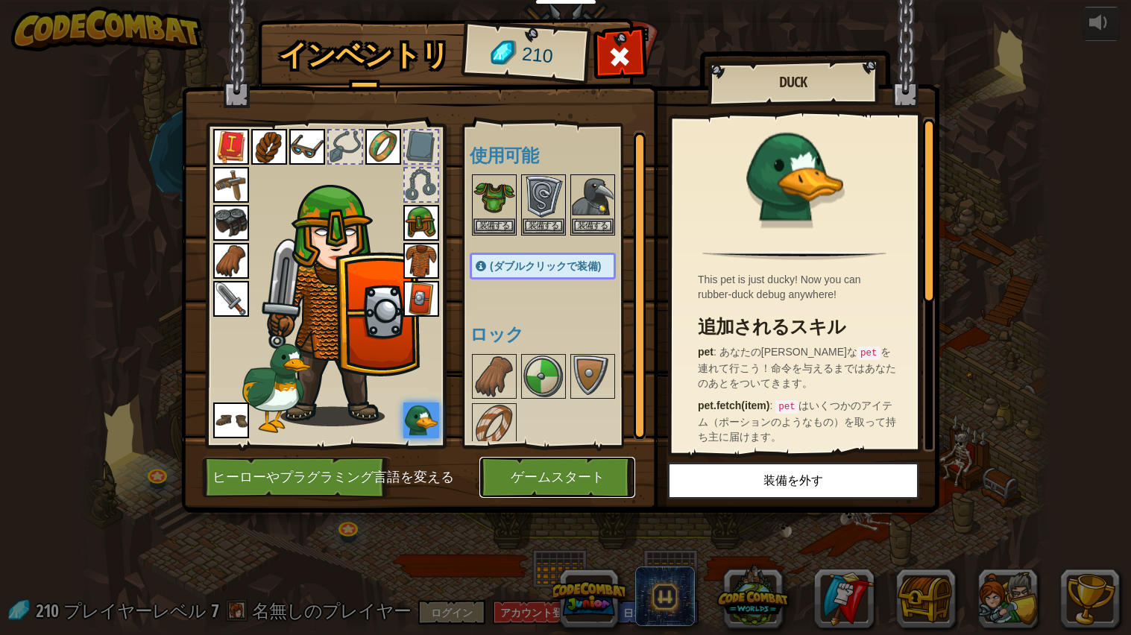
click at [537, 466] on button "ゲームスタート" at bounding box center [558, 477] width 156 height 41
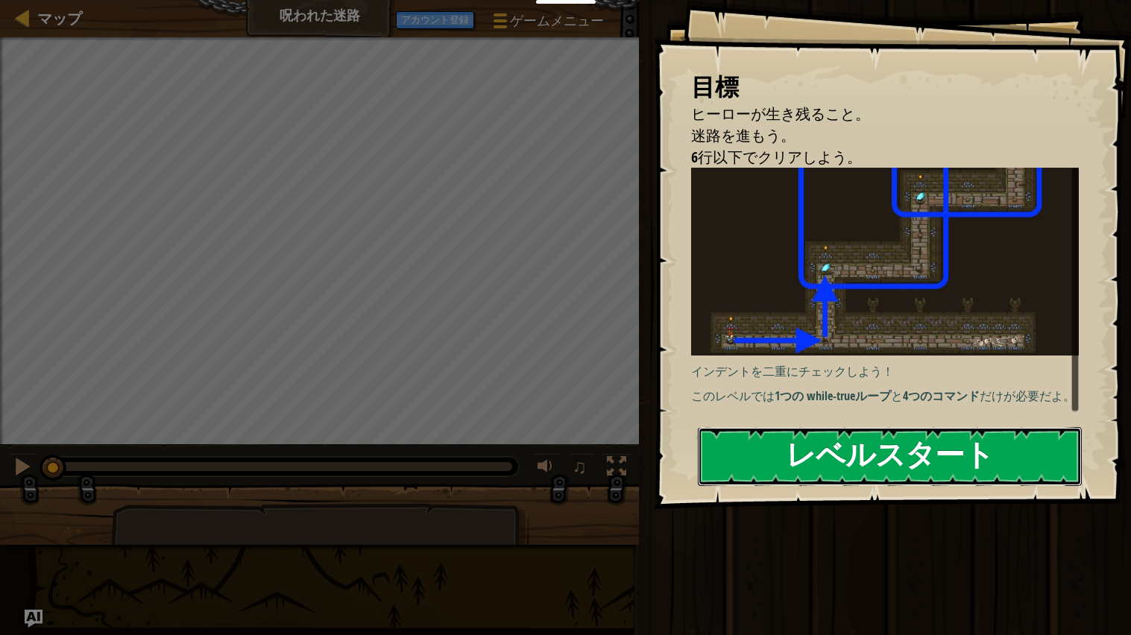
click at [699, 476] on button "レベルスタート" at bounding box center [890, 456] width 384 height 59
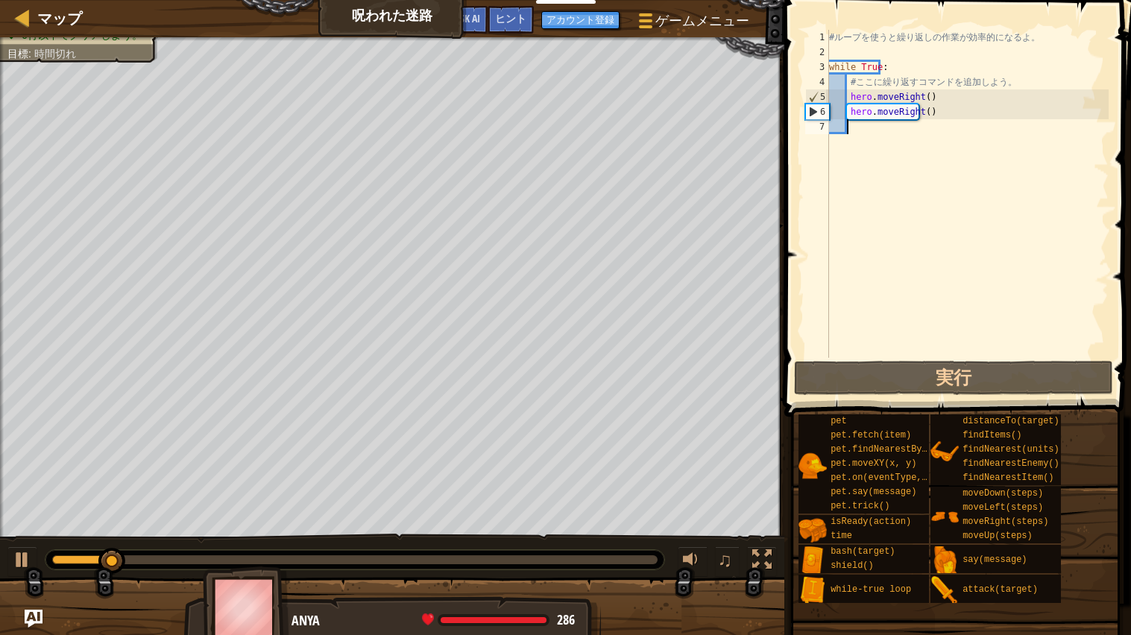
click at [941, 109] on div "# ル ー プ を 使 う と 繰 り 返 [PERSON_NAME] 作 業 が 効 率 的 に な る よ 。 while True : # こ こ に …" at bounding box center [967, 209] width 283 height 358
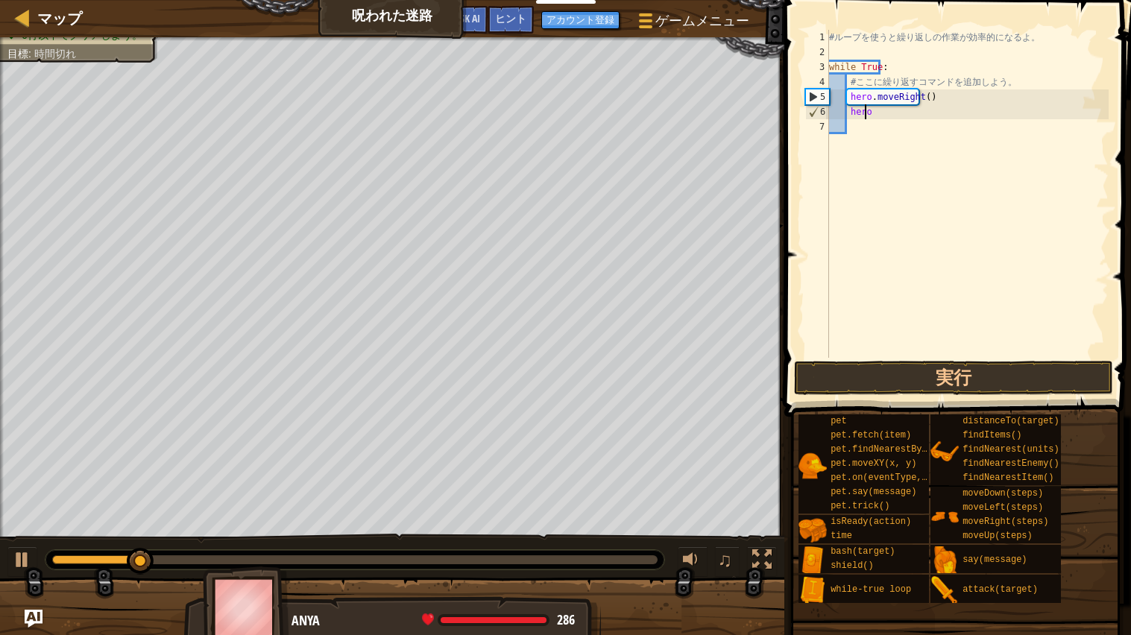
type textarea "h"
click at [935, 95] on div "# ル ー プ を 使 う と 繰 り 返 [PERSON_NAME] 作 業 が 効 率 的 に な る よ 。 while True : # こ こ に …" at bounding box center [967, 209] width 283 height 358
type textarea "h"
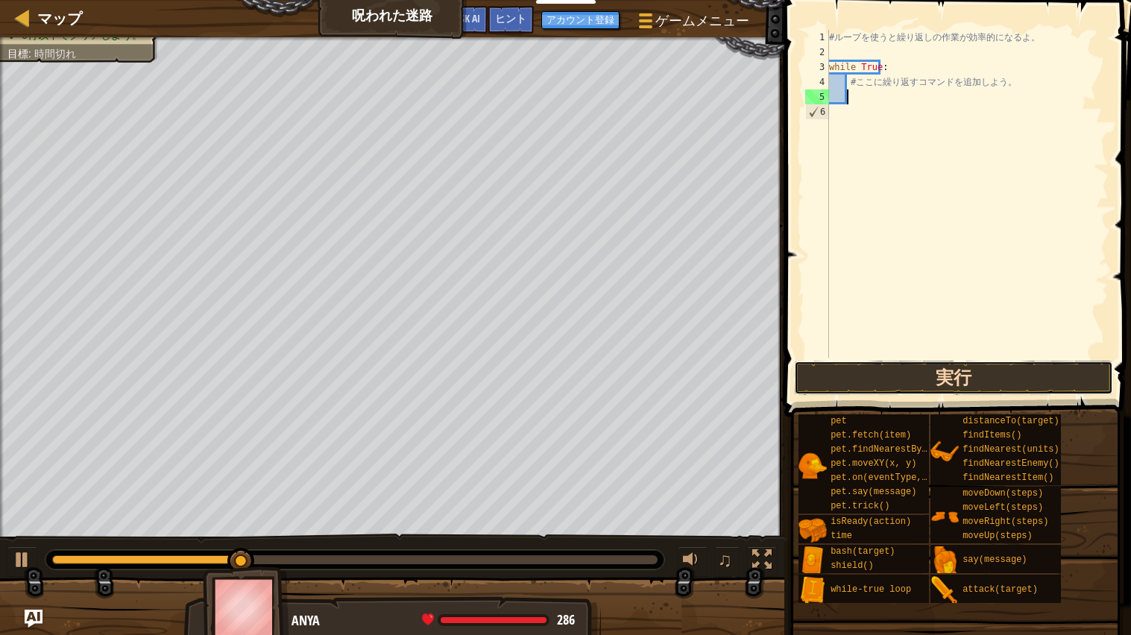
click at [867, 376] on button "実行" at bounding box center [953, 378] width 319 height 34
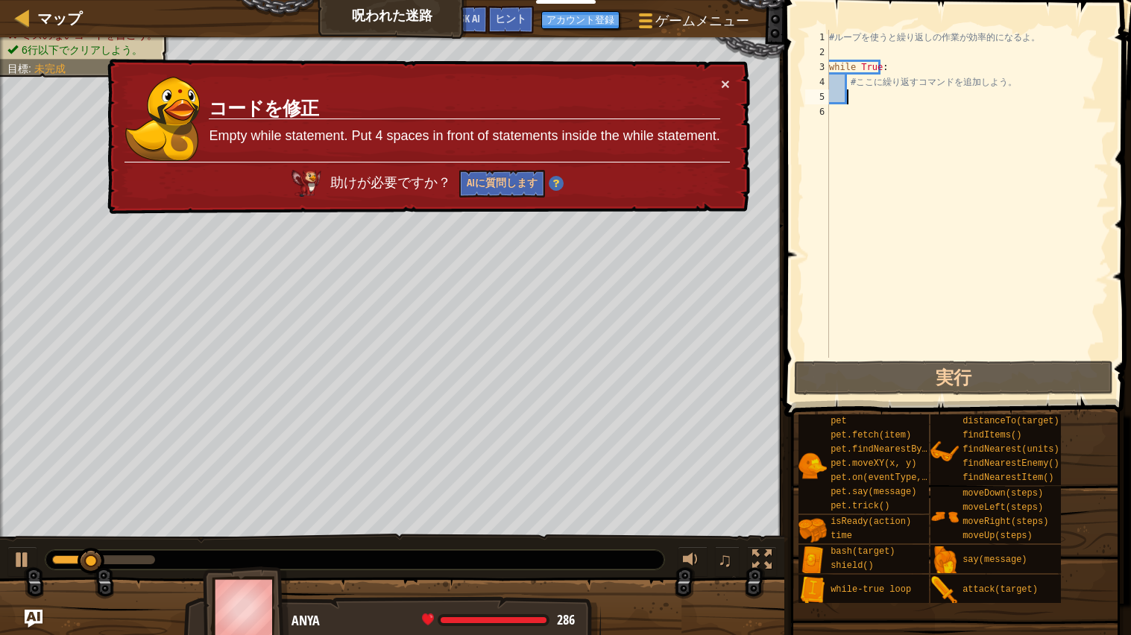
click at [732, 76] on div "× コードを修正 Empty while statement. Put 4 spaces in front of statements inside the …" at bounding box center [427, 137] width 646 height 156
click at [729, 79] on button "×" at bounding box center [725, 84] width 9 height 16
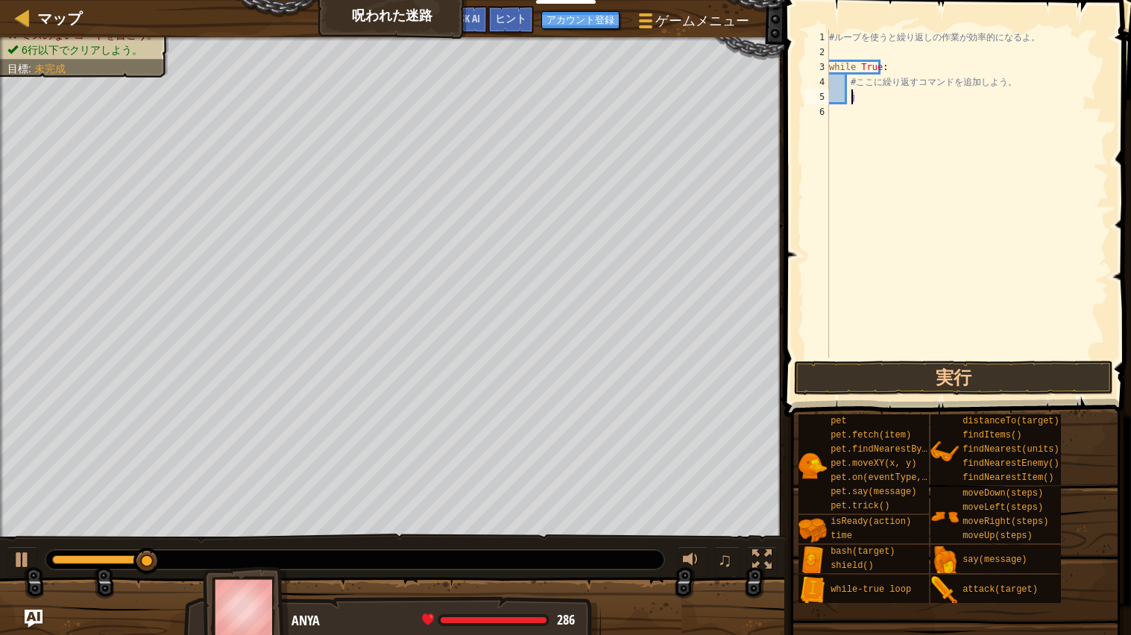
scroll to position [6, 1]
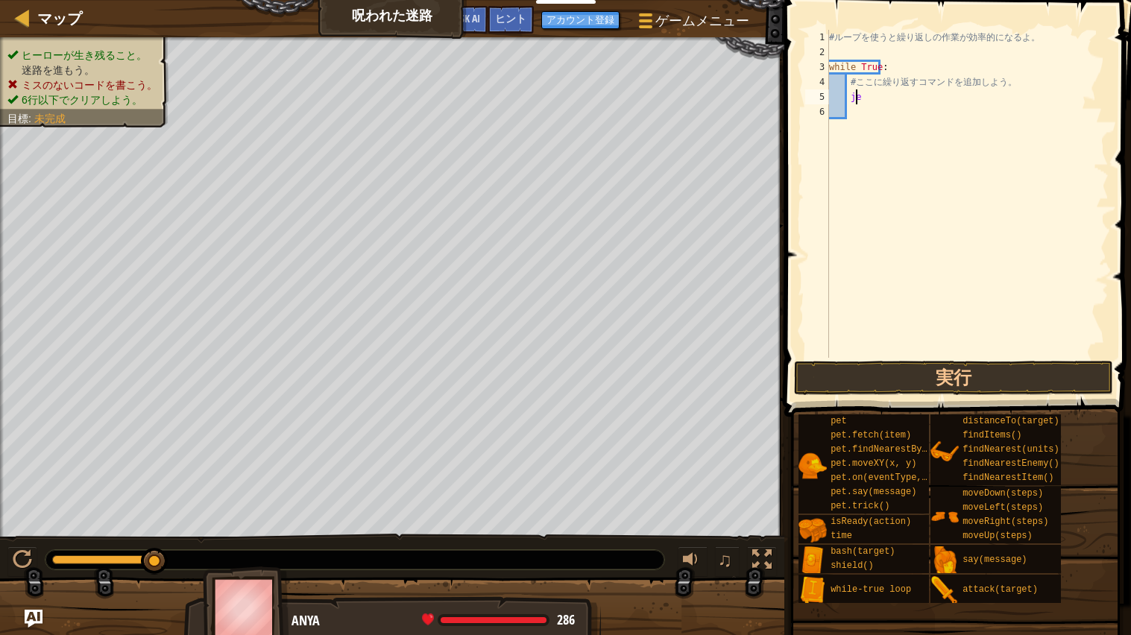
type textarea "j"
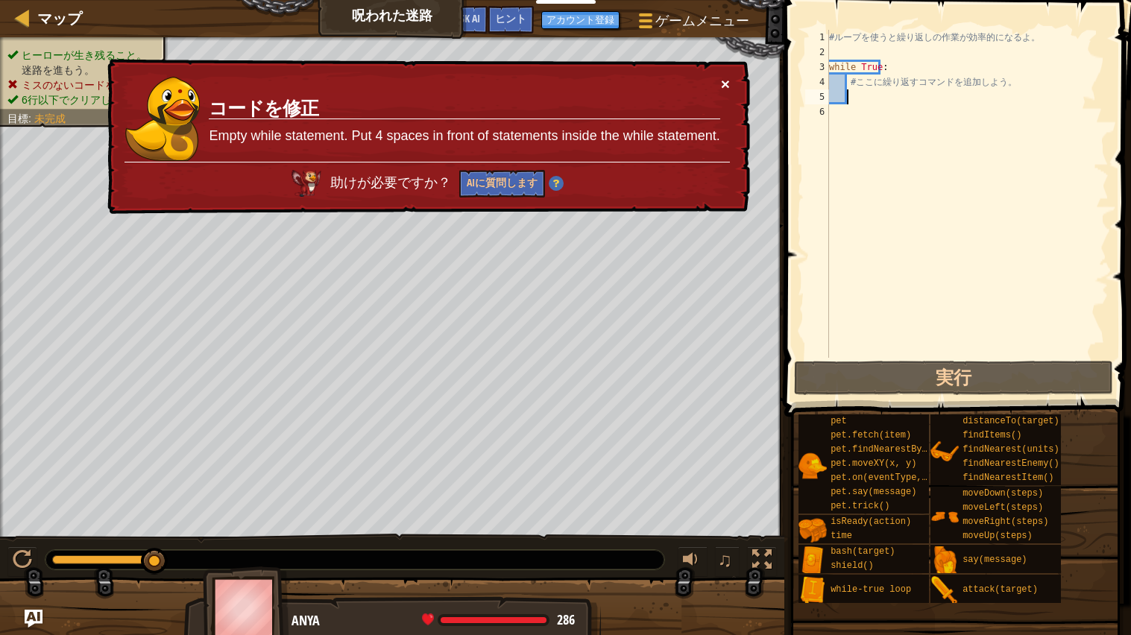
click at [724, 85] on button "×" at bounding box center [725, 84] width 9 height 16
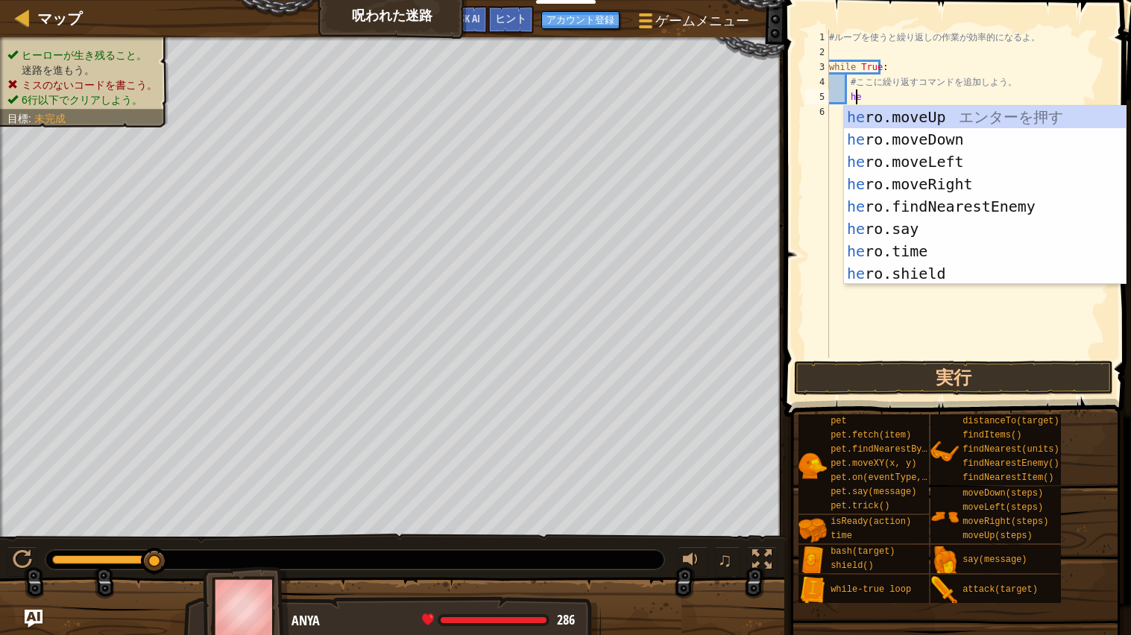
scroll to position [6, 1]
type textarea "hero"
click at [967, 176] on div "hero .moveUp エ ン タ ー を 押 す hero .moveDown エ ン タ ー を 押 す hero .moveLeft エ ン タ ー …" at bounding box center [985, 218] width 282 height 224
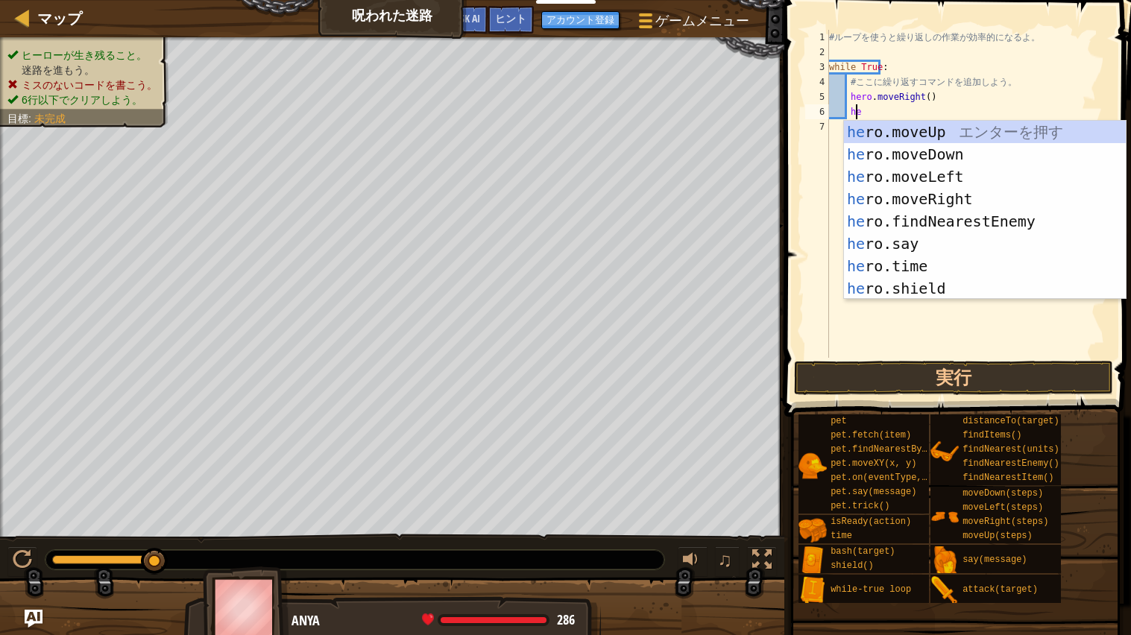
type textarea "hero"
click at [956, 201] on div "hero .moveUp エ ン タ ー を 押 す hero .moveDown エ ン タ ー を 押 す hero .moveLeft エ ン タ ー …" at bounding box center [985, 233] width 282 height 224
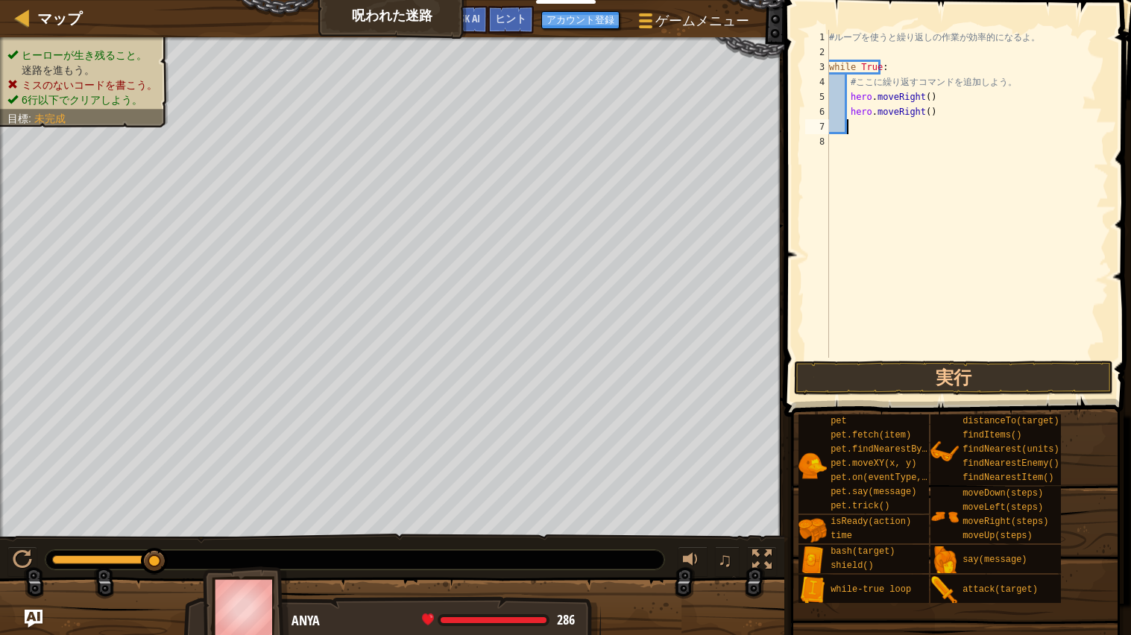
type textarea "hero"
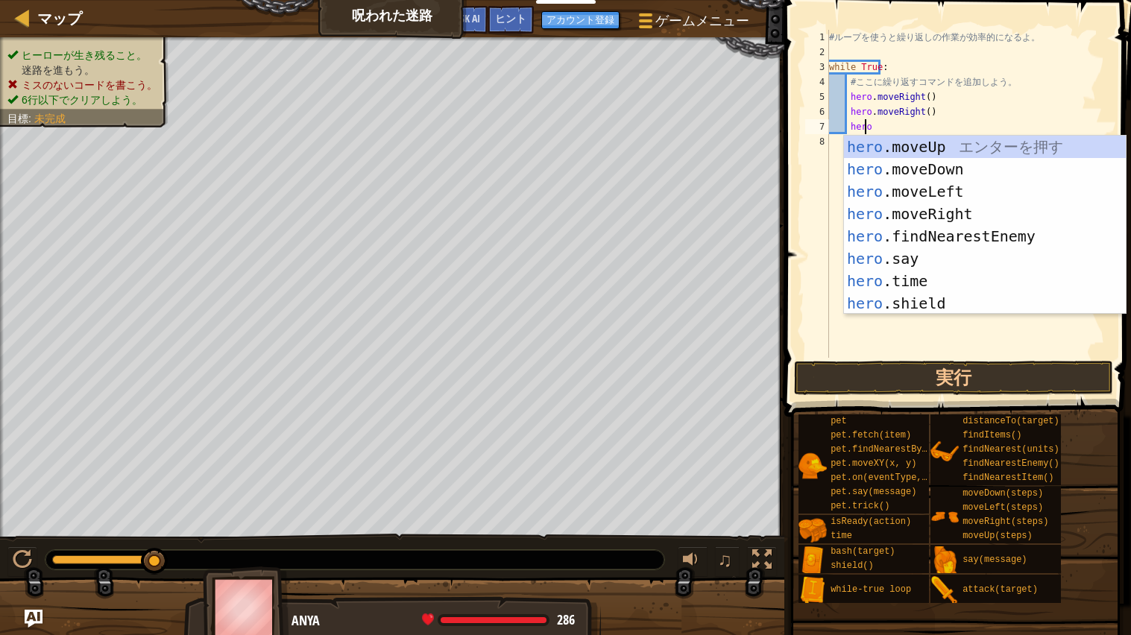
click at [980, 146] on div "hero .moveUp エ ン タ ー を 押 す hero .moveDown エ ン タ ー を 押 す hero .moveLeft エ ン タ ー …" at bounding box center [985, 248] width 282 height 224
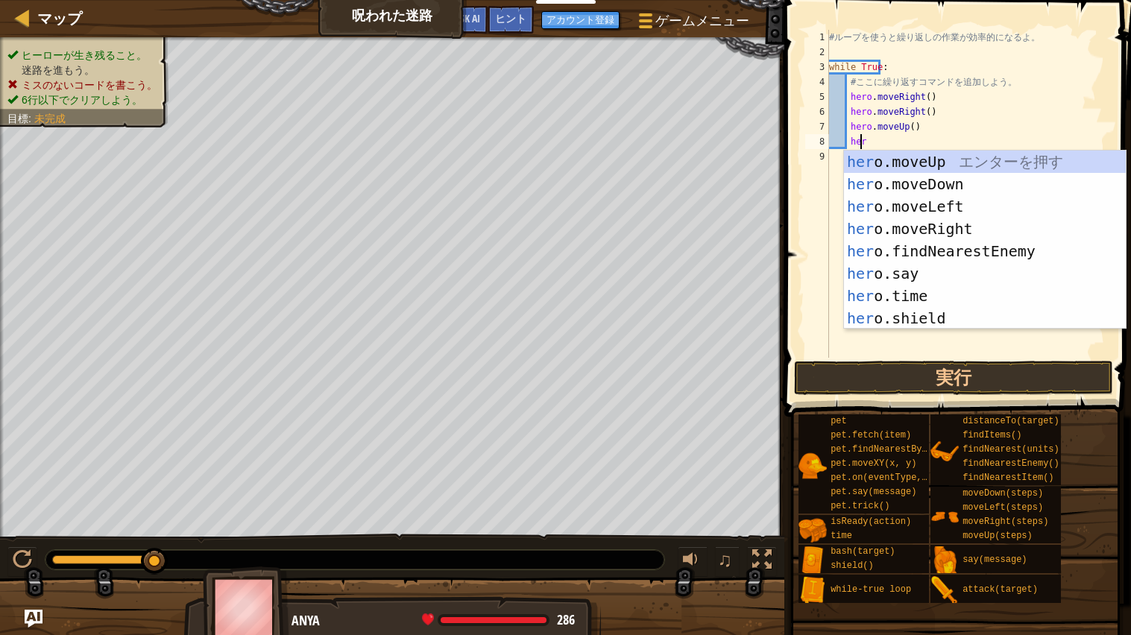
type textarea "hero"
click at [970, 163] on div "hero .moveUp エ ン タ ー を 押 す hero .moveDown エ ン タ ー を 押 す hero .moveLeft エ ン タ ー …" at bounding box center [985, 263] width 282 height 224
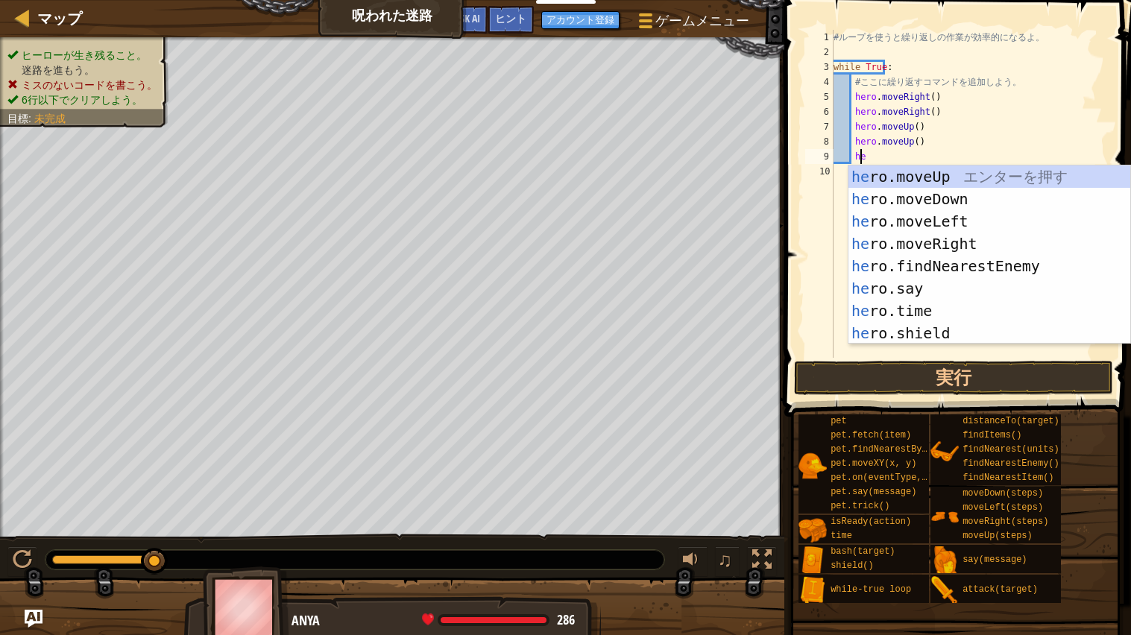
type textarea "hero"
click at [982, 242] on div "hero .moveUp エ ン タ ー を 押 す hero .moveDown エ ン タ ー を 押 す hero .moveLeft エ ン タ ー …" at bounding box center [990, 278] width 282 height 224
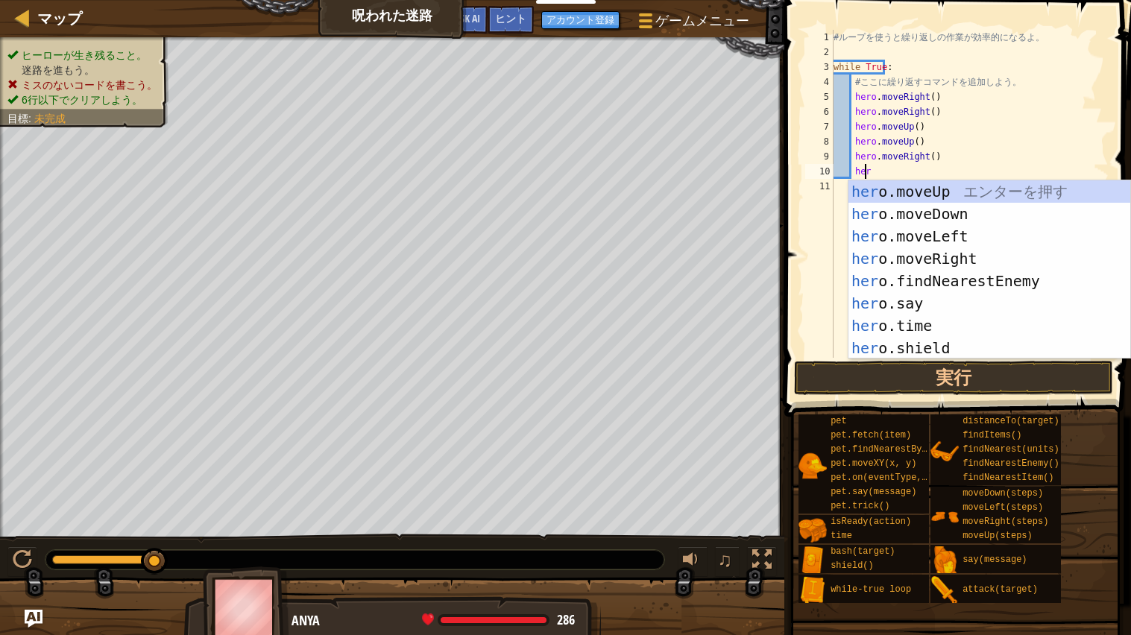
type textarea "hero"
click at [967, 260] on div "hero .moveUp エ ン タ ー を 押 す hero .moveDown エ ン タ ー を 押 す hero .moveLeft エ ン タ ー …" at bounding box center [990, 292] width 282 height 224
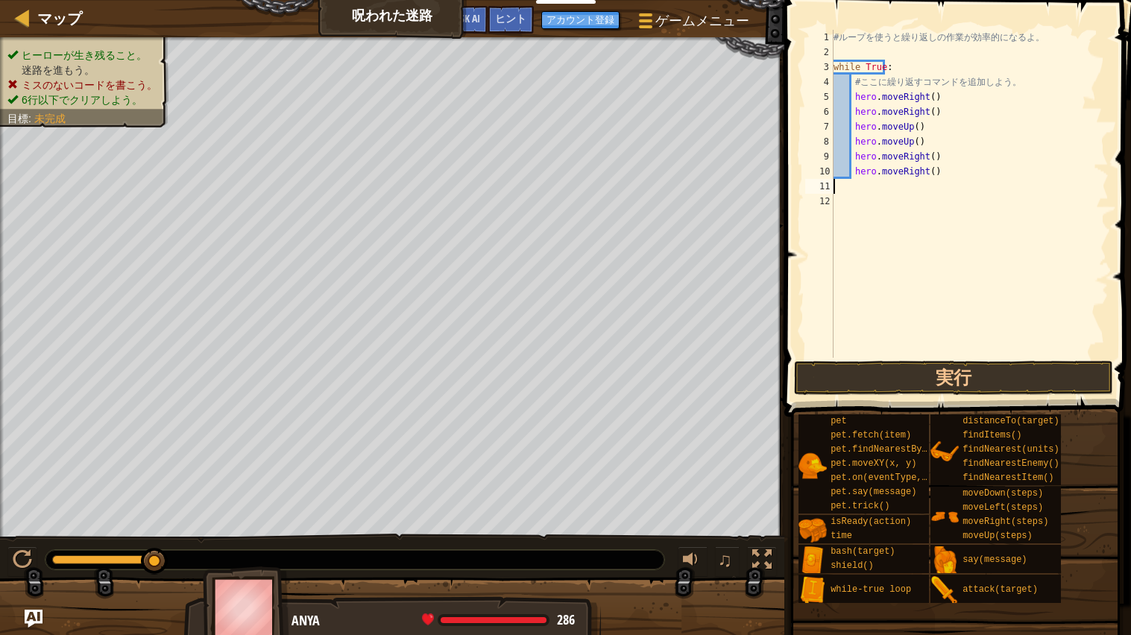
scroll to position [6, 0]
type textarea "h"
click at [907, 389] on button "実行" at bounding box center [953, 378] width 319 height 34
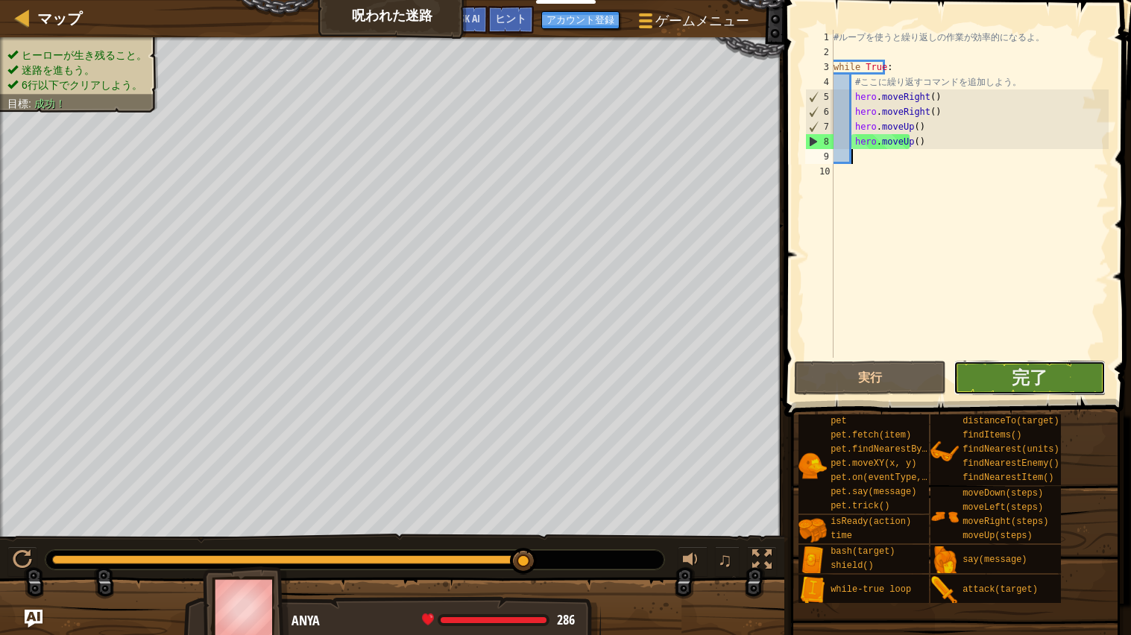
click at [1000, 389] on button "完了" at bounding box center [1030, 378] width 152 height 34
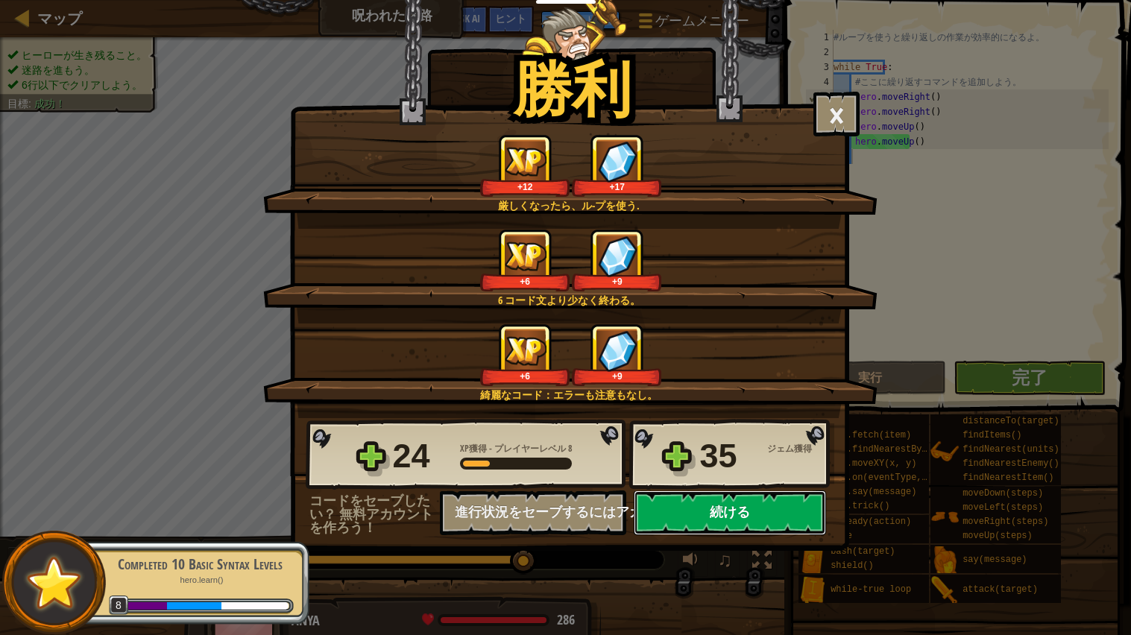
click at [785, 533] on button "続ける" at bounding box center [730, 513] width 192 height 45
select select "ja"
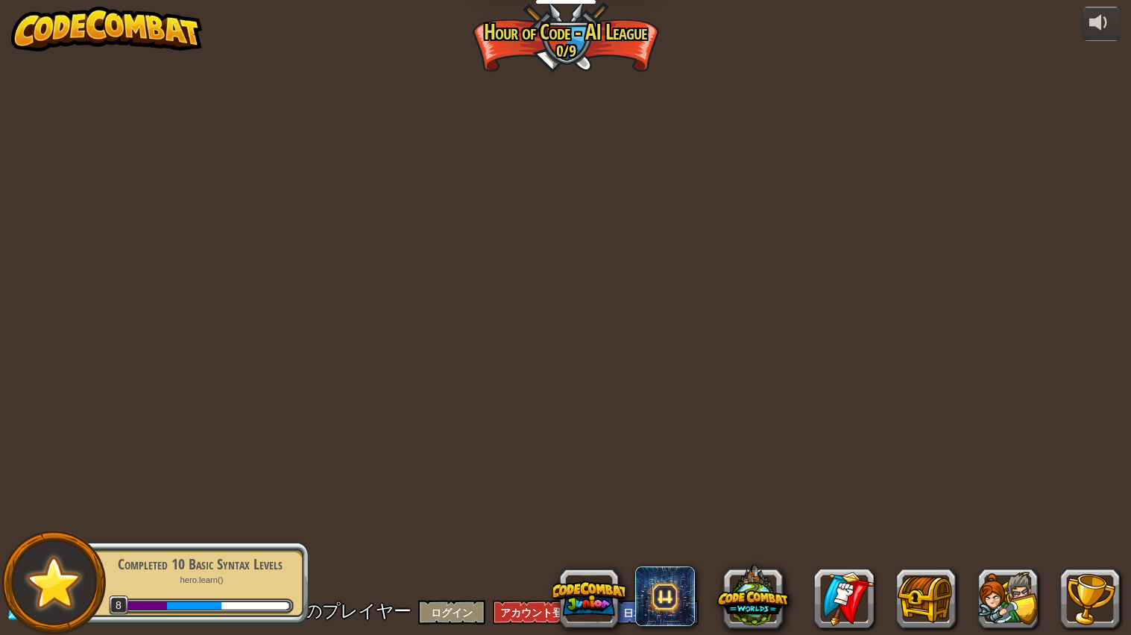
select select "ja"
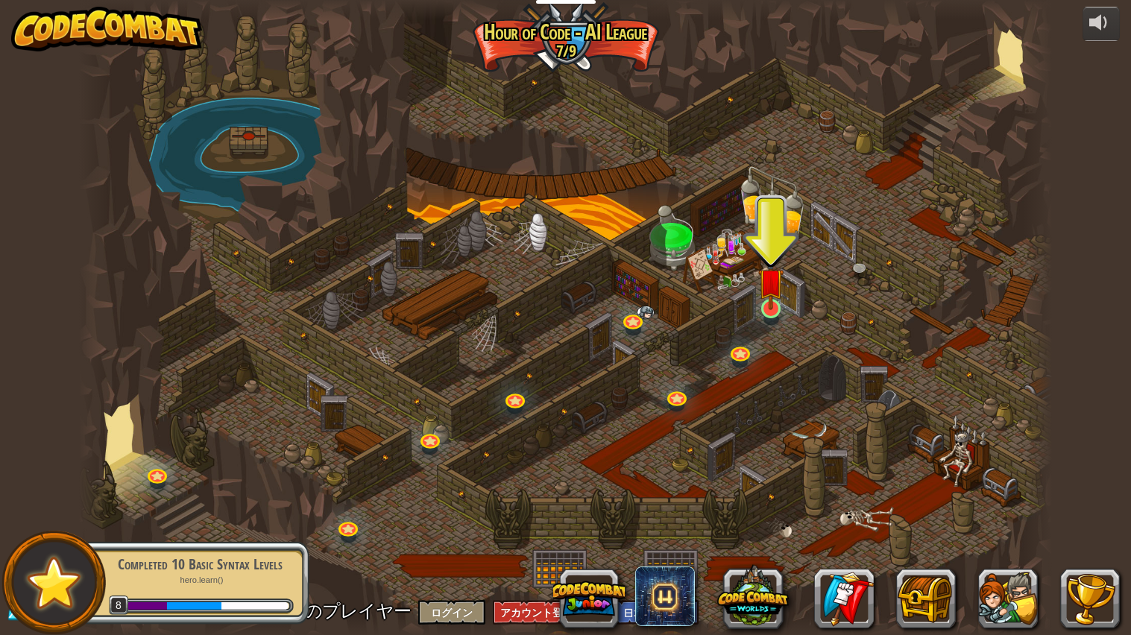
click at [764, 306] on img at bounding box center [771, 281] width 25 height 58
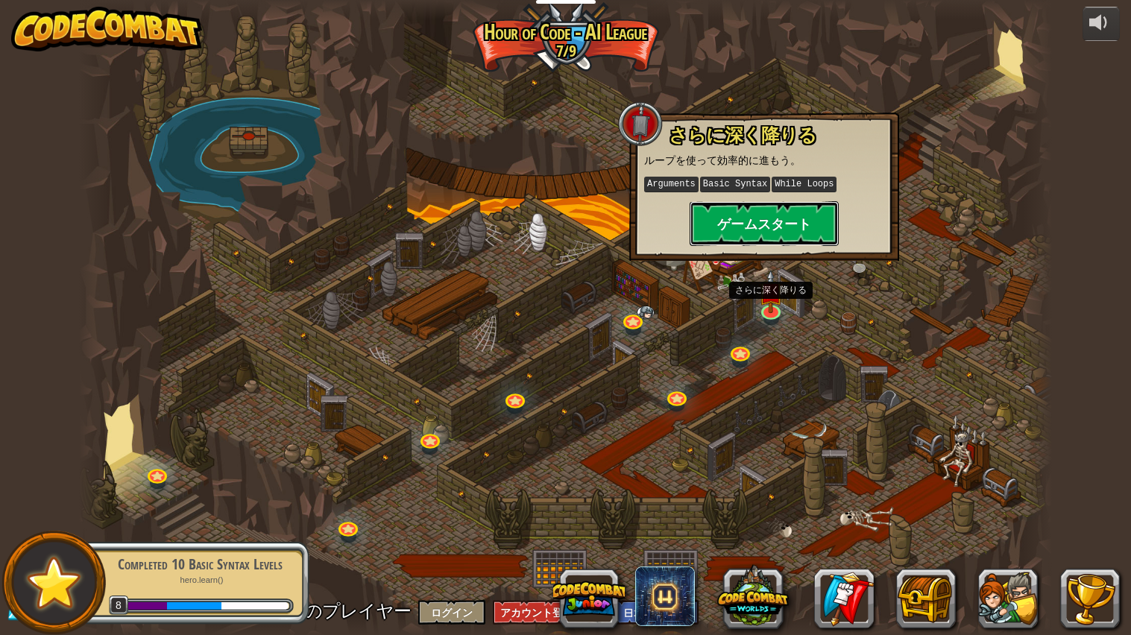
click at [711, 219] on button "ゲームスタート" at bounding box center [764, 223] width 149 height 45
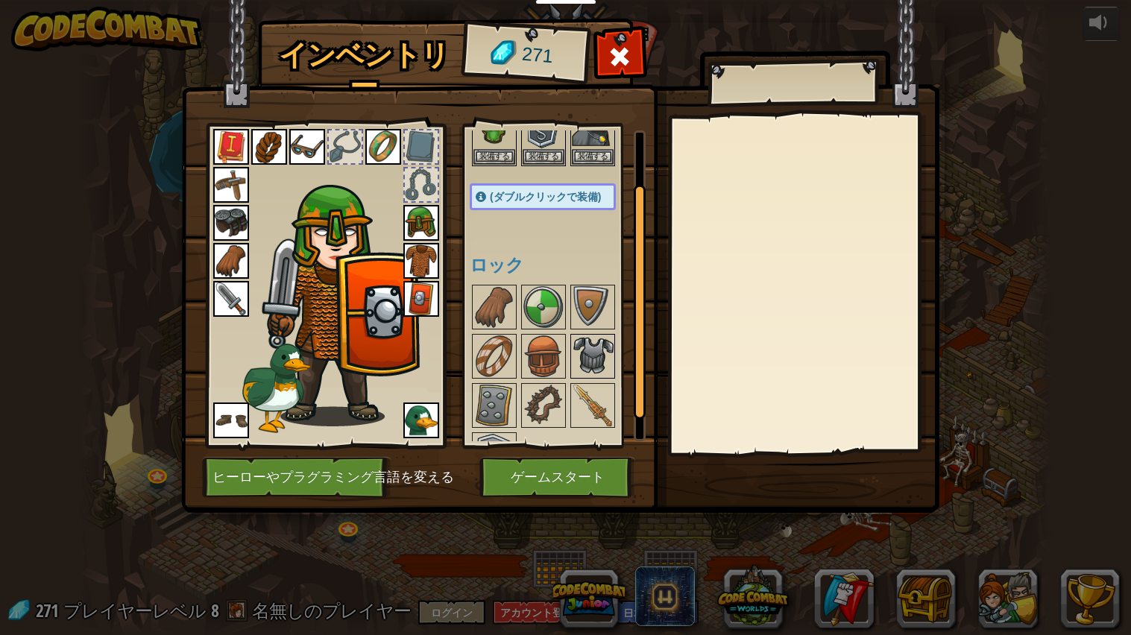
click at [582, 354] on img at bounding box center [593, 357] width 42 height 42
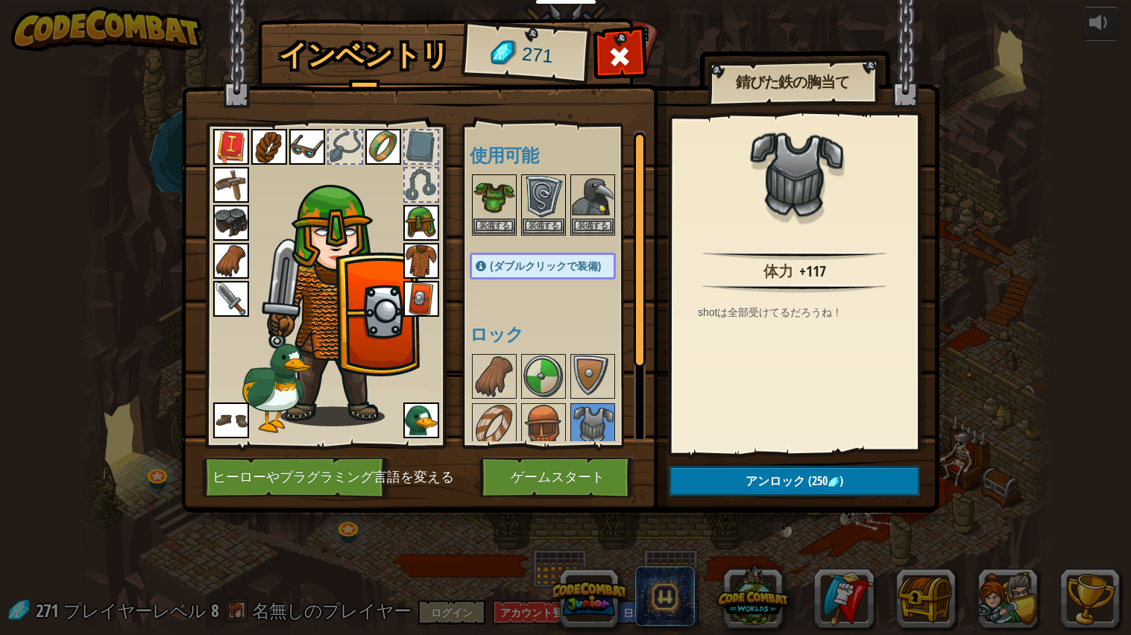
click at [424, 219] on img at bounding box center [421, 223] width 36 height 36
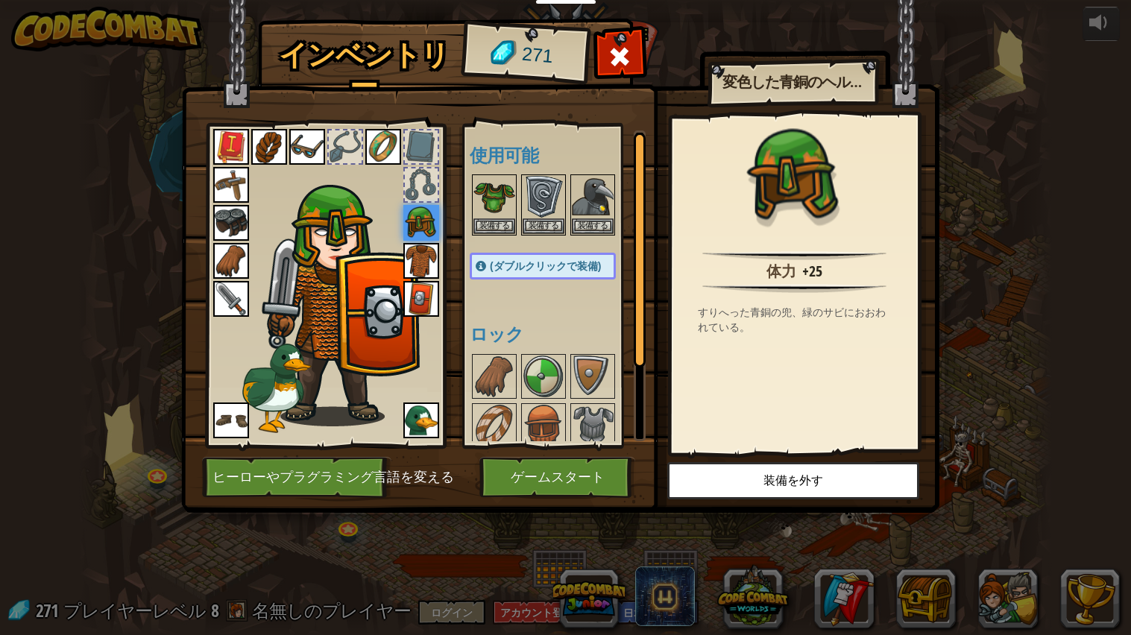
click at [415, 266] on img at bounding box center [421, 261] width 36 height 36
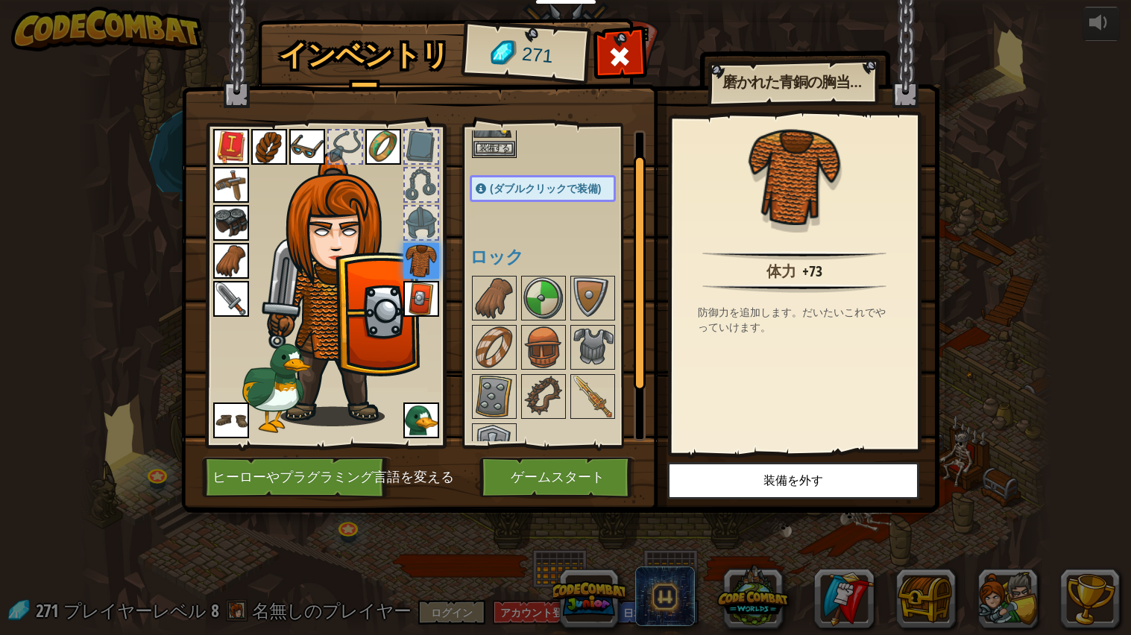
scroll to position [170, 0]
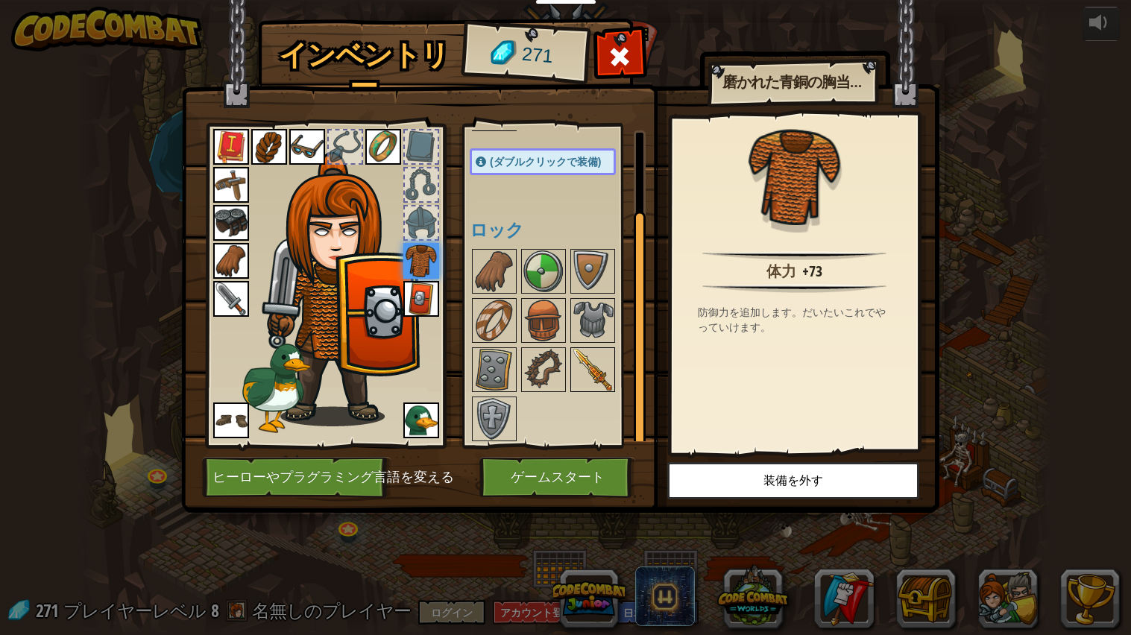
click at [594, 370] on img at bounding box center [593, 370] width 42 height 42
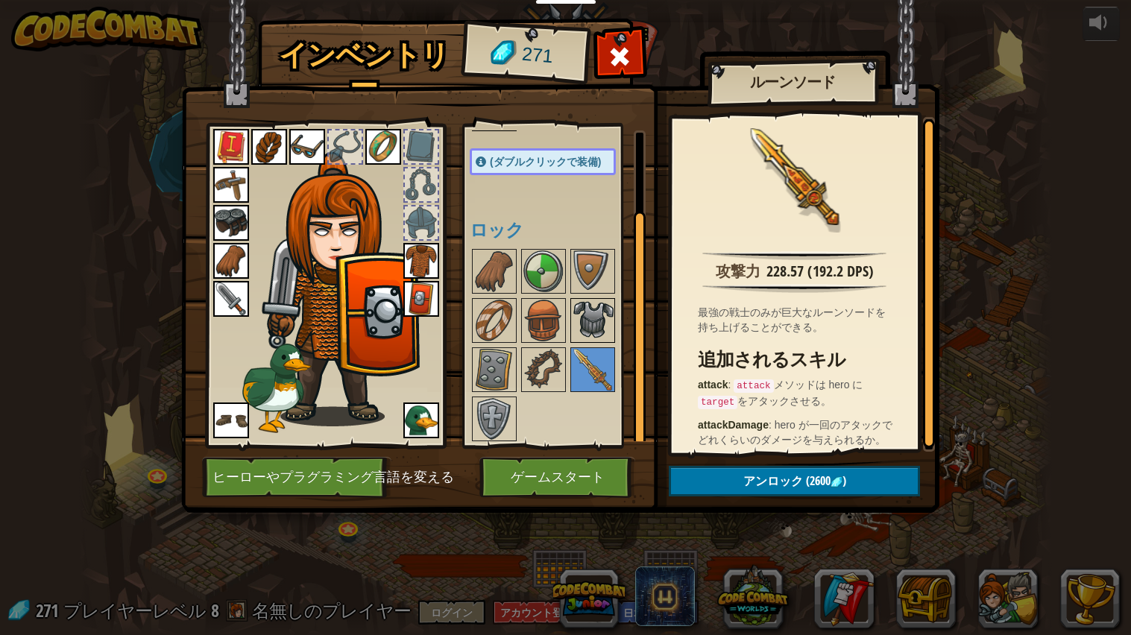
click at [590, 316] on img at bounding box center [593, 321] width 42 height 42
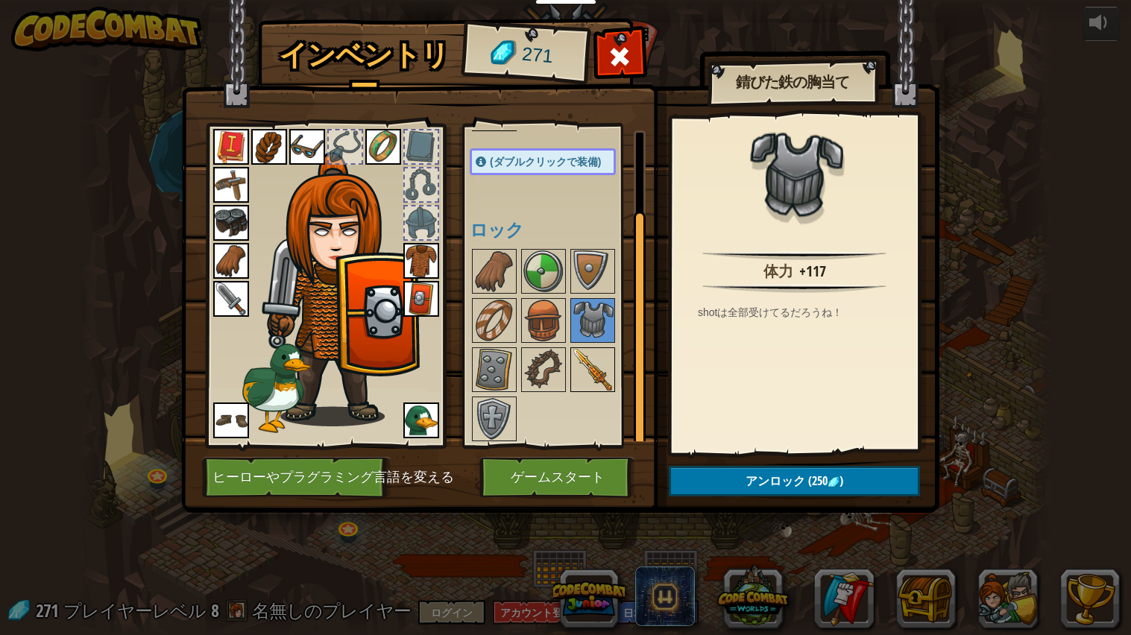
click at [600, 386] on img at bounding box center [593, 370] width 42 height 42
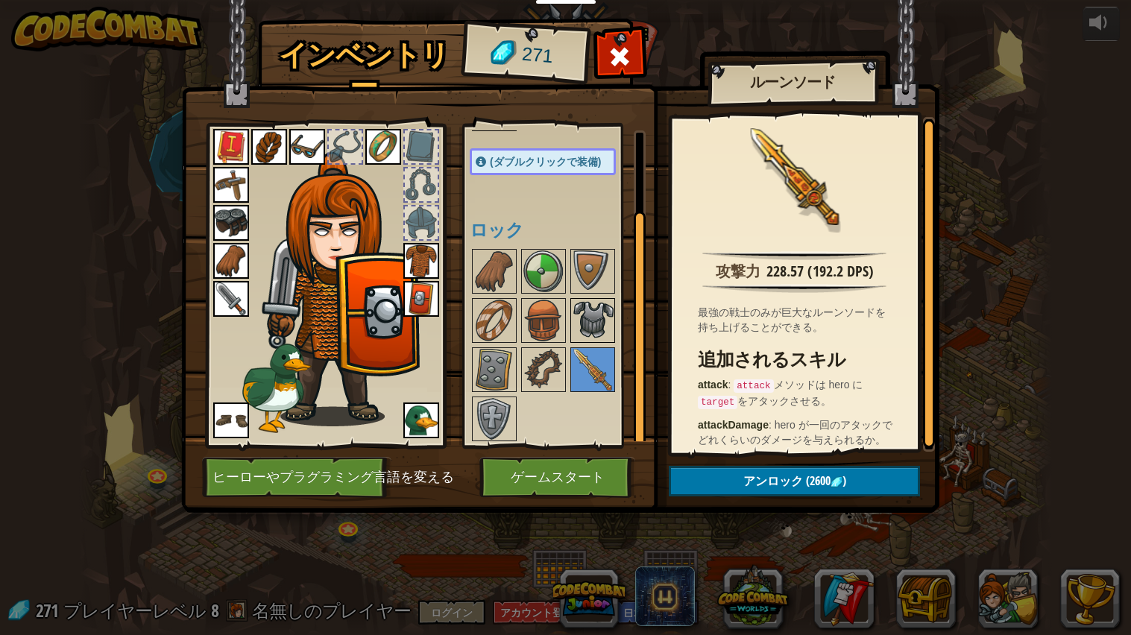
click at [588, 323] on img at bounding box center [593, 321] width 42 height 42
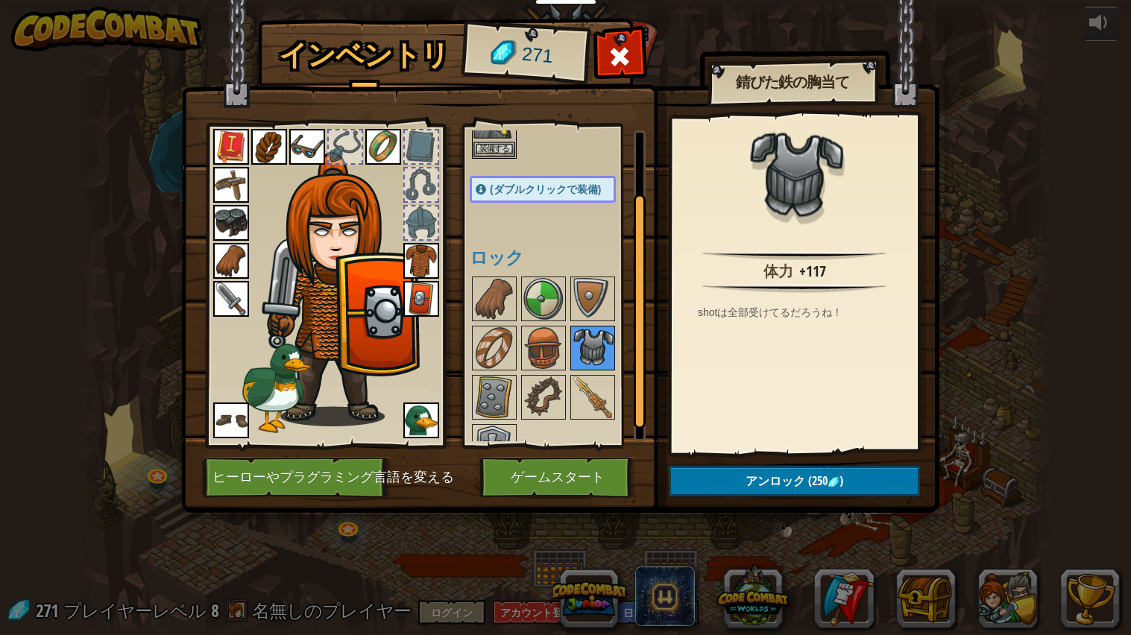
scroll to position [129, 0]
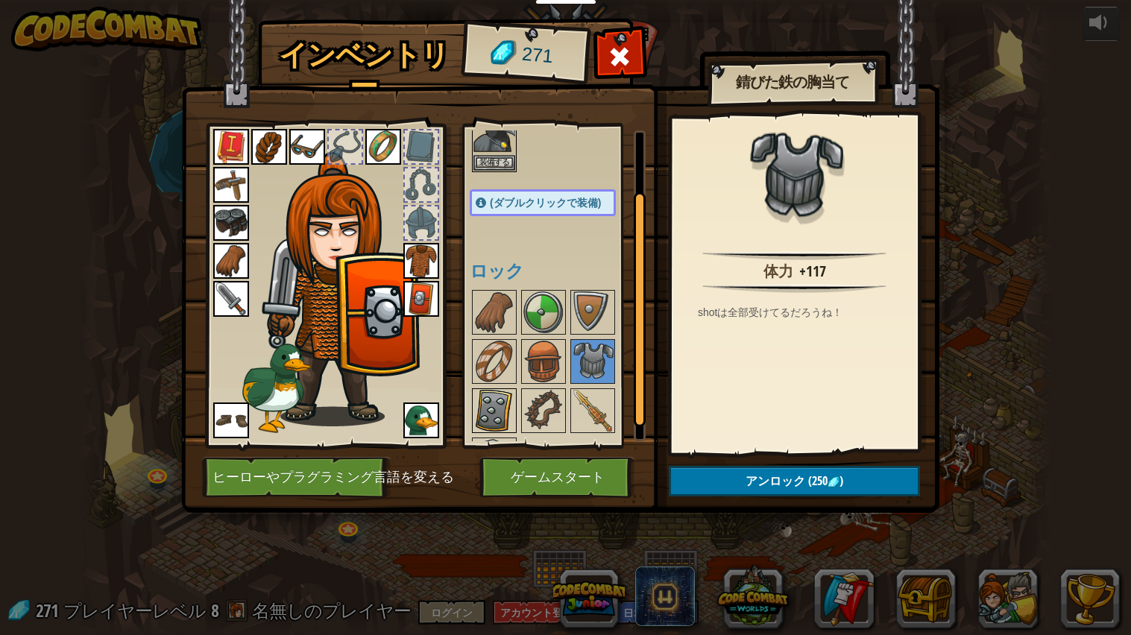
click at [490, 406] on img at bounding box center [495, 411] width 42 height 42
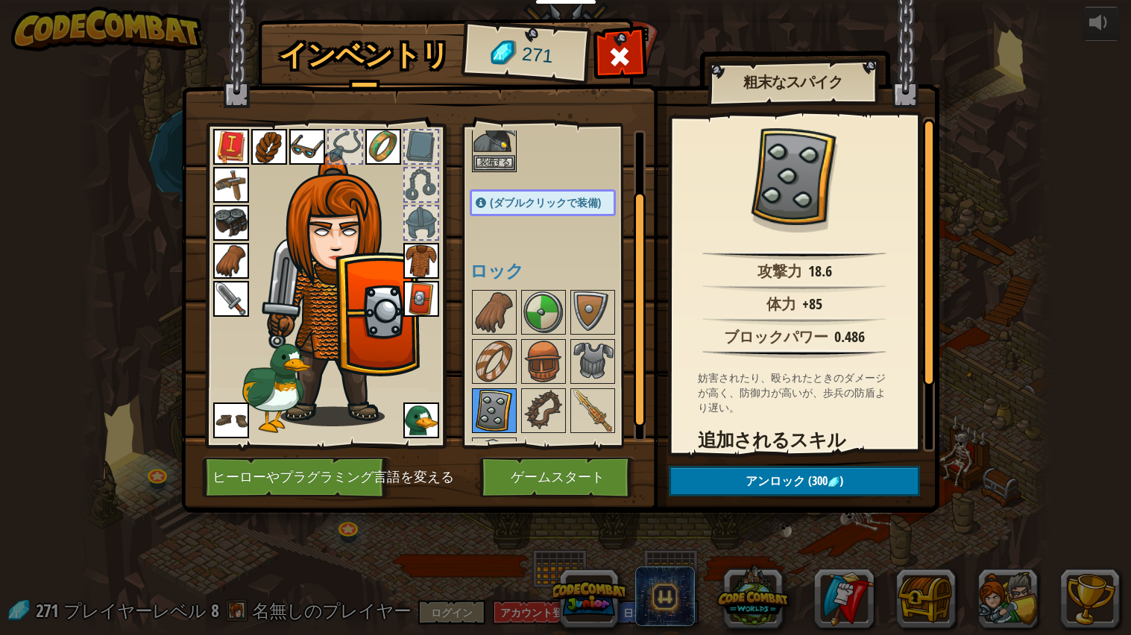
scroll to position [170, 0]
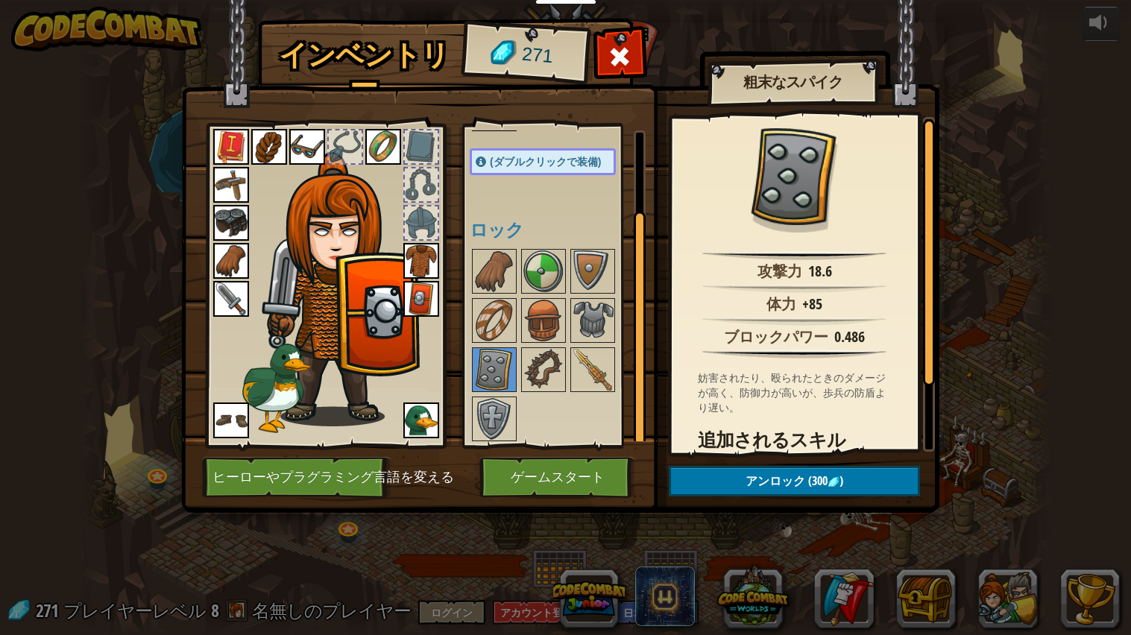
click at [422, 300] on img at bounding box center [421, 299] width 36 height 36
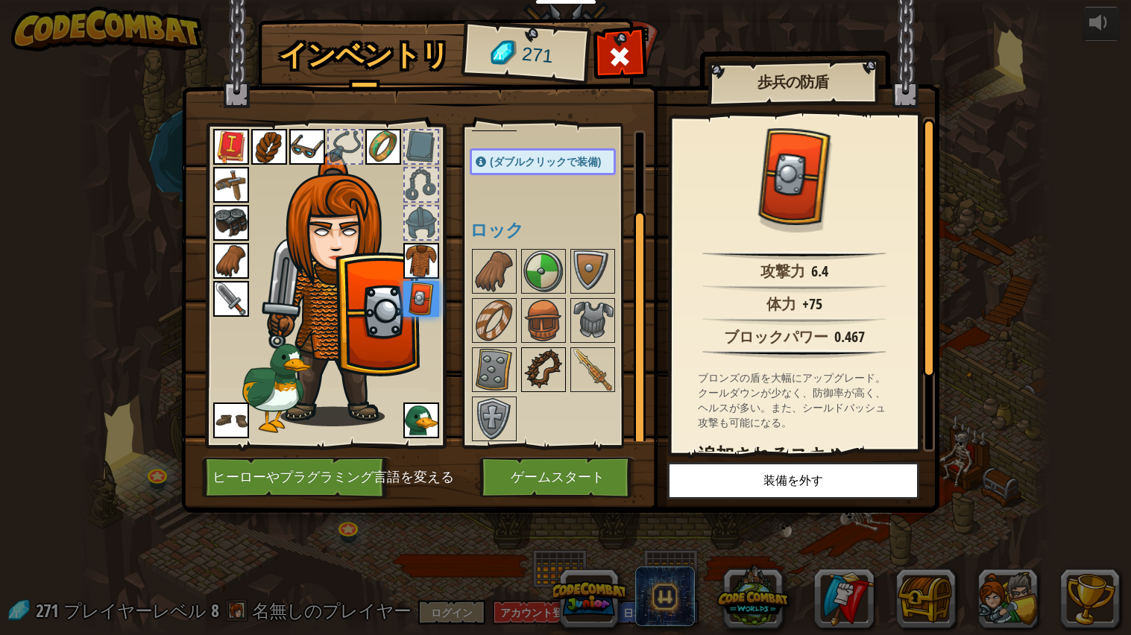
click at [538, 372] on img at bounding box center [544, 370] width 42 height 42
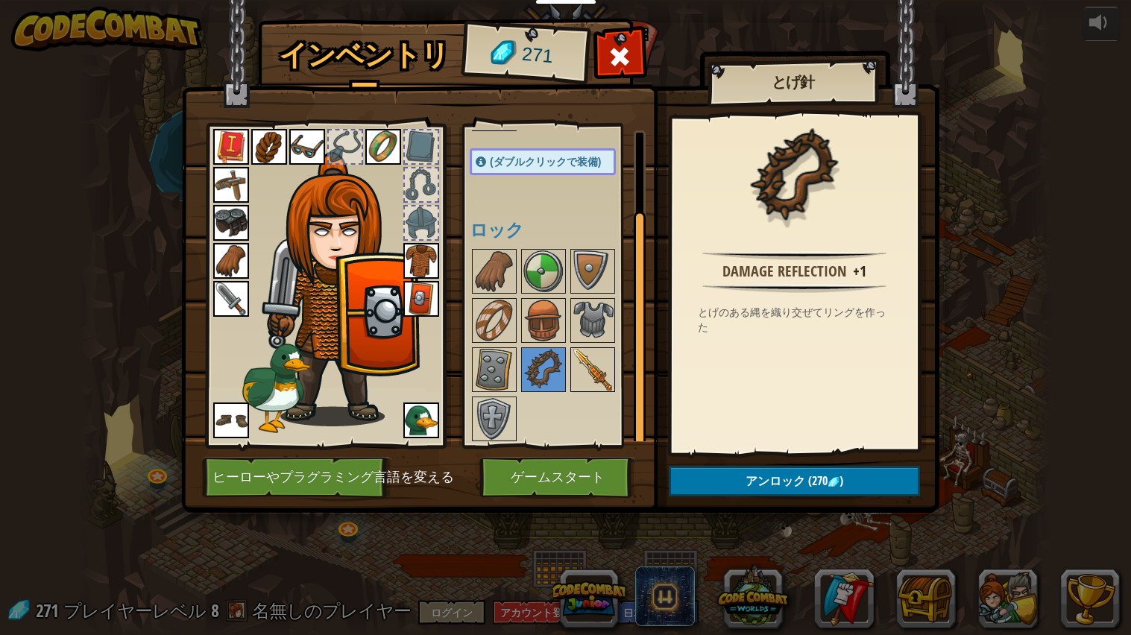
click at [596, 383] on img at bounding box center [593, 370] width 42 height 42
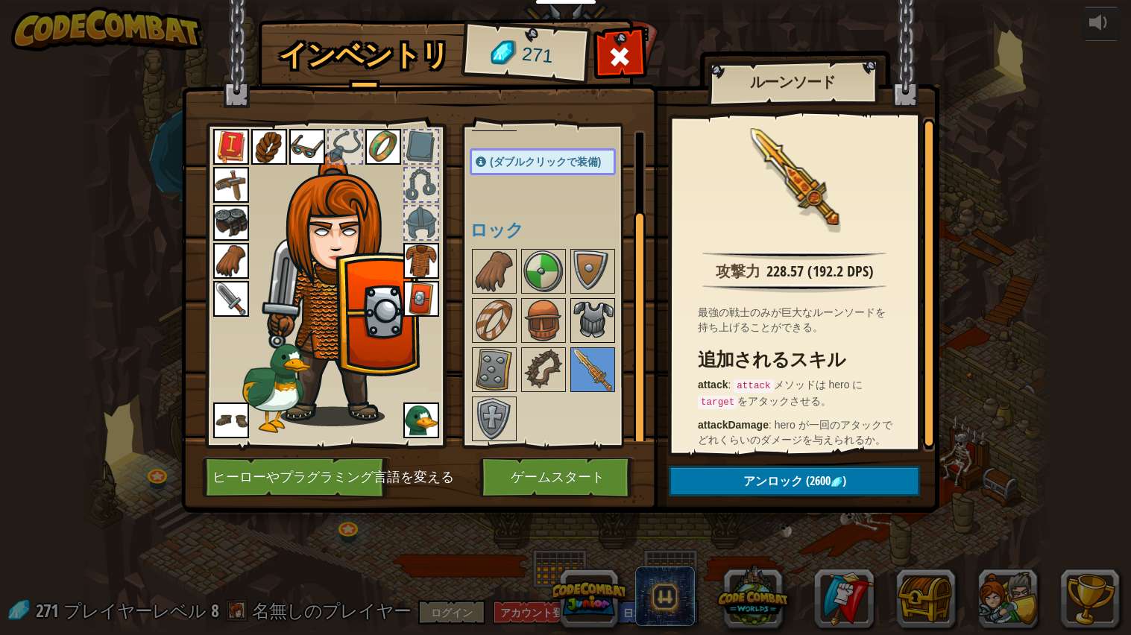
click at [589, 319] on img at bounding box center [593, 321] width 42 height 42
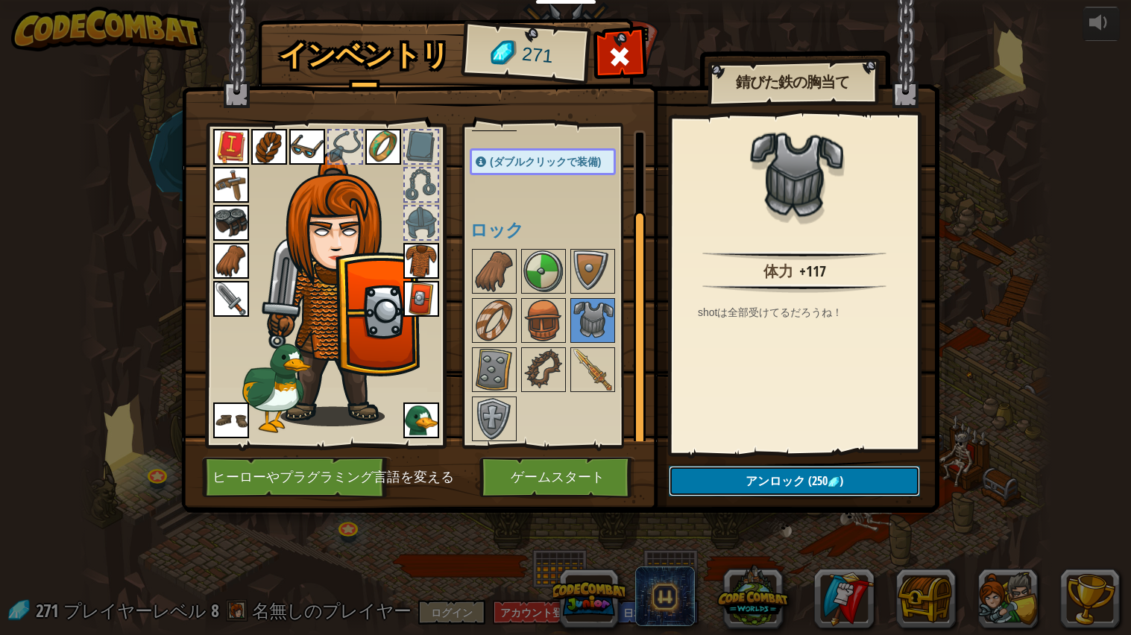
click at [705, 480] on button "アンロック (250 )" at bounding box center [794, 481] width 251 height 31
click at [692, 477] on button "ロックを解除？" at bounding box center [794, 481] width 251 height 31
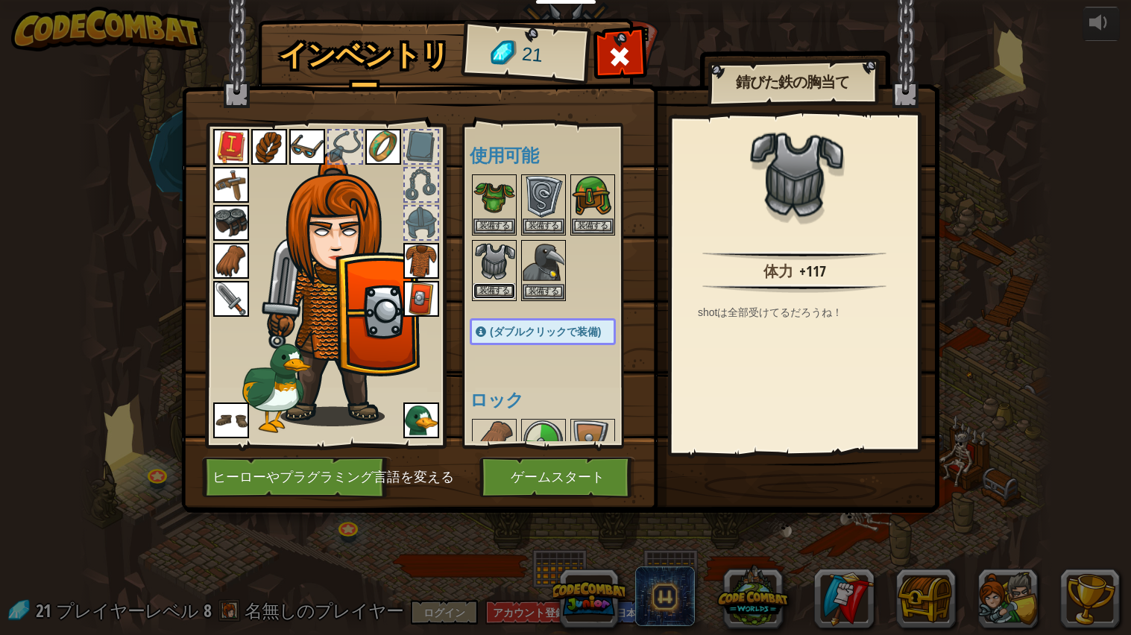
click at [489, 290] on button "装備する" at bounding box center [495, 291] width 42 height 16
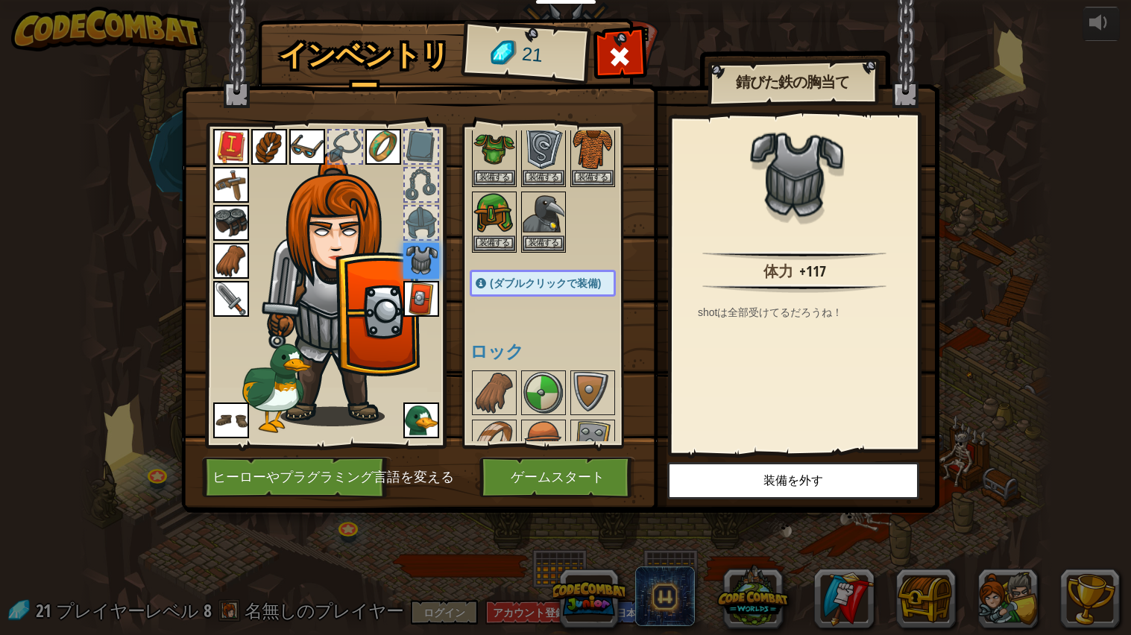
scroll to position [122, 0]
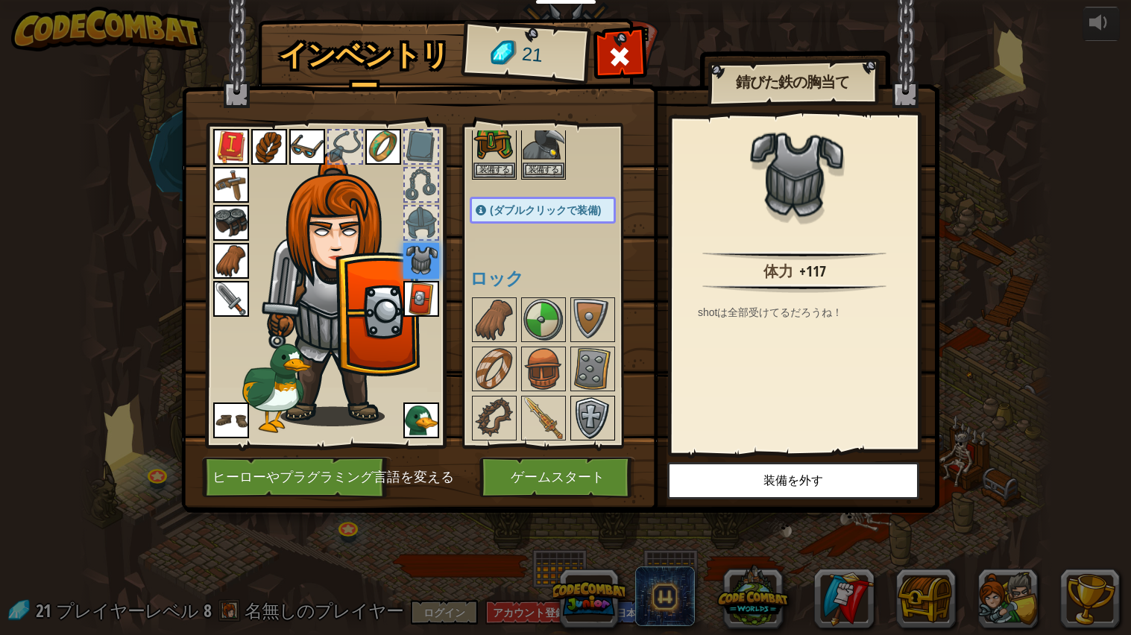
click at [588, 421] on img at bounding box center [593, 419] width 42 height 42
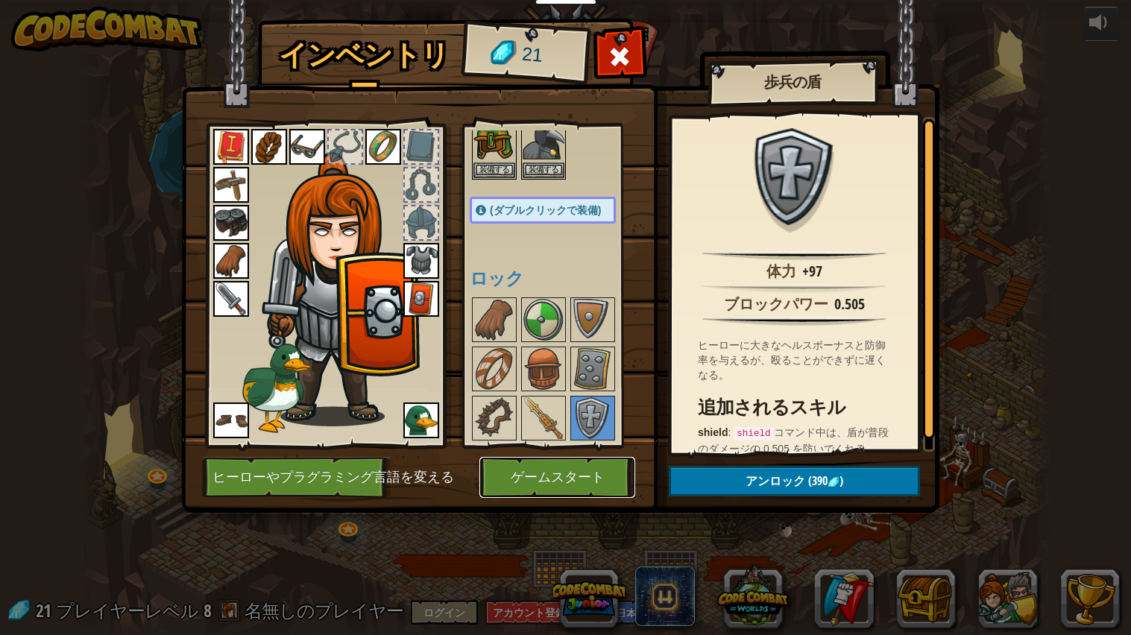
click at [552, 475] on button "ゲームスタート" at bounding box center [558, 477] width 156 height 41
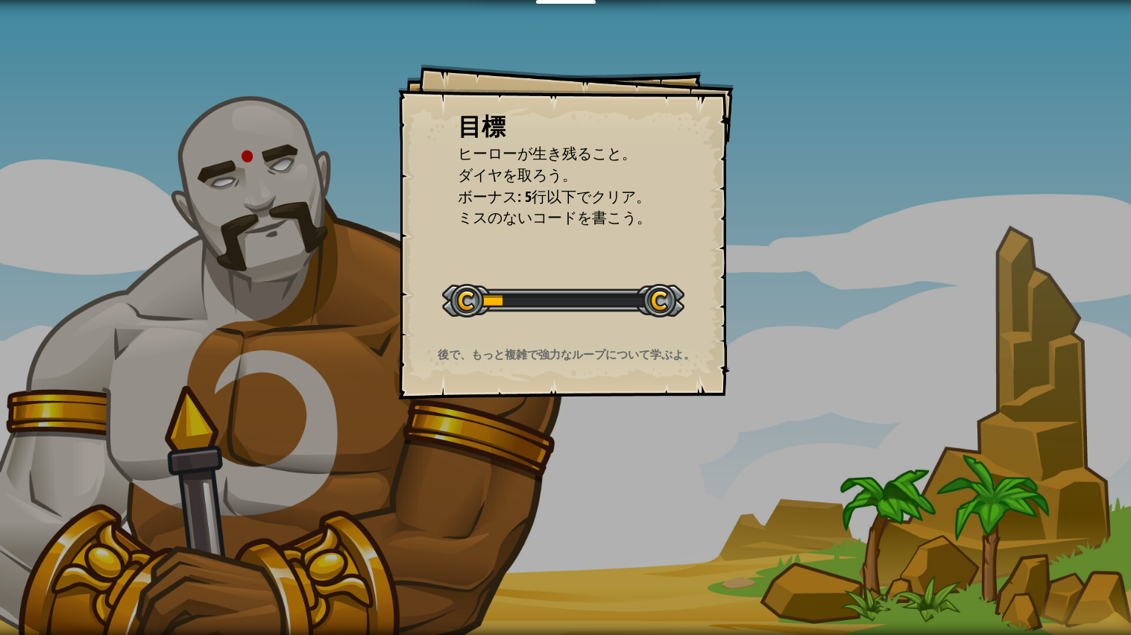
click at [529, 480] on div "目標 ヒーローが生き残ること。 ダイヤを取ろう。 ボーナス: 5行以下でクリア。 ミスのないコードを書こう。 レベルスタート Error loading fr…" at bounding box center [565, 317] width 1131 height 635
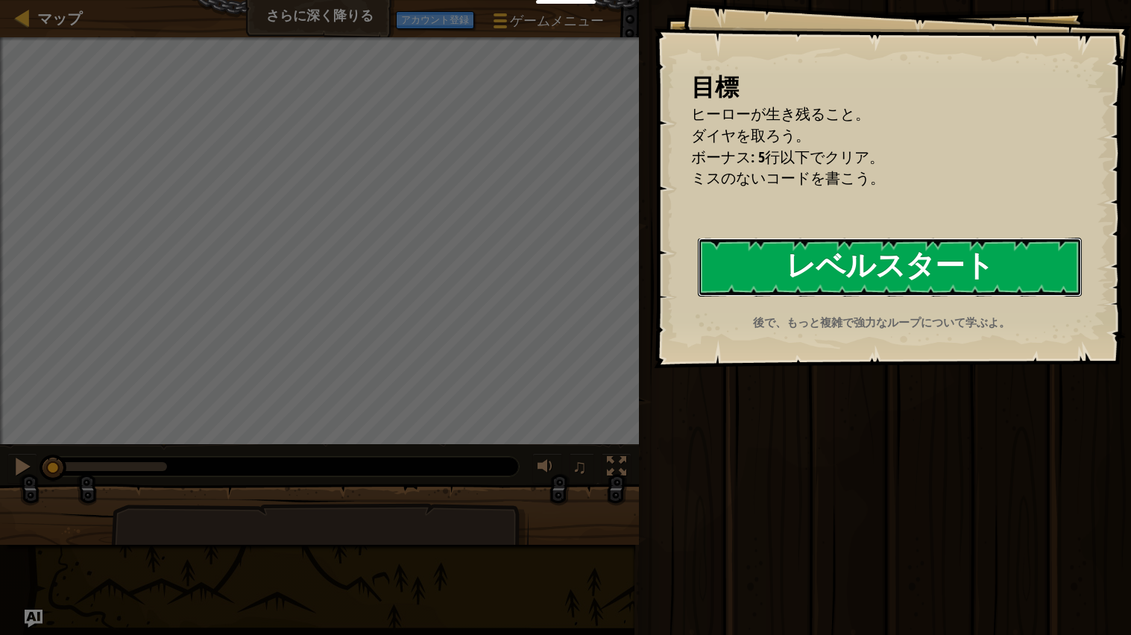
click at [1030, 258] on button "レベルスタート" at bounding box center [890, 267] width 384 height 59
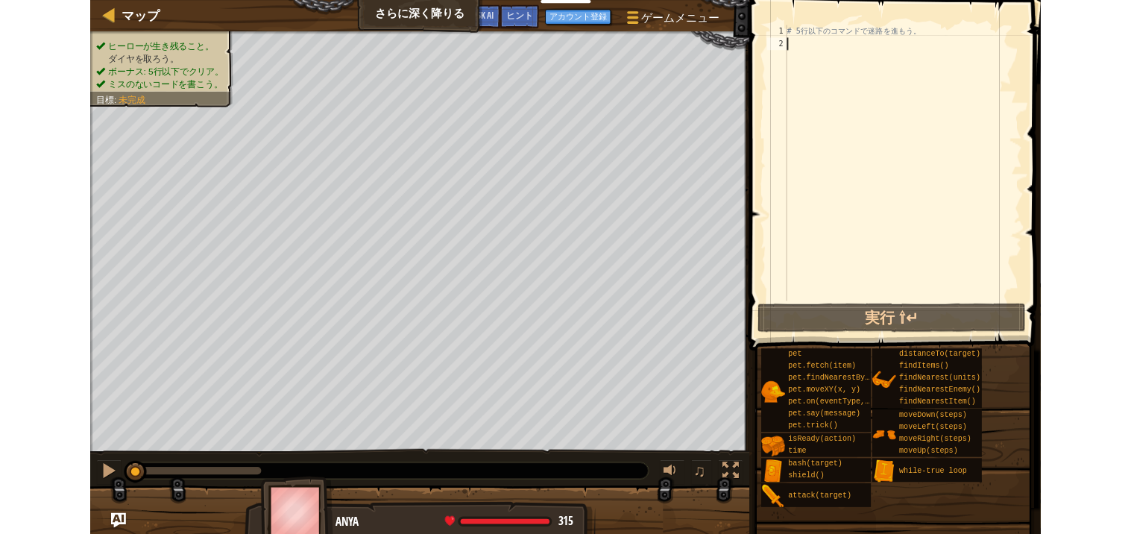
scroll to position [6, 0]
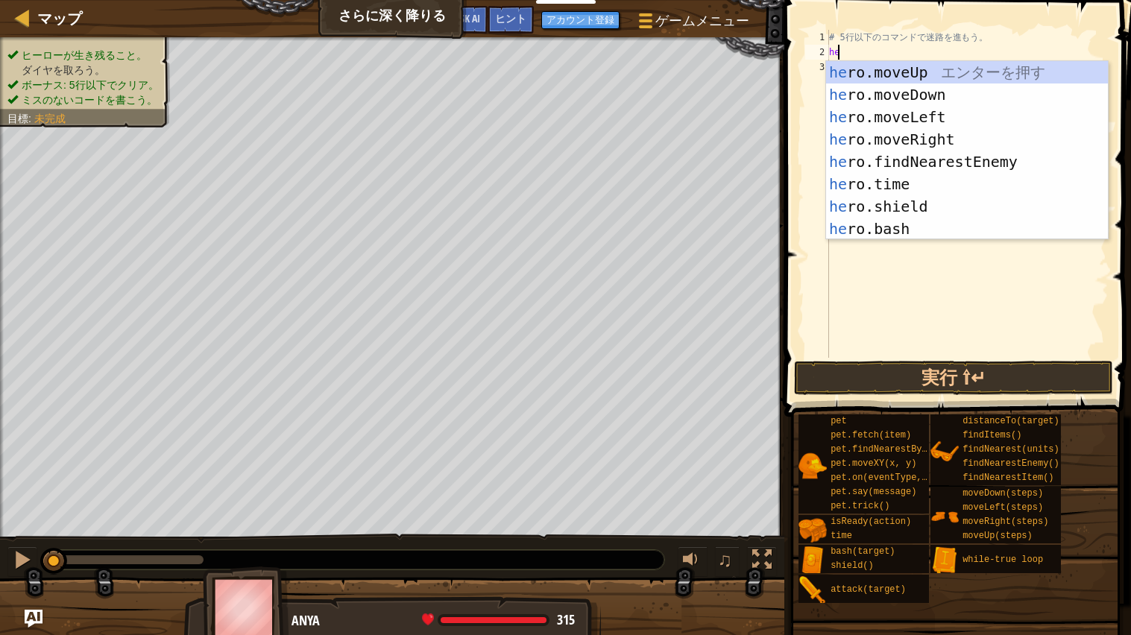
type textarea "hero"
click at [940, 139] on div "hero .moveUp エ ン タ ー を 押 す hero .moveDown エ ン タ ー を 押 す hero .moveLeft エ ン タ ー …" at bounding box center [967, 173] width 282 height 224
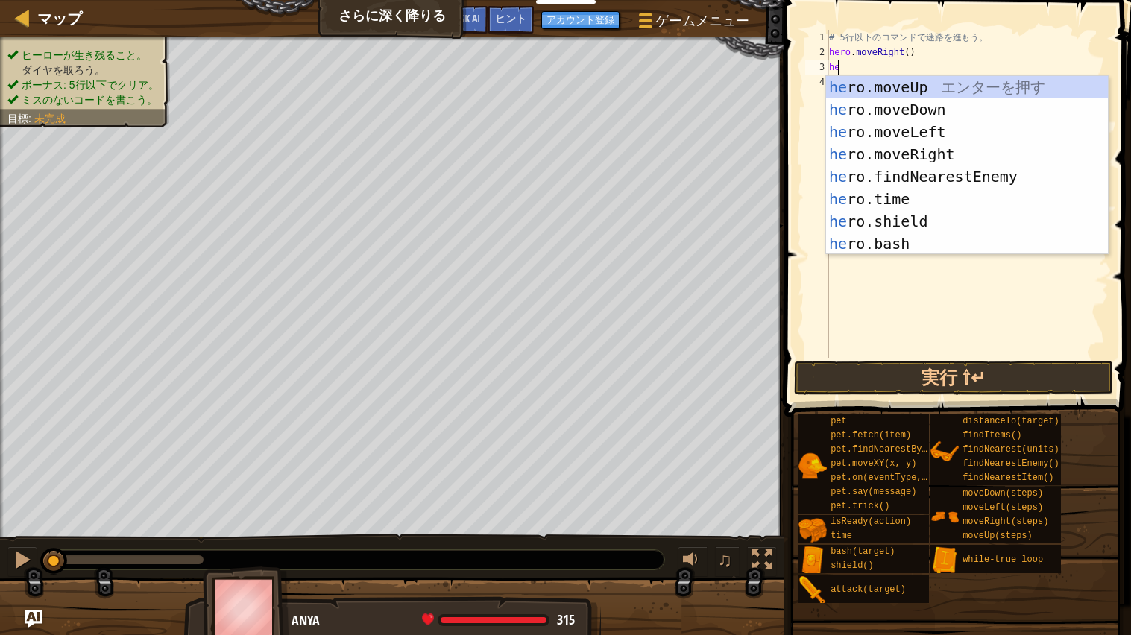
type textarea "hero"
click at [949, 151] on div "hero .moveUp エ ン タ ー を 押 す hero .moveDown エ ン タ ー を 押 す hero .moveLeft エ ン タ ー …" at bounding box center [967, 188] width 282 height 224
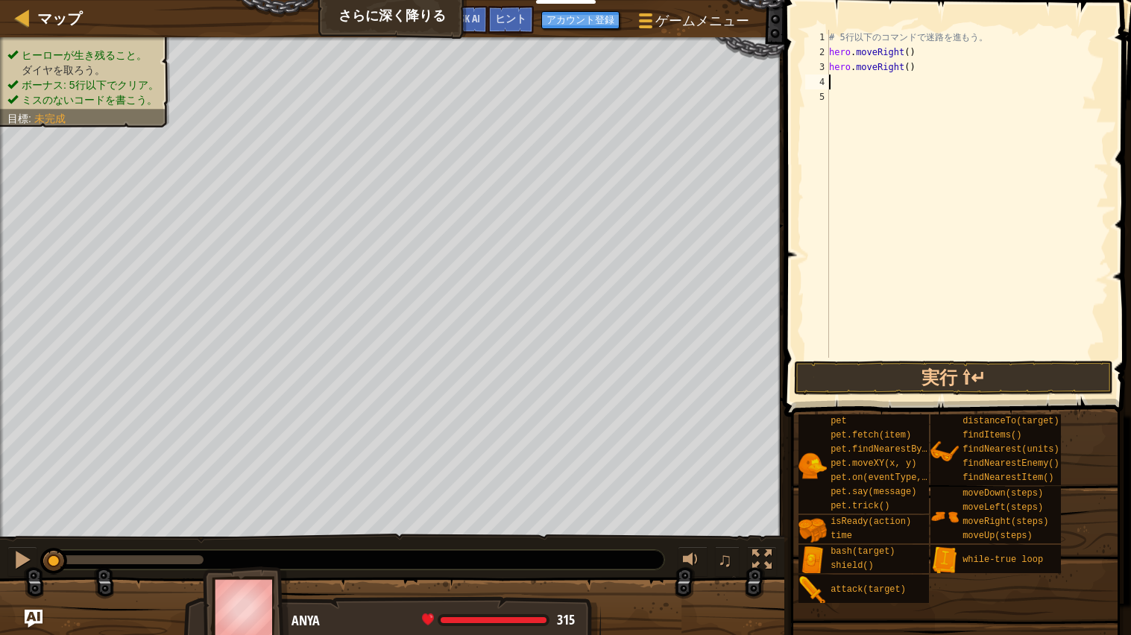
click at [1130, 25] on span at bounding box center [959, 187] width 359 height 461
type textarea "hero"
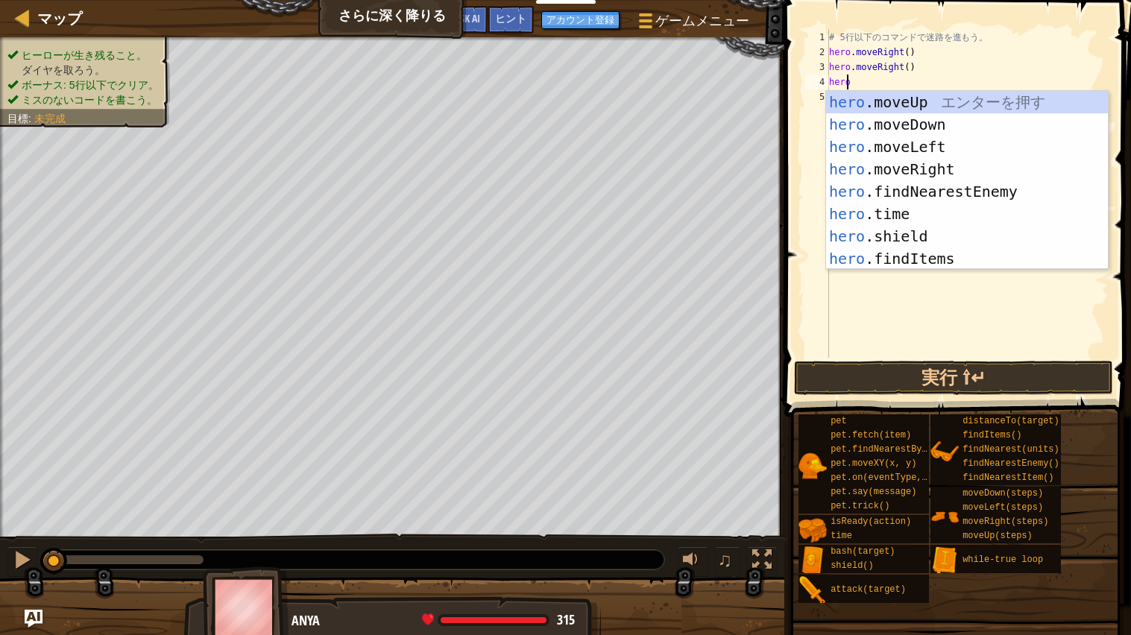
click at [955, 101] on div "hero .moveUp エ ン タ ー を 押 す hero .moveDown エ ン タ ー を 押 す hero .moveLeft エ ン タ ー …" at bounding box center [967, 203] width 282 height 224
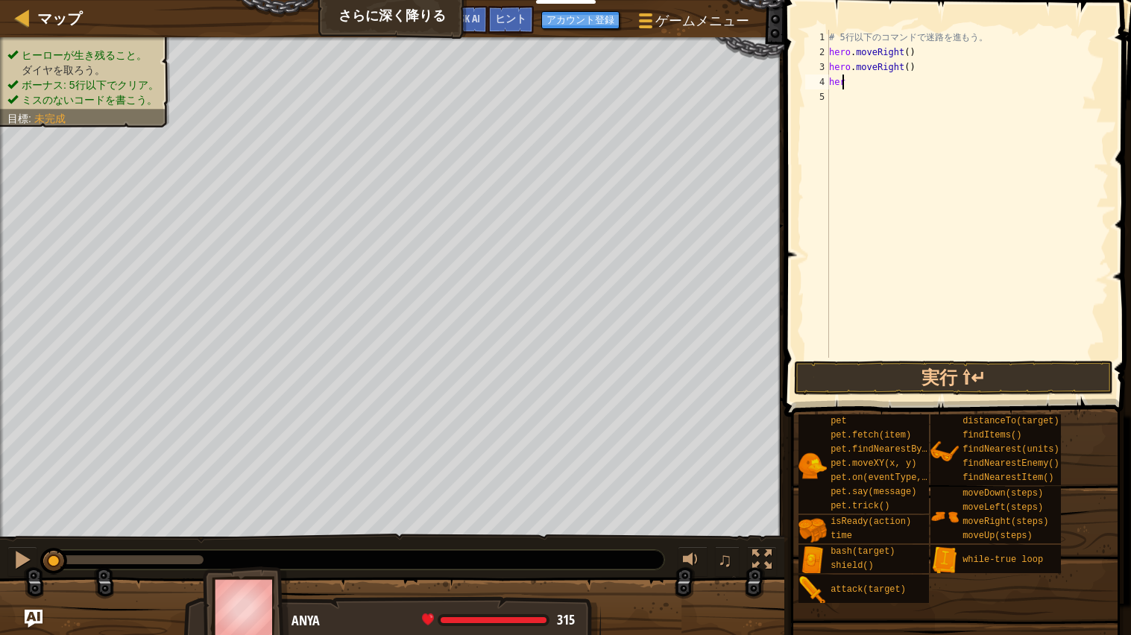
type textarea "h"
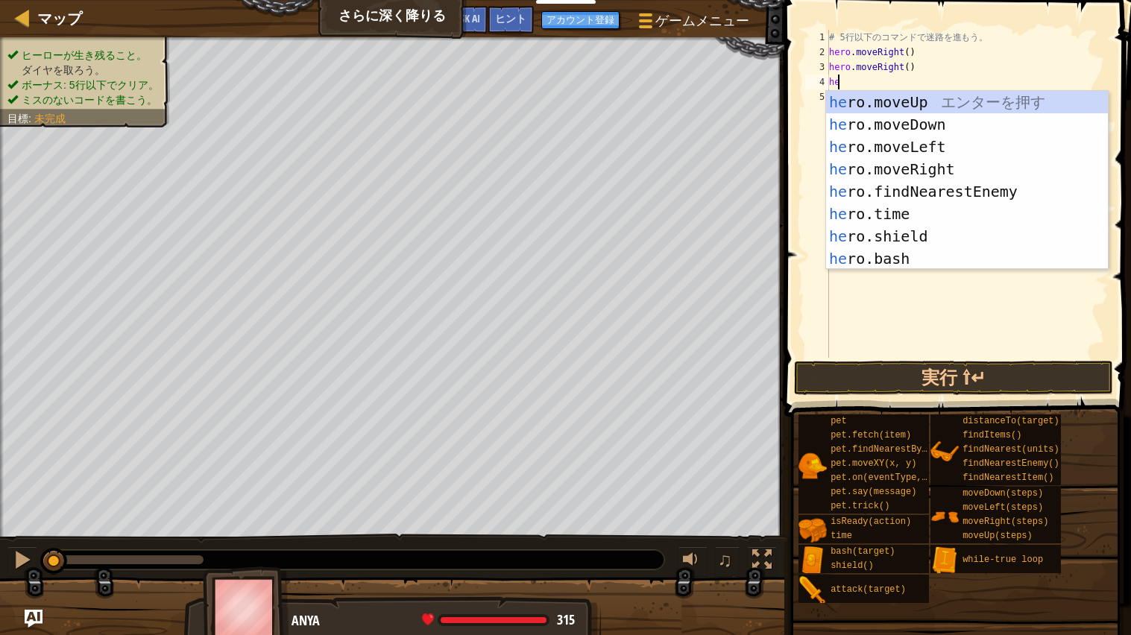
type textarea "hero"
click at [956, 125] on div "hero .moveUp エ ン タ ー を 押 す hero .moveDown エ ン タ ー を 押 す hero .moveLeft エ ン タ ー …" at bounding box center [967, 203] width 282 height 224
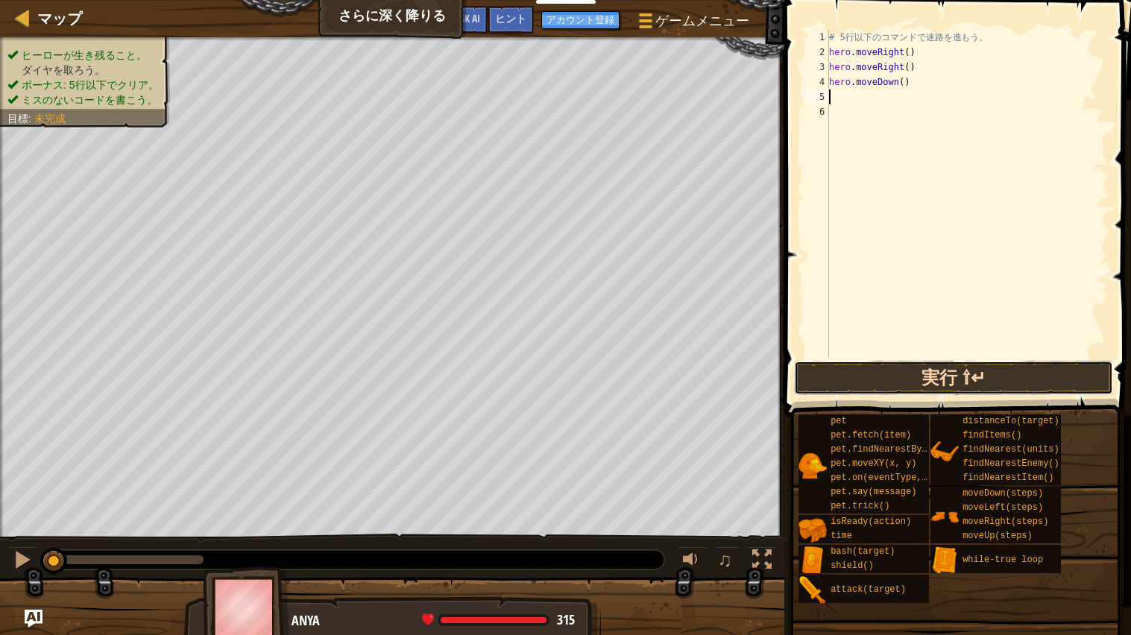
click at [975, 391] on button "実行 ⇧↵" at bounding box center [953, 378] width 319 height 34
click at [1029, 378] on button "実行 ⇧↵" at bounding box center [953, 378] width 319 height 34
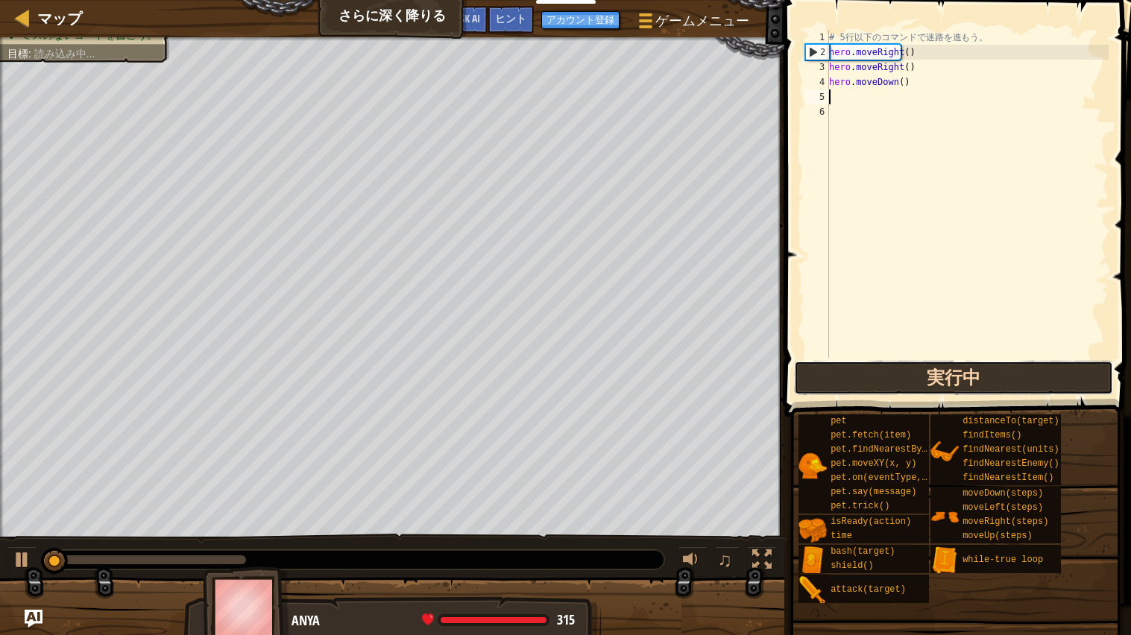
click at [1030, 384] on button "実行中" at bounding box center [953, 378] width 319 height 34
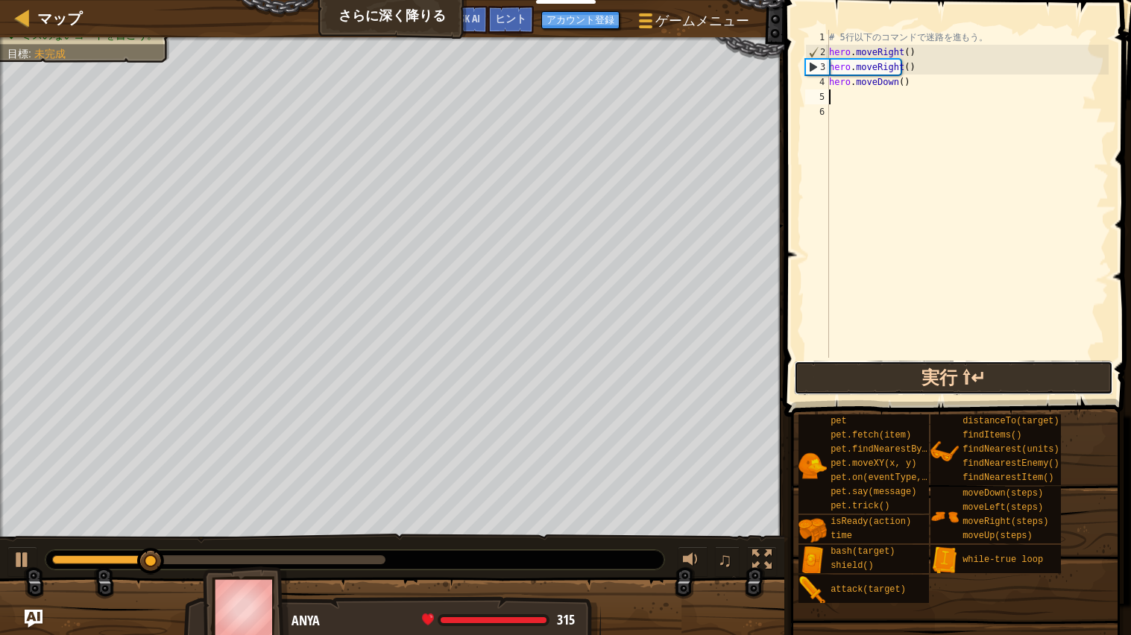
click at [1024, 375] on button "実行 ⇧↵" at bounding box center [953, 378] width 319 height 34
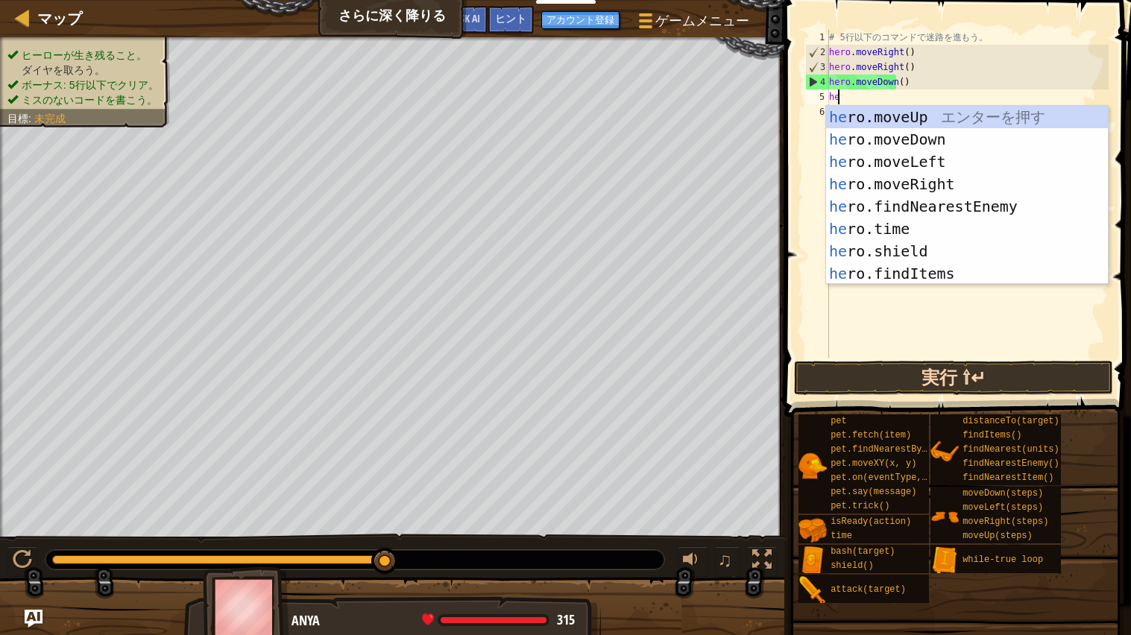
type textarea "h"
type textarea "hero"
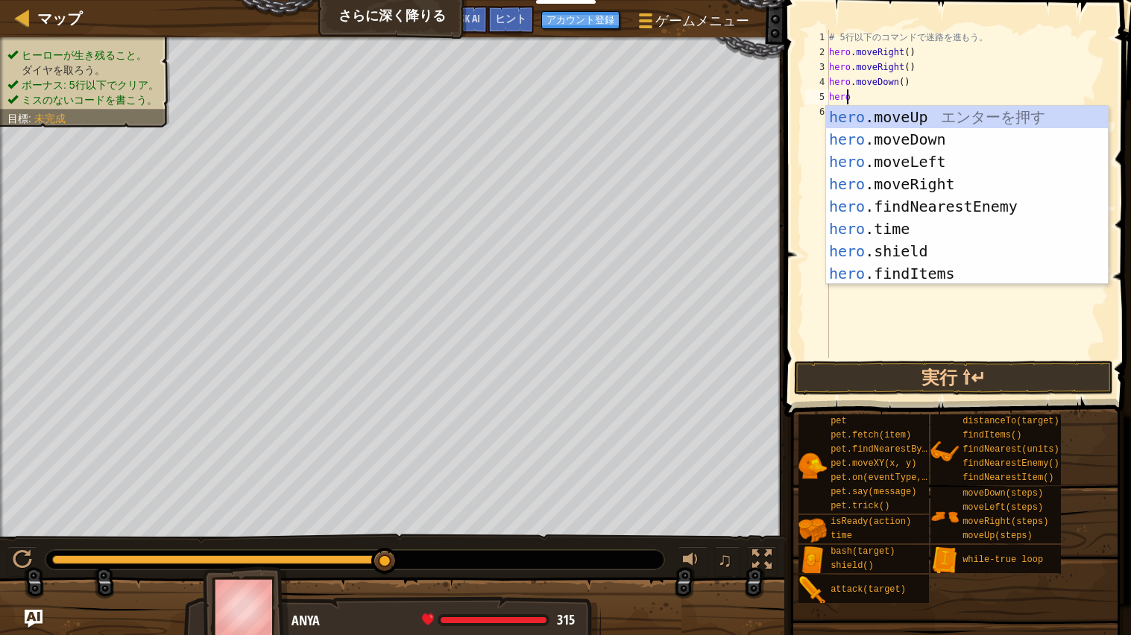
click at [949, 184] on div "hero .moveUp エ ン タ ー を 押 す hero .moveDown エ ン タ ー を 押 す hero .moveLeft エ ン タ ー …" at bounding box center [967, 218] width 282 height 224
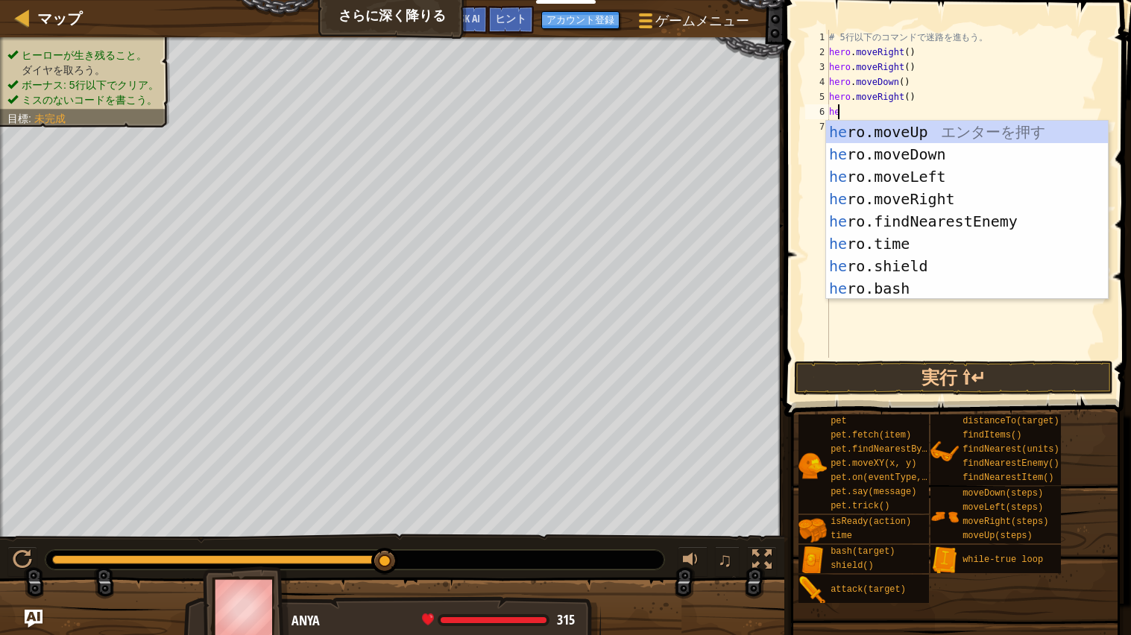
type textarea "hero"
click at [943, 195] on div "hero .moveUp エ ン タ ー を 押 す hero .moveDown エ ン タ ー を 押 す hero .moveLeft エ ン タ ー …" at bounding box center [967, 233] width 282 height 224
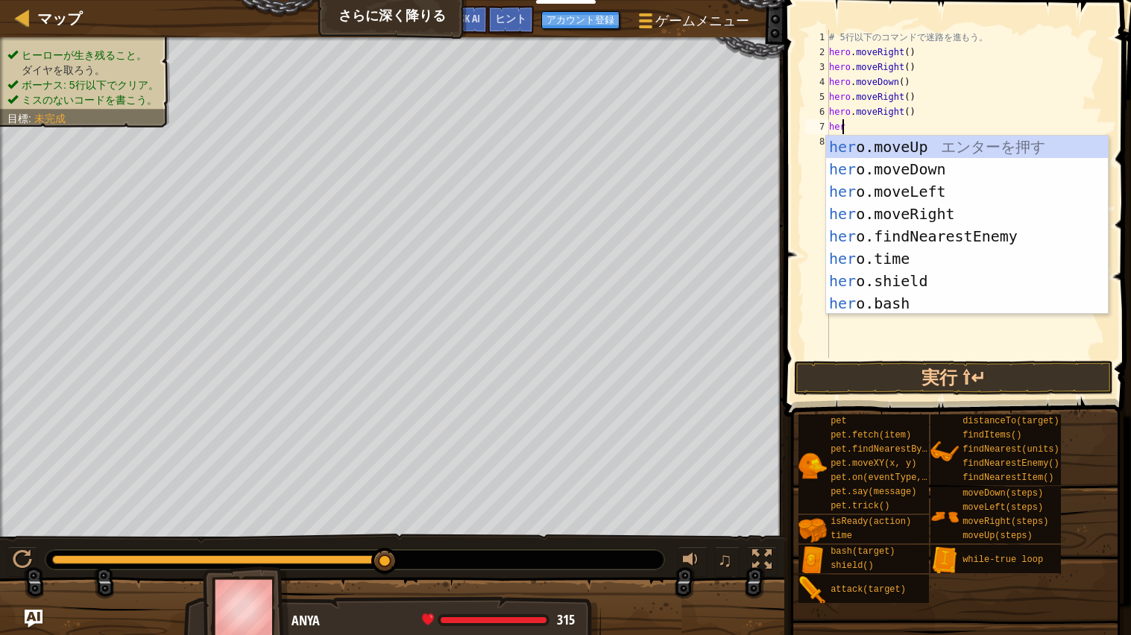
type textarea "hero"
click at [941, 169] on div "hero .moveUp エ ン タ ー を 押 す hero .moveDown エ ン タ ー を 押 す hero .moveLeft エ ン タ ー …" at bounding box center [967, 248] width 282 height 224
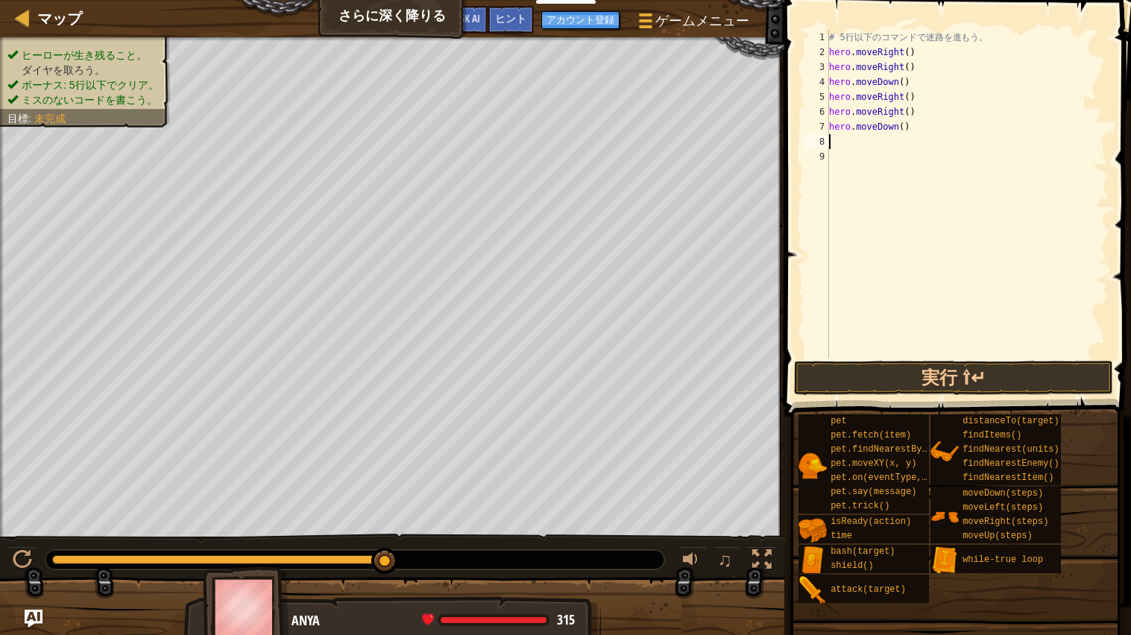
type textarea "hero"
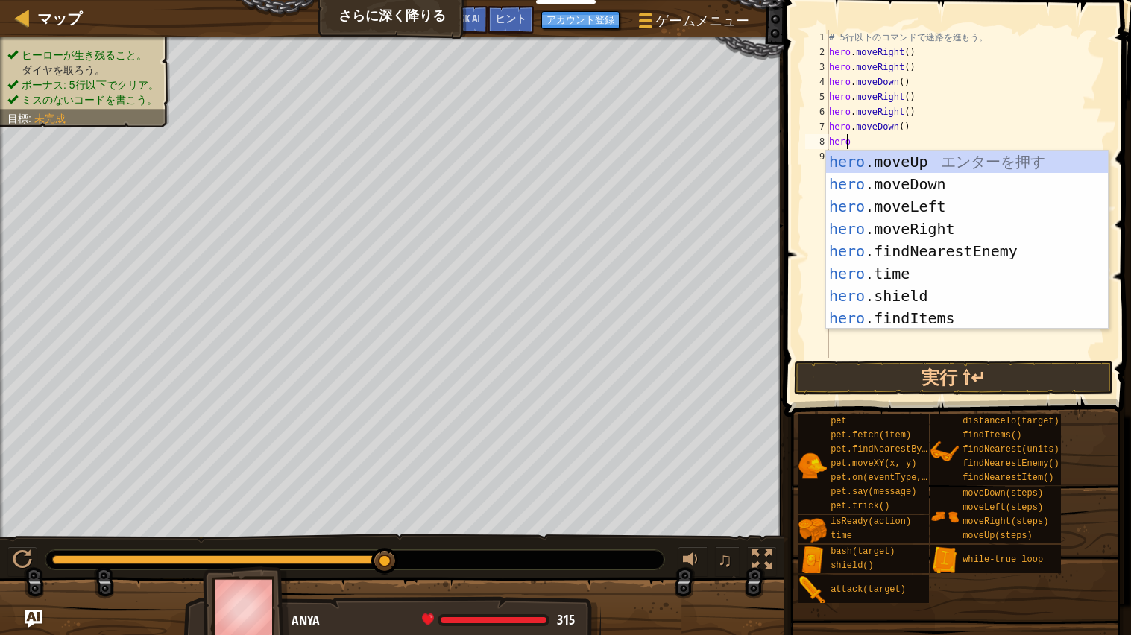
click at [939, 233] on div "hero .moveUp エ ン タ ー を 押 す hero .moveDown エ ン タ ー を 押 す hero .moveLeft エ ン タ ー …" at bounding box center [967, 263] width 282 height 224
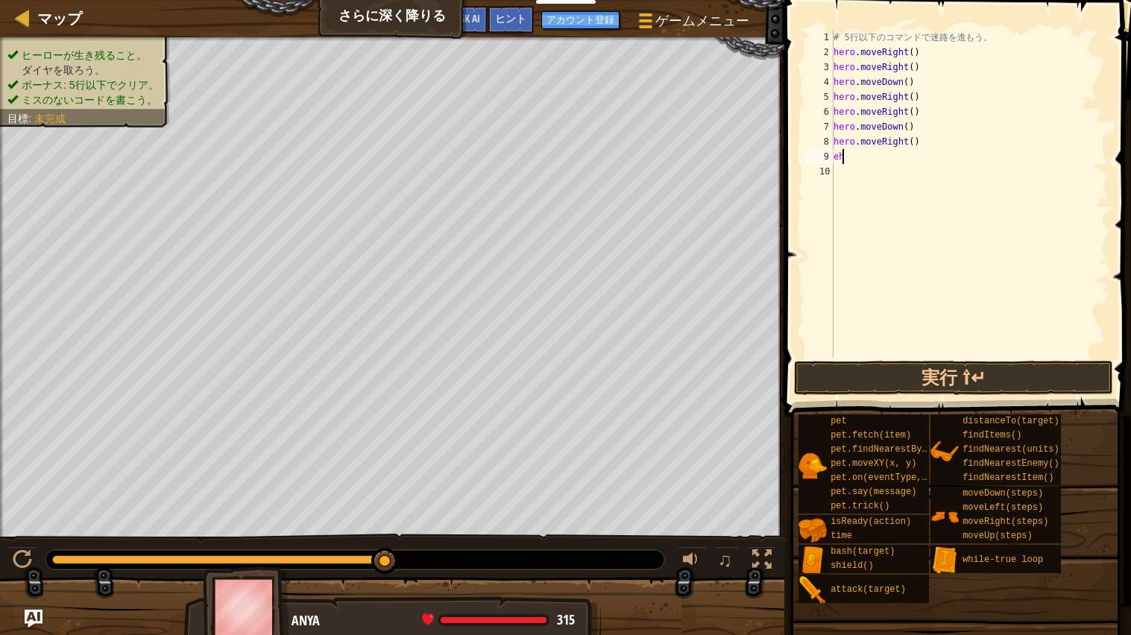
type textarea "e"
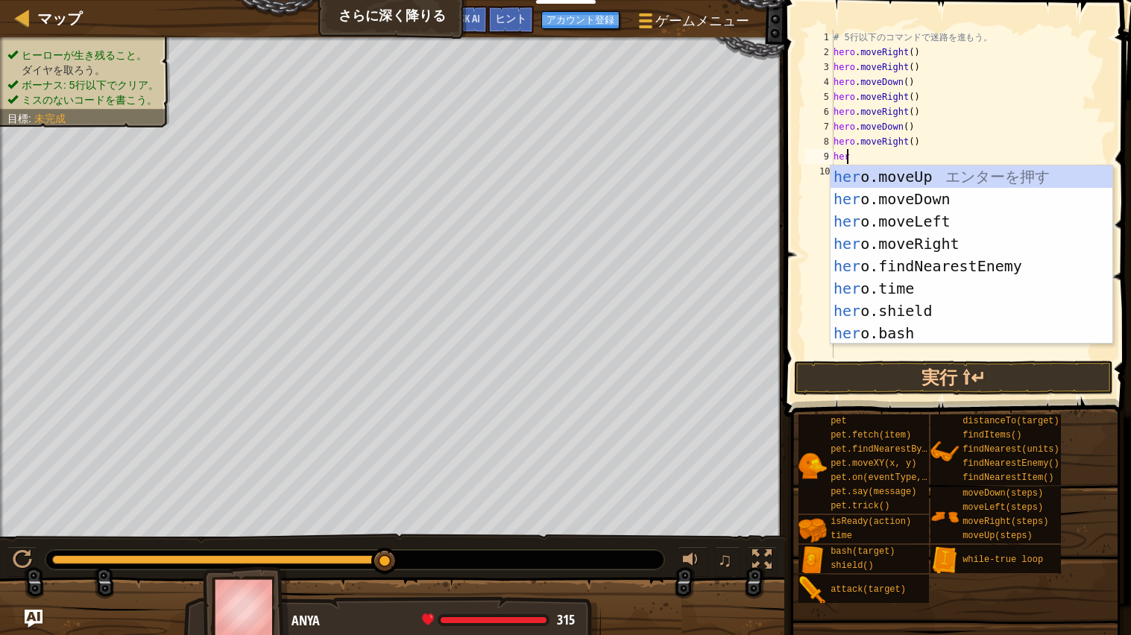
type textarea "hero"
click at [946, 245] on div "hero .moveUp エ ン タ ー を 押 す hero .moveDown エ ン タ ー を 押 す hero .moveLeft エ ン タ ー …" at bounding box center [972, 278] width 282 height 224
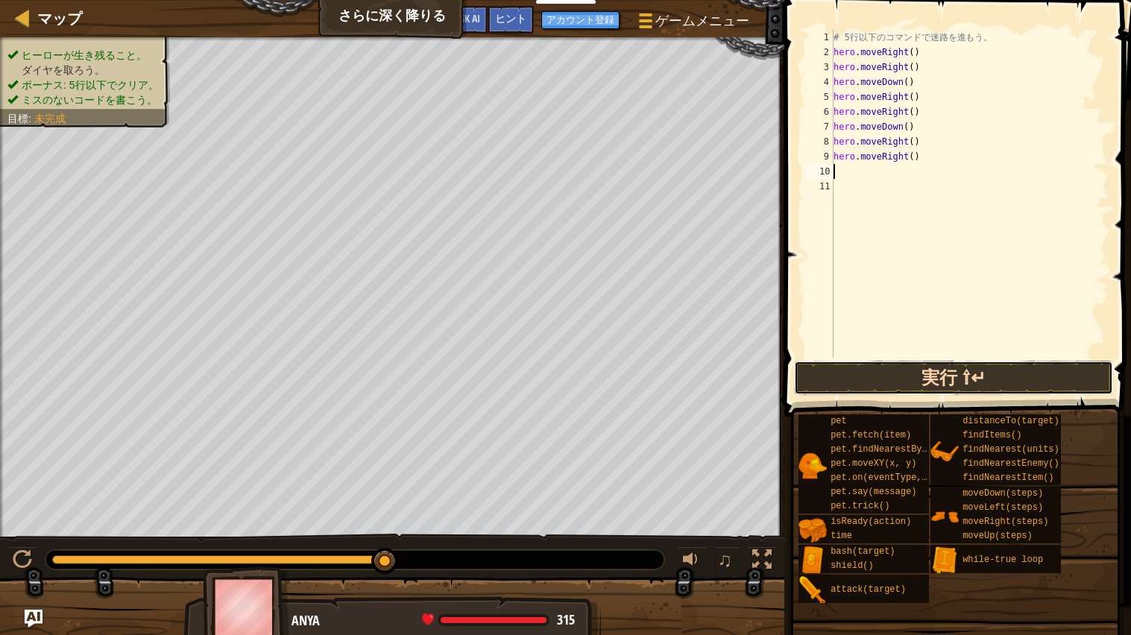
click at [986, 374] on button "実行 ⇧↵" at bounding box center [953, 378] width 319 height 34
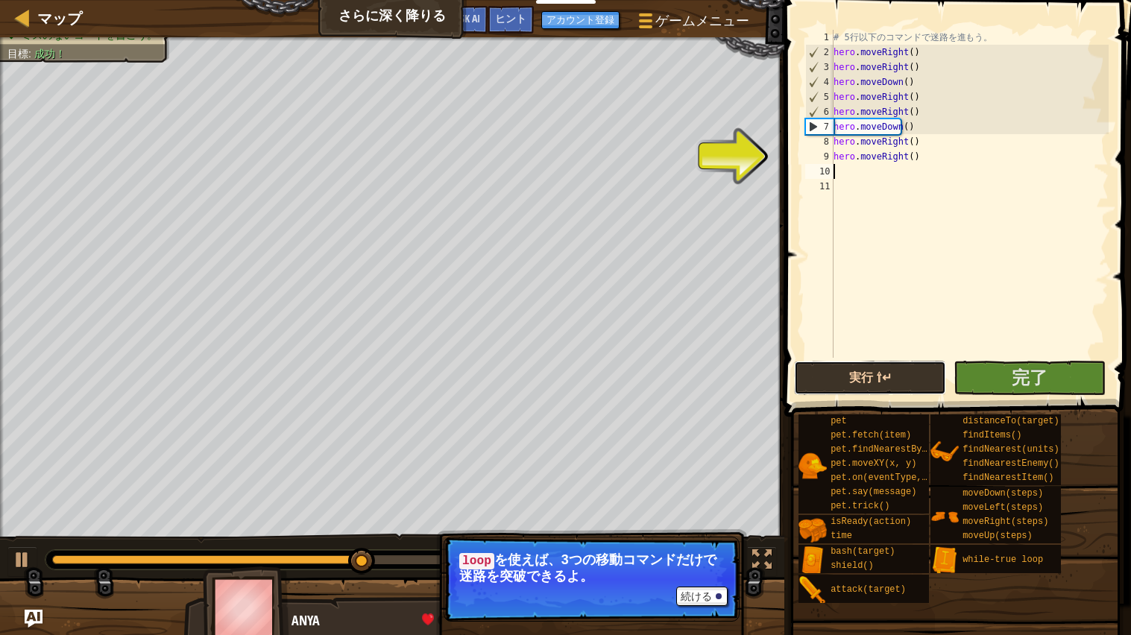
click at [931, 381] on button "実行 ⇧↵" at bounding box center [870, 378] width 152 height 34
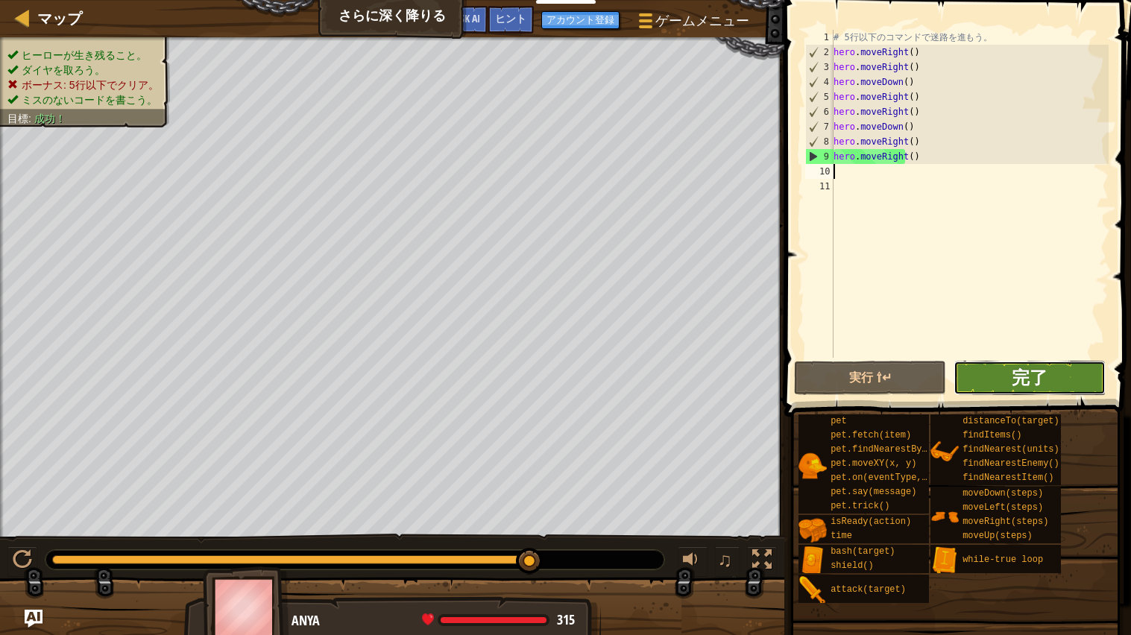
click at [1037, 374] on span "完了" at bounding box center [1030, 377] width 36 height 24
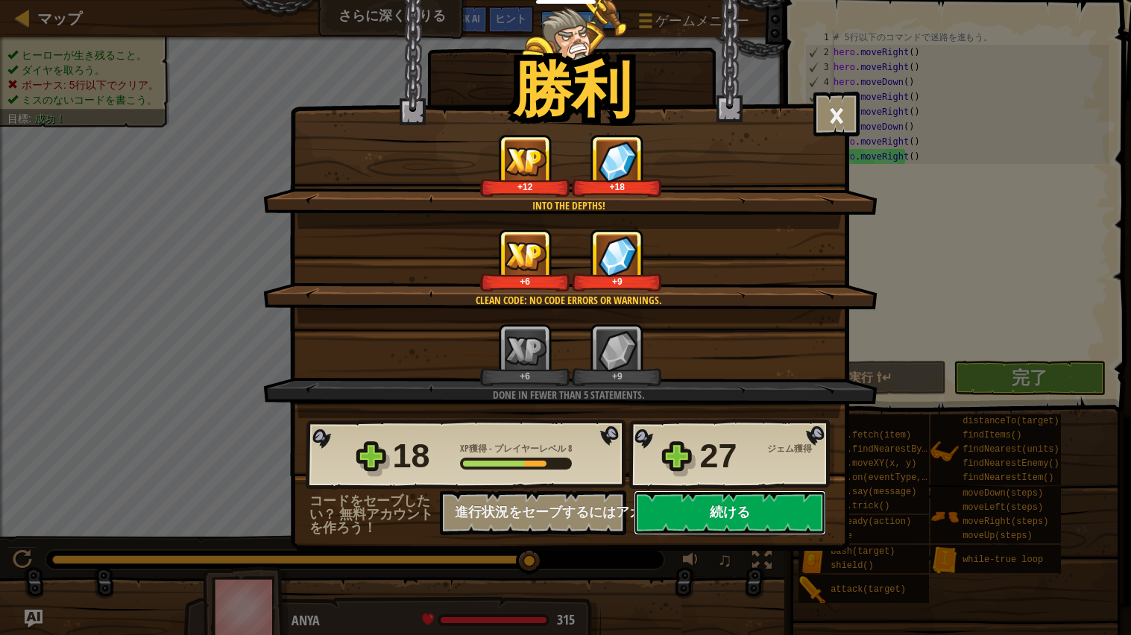
click at [755, 533] on button "続ける" at bounding box center [730, 513] width 192 height 45
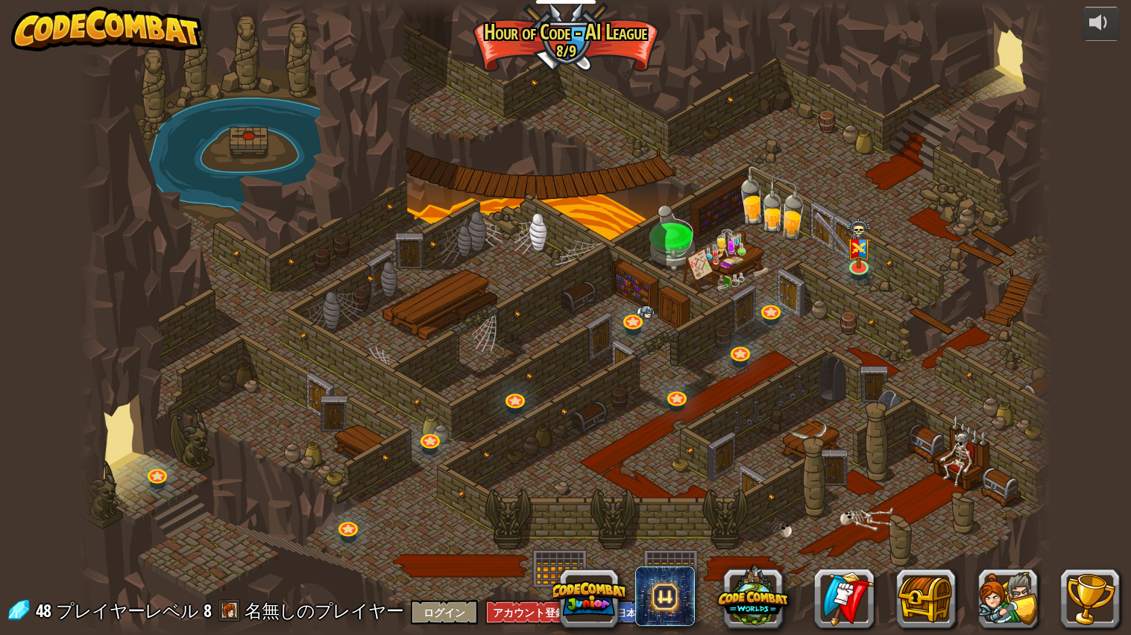
select select "ja"
click at [858, 266] on link at bounding box center [859, 264] width 30 height 30
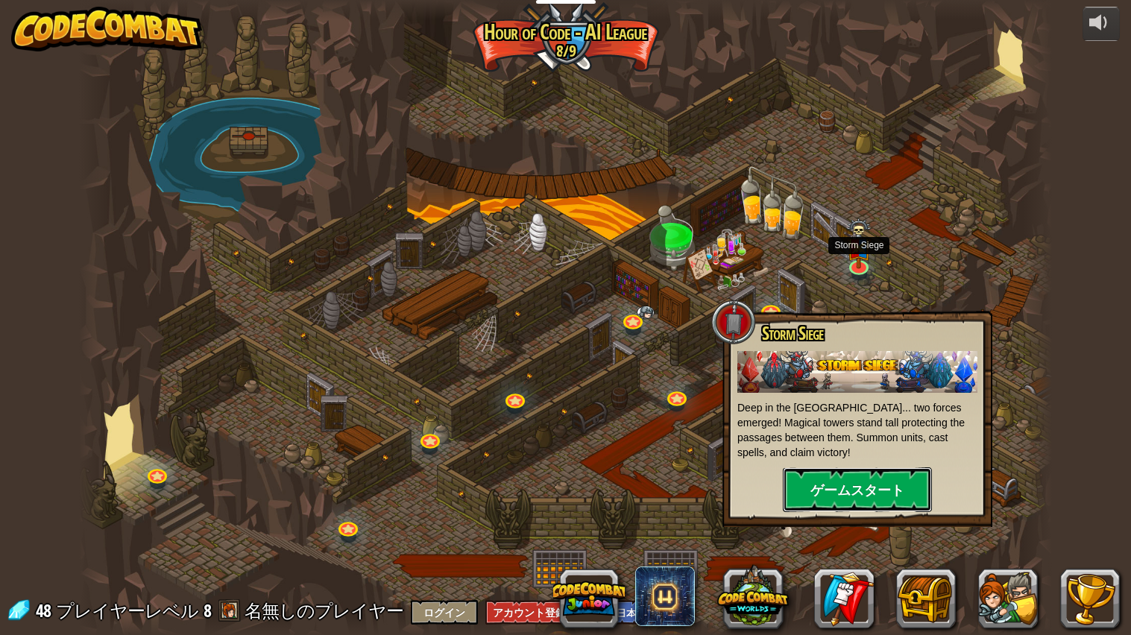
click at [861, 477] on button "ゲームスタート" at bounding box center [857, 490] width 149 height 45
